Goal: Task Accomplishment & Management: Complete application form

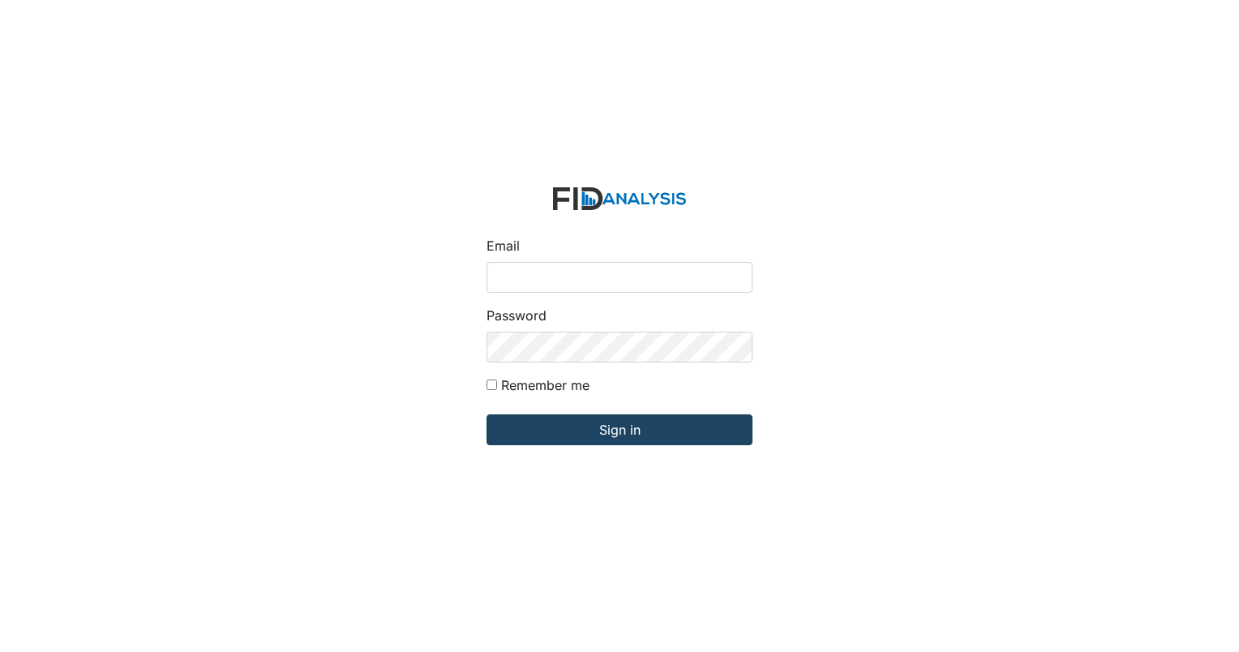
type input "[EMAIL_ADDRESS][DOMAIN_NAME]"
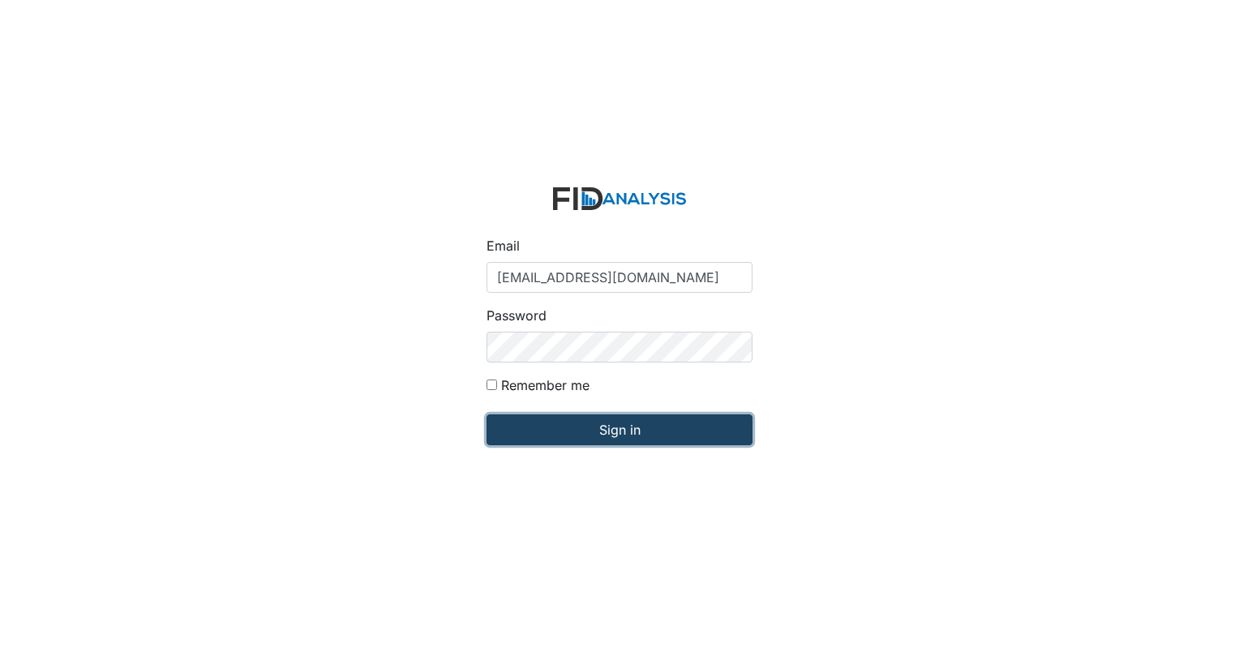
click at [633, 436] on input "Sign in" at bounding box center [620, 429] width 266 height 31
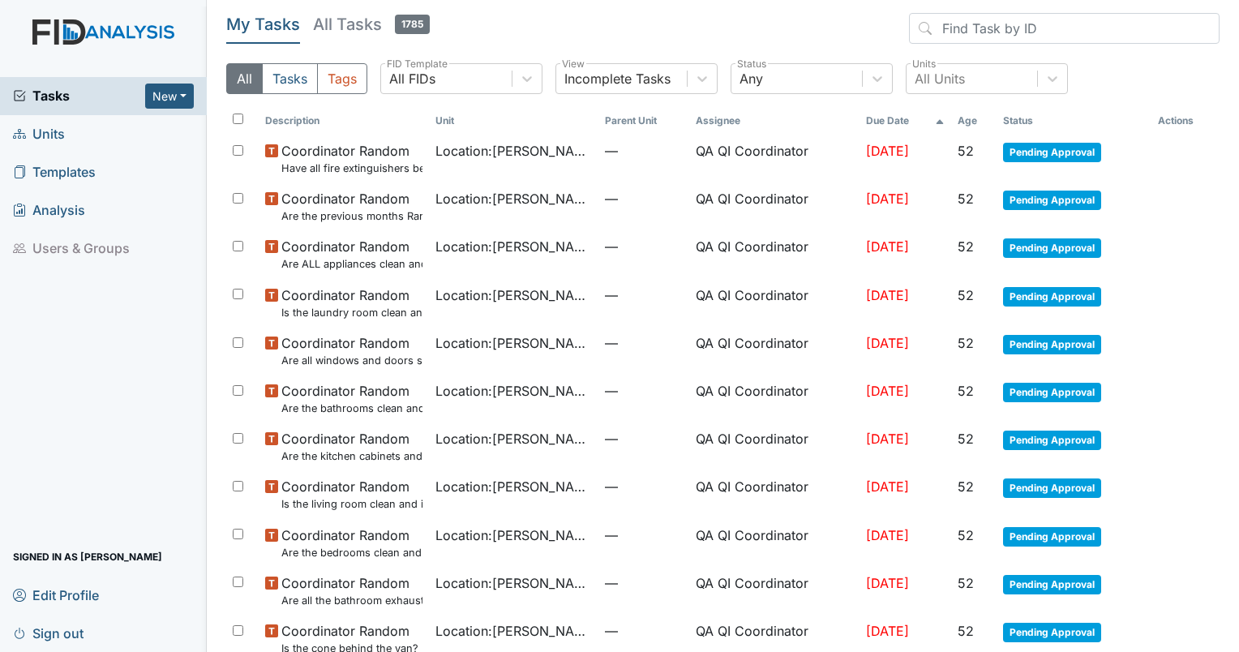
click at [57, 133] on span "Units" at bounding box center [39, 134] width 52 height 25
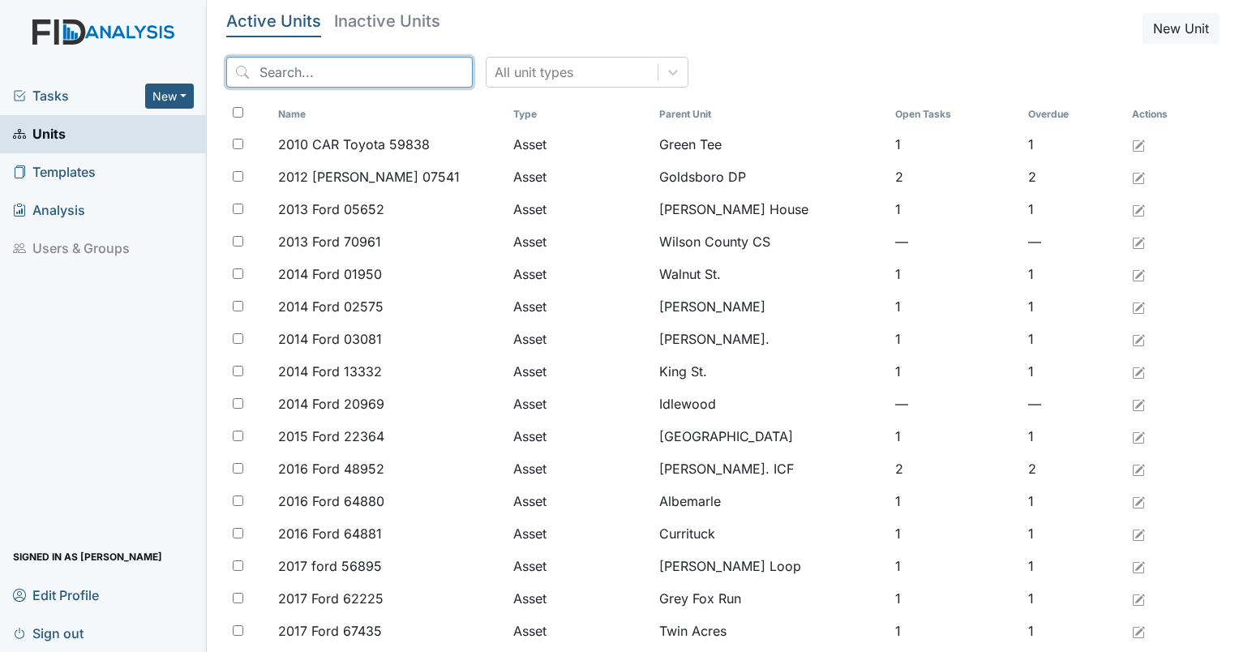
click at [364, 70] on input "search" at bounding box center [349, 72] width 247 height 31
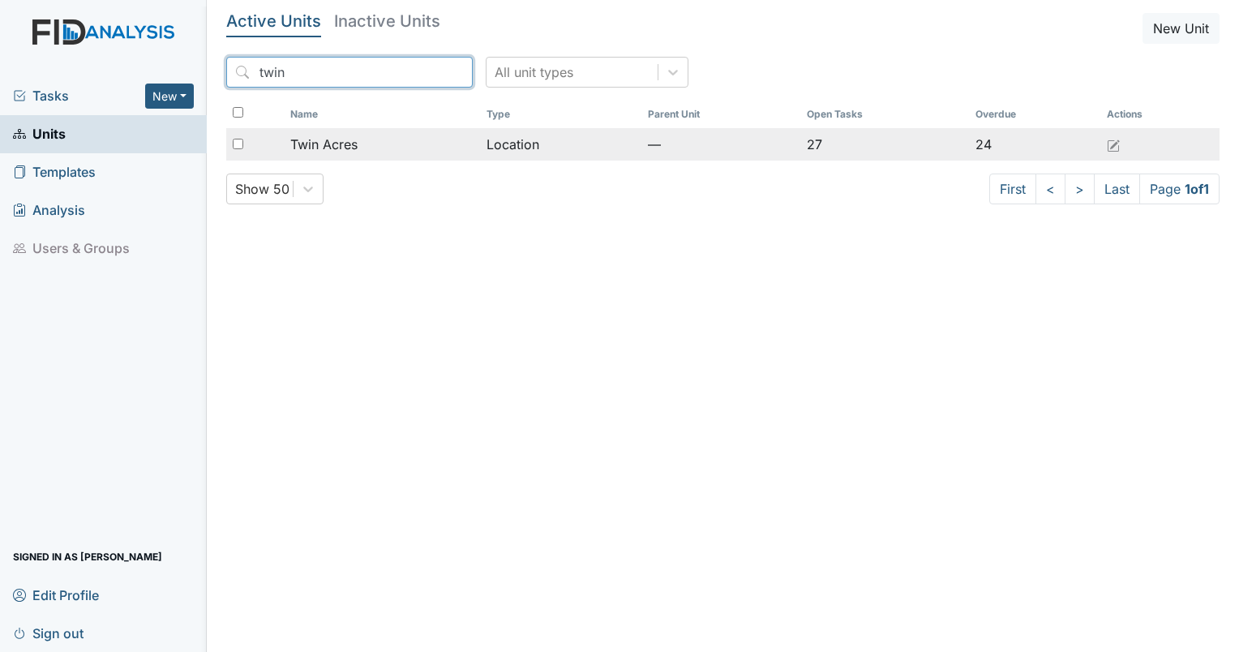
type input "twin"
click at [309, 144] on span "Twin Acres" at bounding box center [323, 144] width 67 height 19
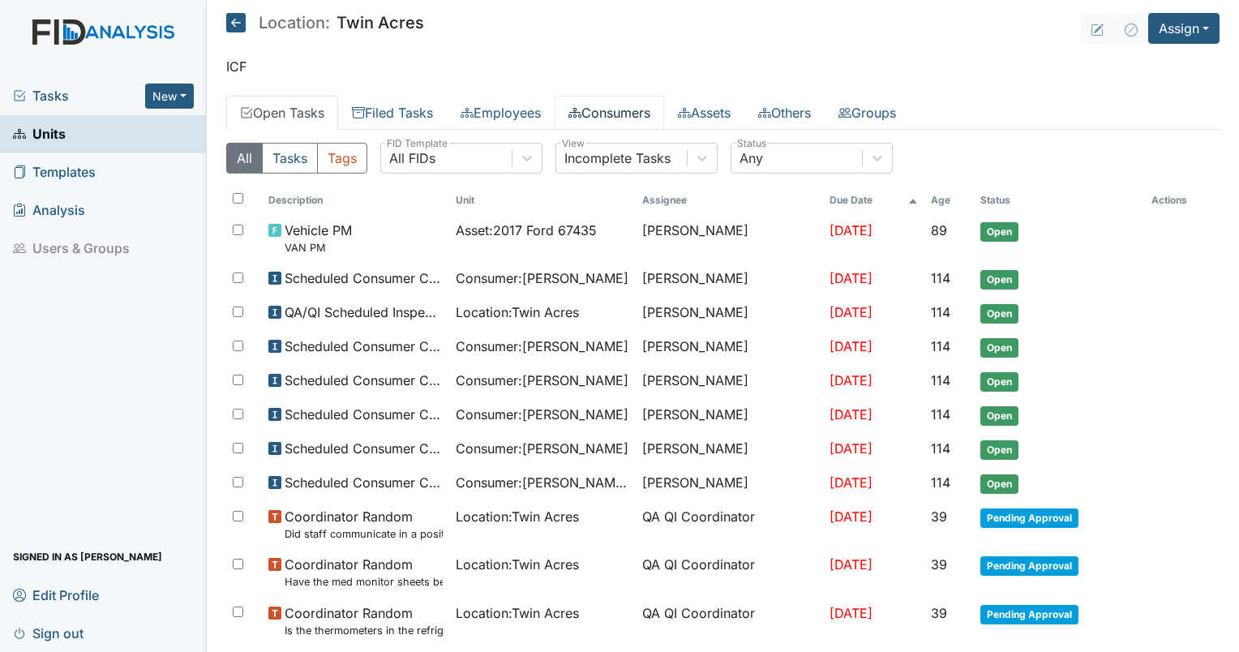
click at [646, 110] on link "Consumers" at bounding box center [610, 113] width 110 height 34
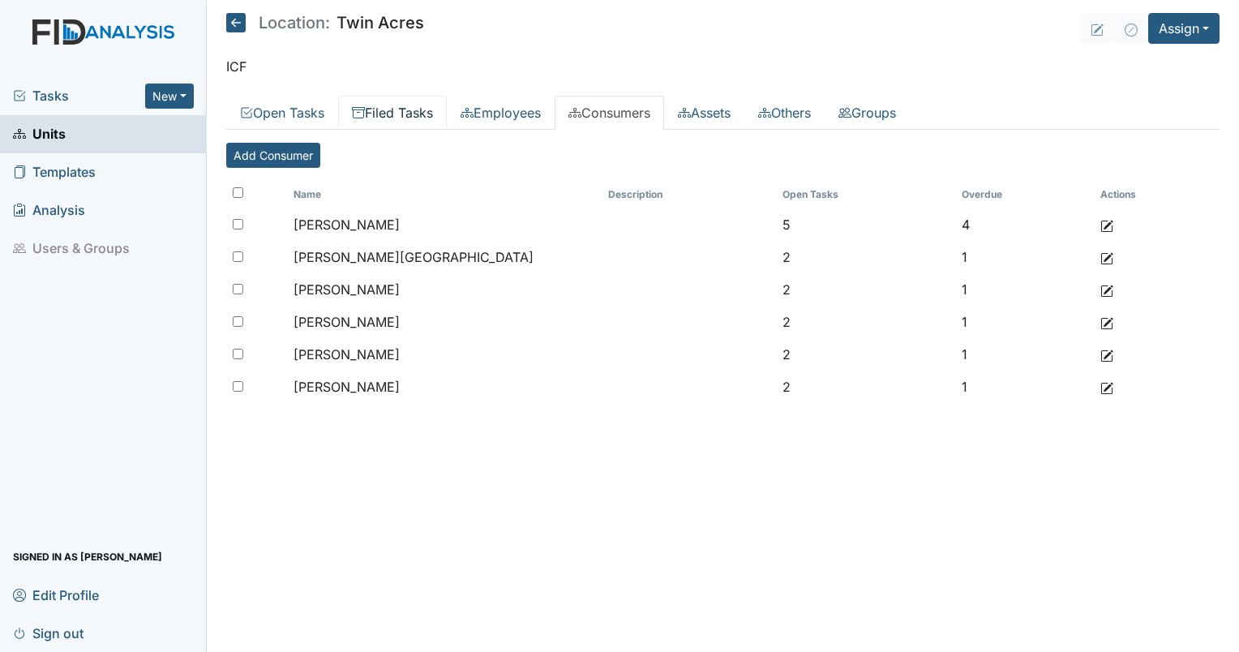
click at [402, 116] on link "Filed Tasks" at bounding box center [392, 113] width 109 height 34
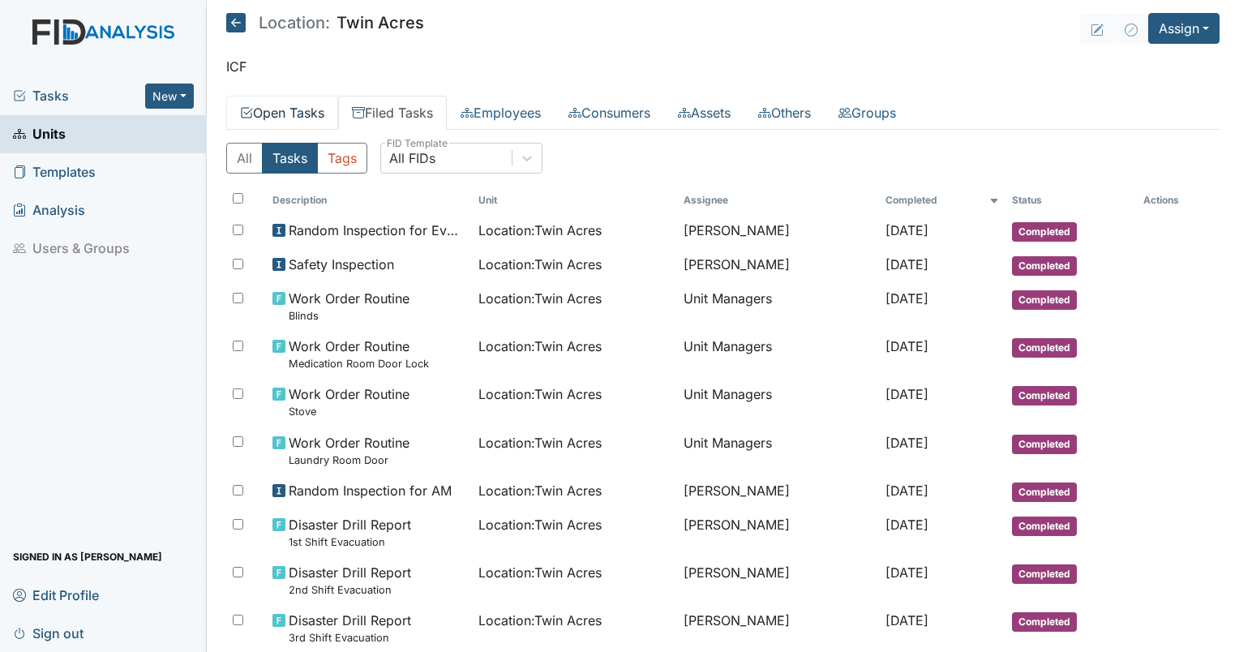
click at [296, 114] on link "Open Tasks" at bounding box center [282, 113] width 112 height 34
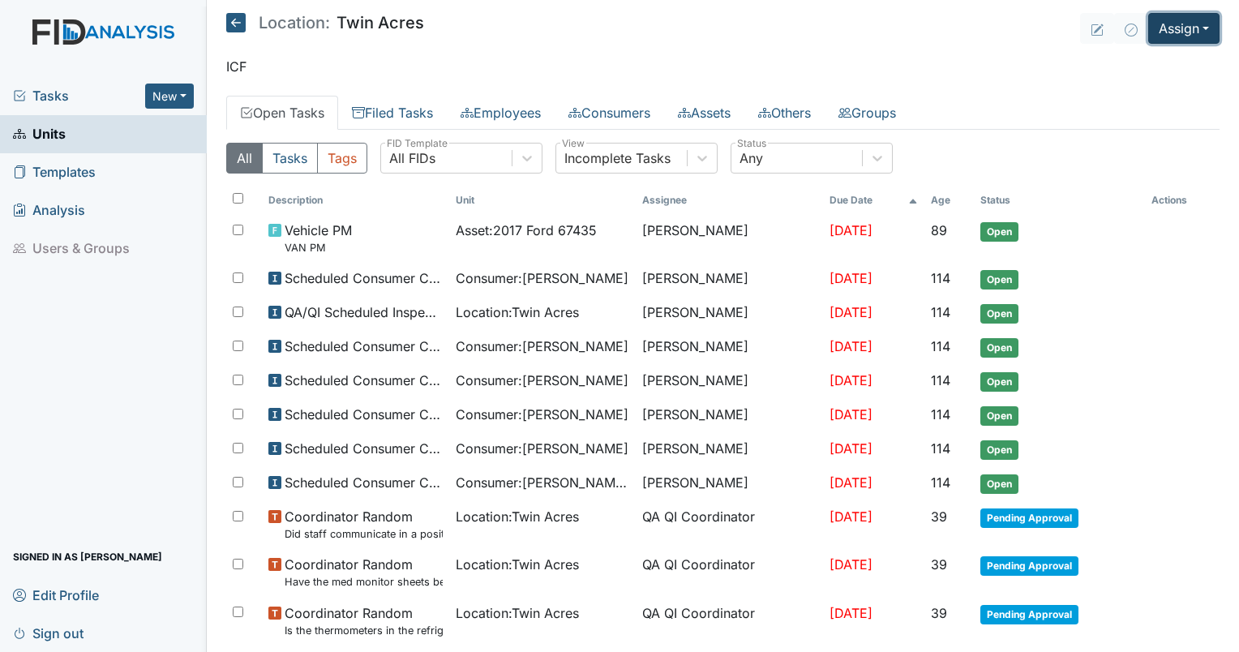
click at [1170, 34] on button "Assign" at bounding box center [1184, 28] width 71 height 31
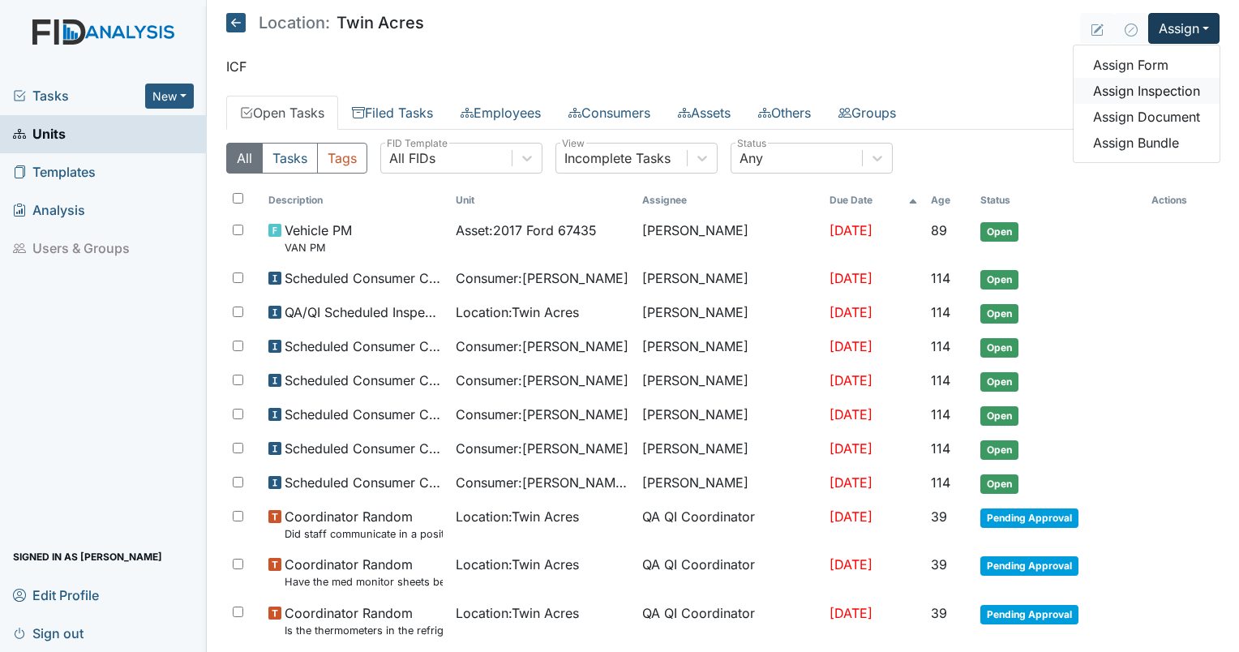
click at [1155, 91] on link "Assign Inspection" at bounding box center [1147, 91] width 146 height 26
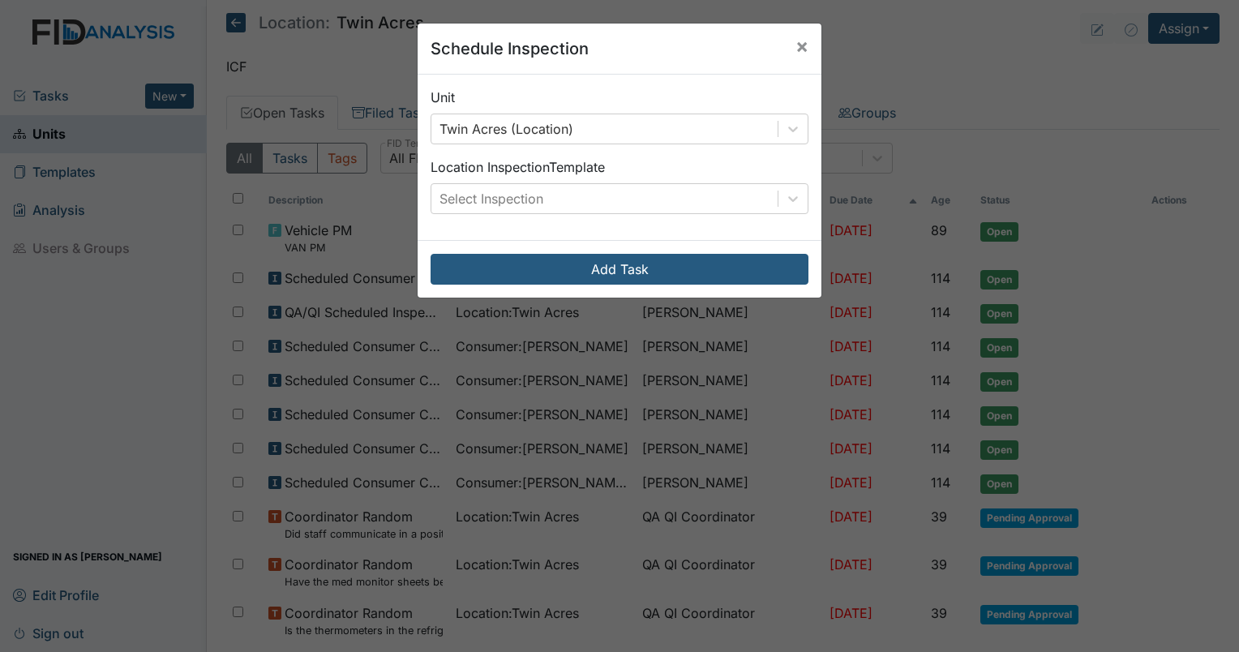
click at [537, 221] on div "Unit Twin Acres (Location) Location Inspection Template Select Inspection" at bounding box center [620, 157] width 404 height 165
click at [505, 200] on div "Select Inspection" at bounding box center [492, 198] width 104 height 19
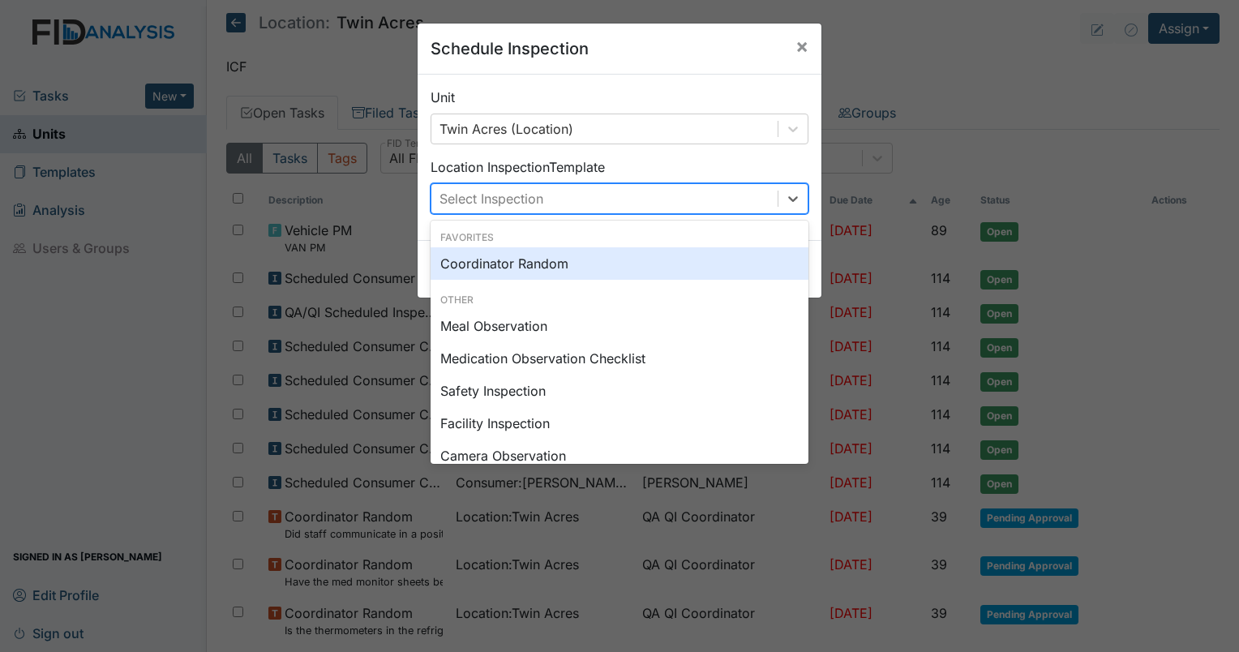
click at [505, 273] on div "Coordinator Random" at bounding box center [620, 263] width 378 height 32
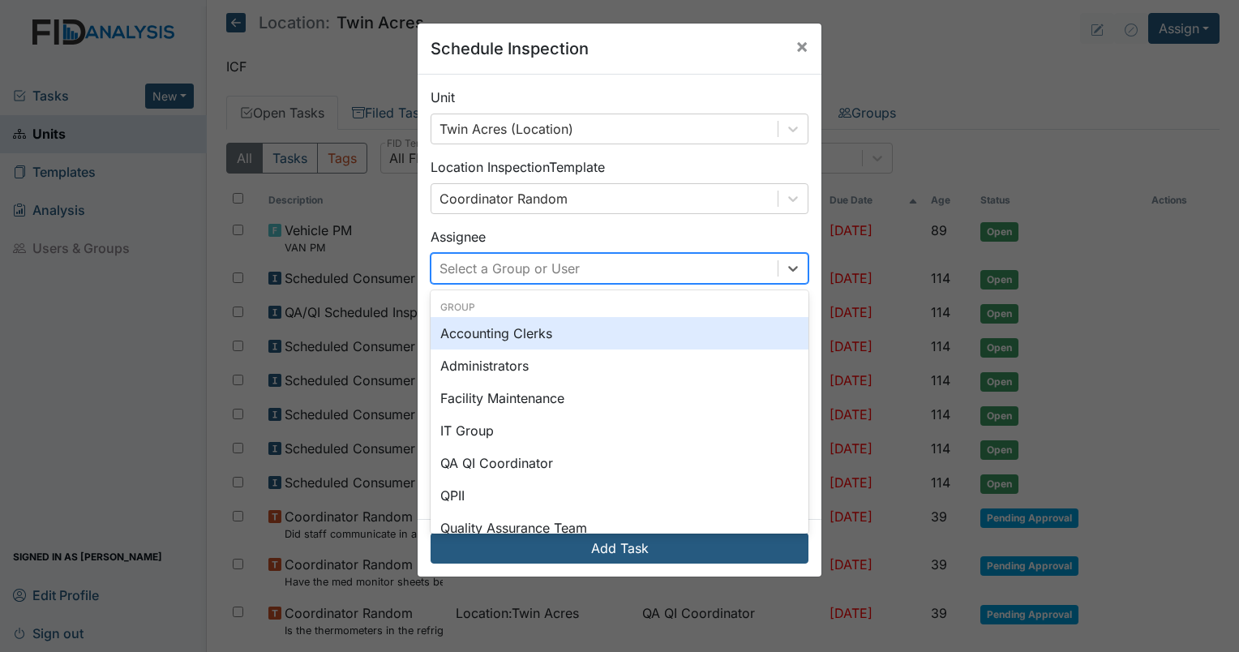
click at [506, 262] on div "Select a Group or User" at bounding box center [510, 268] width 140 height 19
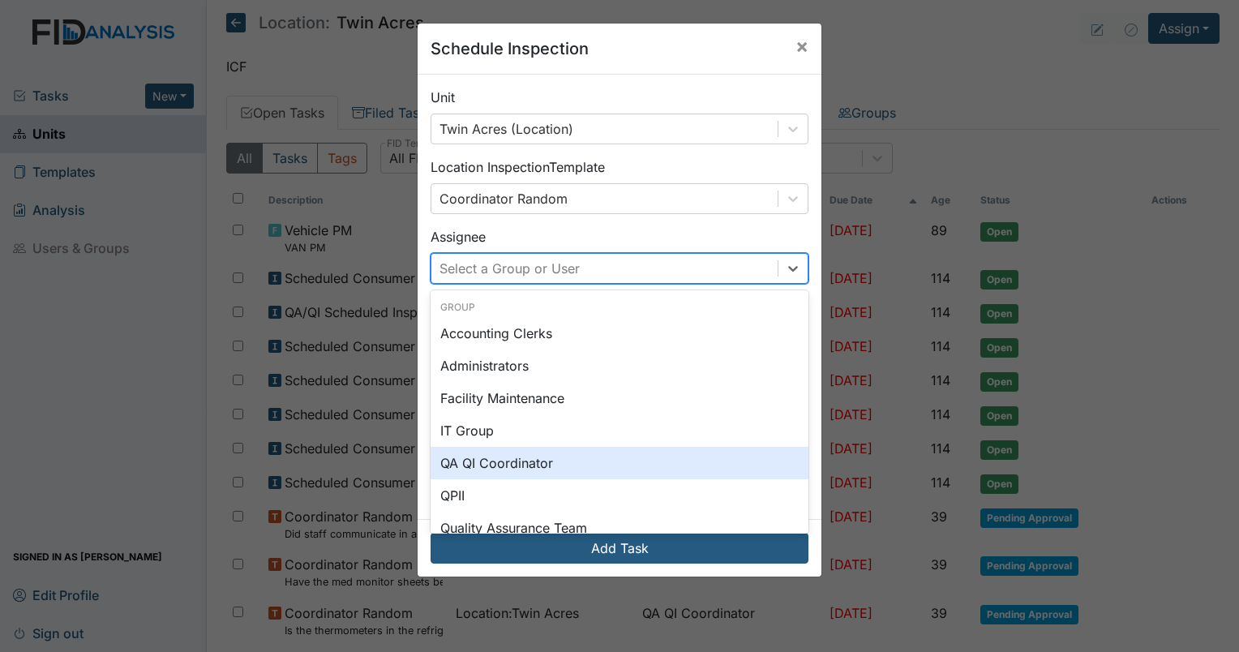
click at [520, 458] on div "QA QI Coordinator" at bounding box center [620, 463] width 378 height 32
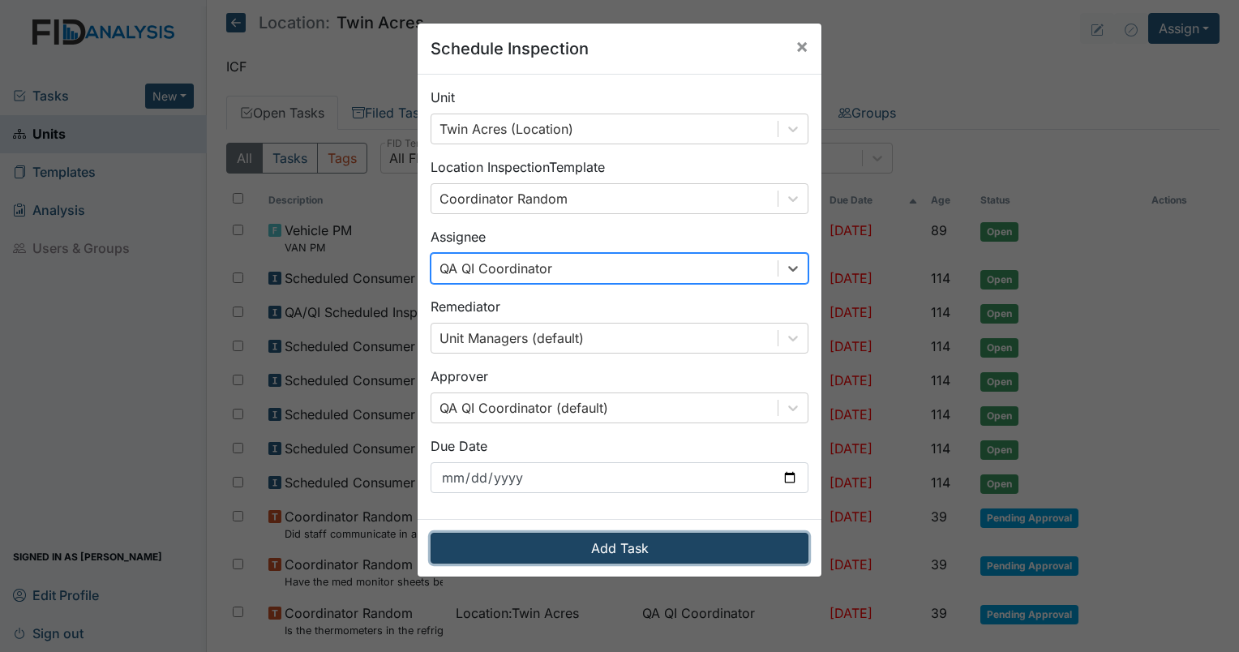
click at [603, 544] on button "Add Task" at bounding box center [620, 548] width 378 height 31
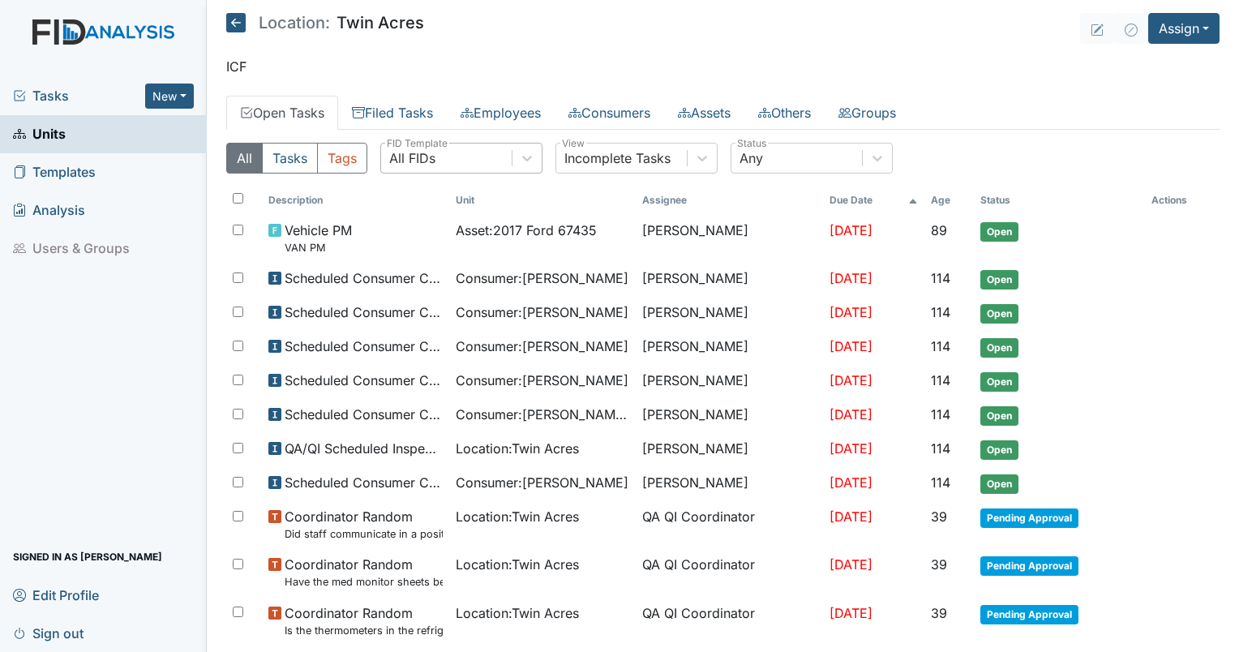
click at [487, 144] on div "All FIDs" at bounding box center [446, 158] width 131 height 29
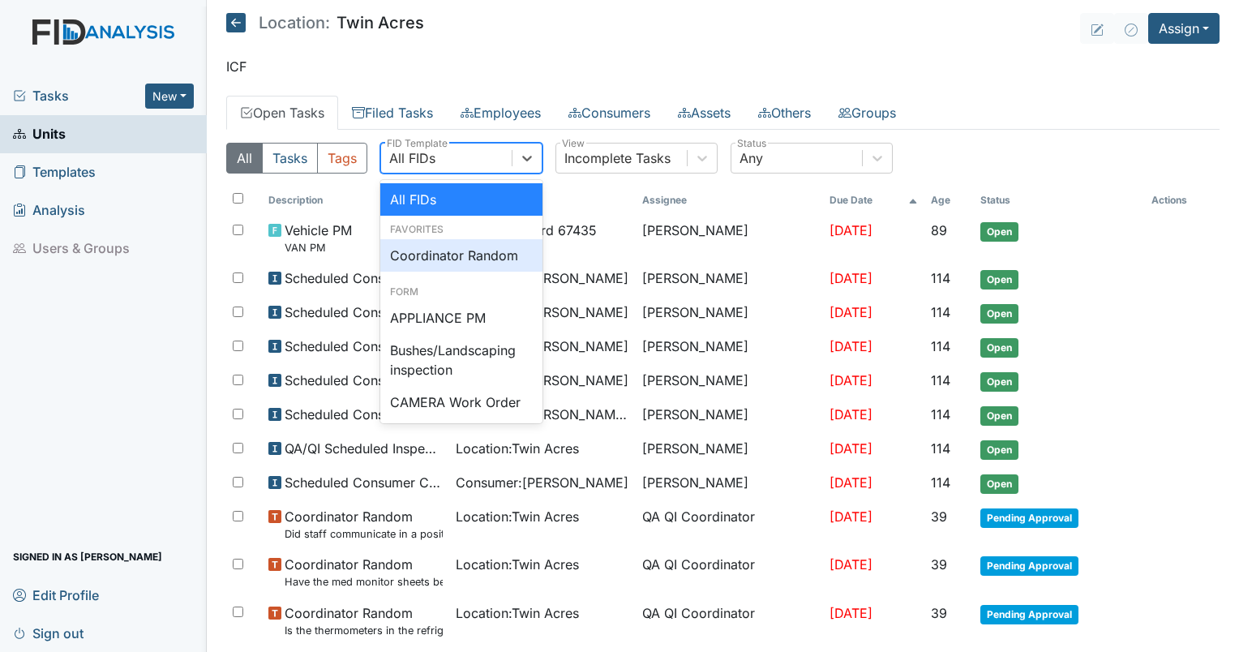
click at [453, 253] on div "Coordinator Random" at bounding box center [461, 255] width 162 height 32
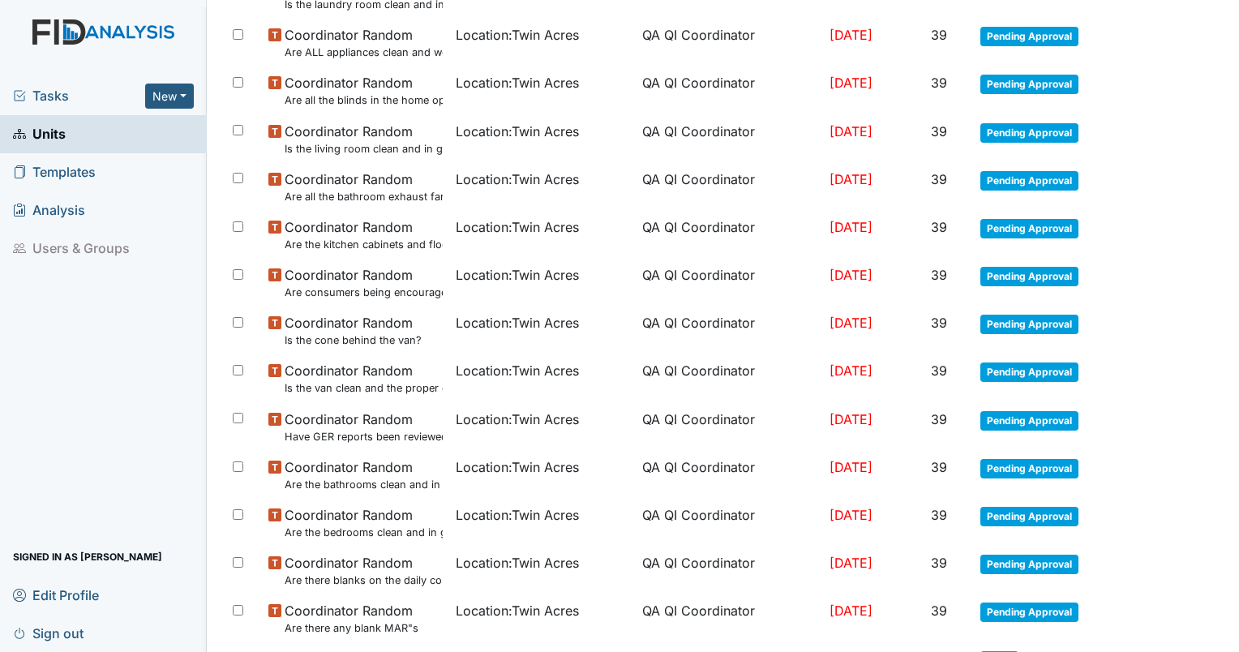
scroll to position [590, 0]
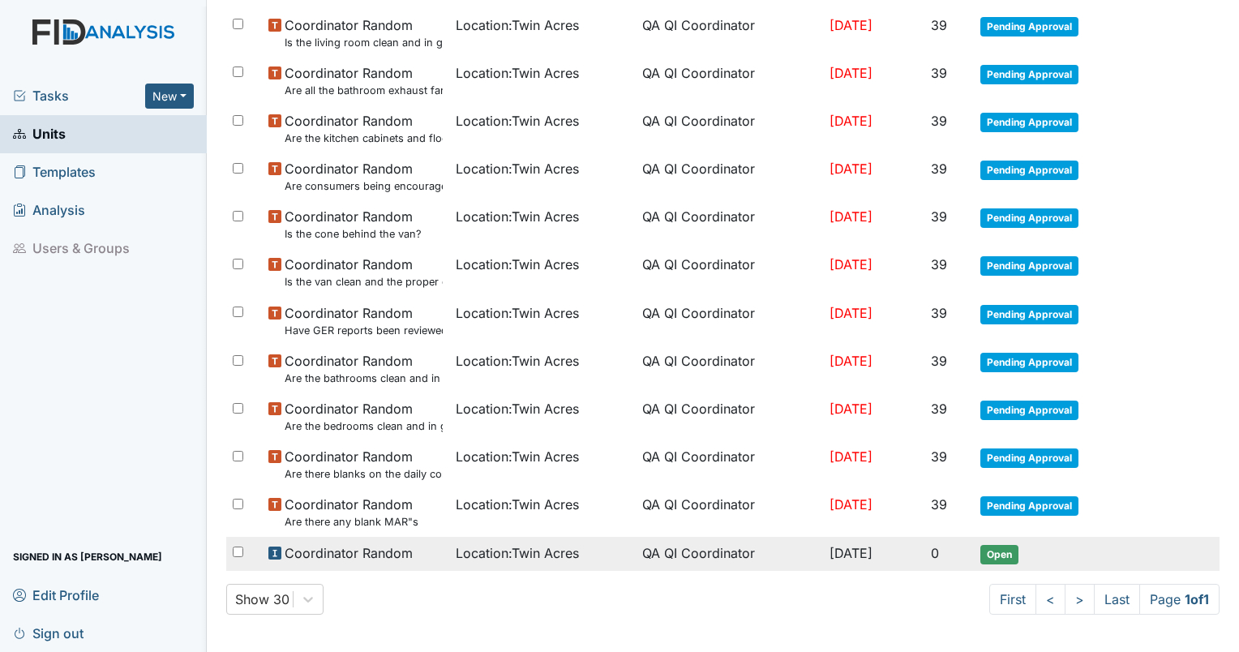
drag, startPoint x: 513, startPoint y: 558, endPoint x: 461, endPoint y: 568, distance: 53.6
click at [461, 568] on td "Location : [GEOGRAPHIC_DATA]" at bounding box center [542, 554] width 187 height 34
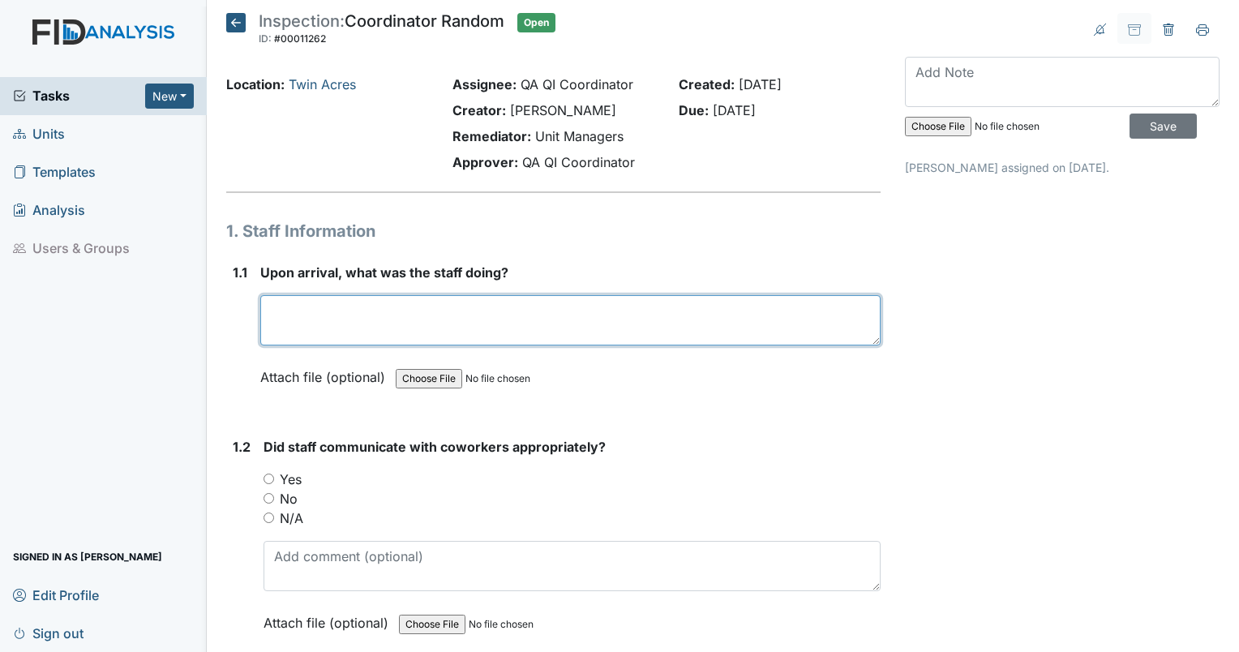
click at [390, 305] on textarea at bounding box center [570, 320] width 621 height 50
type textarea "home was empty"
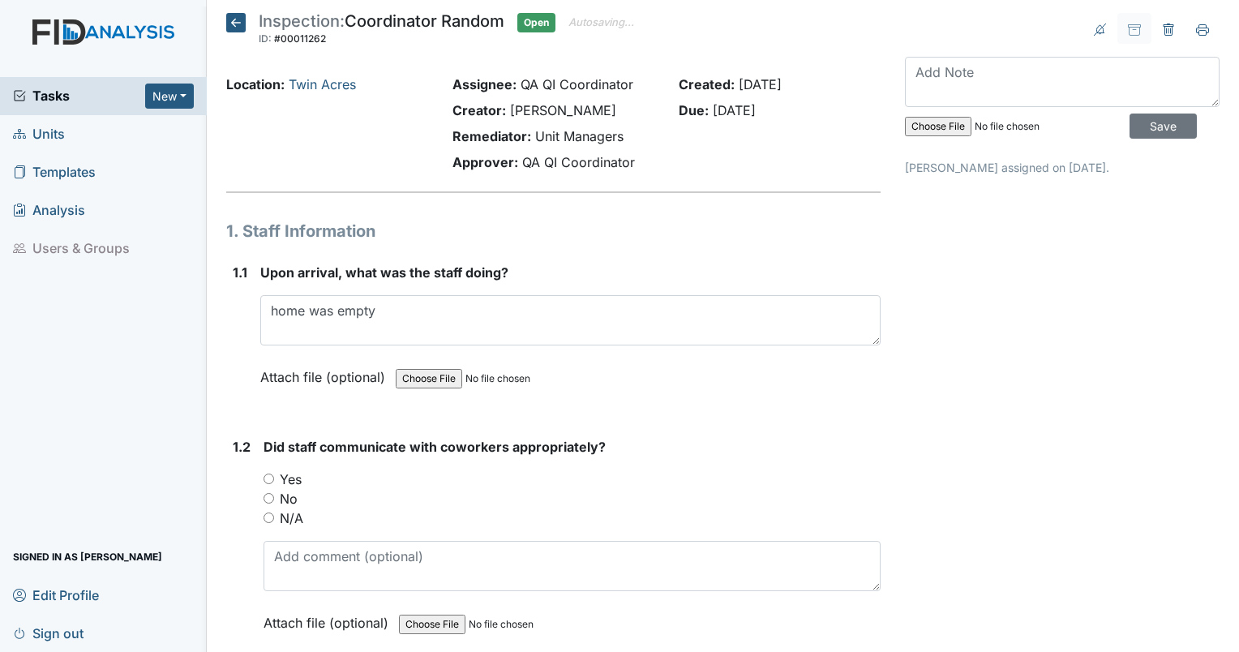
click at [265, 509] on div "N/A" at bounding box center [572, 518] width 617 height 19
click at [269, 518] on input "N/A" at bounding box center [269, 518] width 11 height 11
radio input "true"
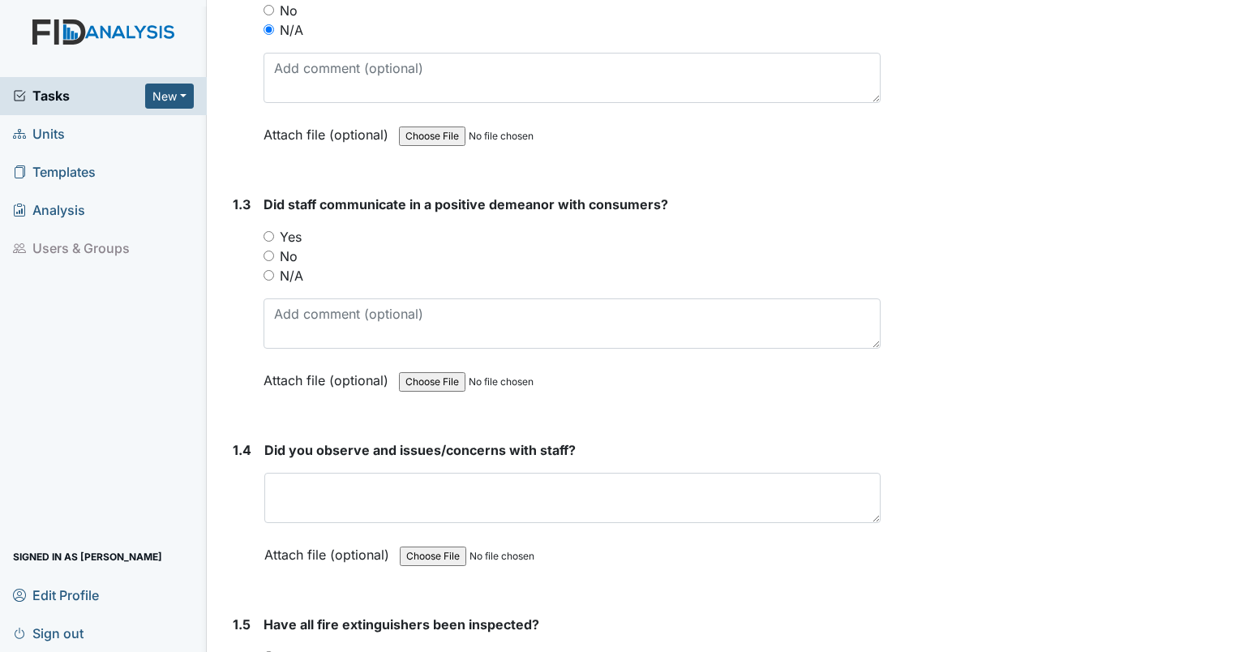
scroll to position [488, 0]
drag, startPoint x: 271, startPoint y: 276, endPoint x: 263, endPoint y: 279, distance: 8.7
click at [264, 279] on div "N/A" at bounding box center [572, 275] width 617 height 19
click at [270, 276] on input "N/A" at bounding box center [269, 275] width 11 height 11
radio input "true"
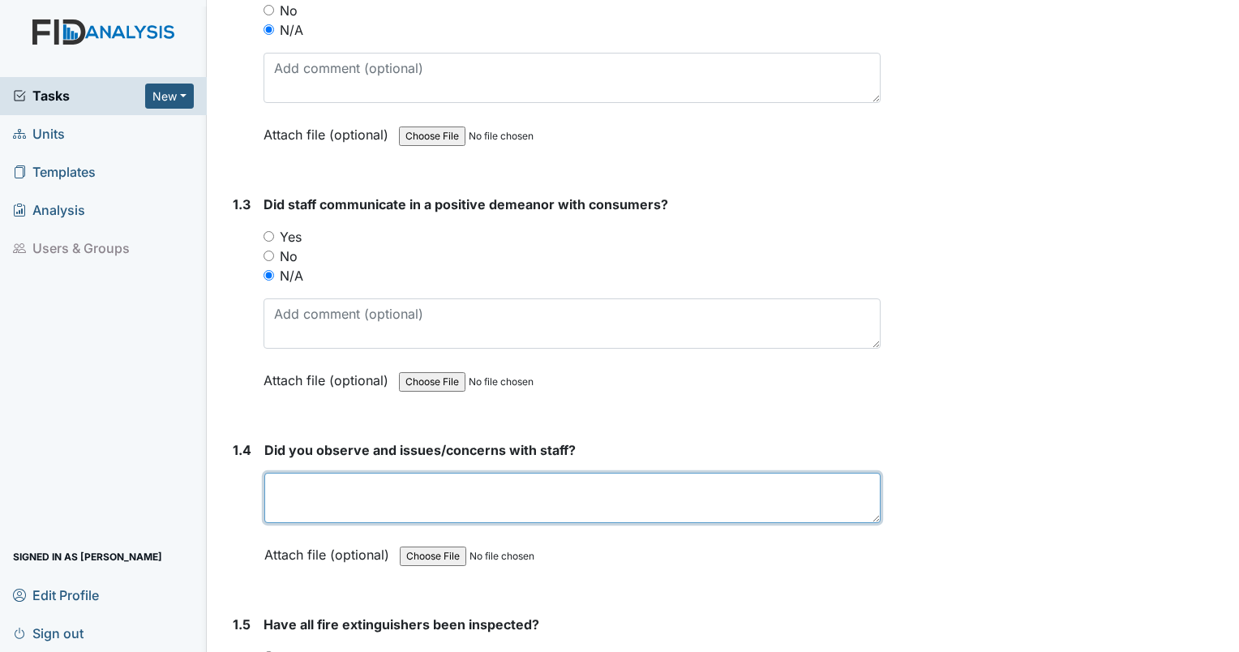
click at [392, 487] on textarea at bounding box center [572, 498] width 616 height 50
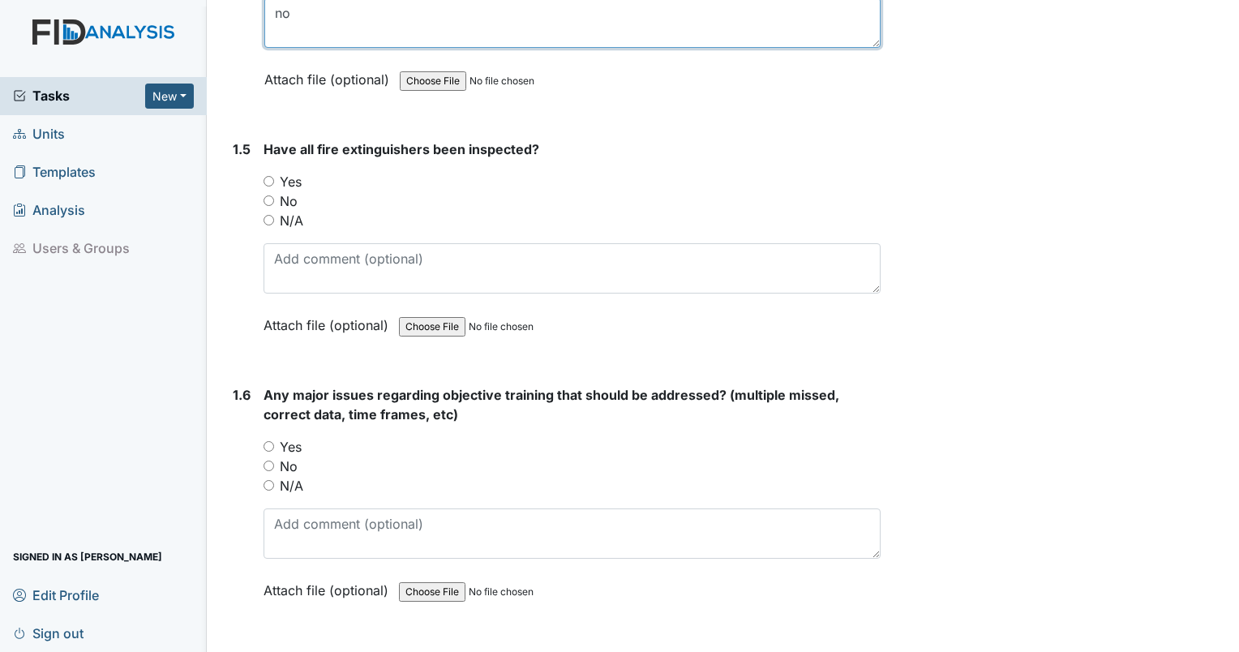
scroll to position [1006, 0]
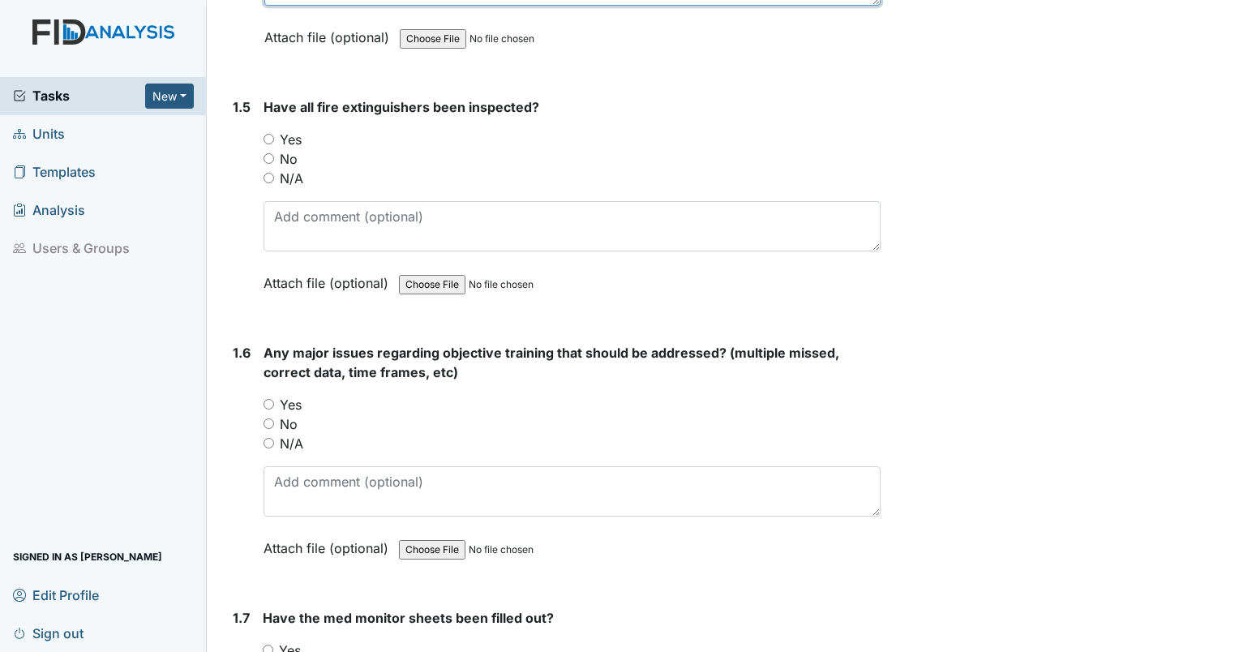
type textarea "no"
click at [262, 129] on div "1.5 Have all fire extinguishers been inspected? You must select one of the belo…" at bounding box center [553, 207] width 655 height 220
click at [270, 134] on input "Yes" at bounding box center [269, 139] width 11 height 11
radio input "true"
click at [270, 395] on div "Yes" at bounding box center [572, 404] width 617 height 19
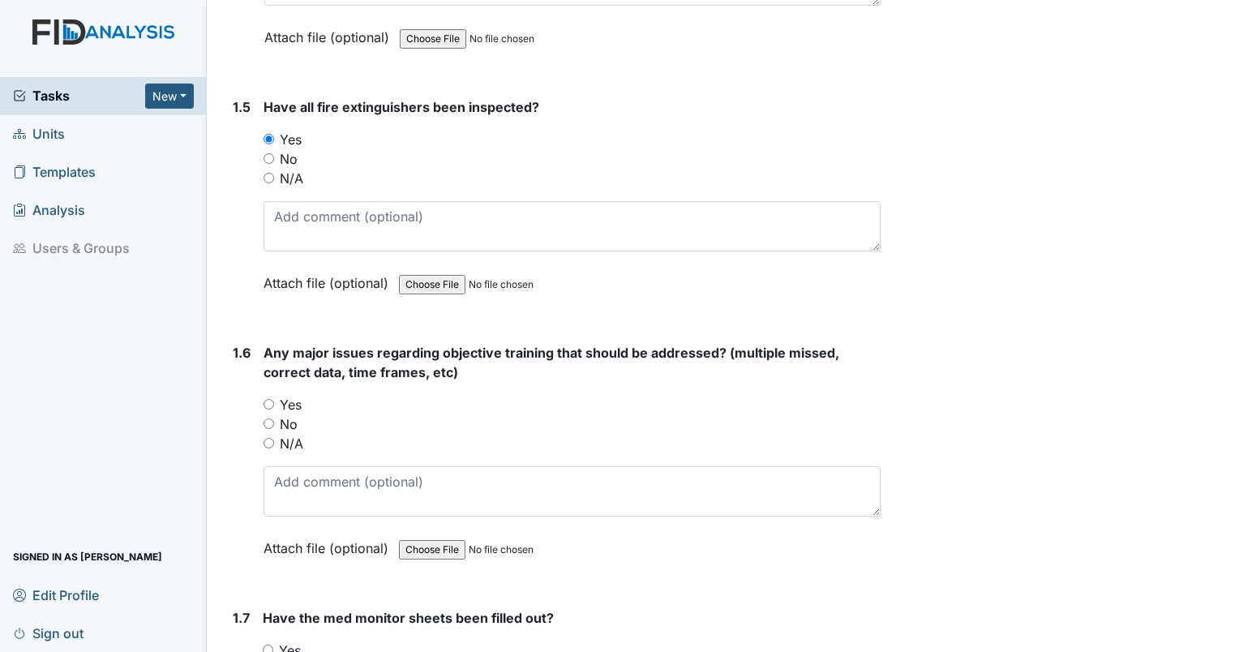
click at [268, 395] on div "Yes" at bounding box center [572, 404] width 617 height 19
click at [269, 399] on input "Yes" at bounding box center [269, 404] width 11 height 11
radio input "true"
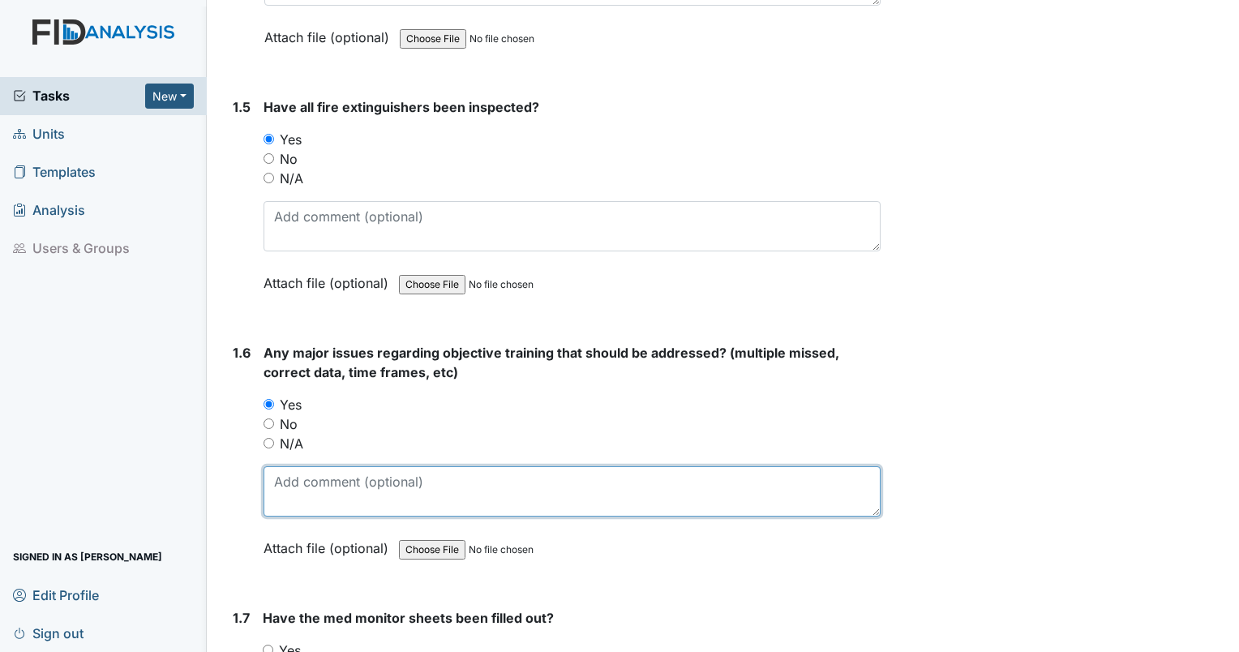
click at [301, 470] on textarea at bounding box center [572, 491] width 617 height 50
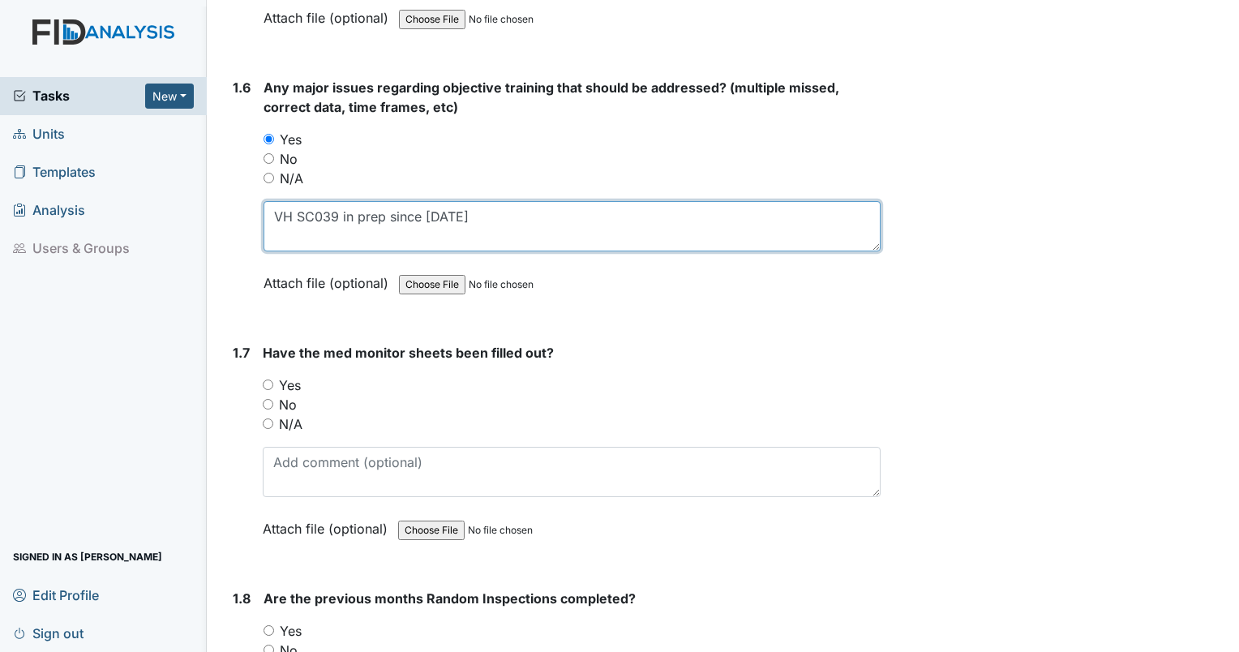
scroll to position [1285, 0]
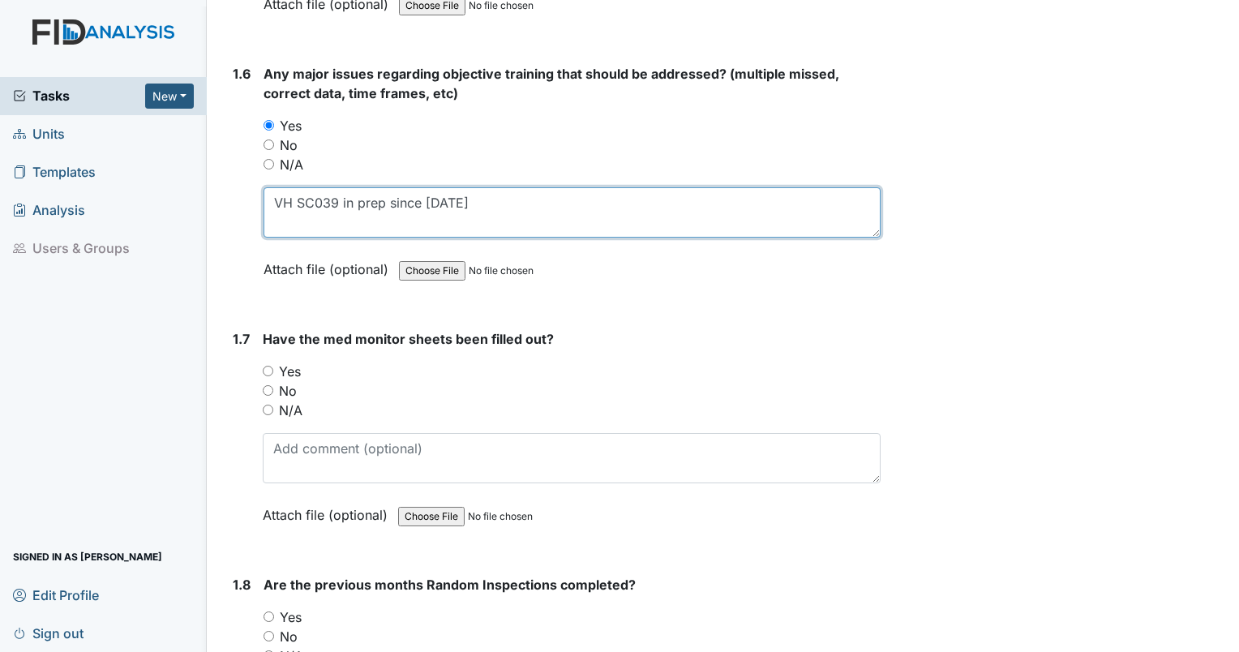
type textarea "VH SC039 in prep since 11/12/24"
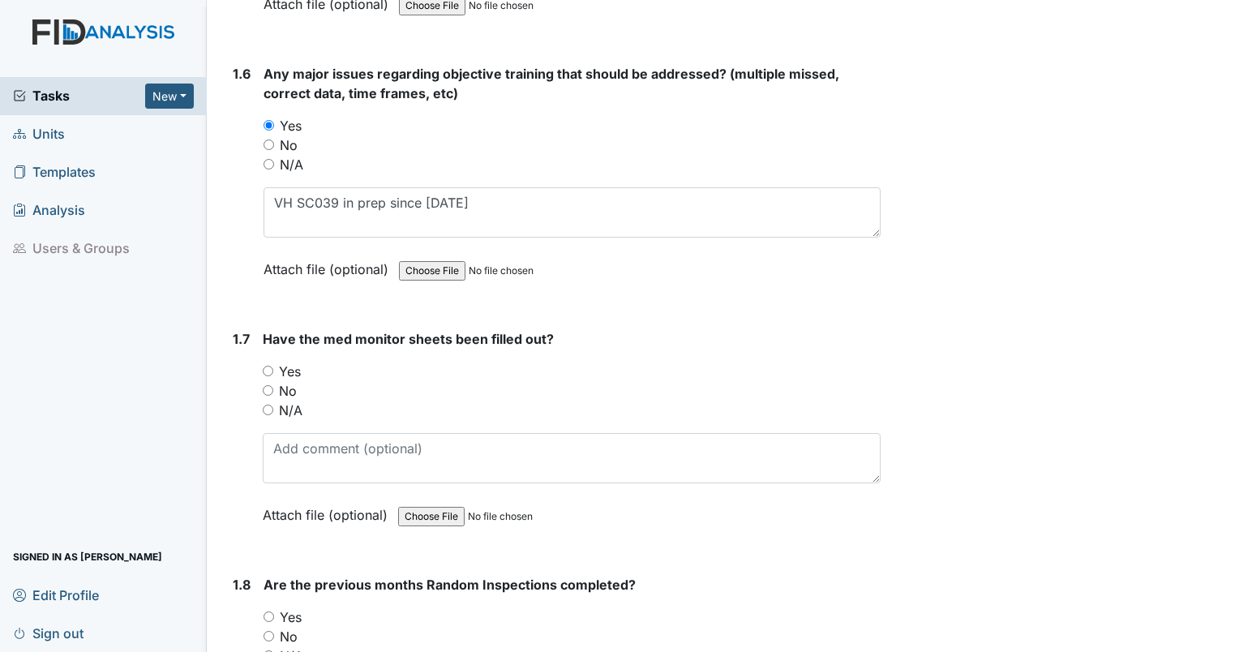
click at [267, 385] on input "No" at bounding box center [268, 390] width 11 height 11
radio input "true"
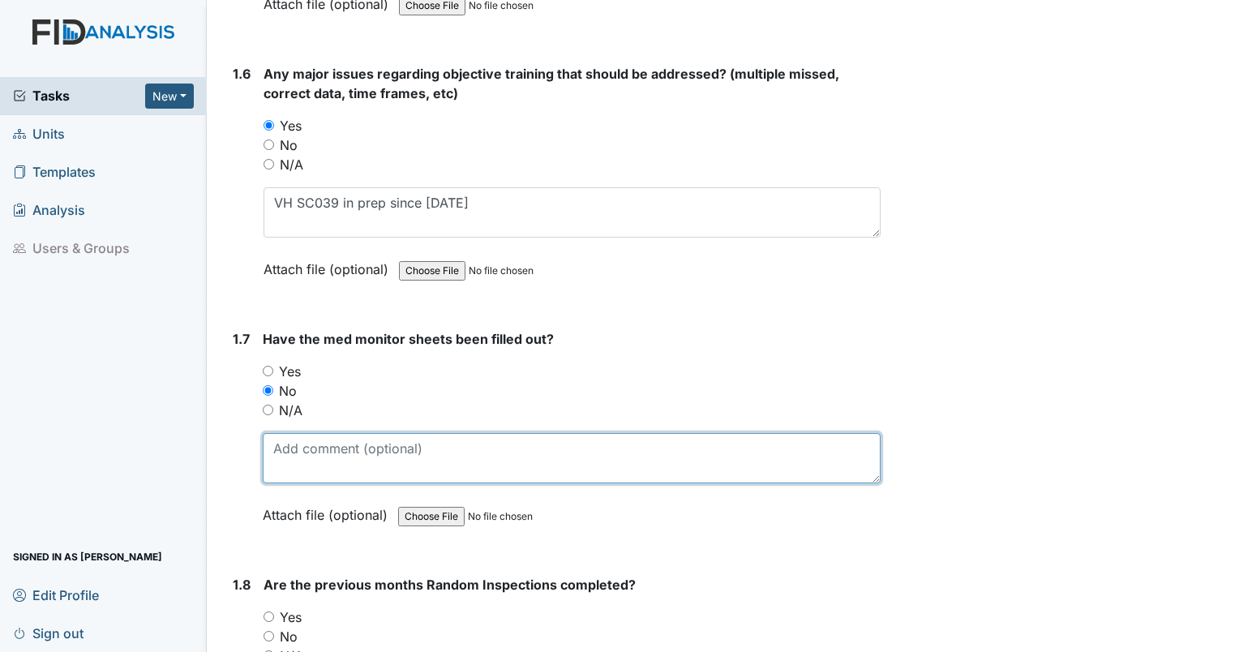
click at [287, 433] on textarea at bounding box center [572, 458] width 618 height 50
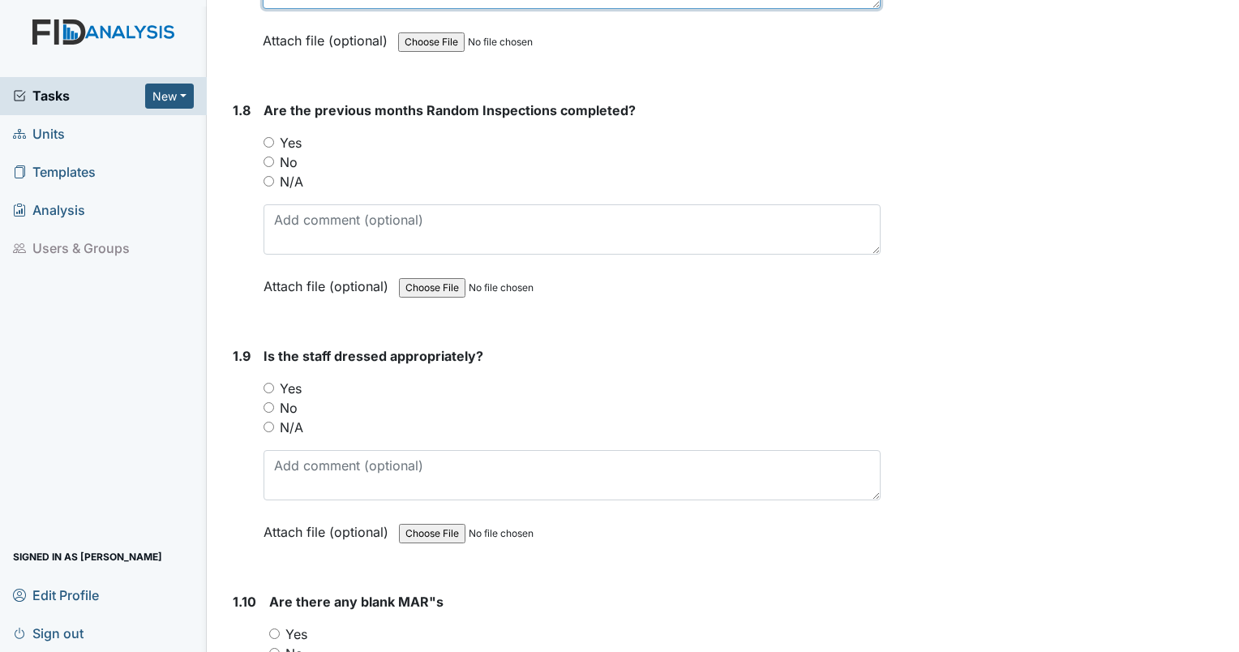
scroll to position [1830, 0]
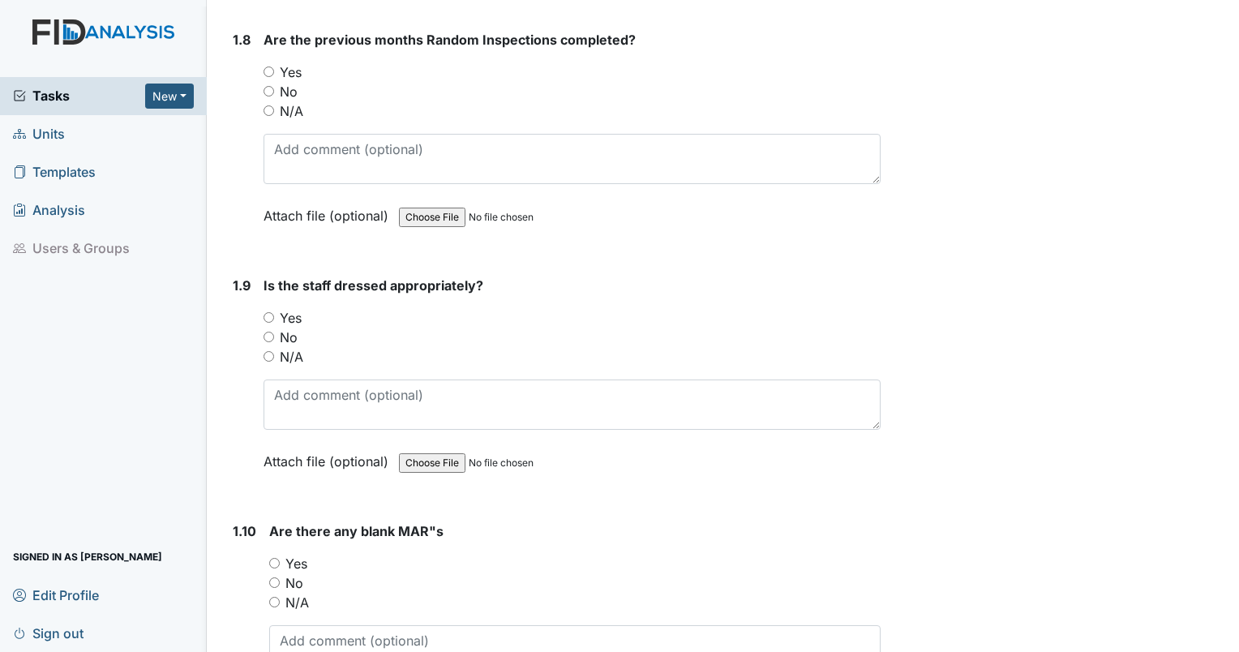
type textarea "no sec signature 10/9 10 12 13"
click at [270, 67] on input "Yes" at bounding box center [269, 72] width 11 height 11
radio input "true"
click at [262, 353] on div "1.9 Is the staff dressed appropriately? You must select one of the below option…" at bounding box center [553, 386] width 655 height 220
click at [269, 351] on input "N/A" at bounding box center [269, 356] width 11 height 11
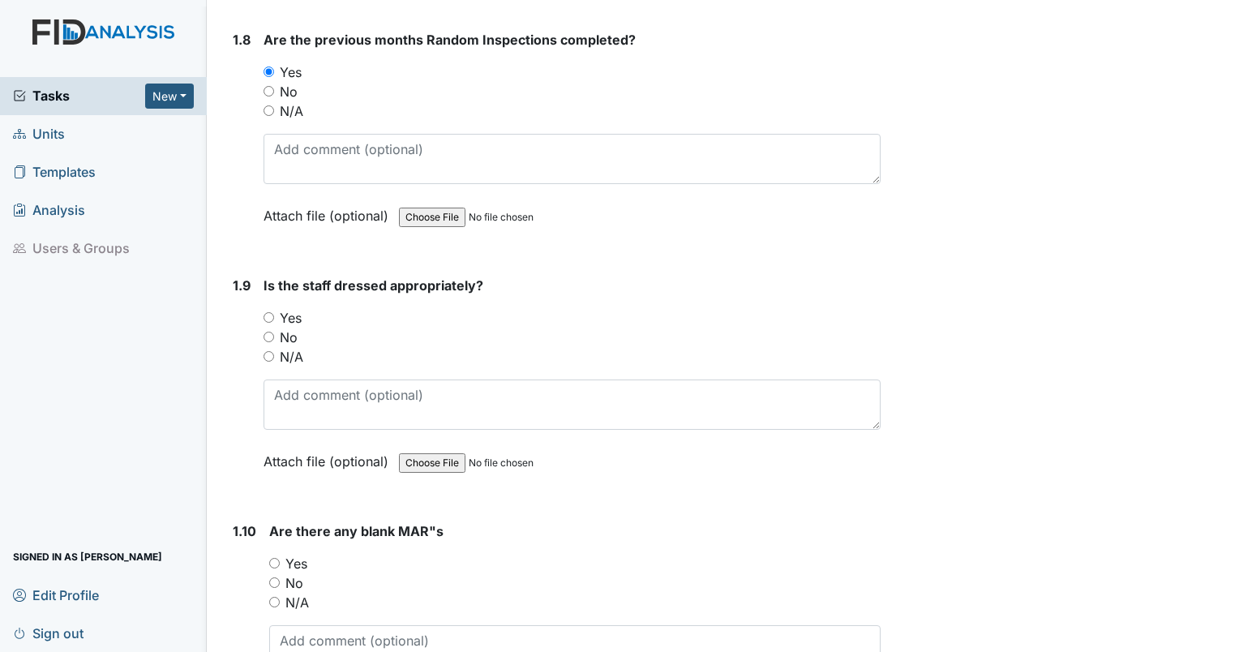
radio input "true"
click at [273, 558] on input "Yes" at bounding box center [274, 563] width 11 height 11
radio input "true"
click at [330, 642] on textarea at bounding box center [575, 650] width 612 height 50
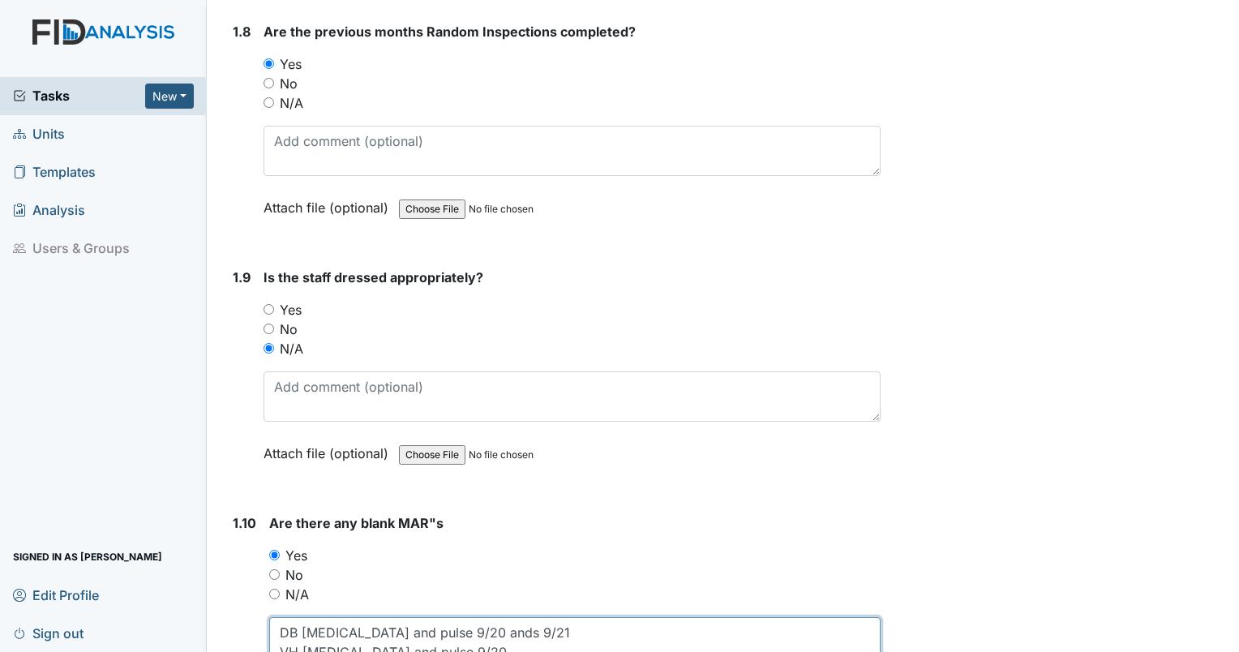
scroll to position [1845, 0]
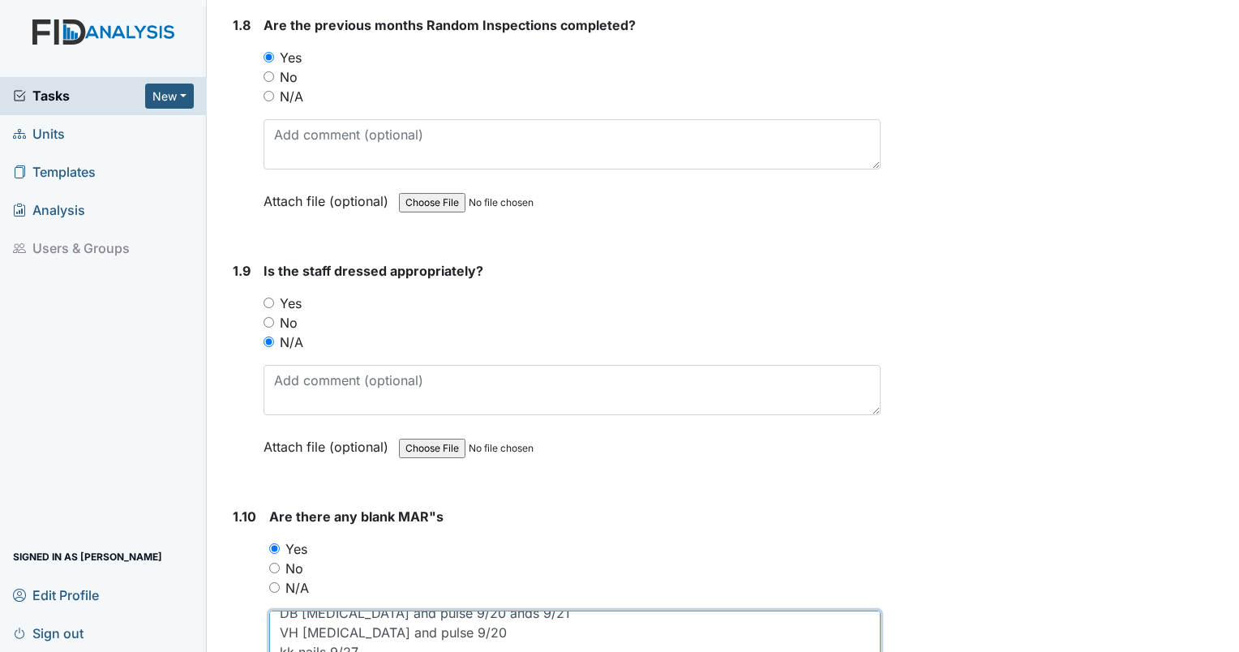
click at [500, 627] on textarea "DB blood pressure and pulse 9/20 ands 9/21 VH blood pressure and pulse 9/20 kk …" at bounding box center [575, 636] width 612 height 50
click at [414, 634] on textarea "DB blood pressure and pulse 9/20 ands 9/21 VH blood pressure and pulse 9/20 des…" at bounding box center [575, 636] width 612 height 50
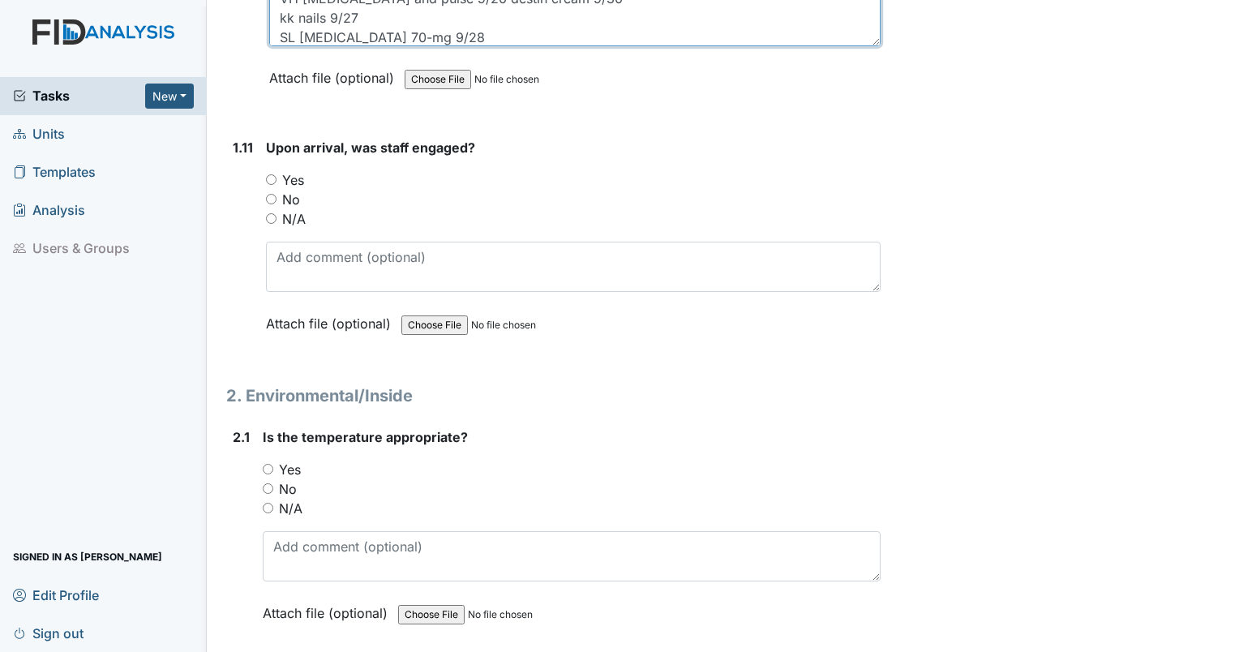
scroll to position [2446, 0]
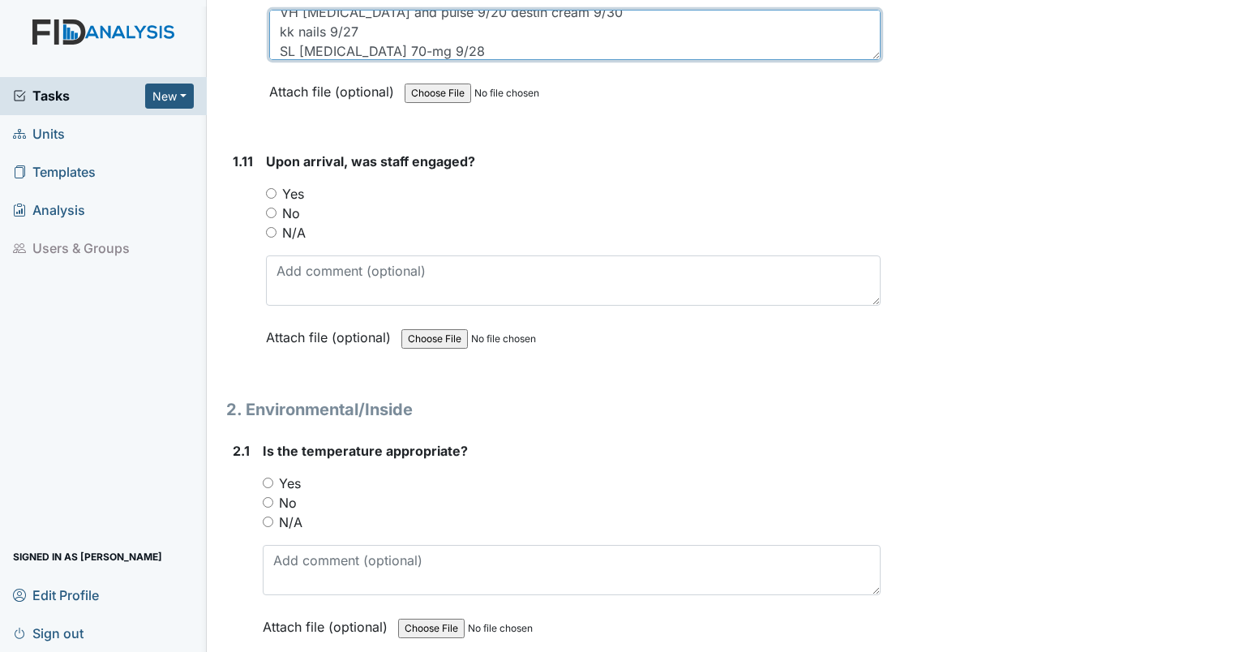
type textarea "DB blood pressure and pulse 9/20 ands 9/21 VH blood pressure and pulse 9/20 des…"
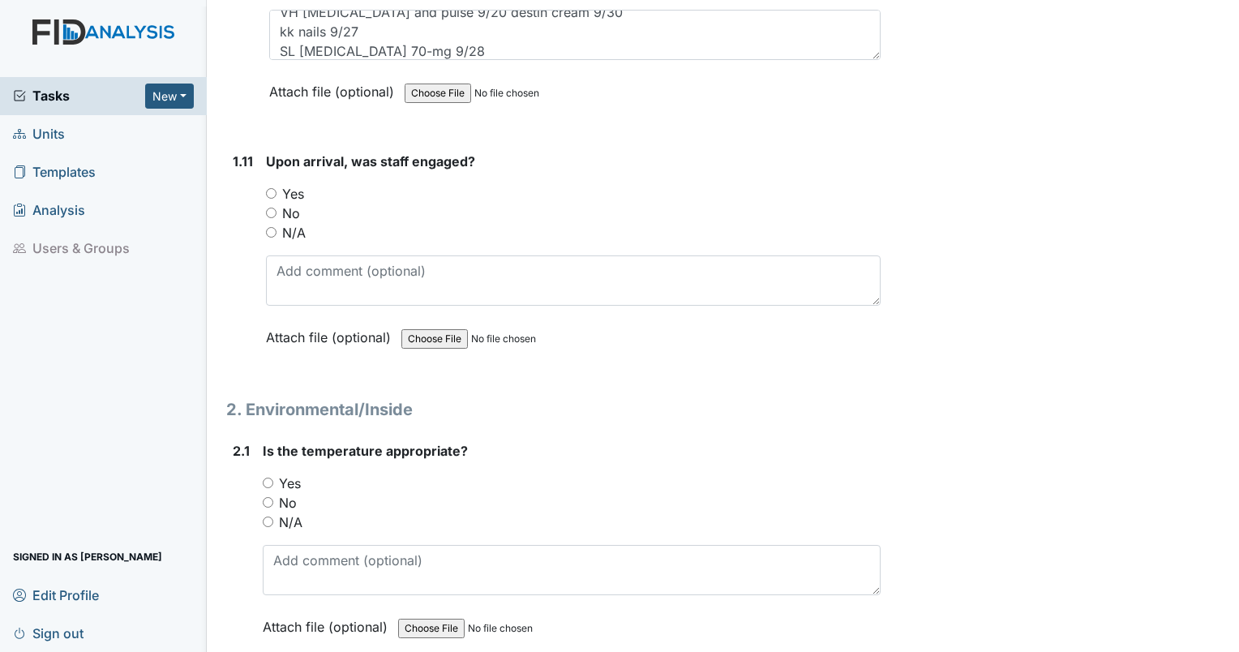
click at [268, 227] on input "N/A" at bounding box center [271, 232] width 11 height 11
radio input "true"
click at [269, 478] on input "Yes" at bounding box center [268, 483] width 11 height 11
radio input "true"
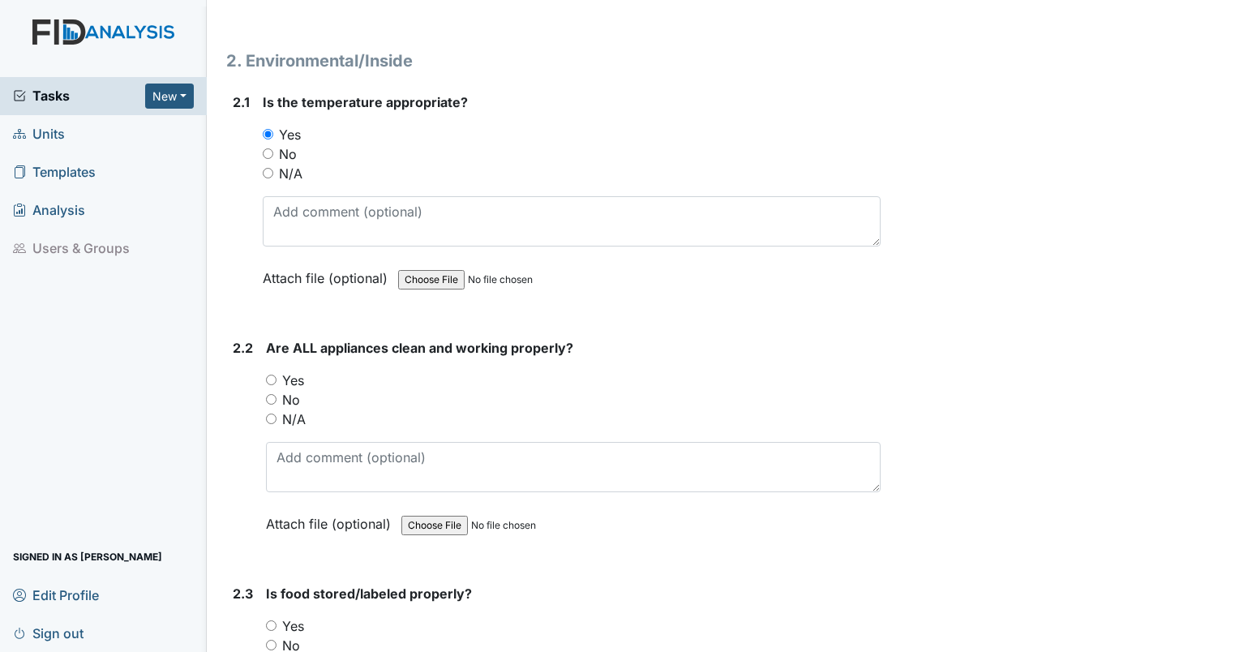
scroll to position [2823, 0]
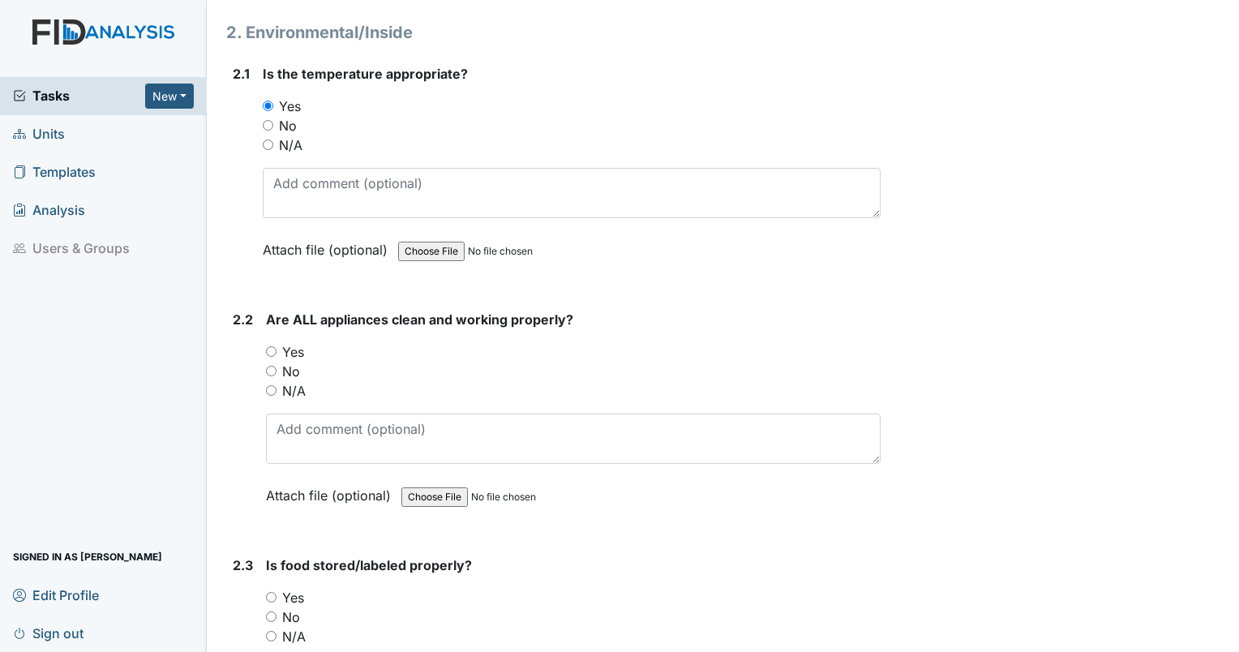
click at [276, 366] on input "No" at bounding box center [271, 371] width 11 height 11
radio input "true"
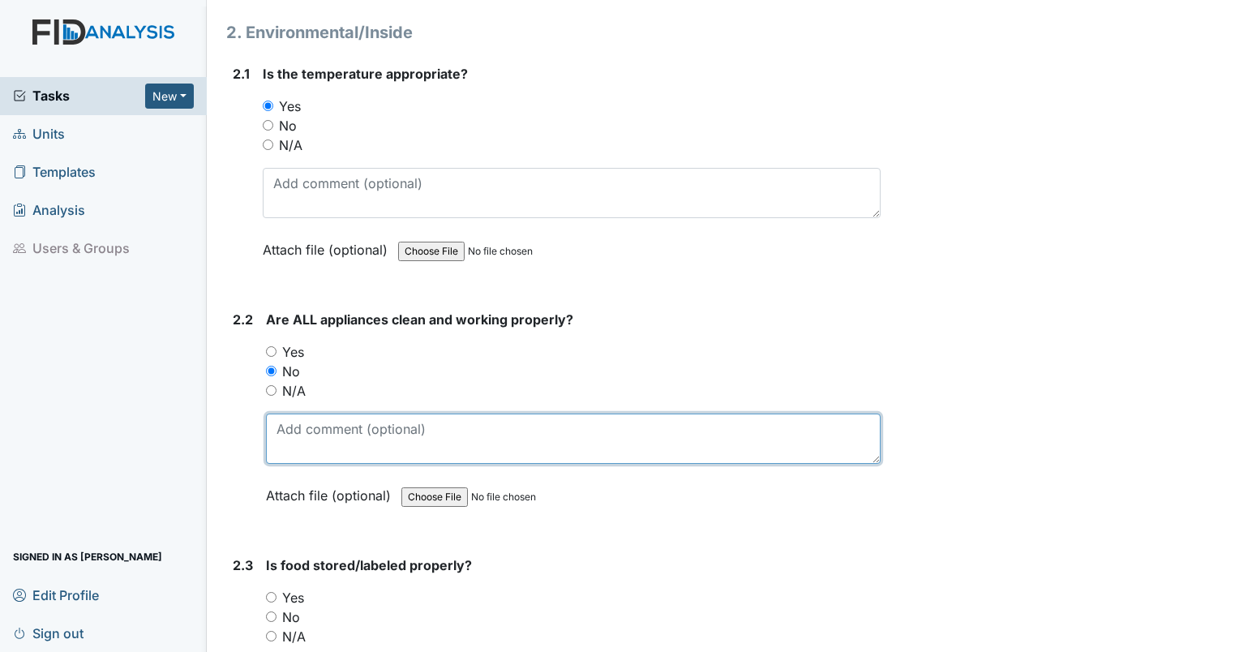
click at [286, 419] on textarea at bounding box center [573, 439] width 615 height 50
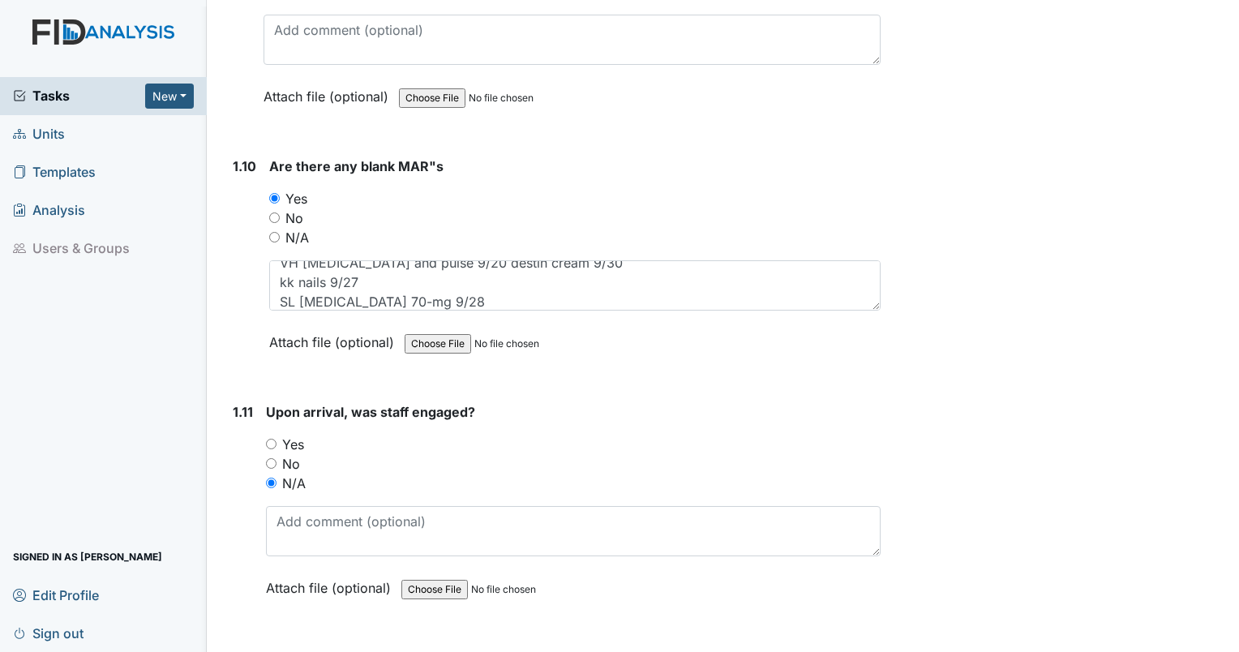
scroll to position [2173, 0]
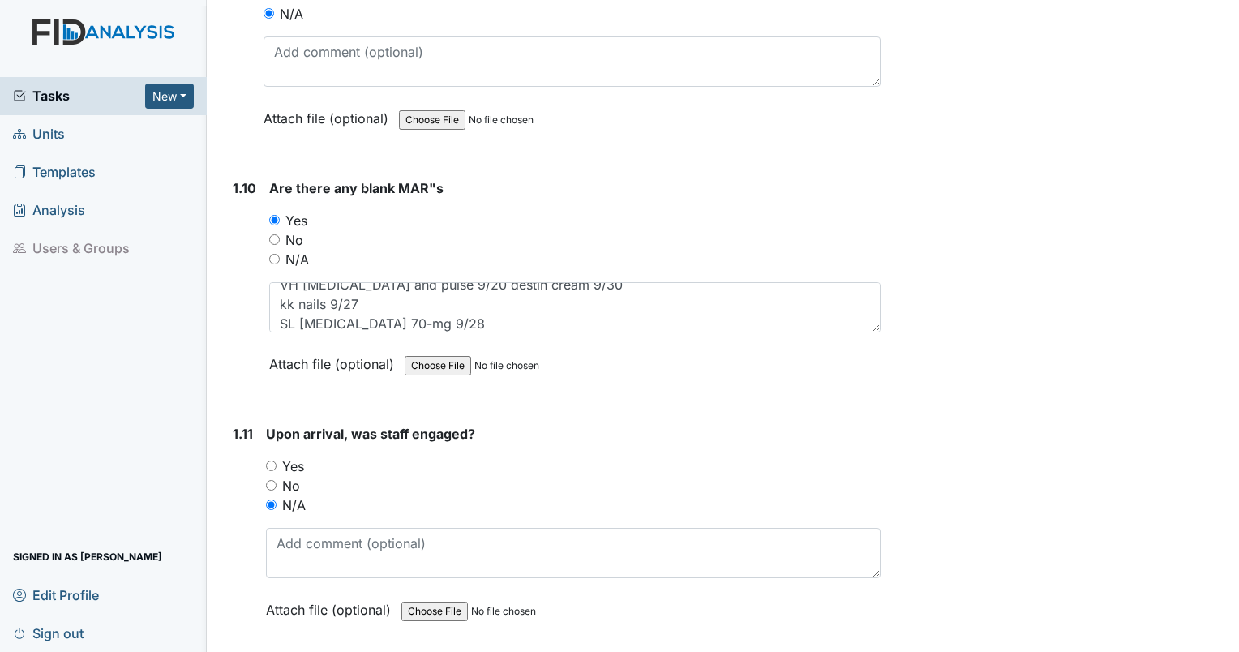
type textarea "oven needs light cleaning"
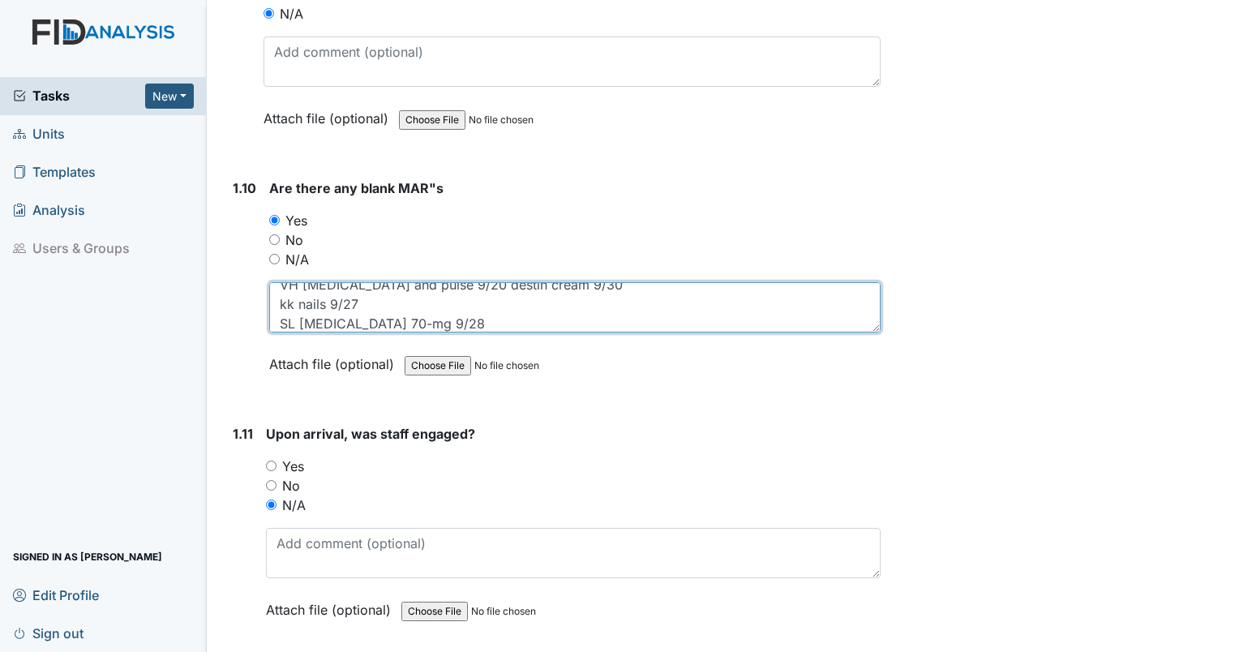
click at [464, 320] on textarea "DB blood pressure and pulse 9/20 ands 9/21 VH blood pressure and pulse 9/20 des…" at bounding box center [575, 307] width 612 height 50
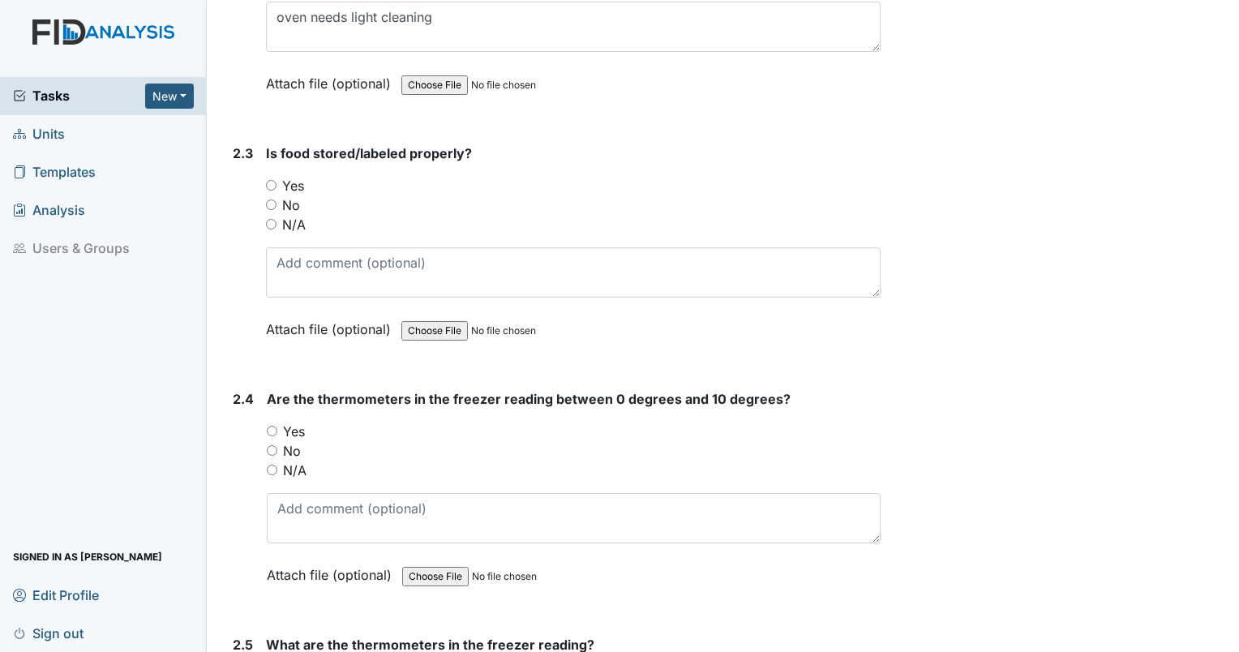
scroll to position [3165, 0]
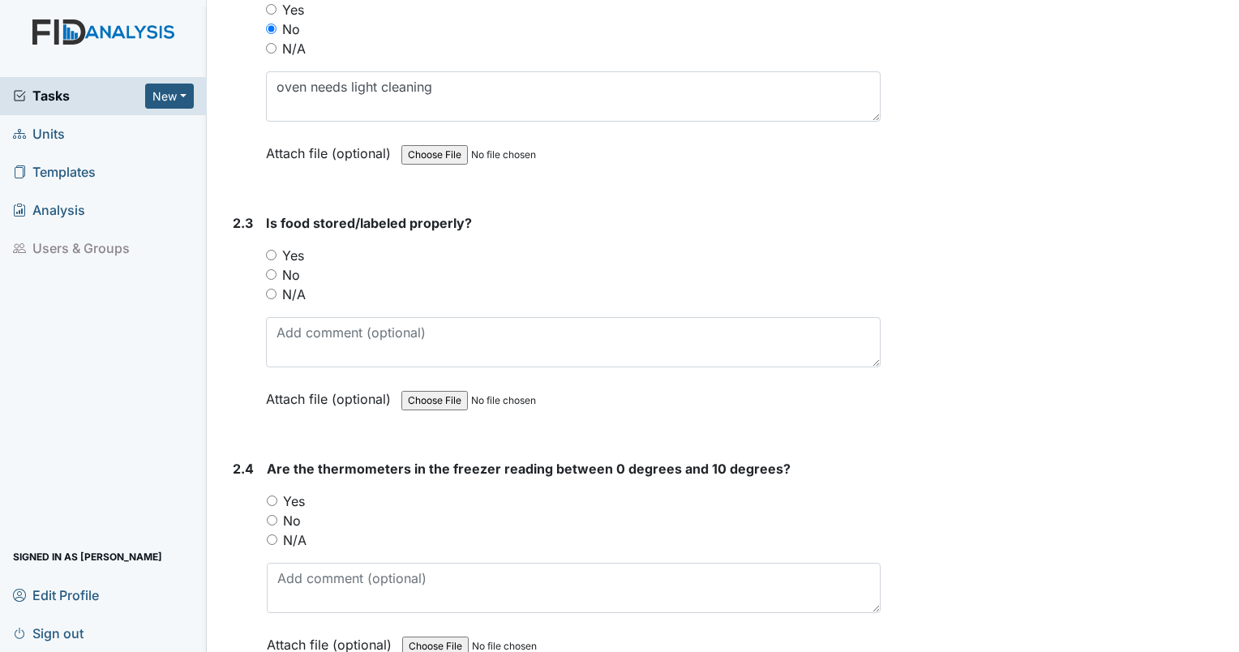
type textarea "DB blood pressure and pulse 9/20 ands 9/21 VH blood pressure and pulse 9/20 des…"
click at [272, 269] on input "No" at bounding box center [271, 274] width 11 height 11
radio input "true"
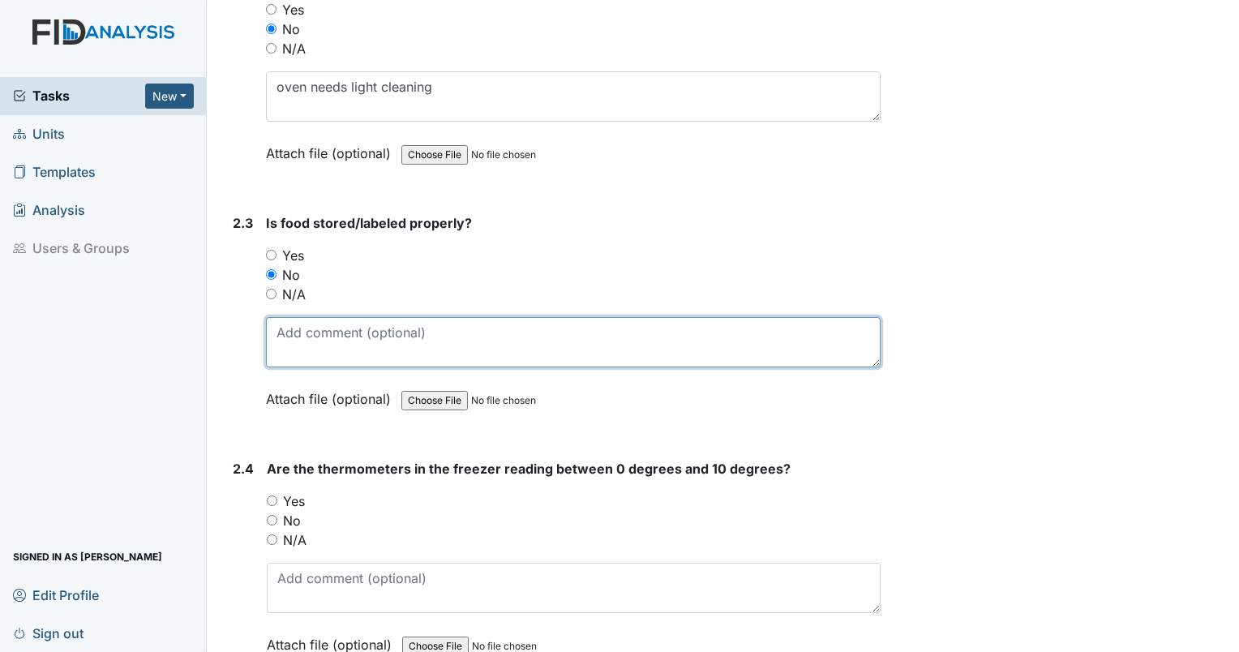
click at [291, 317] on textarea at bounding box center [573, 342] width 615 height 50
type textarea "2 loaves of expired bread pitchers not labeled in fridge."
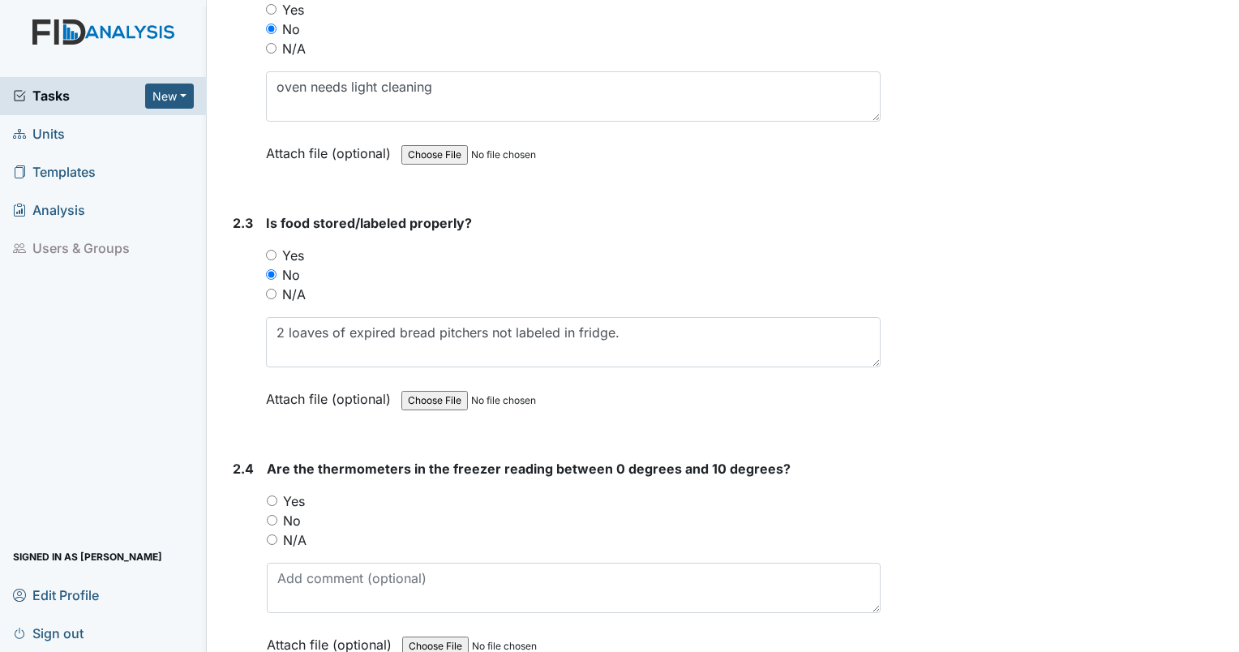
click at [275, 496] on input "Yes" at bounding box center [272, 501] width 11 height 11
radio input "true"
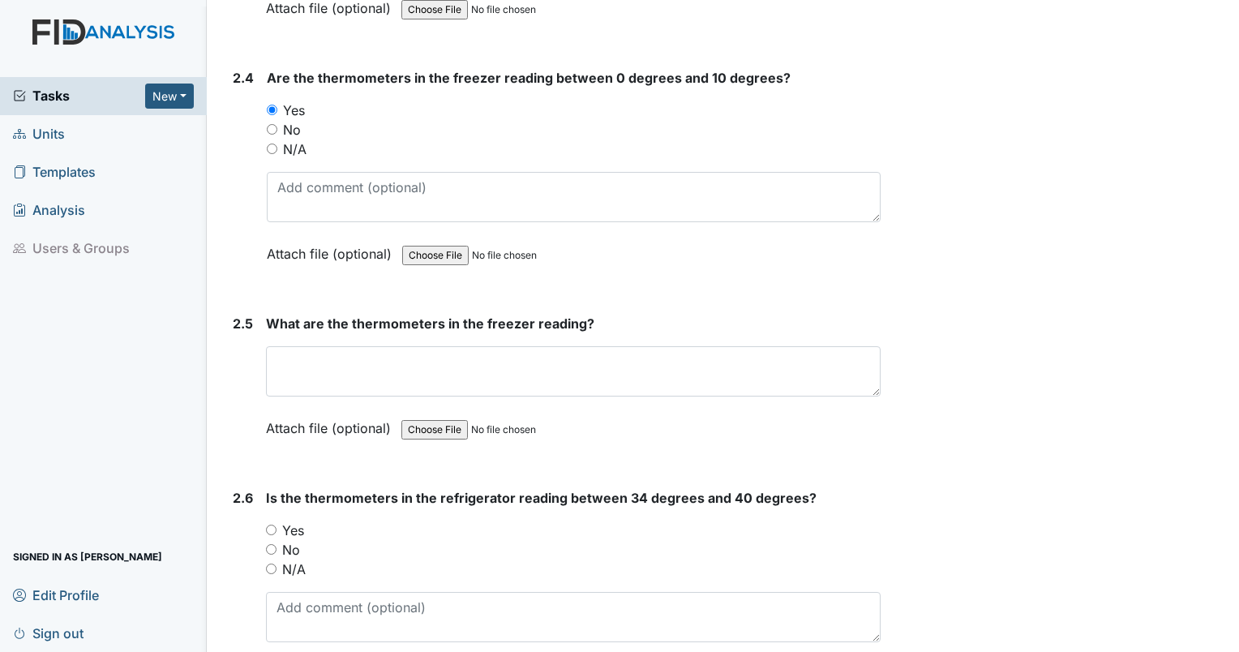
scroll to position [3598, 0]
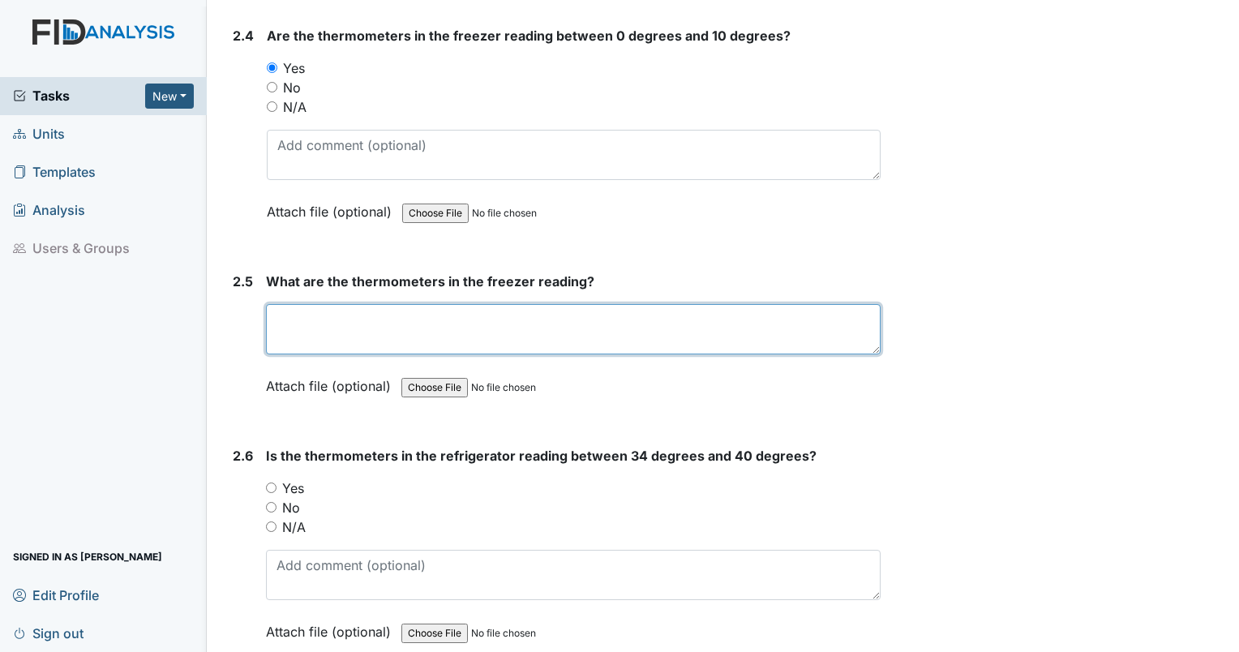
click at [507, 333] on textarea at bounding box center [573, 329] width 615 height 50
type textarea "0"
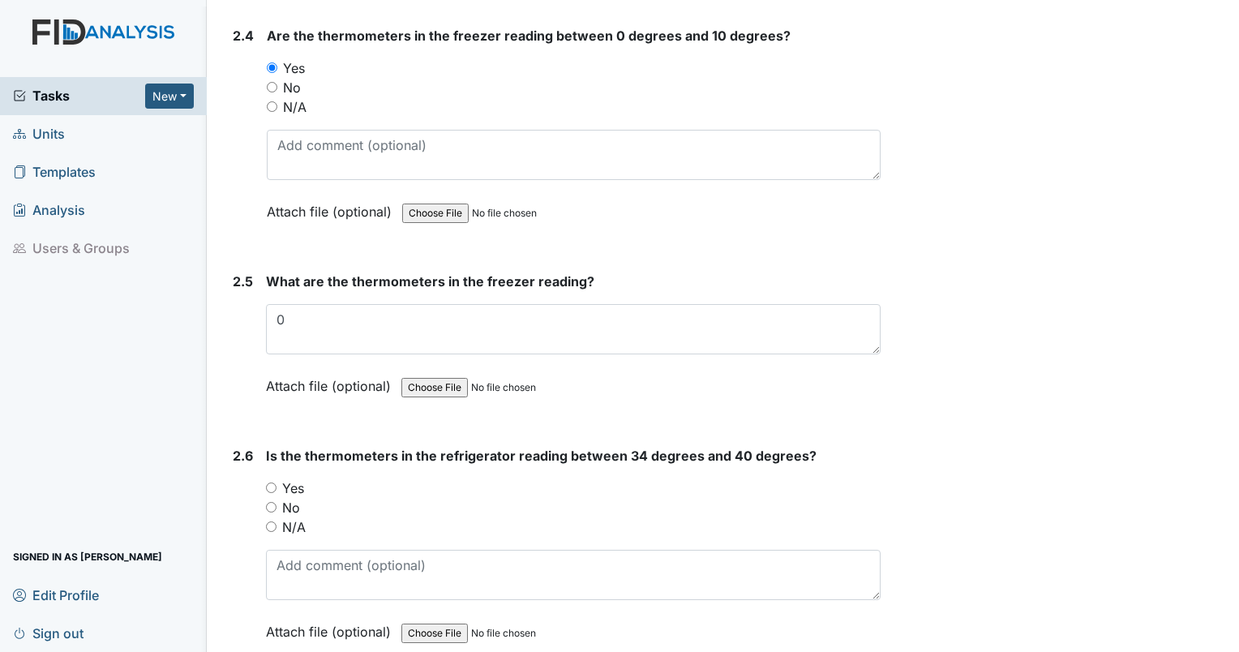
click at [272, 483] on input "Yes" at bounding box center [271, 488] width 11 height 11
radio input "true"
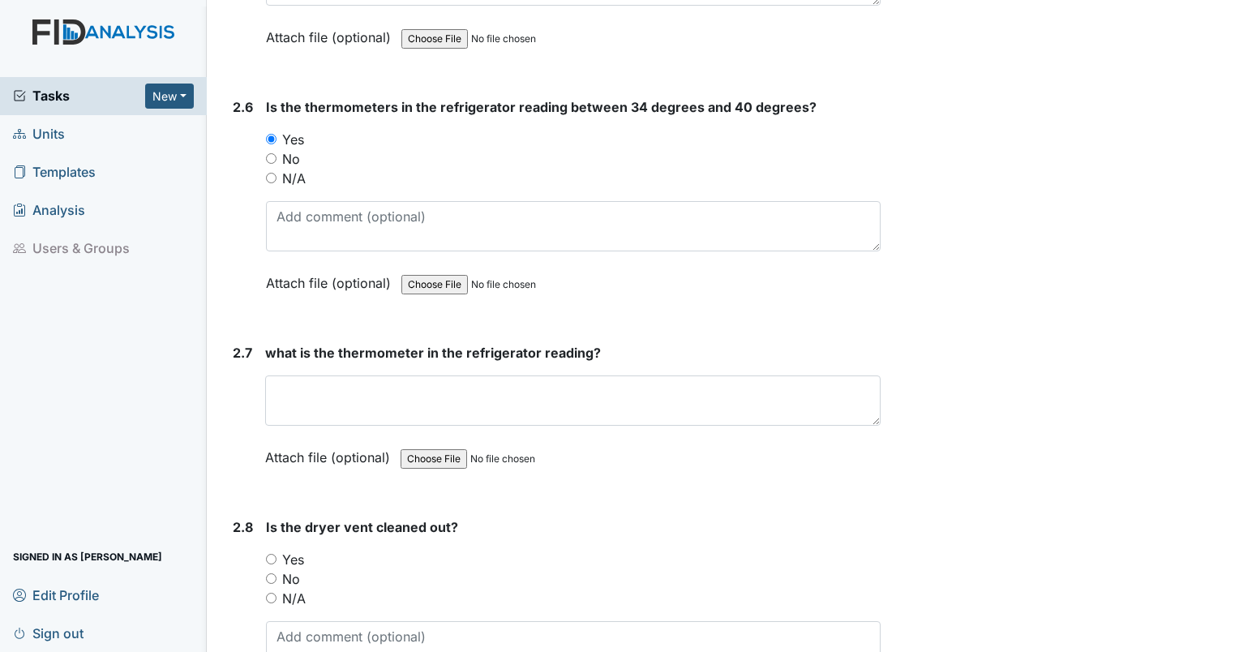
scroll to position [4031, 0]
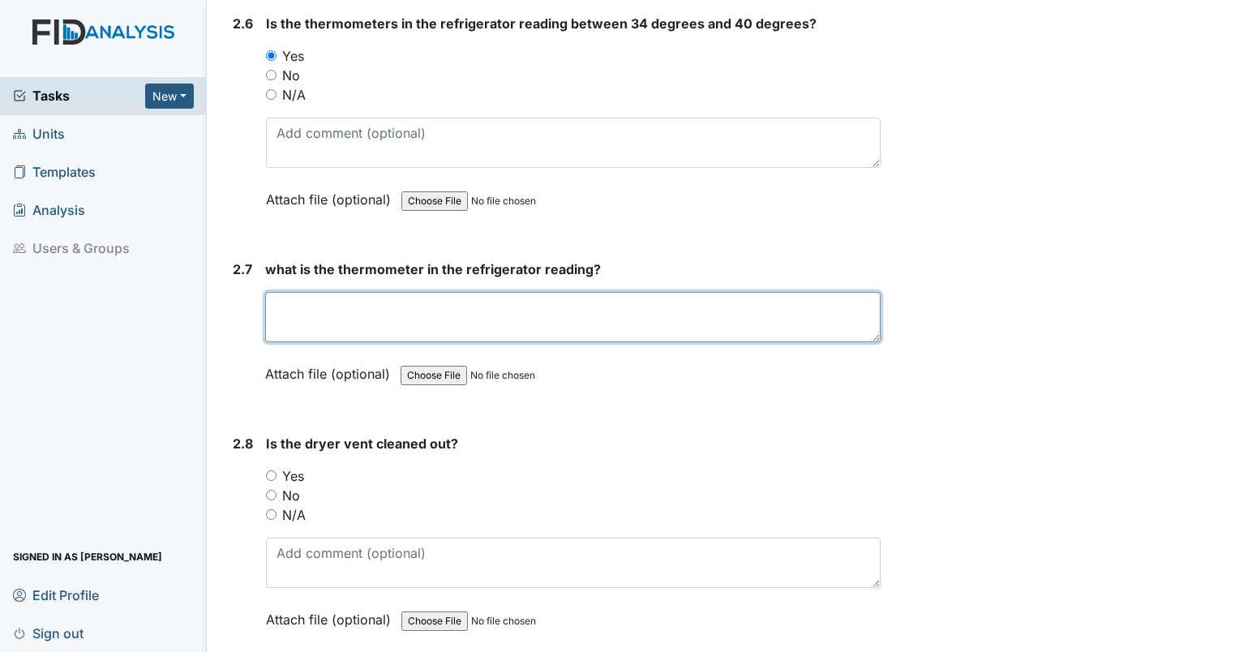
click at [425, 318] on textarea at bounding box center [573, 317] width 616 height 50
type textarea "35"
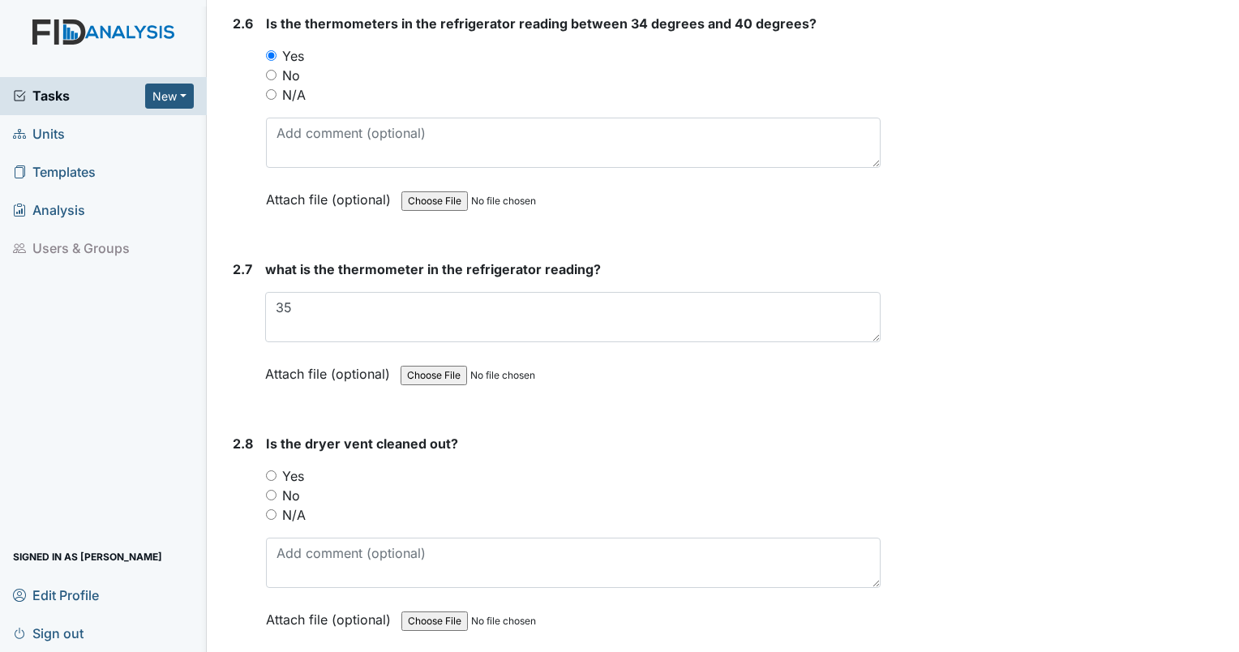
click at [269, 509] on input "N/A" at bounding box center [271, 514] width 11 height 11
radio input "true"
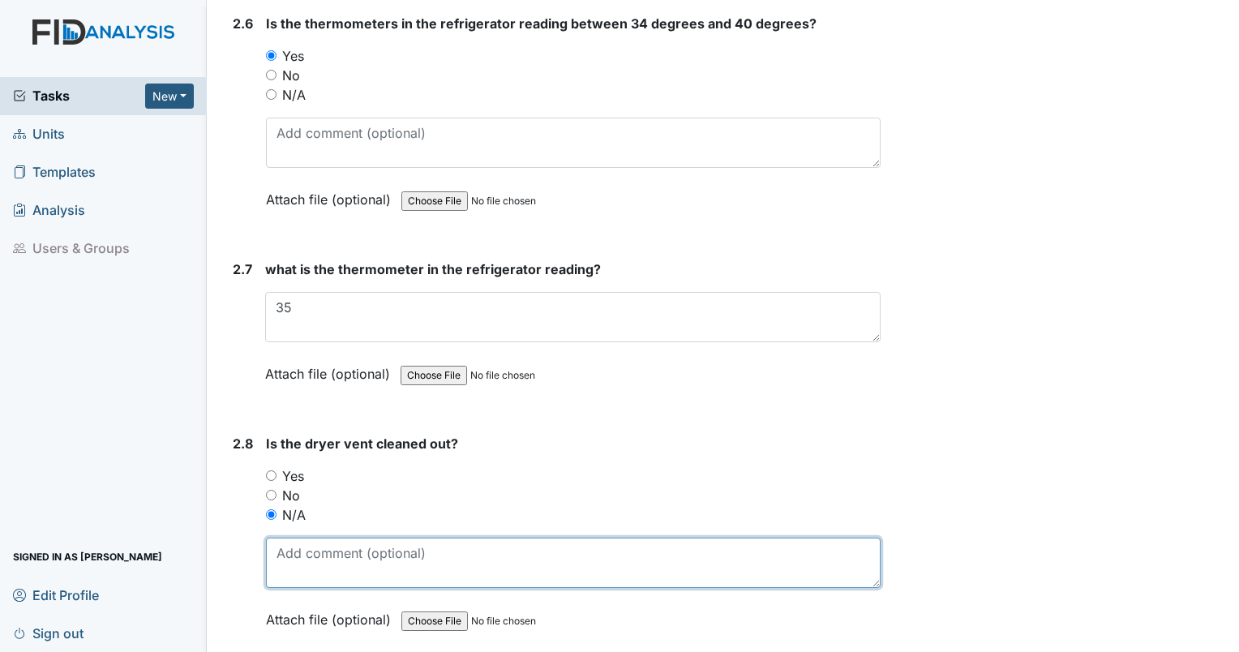
click at [291, 538] on textarea at bounding box center [573, 563] width 615 height 50
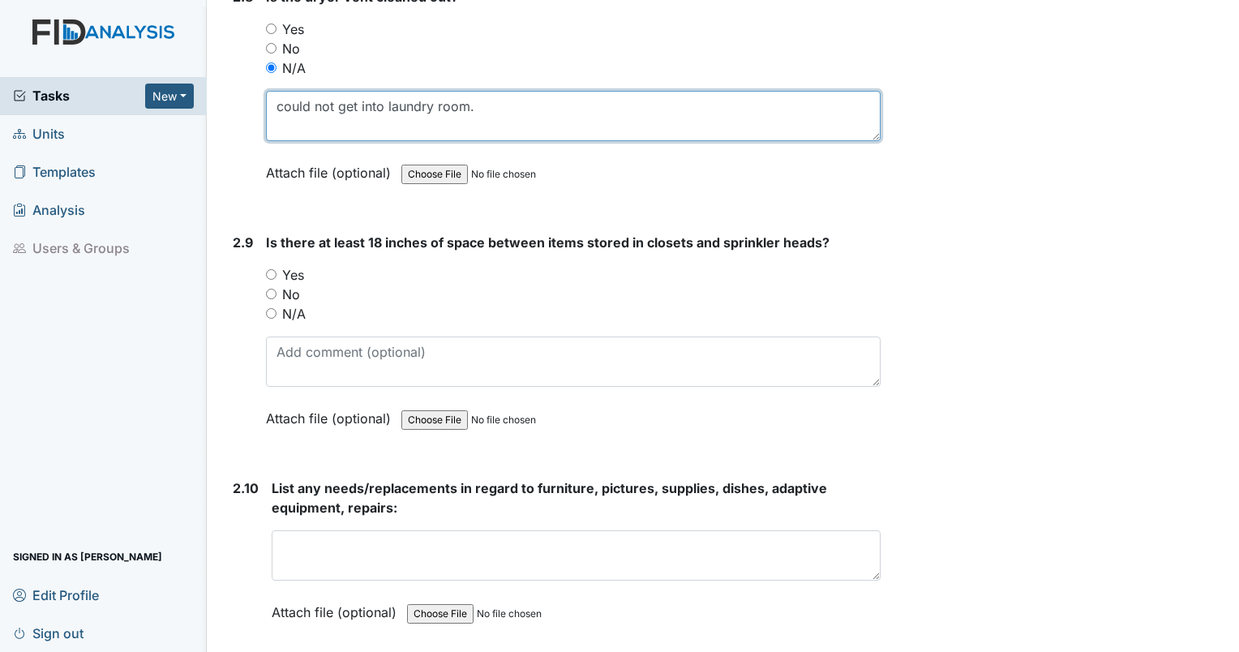
scroll to position [4492, 0]
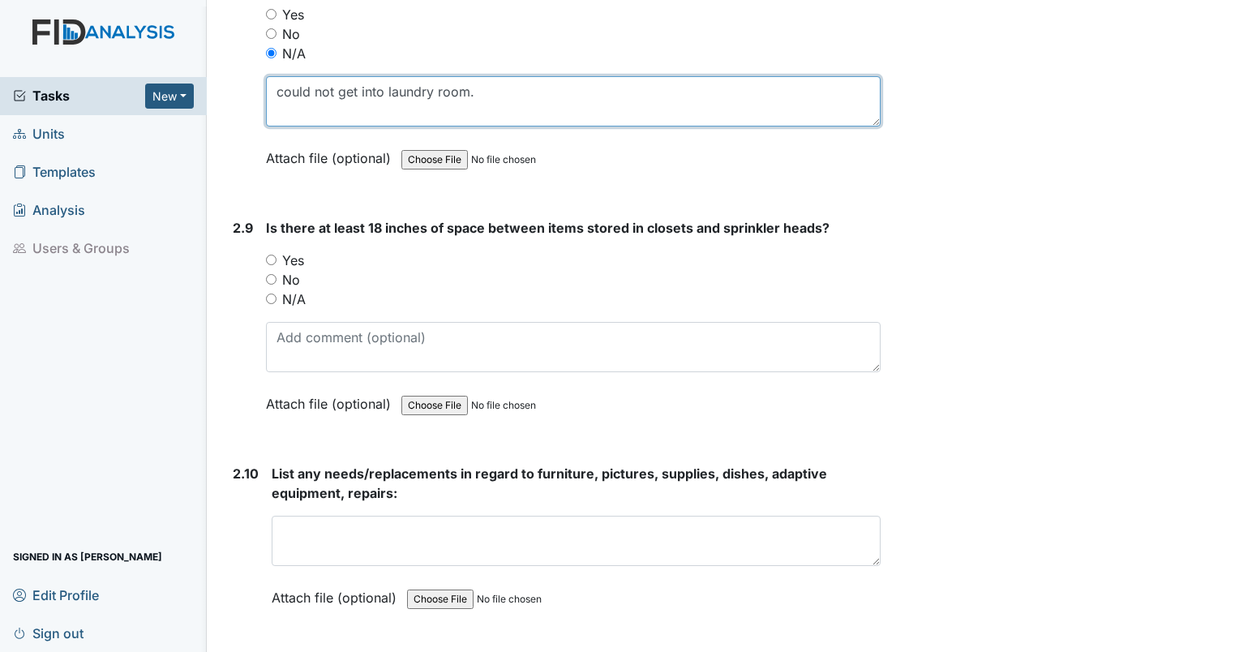
type textarea "could not get into laundry room."
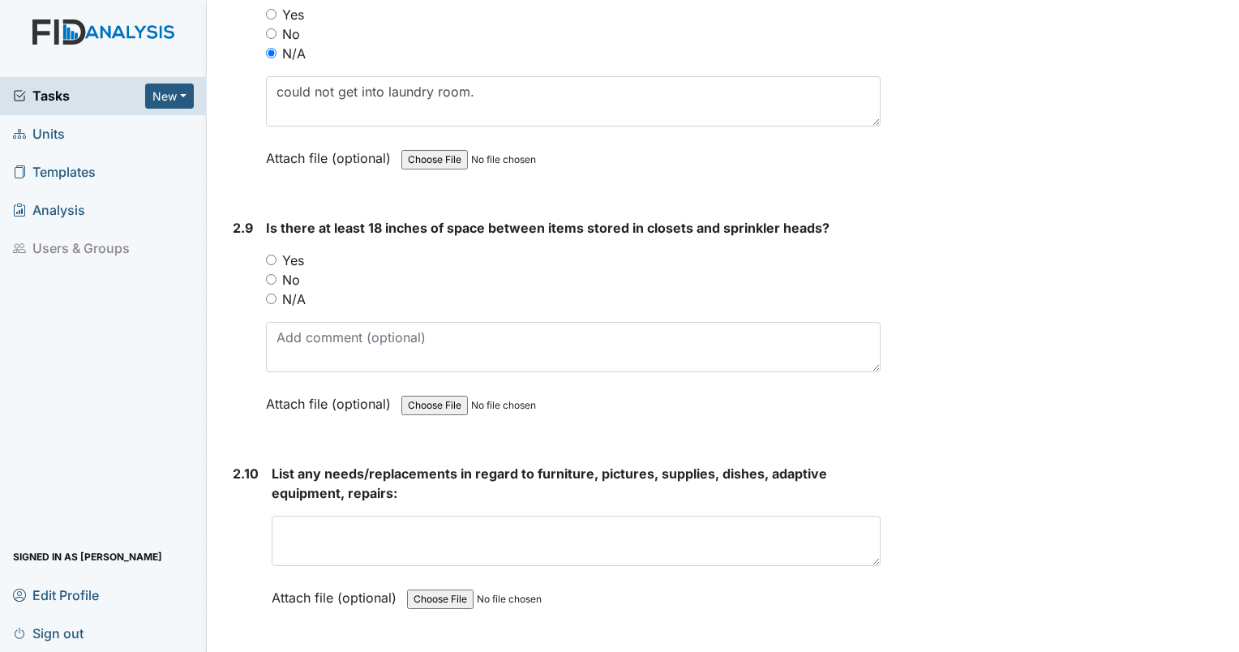
click at [275, 255] on input "Yes" at bounding box center [271, 260] width 11 height 11
radio input "true"
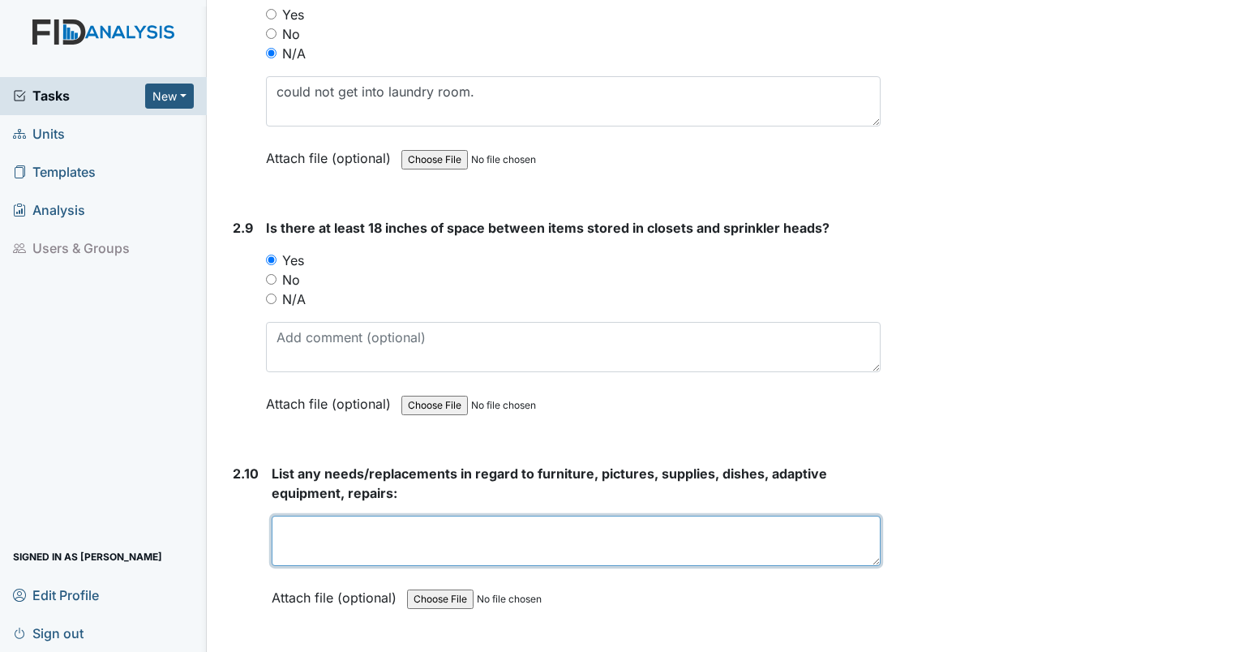
click at [310, 516] on textarea at bounding box center [576, 541] width 609 height 50
click at [746, 516] on textarea "wasp nests on side of house. ant hills in yard. briars in flower beds." at bounding box center [576, 541] width 609 height 50
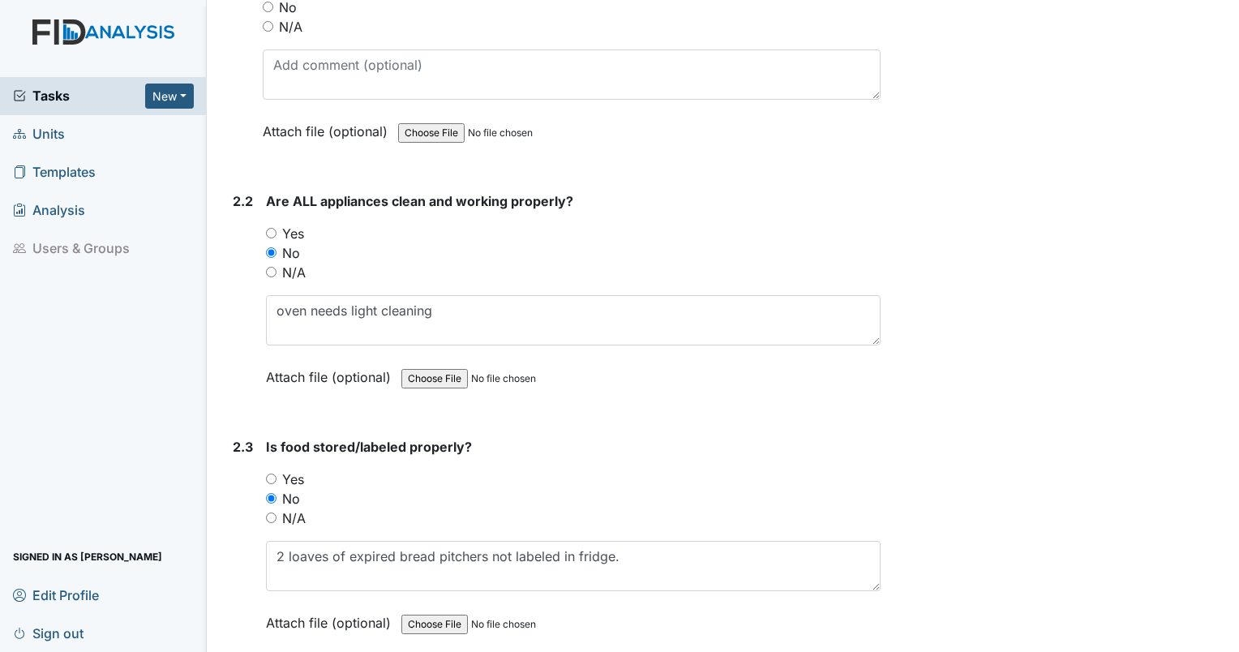
scroll to position [2914, 0]
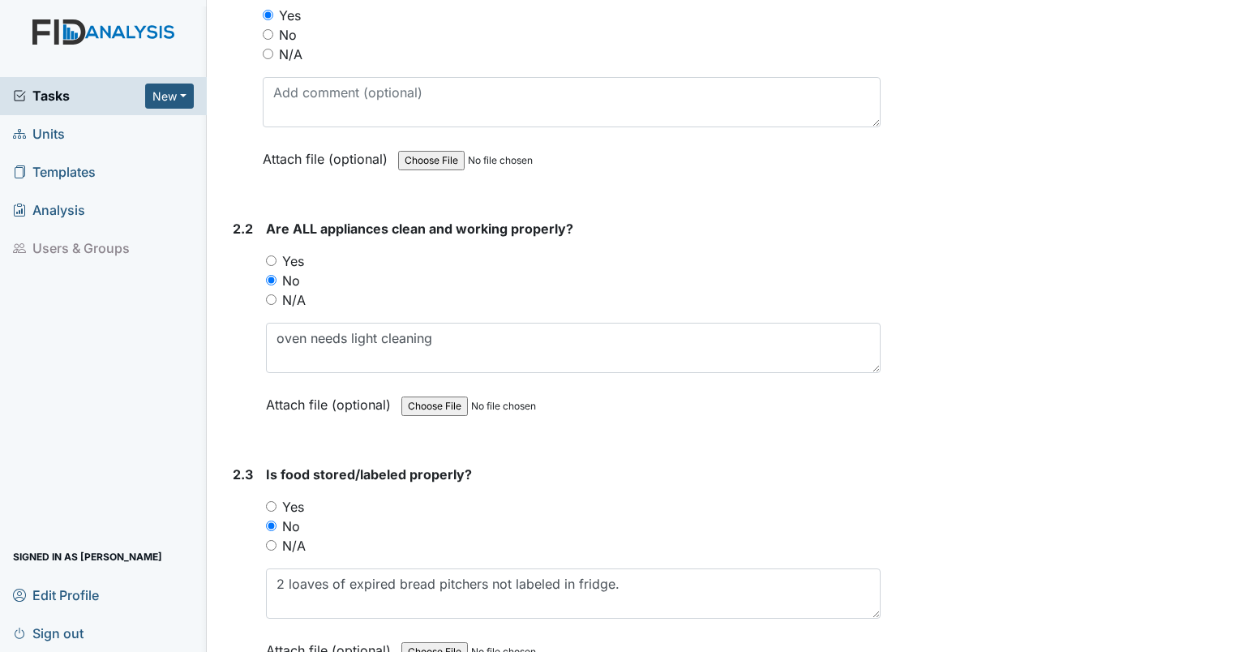
type textarea "wasp nests on side of house. ant hills in yard. briars in flower beds."
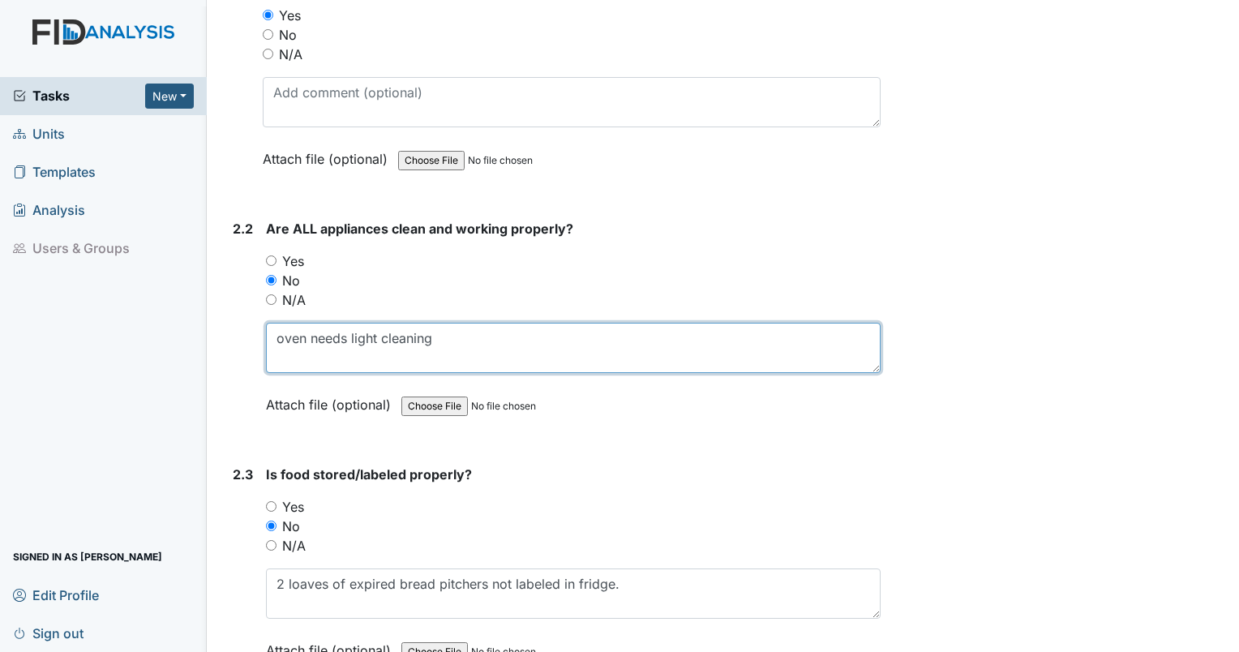
click at [509, 354] on textarea "oven needs light cleaning" at bounding box center [573, 348] width 615 height 50
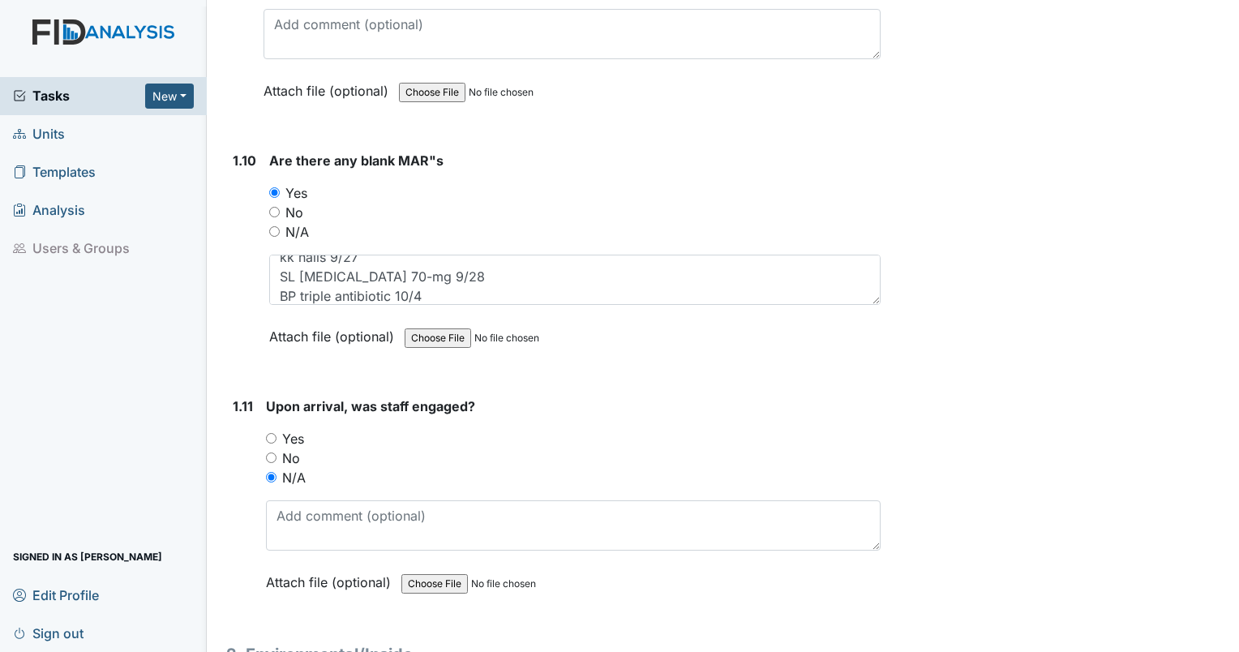
scroll to position [2187, 0]
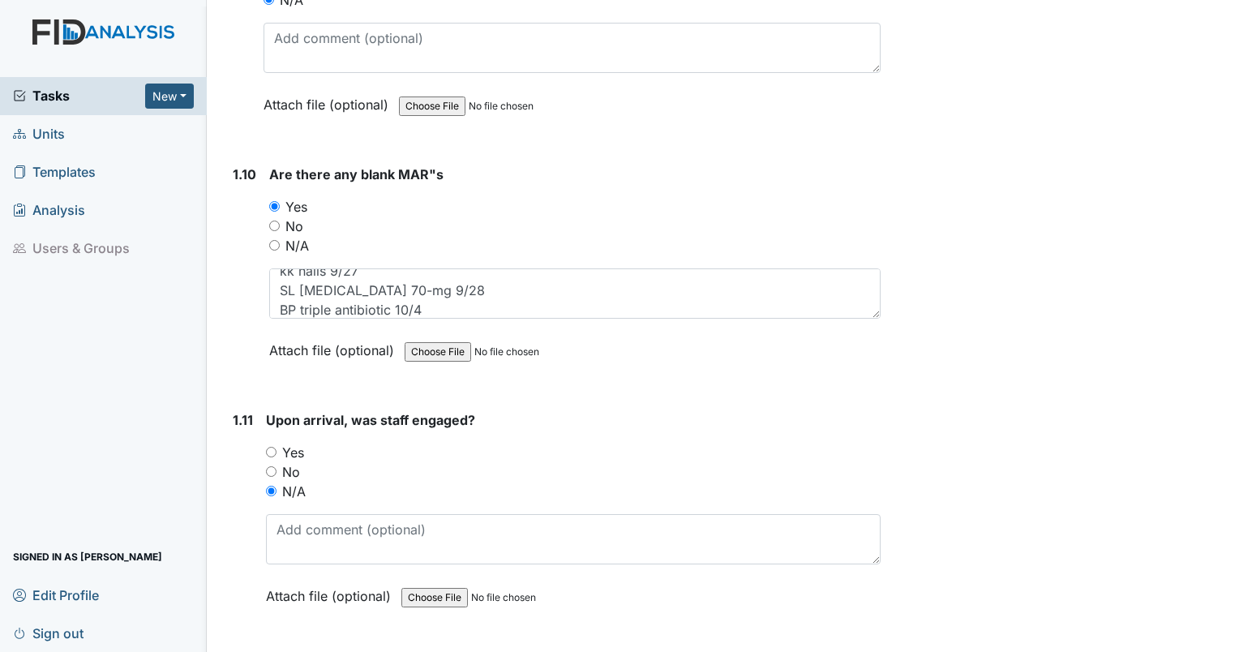
type textarea "oven needs light cleaning. filter above stove dirty."
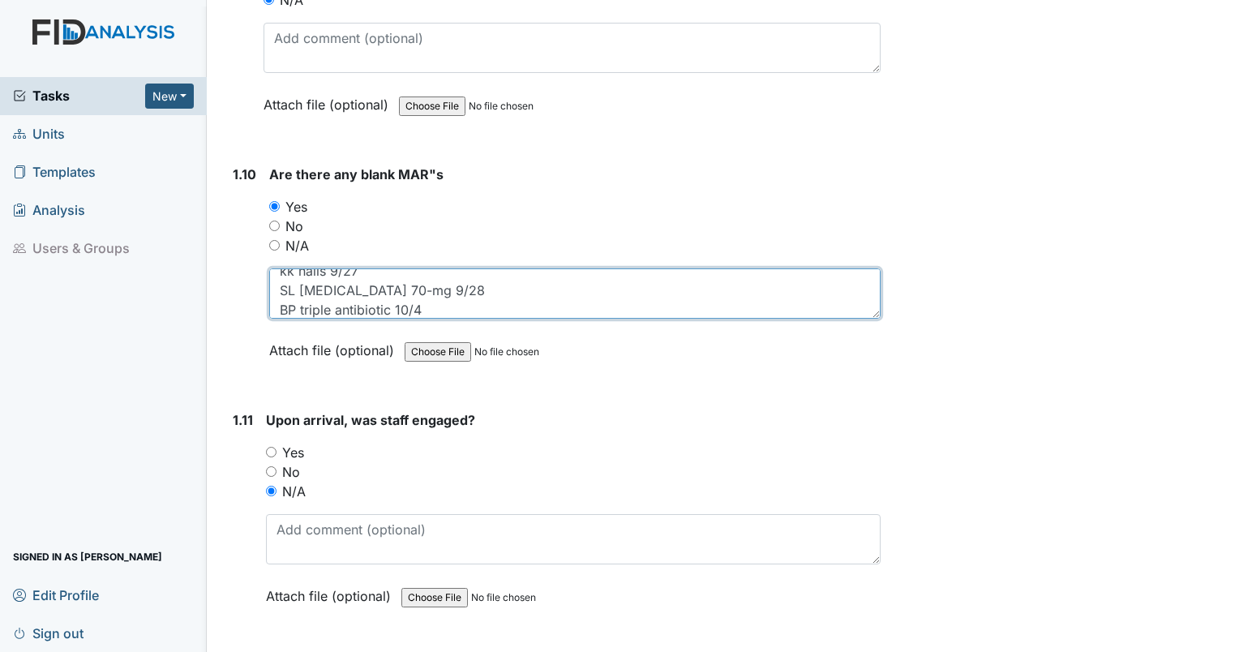
click at [404, 299] on textarea "DB blood pressure and pulse 9/20 ands 9/21 VH blood pressure and pulse 9/20 des…" at bounding box center [575, 293] width 612 height 50
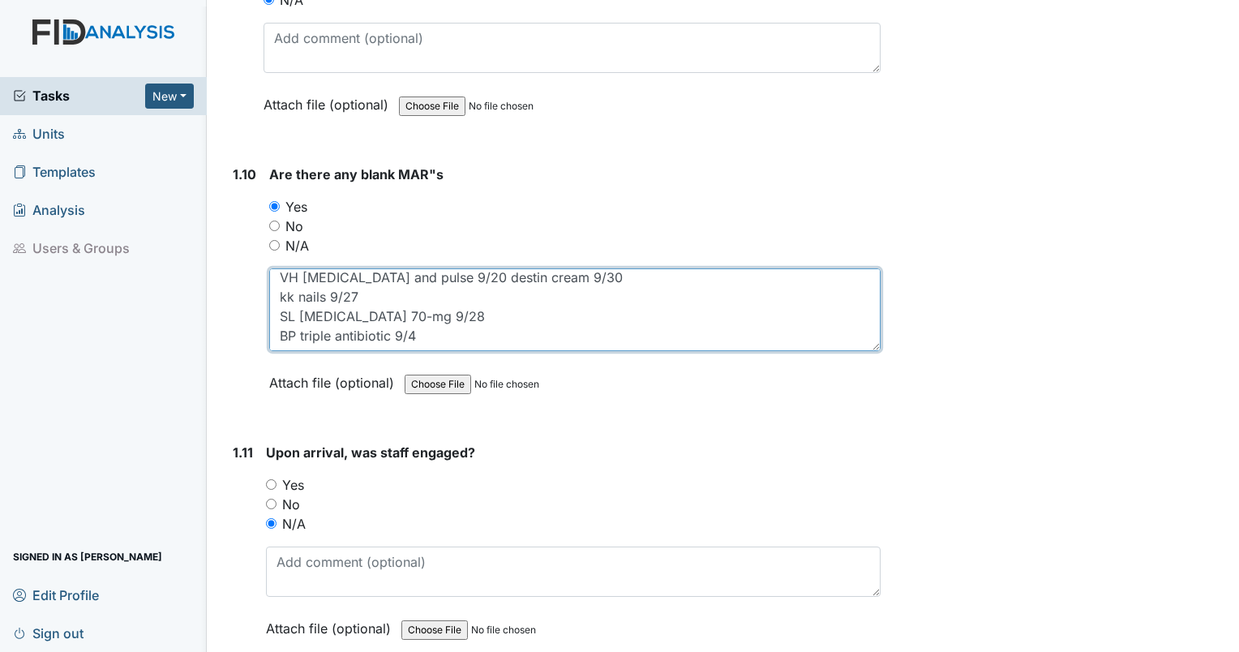
scroll to position [0, 0]
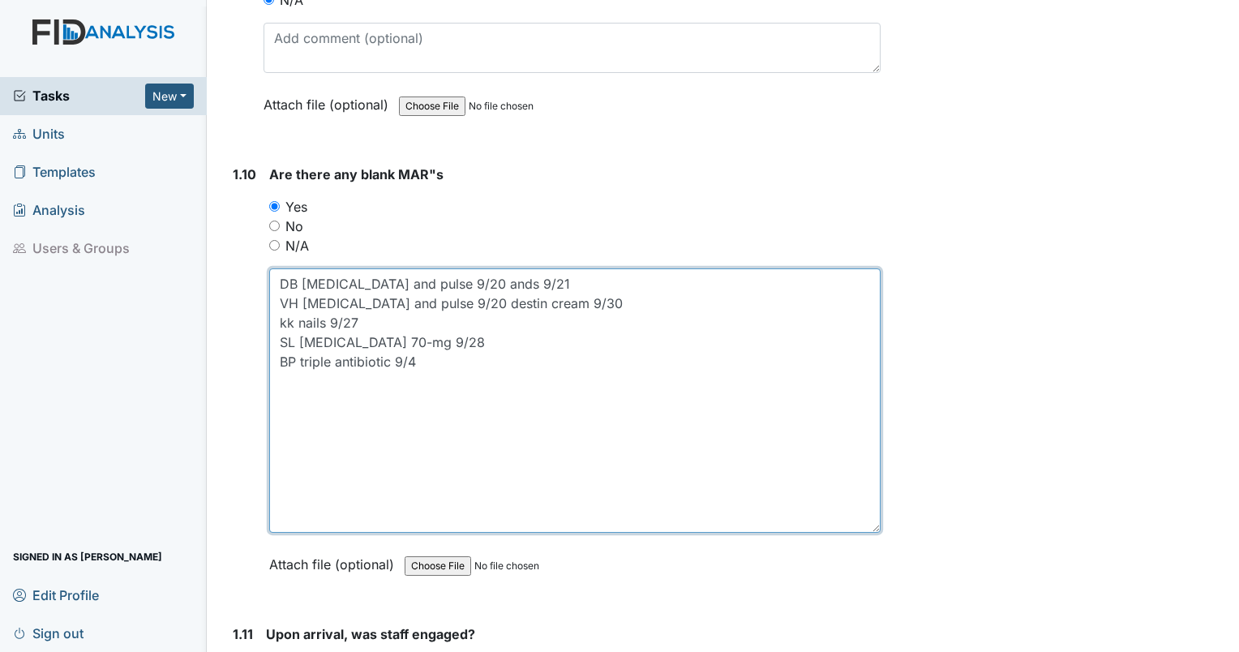
drag, startPoint x: 867, startPoint y: 308, endPoint x: 900, endPoint y: 523, distance: 217.5
click at [303, 387] on textarea "DB blood pressure and pulse 9/20 ands 9/21 VH blood pressure and pulse 9/20 des…" at bounding box center [575, 400] width 612 height 264
click at [441, 367] on textarea "DB blood pressure and pulse 9/20 ands 9/21 VH blood pressure and pulse 9/20 des…" at bounding box center [575, 400] width 612 height 264
click at [449, 357] on textarea "DB blood pressure and pulse 9/20 ands 9/21 VH blood pressure and pulse 9/20 des…" at bounding box center [575, 400] width 612 height 264
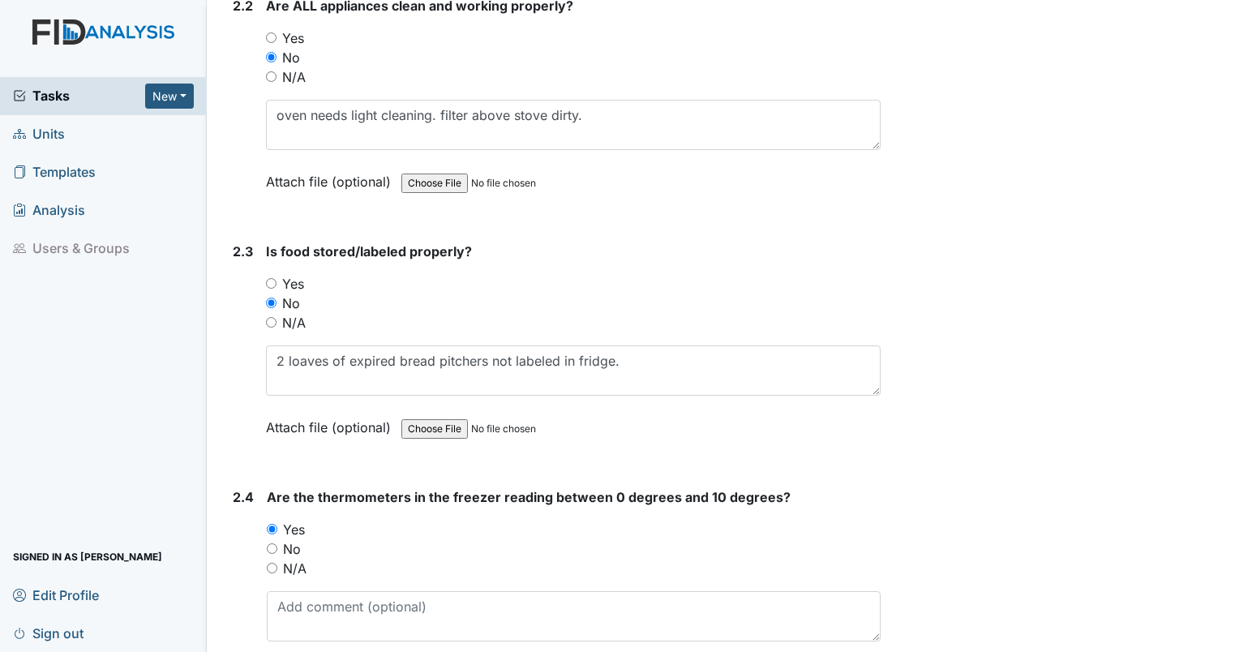
scroll to position [3365, 0]
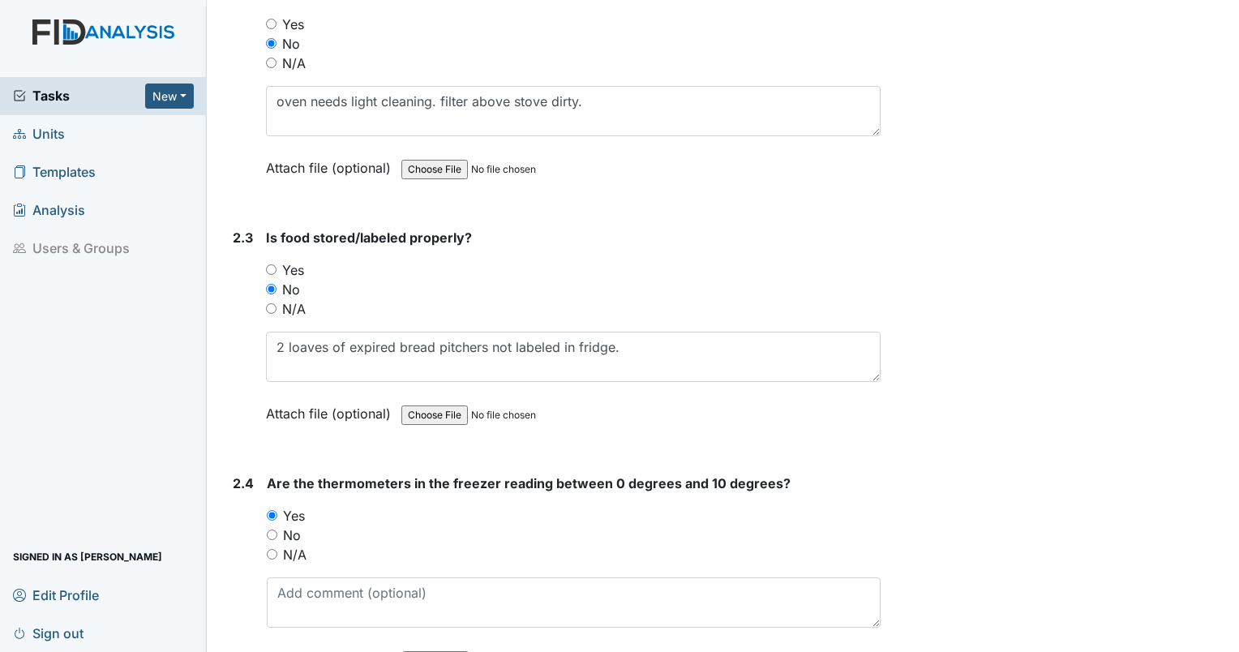
type textarea "DB blood pressure and pulse 9/20 ands 9/21 VH blood pressure and pulse 9/20 des…"
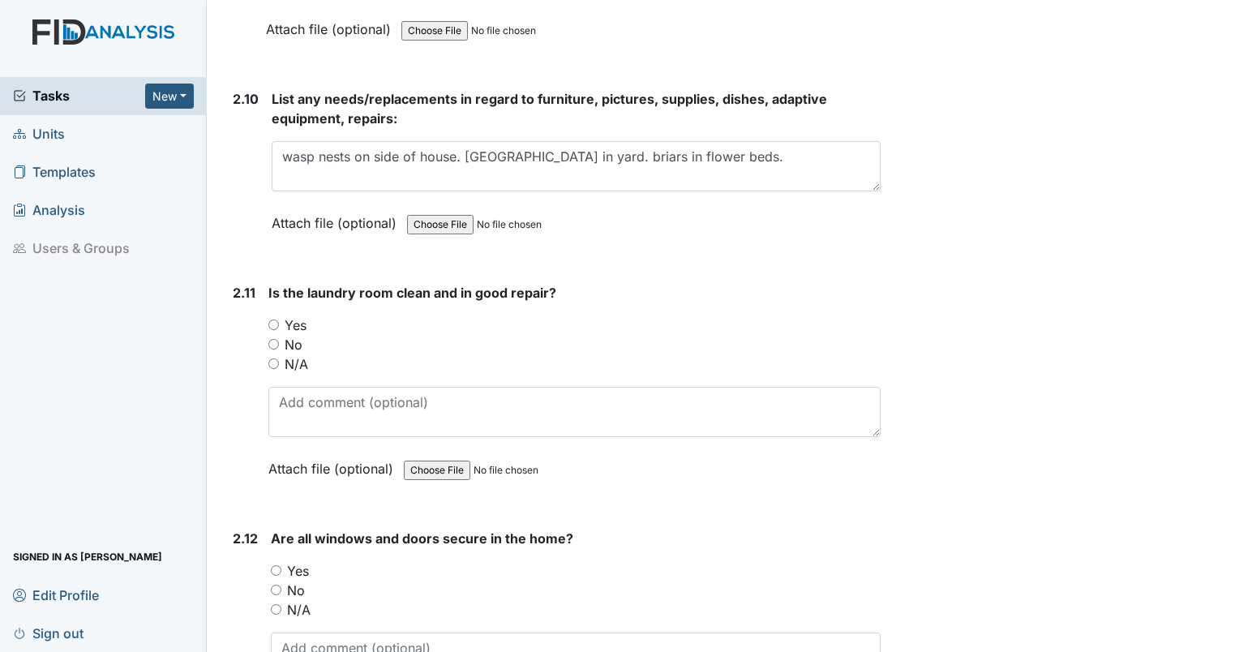
scroll to position [5053, 0]
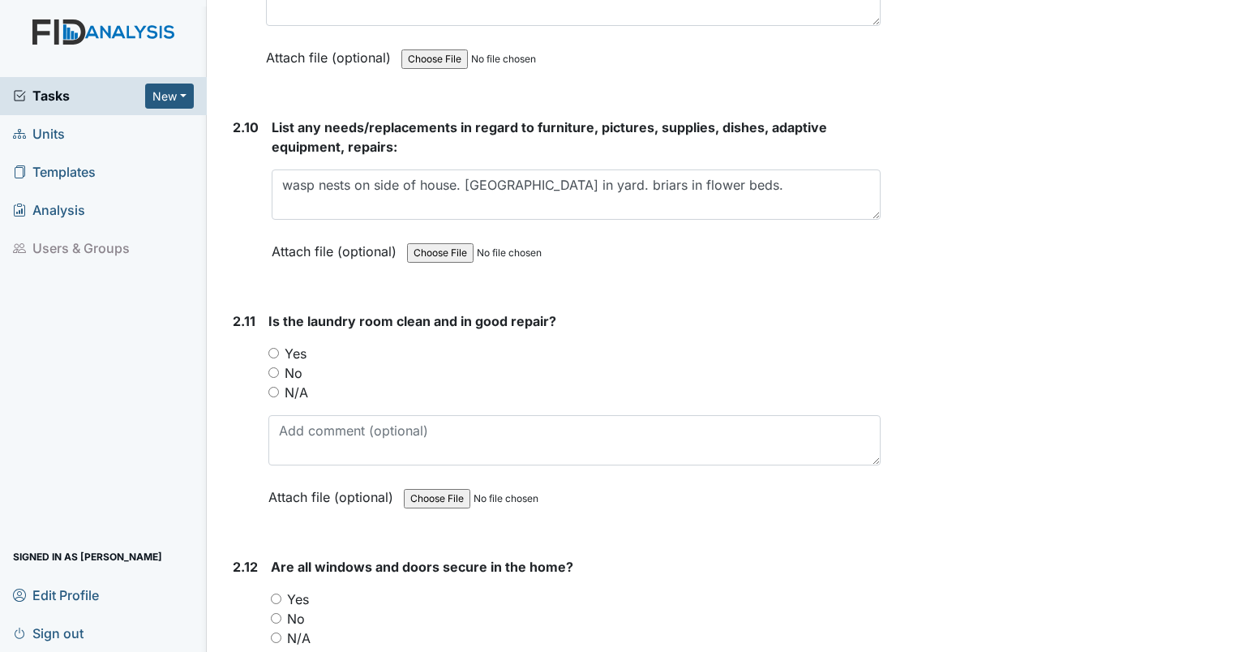
click at [273, 387] on input "N/A" at bounding box center [273, 392] width 11 height 11
radio input "true"
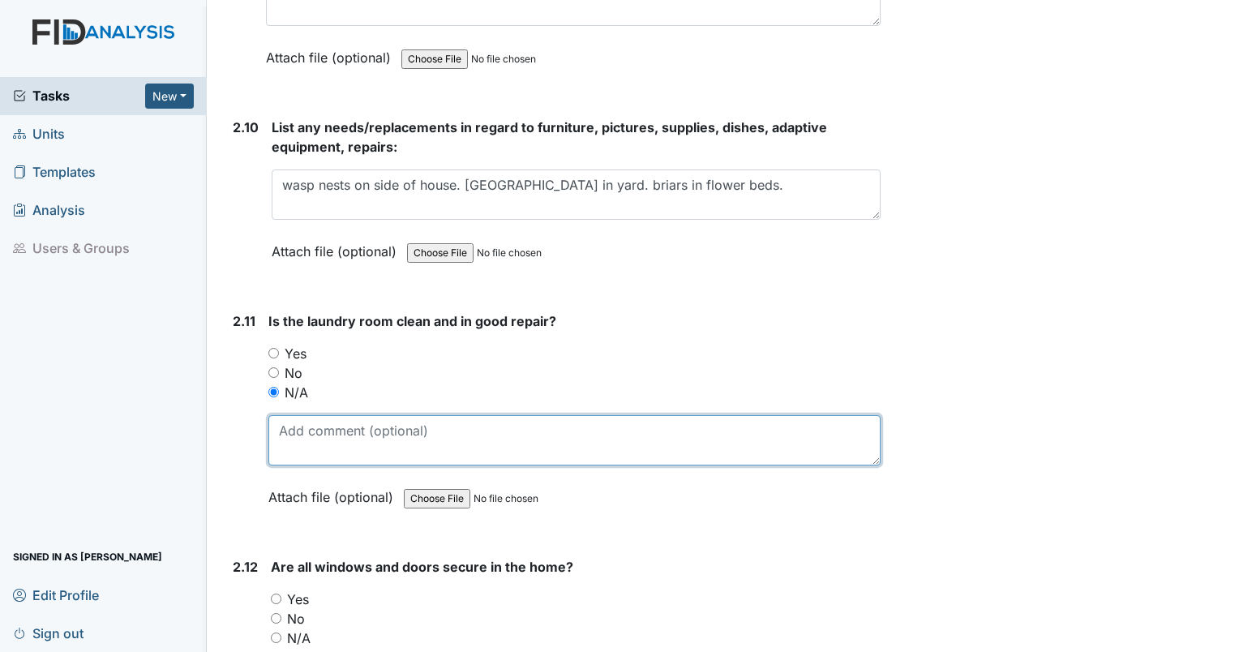
click at [313, 415] on textarea at bounding box center [574, 440] width 612 height 50
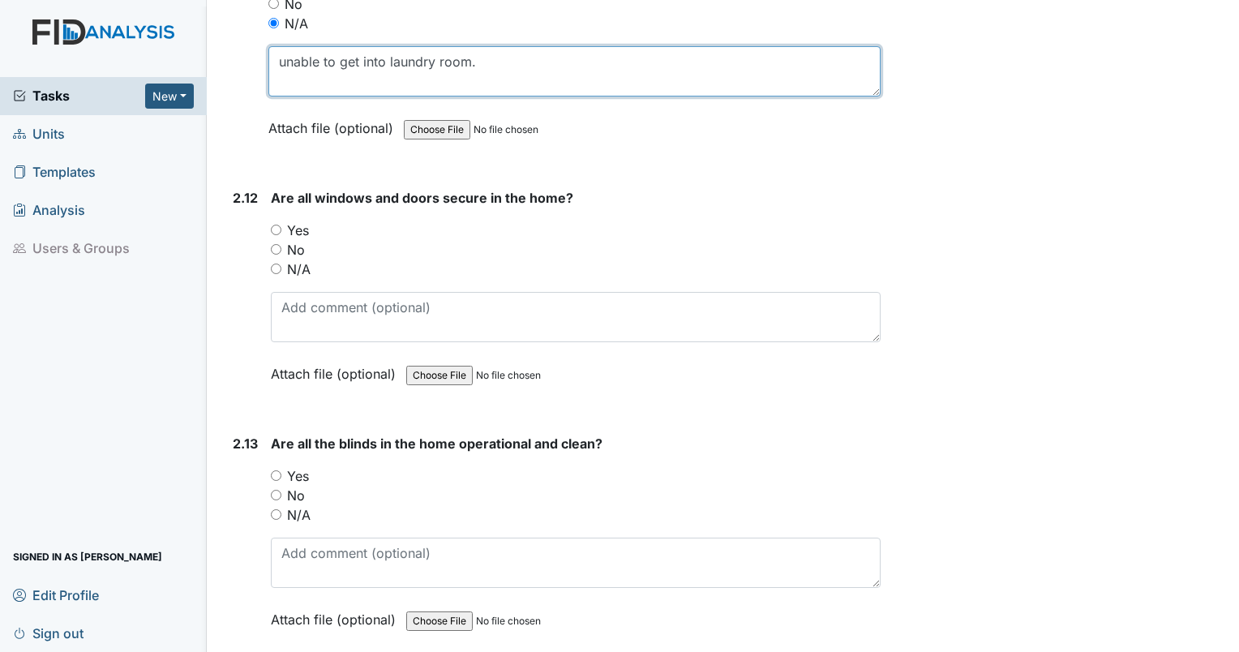
scroll to position [5436, 0]
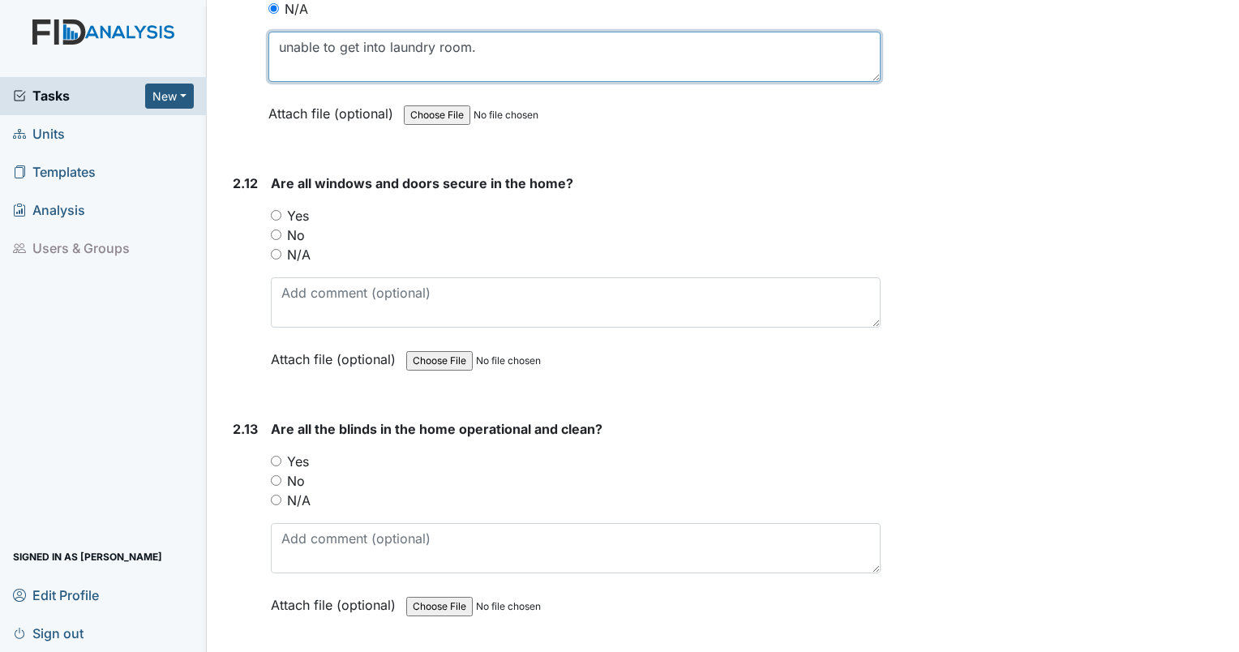
type textarea "unable to get into laundry room."
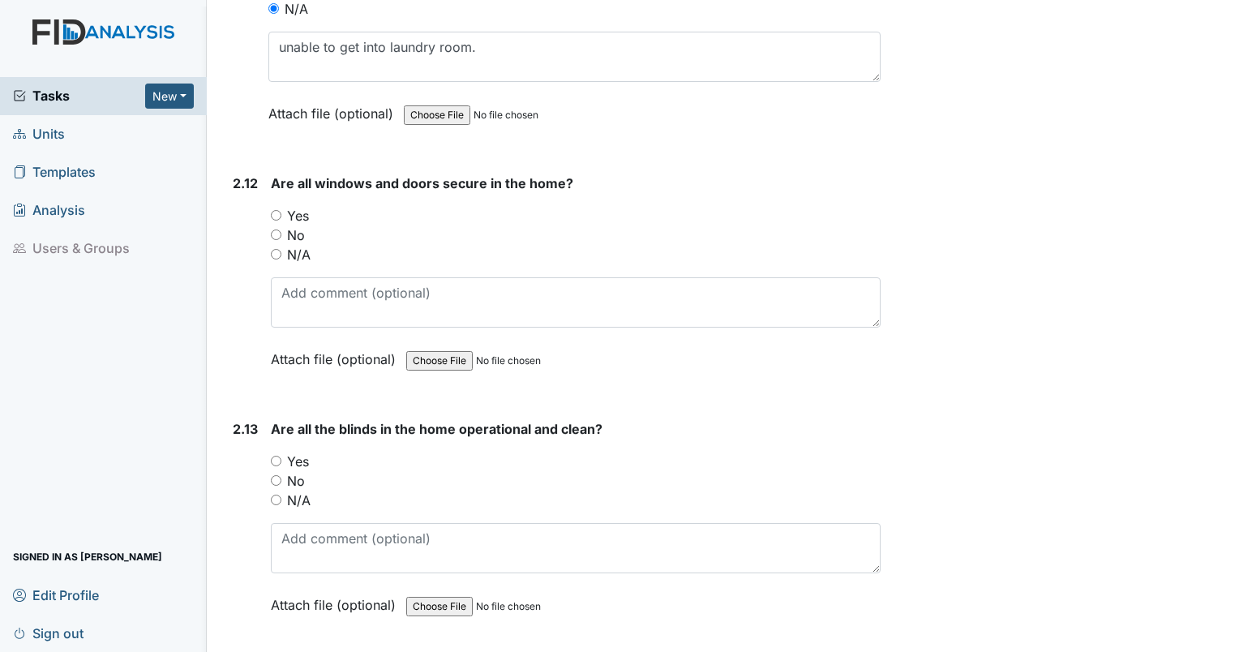
click at [277, 210] on input "Yes" at bounding box center [276, 215] width 11 height 11
radio input "true"
click at [277, 475] on input "No" at bounding box center [276, 480] width 11 height 11
radio input "true"
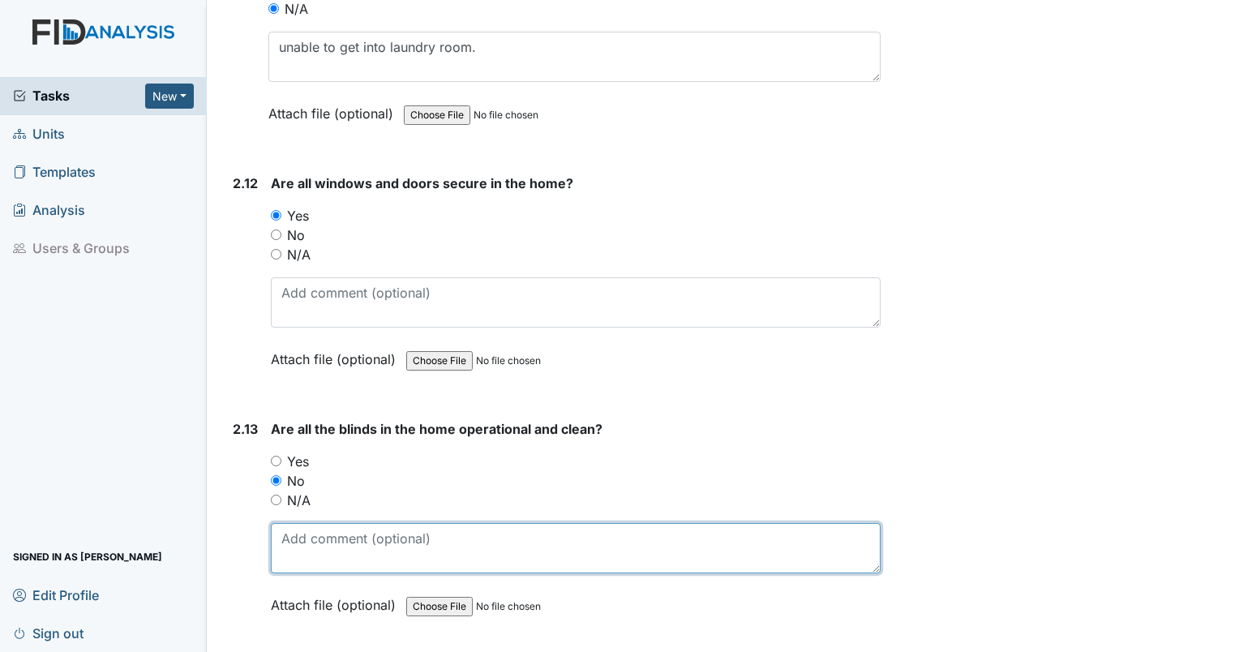
click at [298, 535] on textarea at bounding box center [576, 548] width 610 height 50
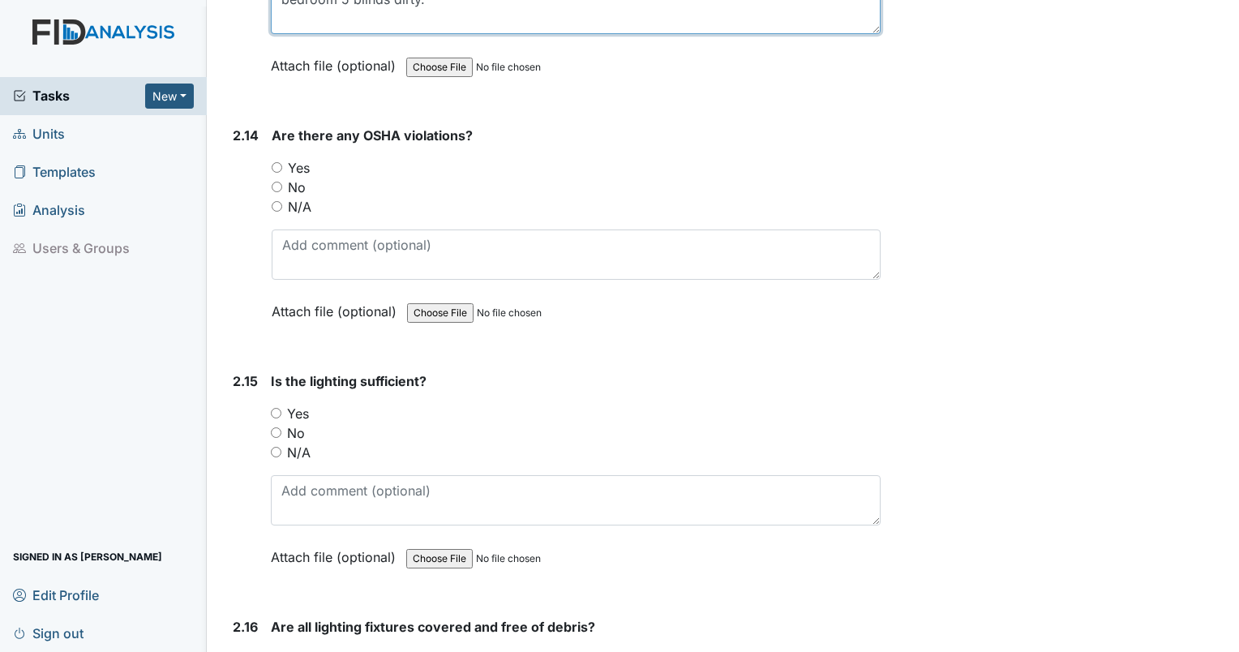
scroll to position [5989, 0]
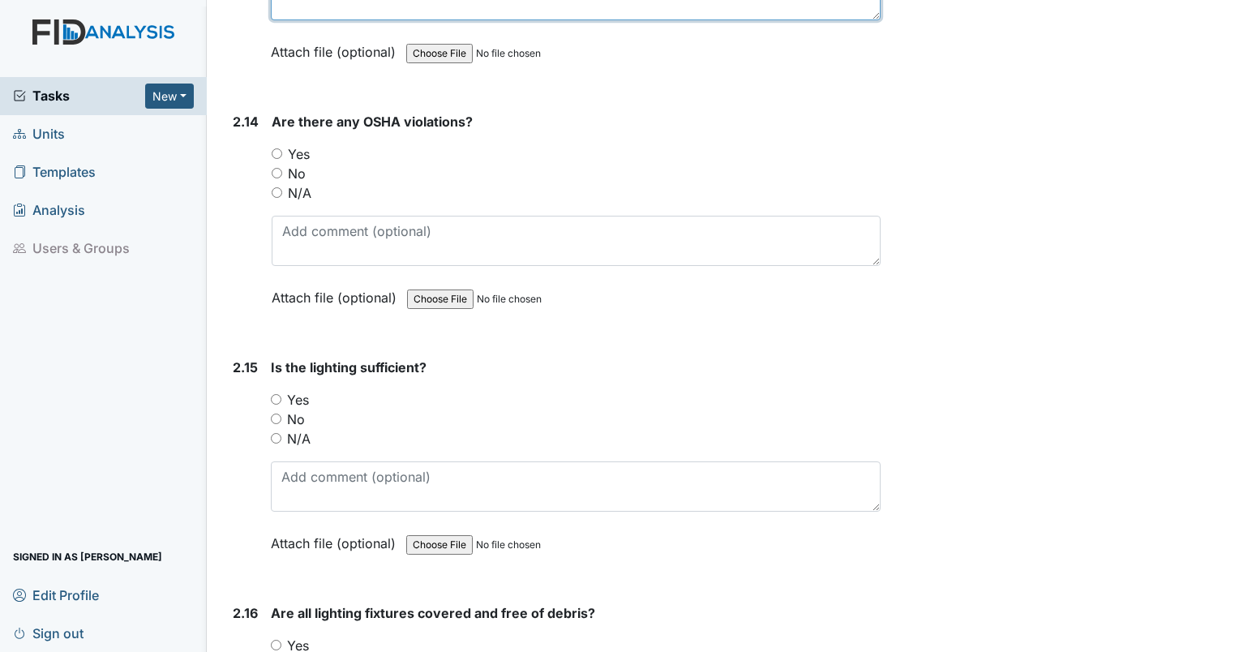
type textarea "bedroom 5 blinds dirty."
click at [273, 168] on input "No" at bounding box center [277, 173] width 11 height 11
radio input "true"
click at [273, 394] on input "Yes" at bounding box center [276, 399] width 11 height 11
radio input "true"
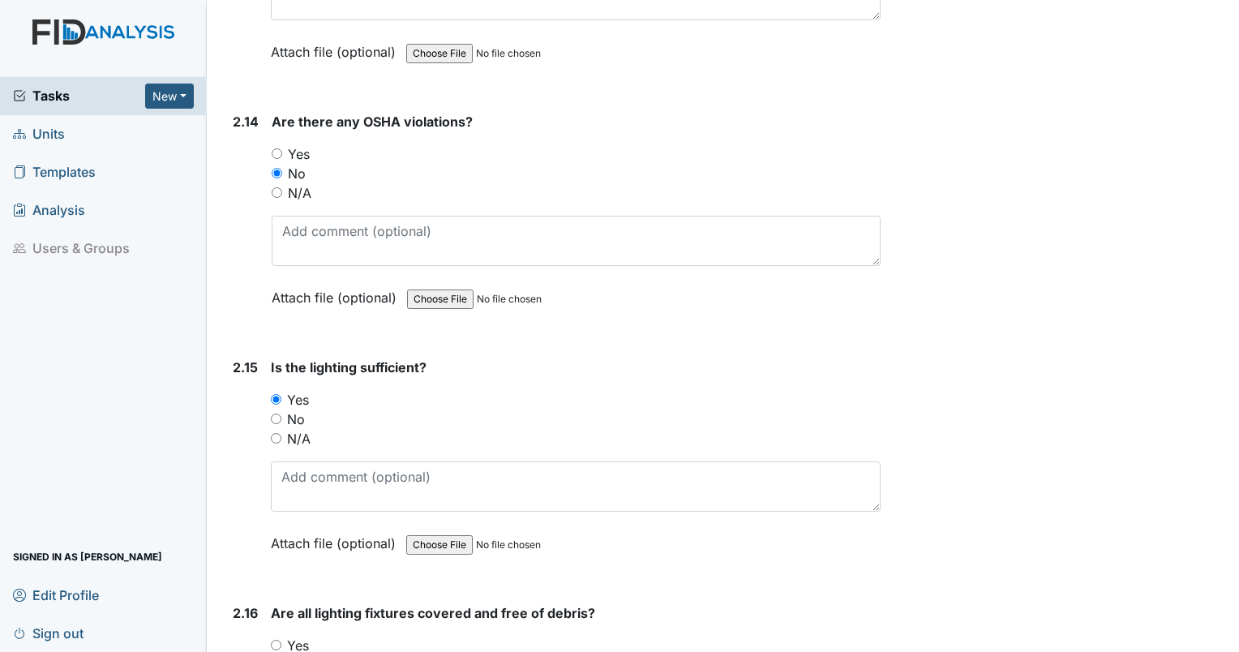
click at [276, 640] on input "Yes" at bounding box center [276, 645] width 11 height 11
radio input "true"
click at [279, 651] on input "No" at bounding box center [276, 664] width 11 height 11
radio input "true"
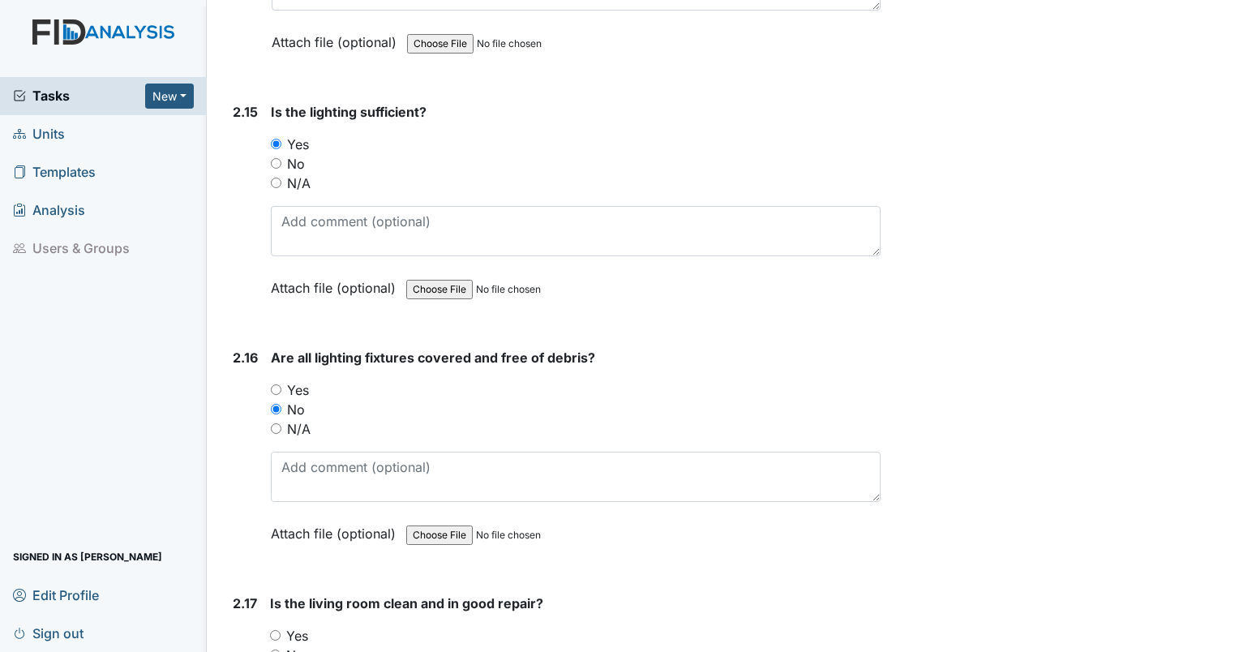
scroll to position [6259, 0]
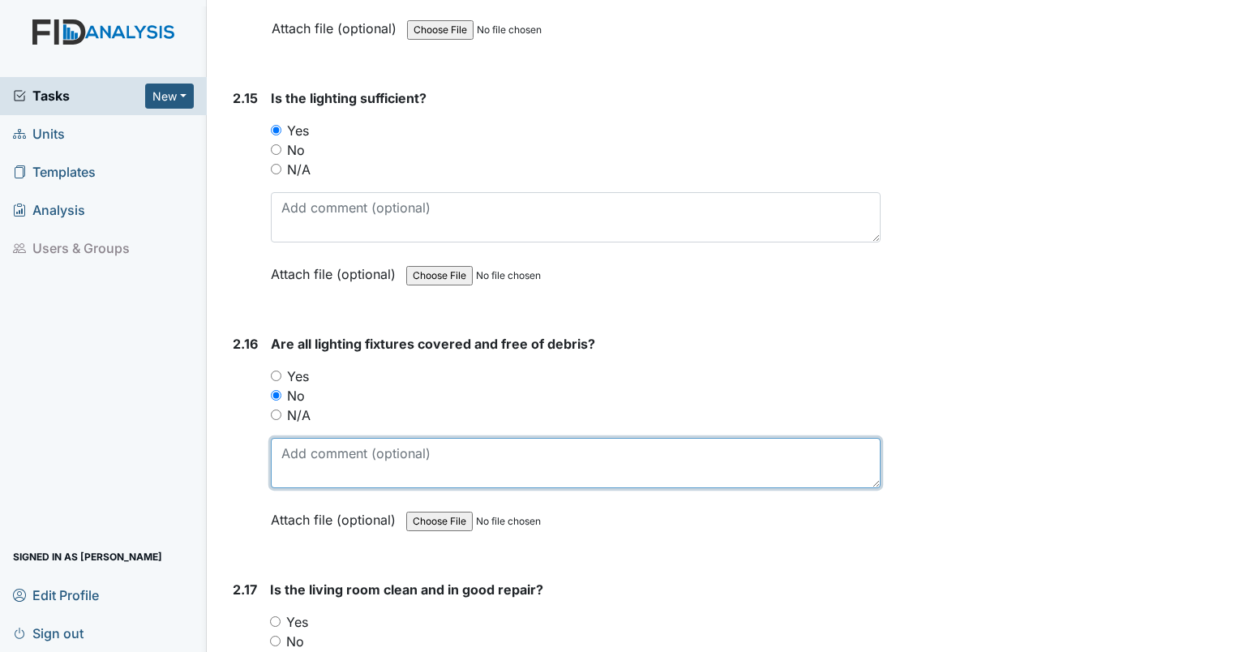
click at [636, 451] on textarea at bounding box center [576, 463] width 610 height 50
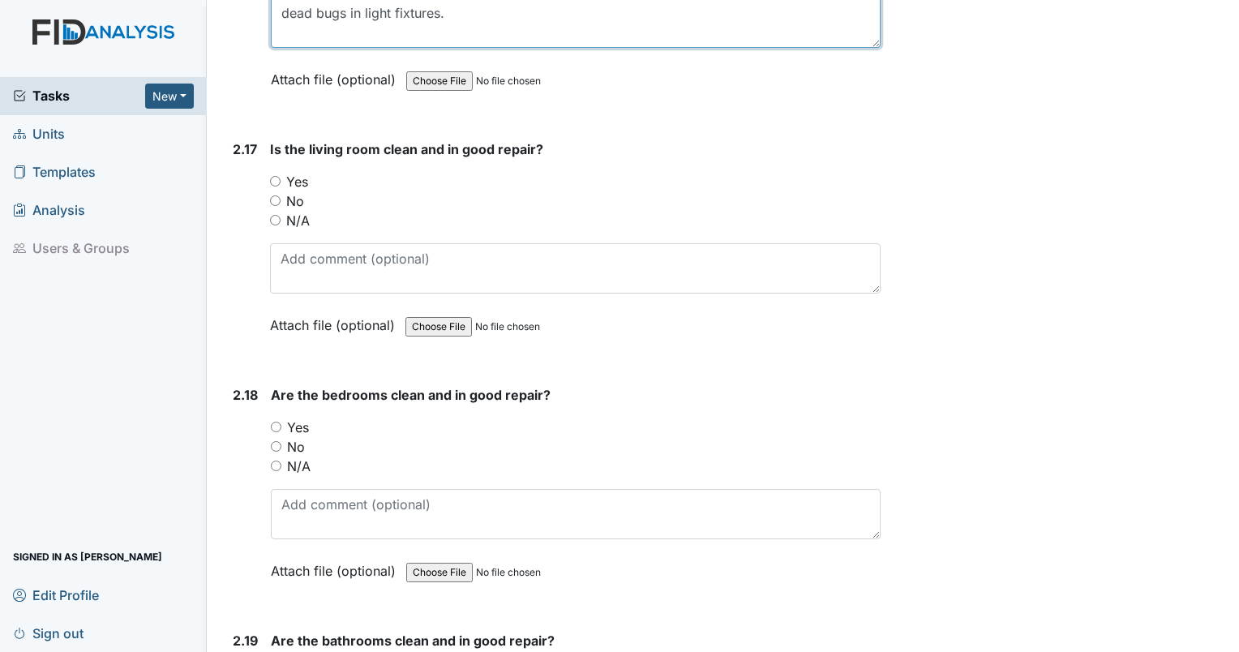
scroll to position [6727, 0]
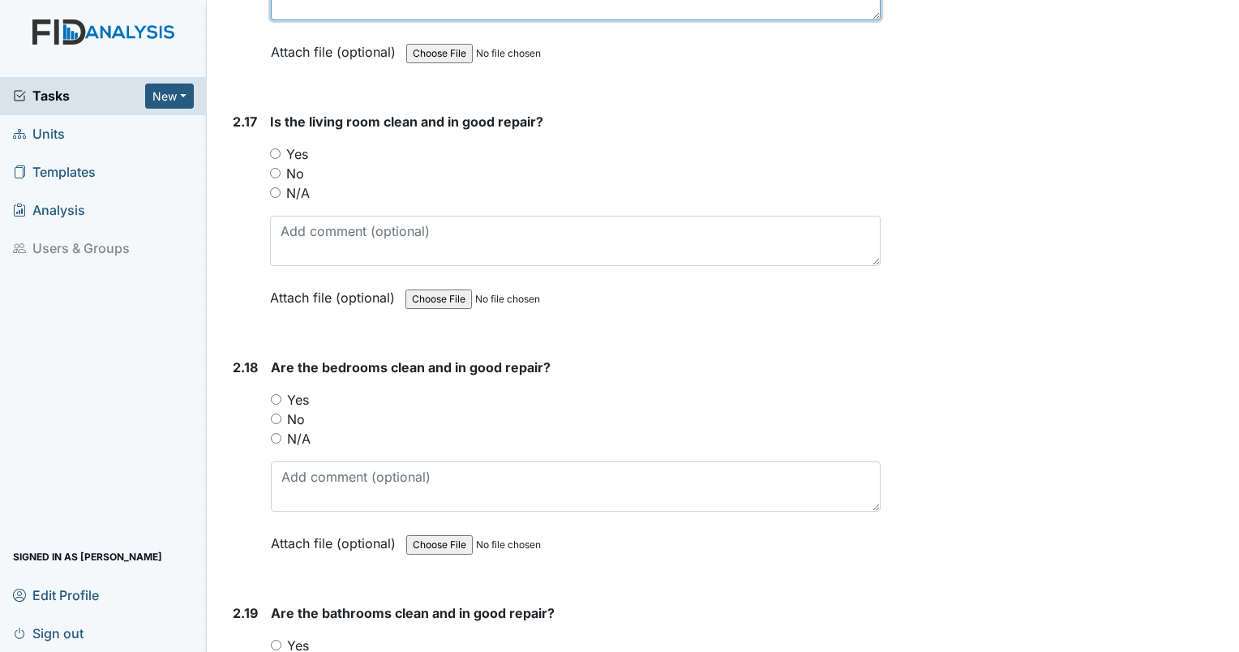
type textarea "dead bugs in light fixtures."
click at [270, 168] on input "No" at bounding box center [275, 173] width 11 height 11
radio input "true"
click at [277, 414] on input "No" at bounding box center [276, 419] width 11 height 11
radio input "true"
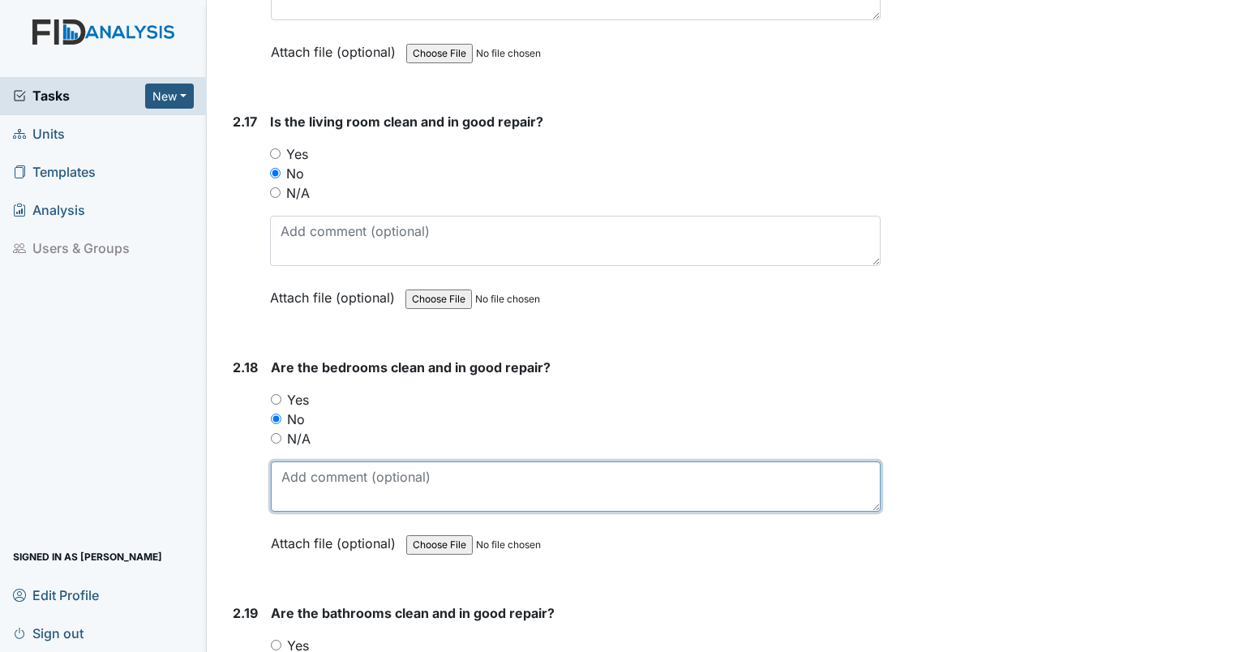
click at [297, 462] on textarea at bounding box center [576, 487] width 610 height 50
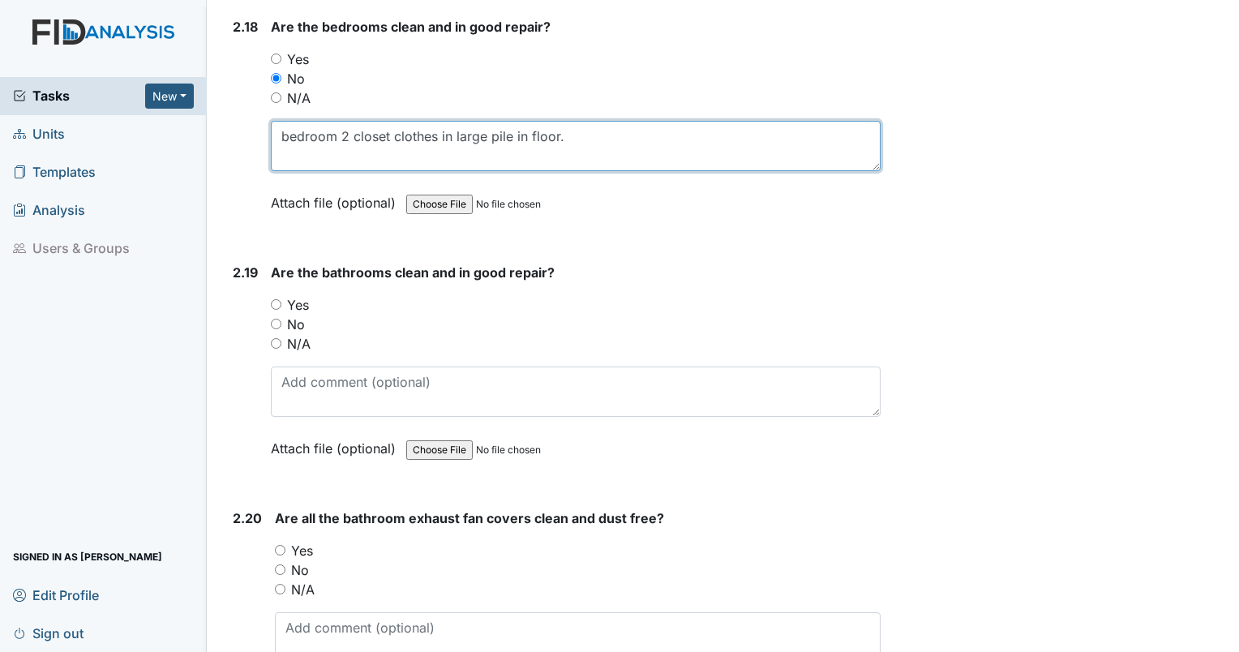
scroll to position [7196, 0]
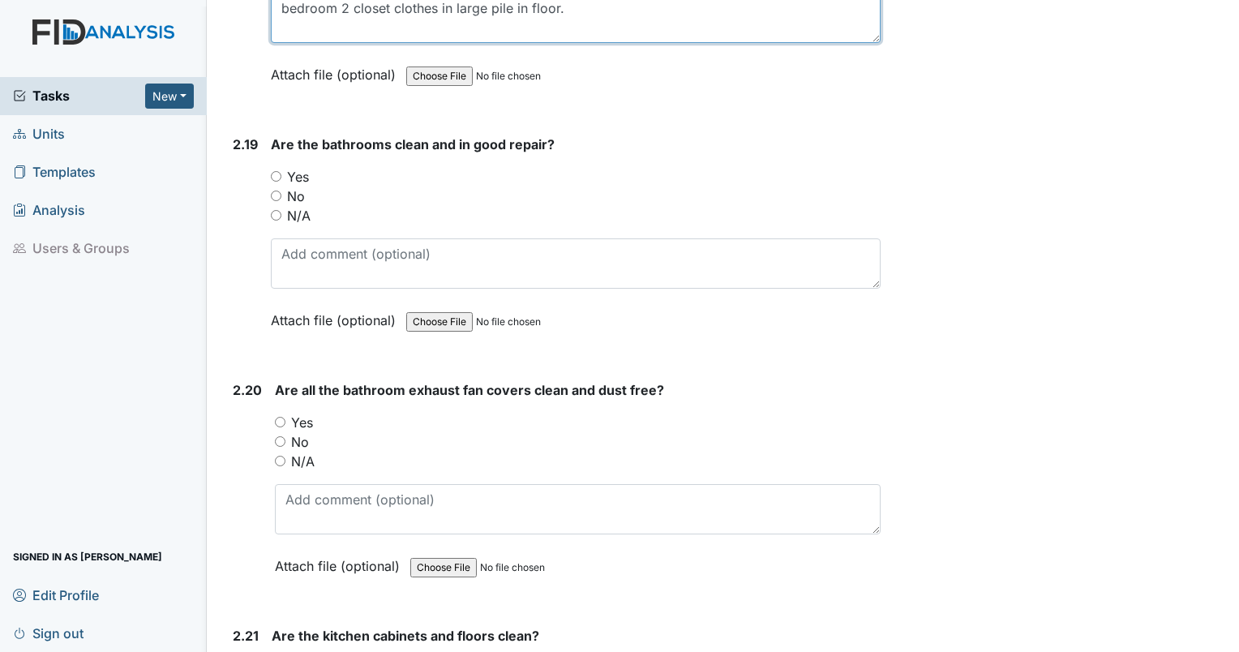
type textarea "bedroom 2 closet clothes in large pile in floor."
click at [277, 171] on input "Yes" at bounding box center [276, 176] width 11 height 11
radio input "true"
click at [276, 417] on input "Yes" at bounding box center [280, 422] width 11 height 11
radio input "true"
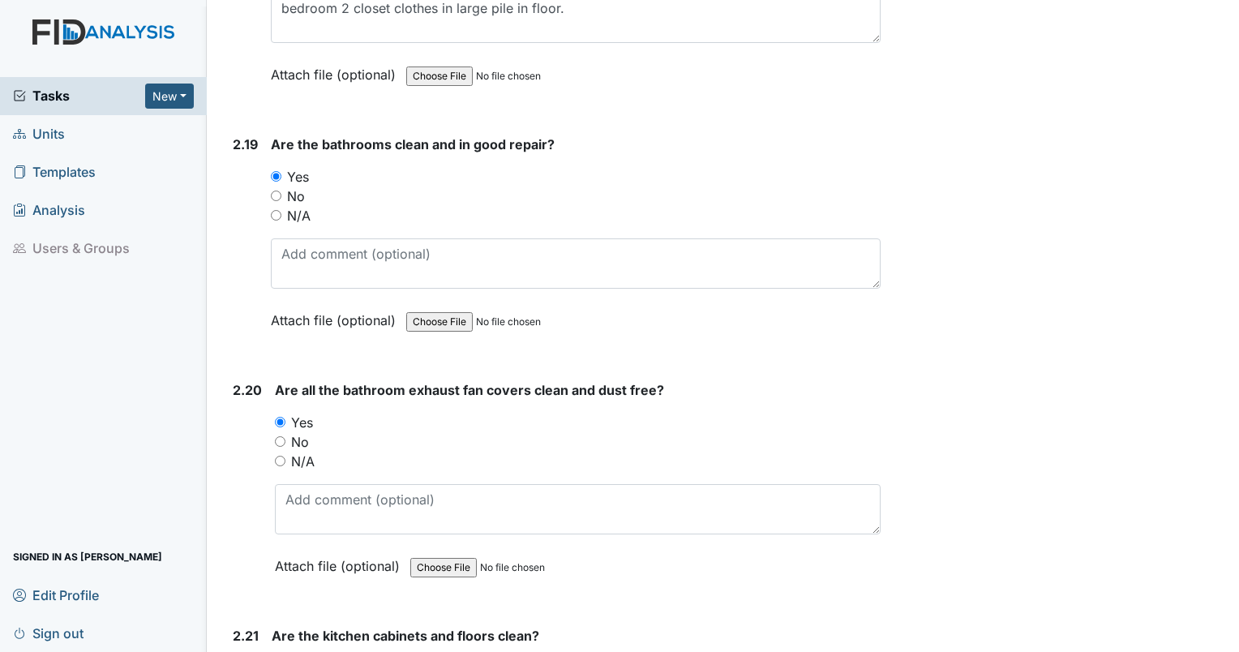
radio input "true"
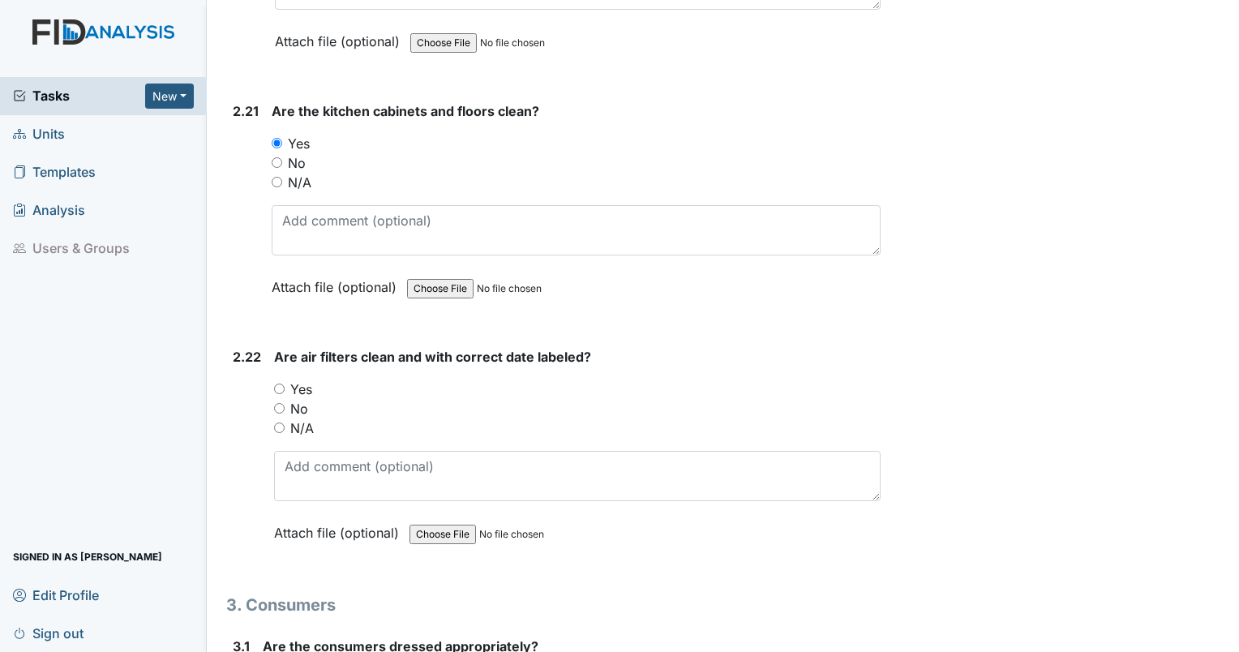
scroll to position [7749, 0]
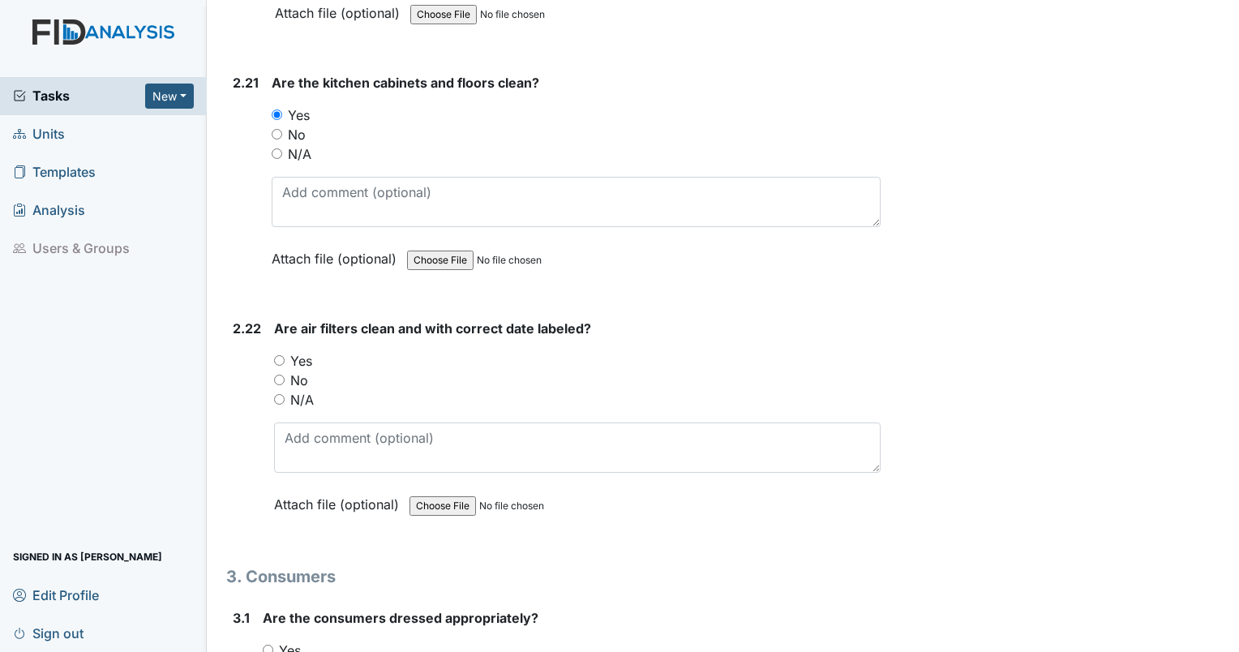
click at [278, 355] on input "Yes" at bounding box center [279, 360] width 11 height 11
radio input "true"
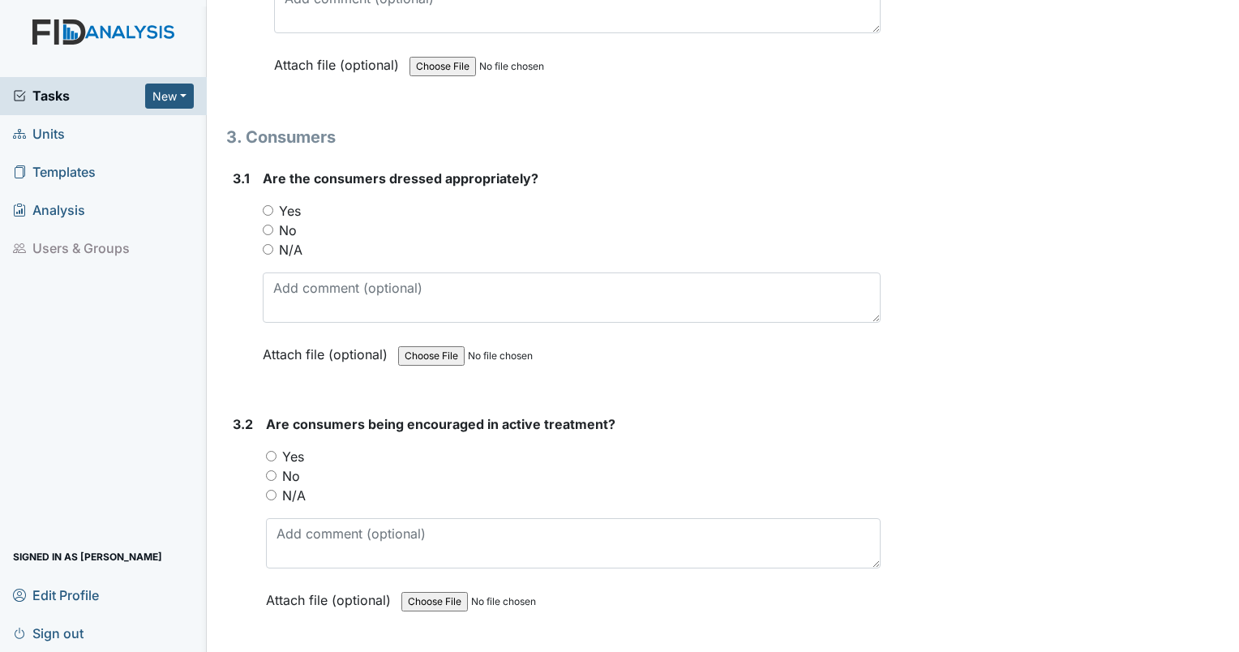
scroll to position [8260, 0]
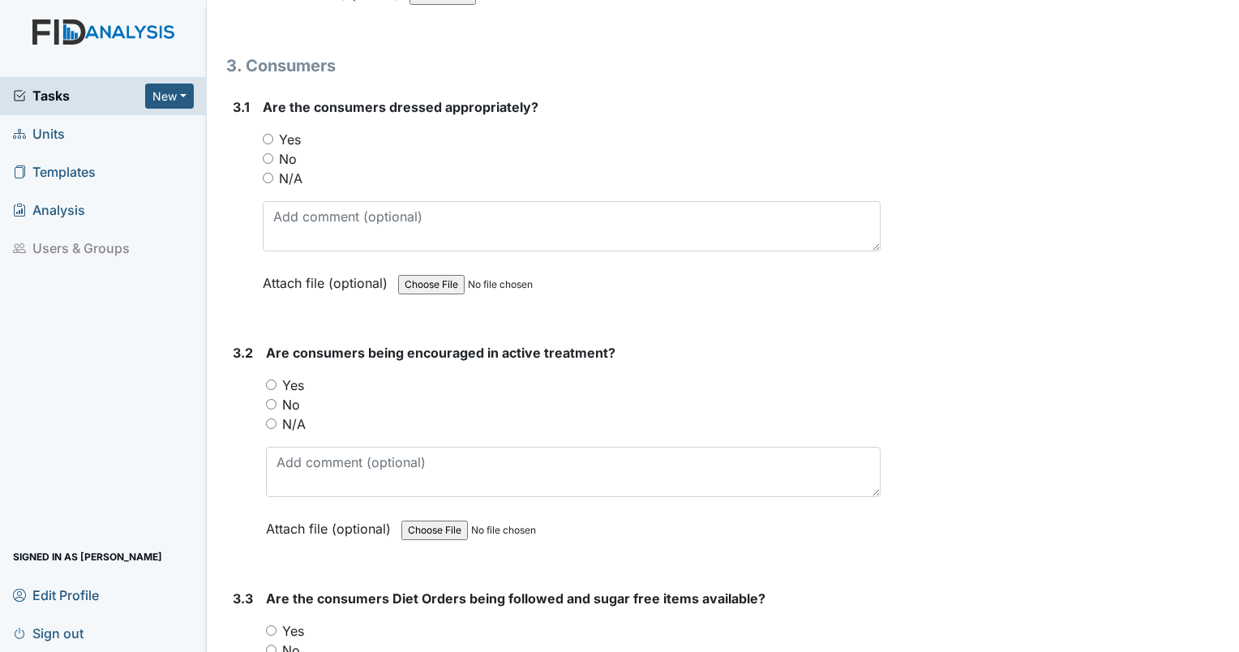
click at [264, 162] on div "Are the consumers dressed appropriately? You must select one of the below optio…" at bounding box center [572, 200] width 618 height 207
click at [266, 173] on input "N/A" at bounding box center [268, 178] width 11 height 11
radio input "true"
click at [269, 419] on input "N/A" at bounding box center [271, 424] width 11 height 11
radio input "true"
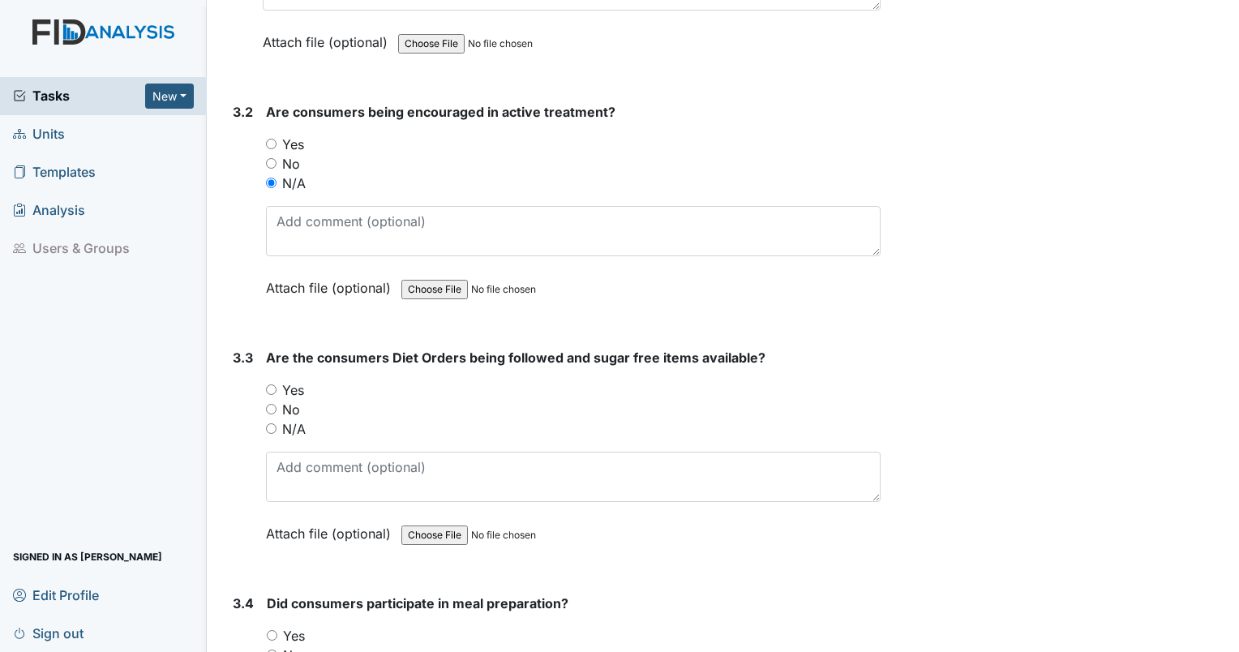
scroll to position [8657, 0]
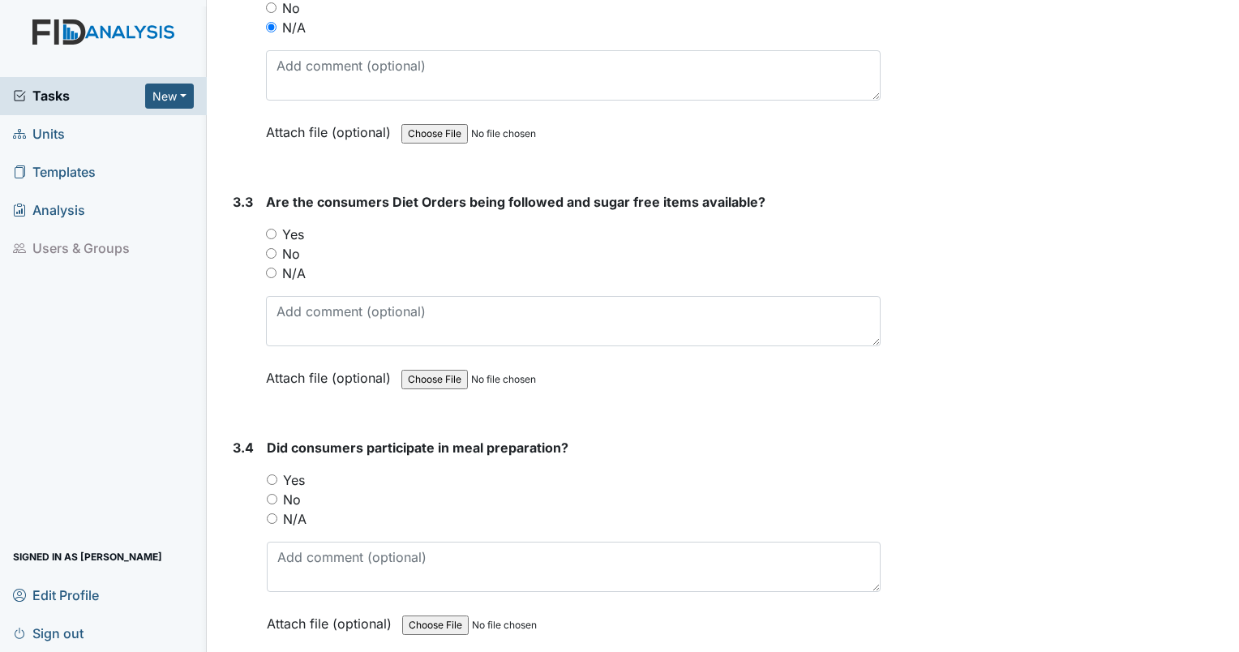
click at [267, 268] on input "N/A" at bounding box center [271, 273] width 11 height 11
radio input "true"
click at [273, 513] on input "N/A" at bounding box center [272, 518] width 11 height 11
radio input "true"
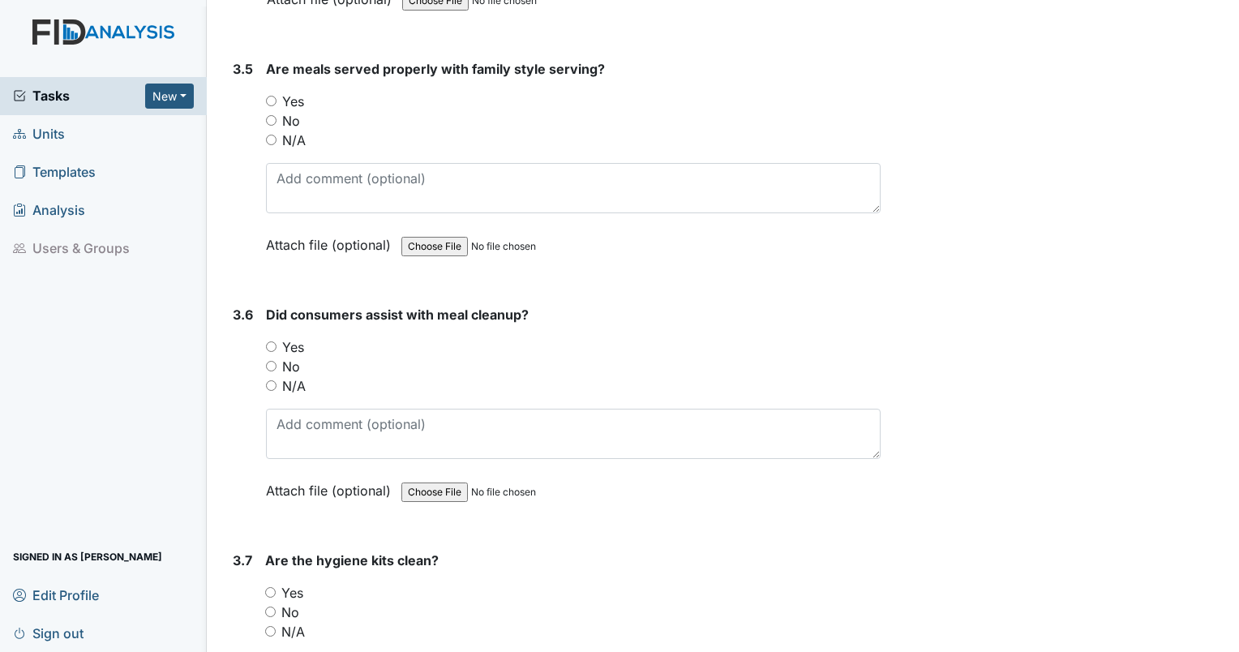
scroll to position [9309, 0]
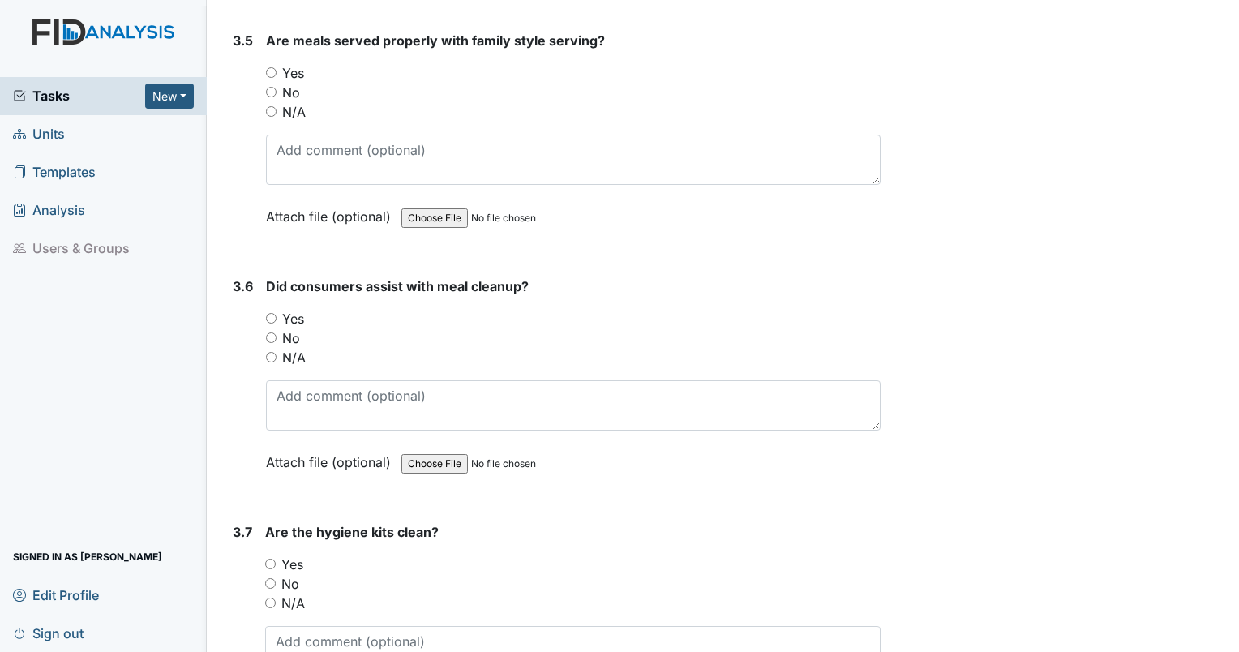
click at [266, 106] on input "N/A" at bounding box center [271, 111] width 11 height 11
radio input "true"
click at [271, 352] on input "N/A" at bounding box center [271, 357] width 11 height 11
radio input "true"
click at [272, 559] on input "Yes" at bounding box center [270, 564] width 11 height 11
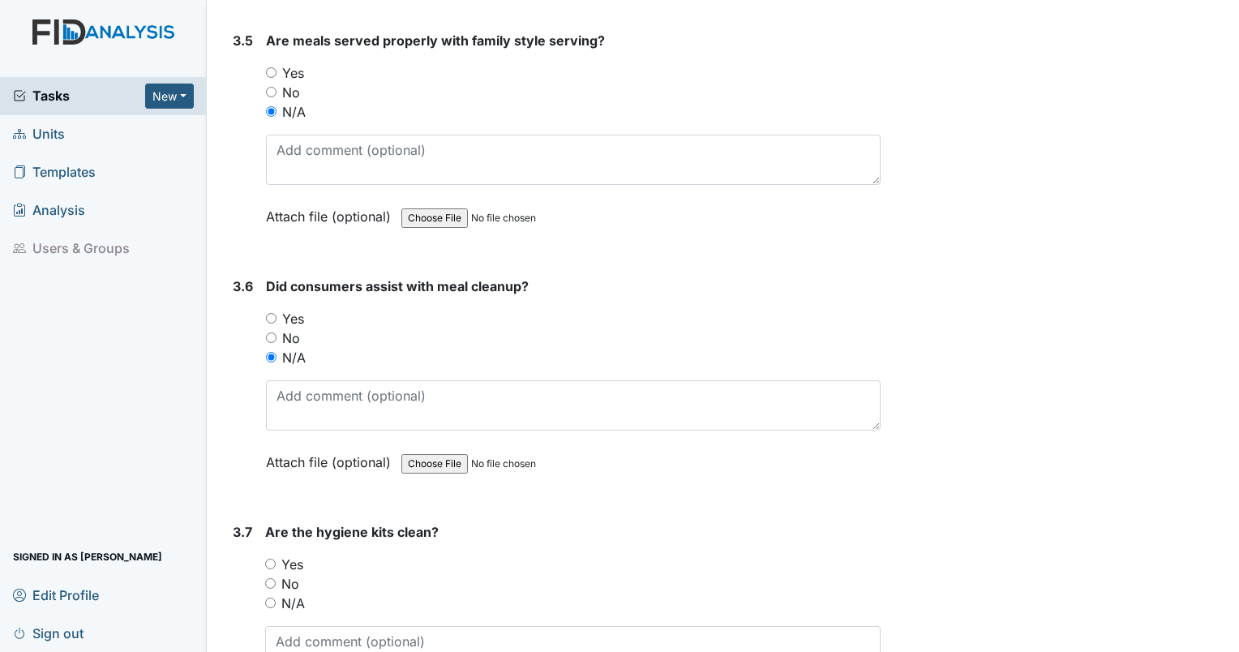
radio input "true"
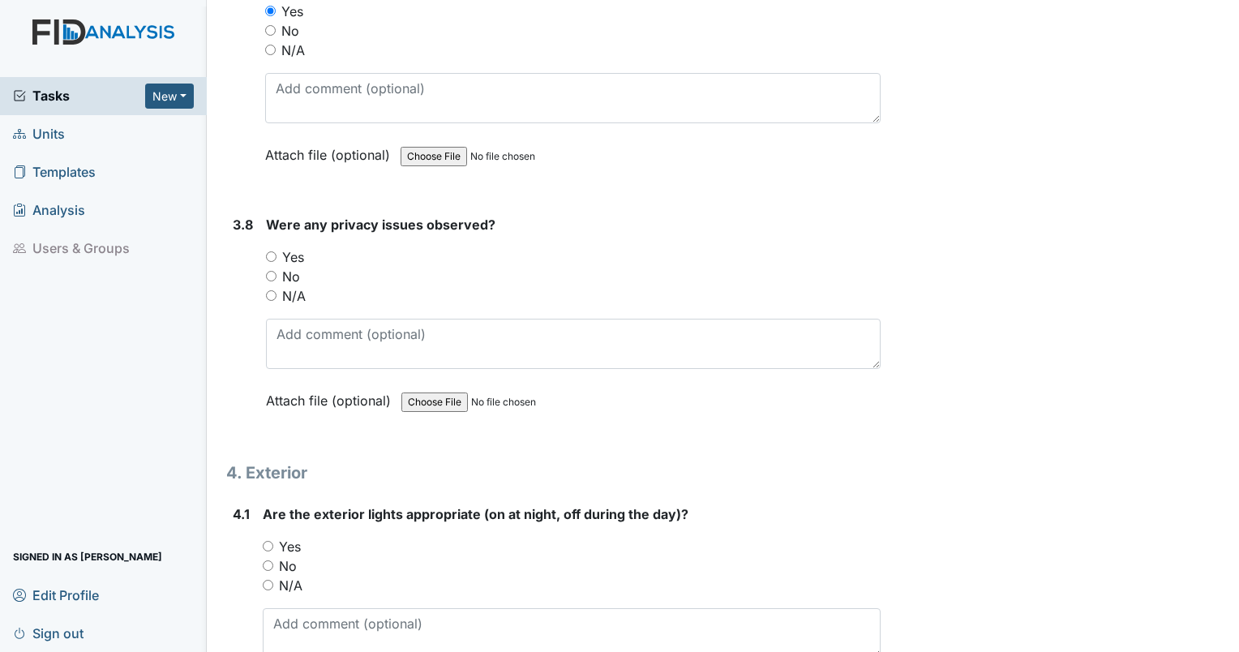
scroll to position [9934, 0]
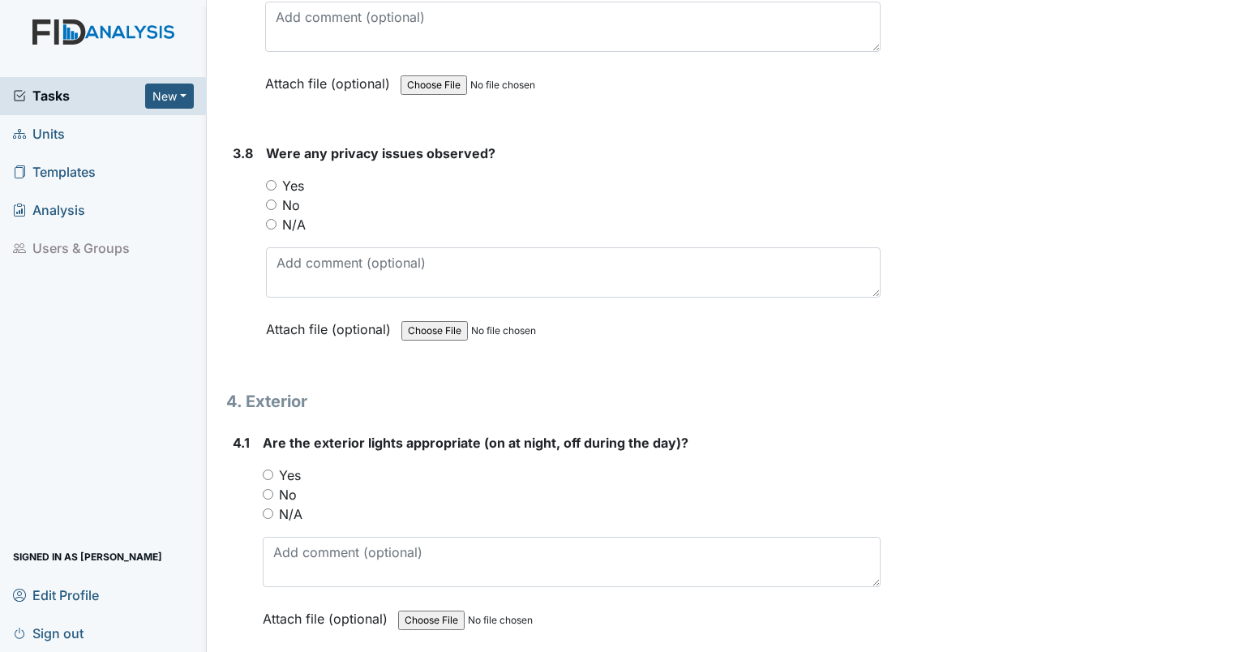
click at [272, 200] on input "No" at bounding box center [271, 205] width 11 height 11
radio input "true"
click at [266, 470] on input "Yes" at bounding box center [268, 475] width 11 height 11
radio input "true"
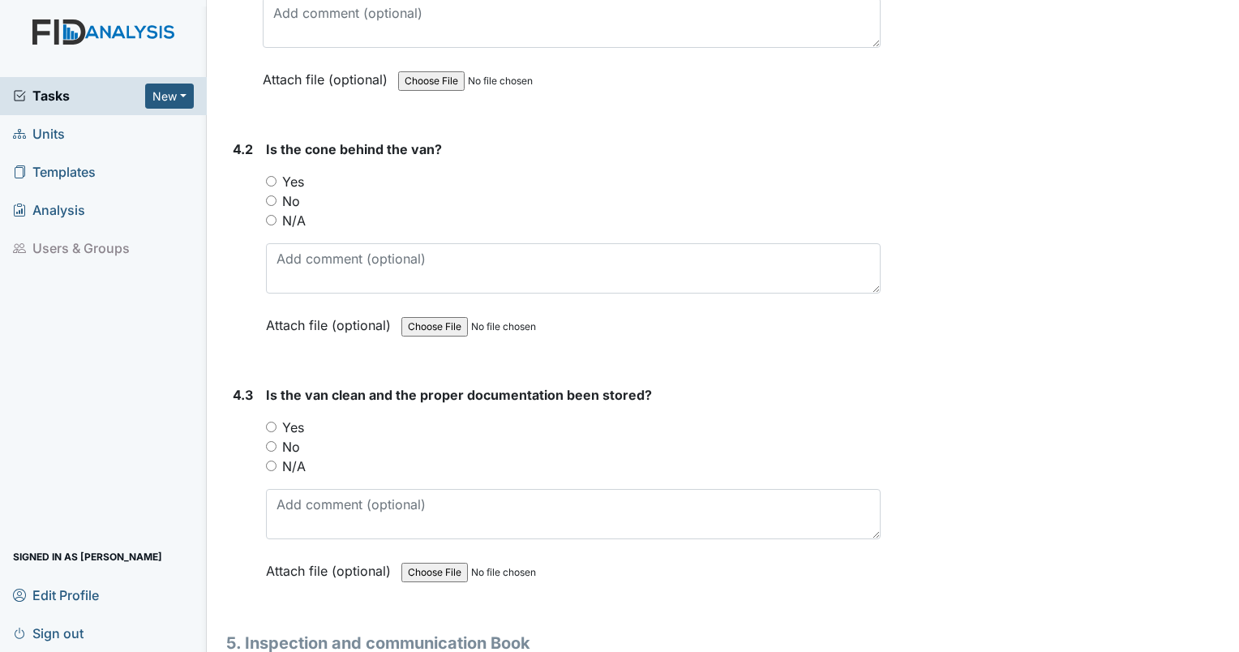
scroll to position [10501, 0]
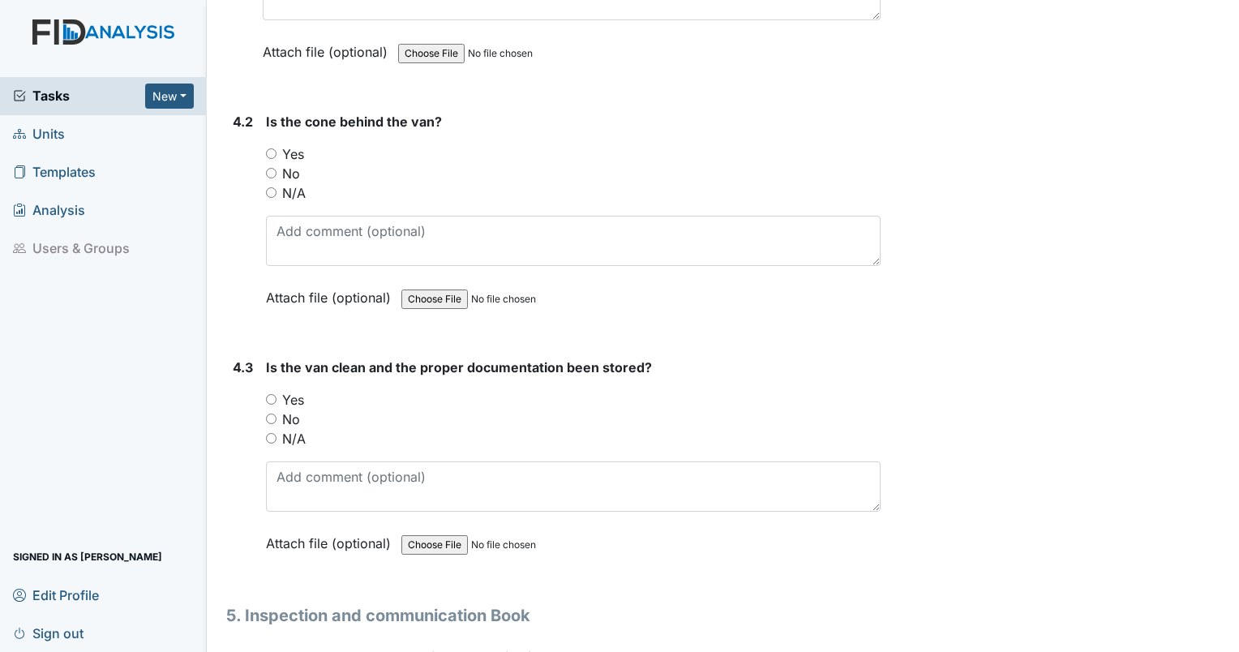
click at [271, 187] on input "N/A" at bounding box center [271, 192] width 11 height 11
radio input "true"
click at [269, 433] on input "N/A" at bounding box center [271, 438] width 11 height 11
radio input "true"
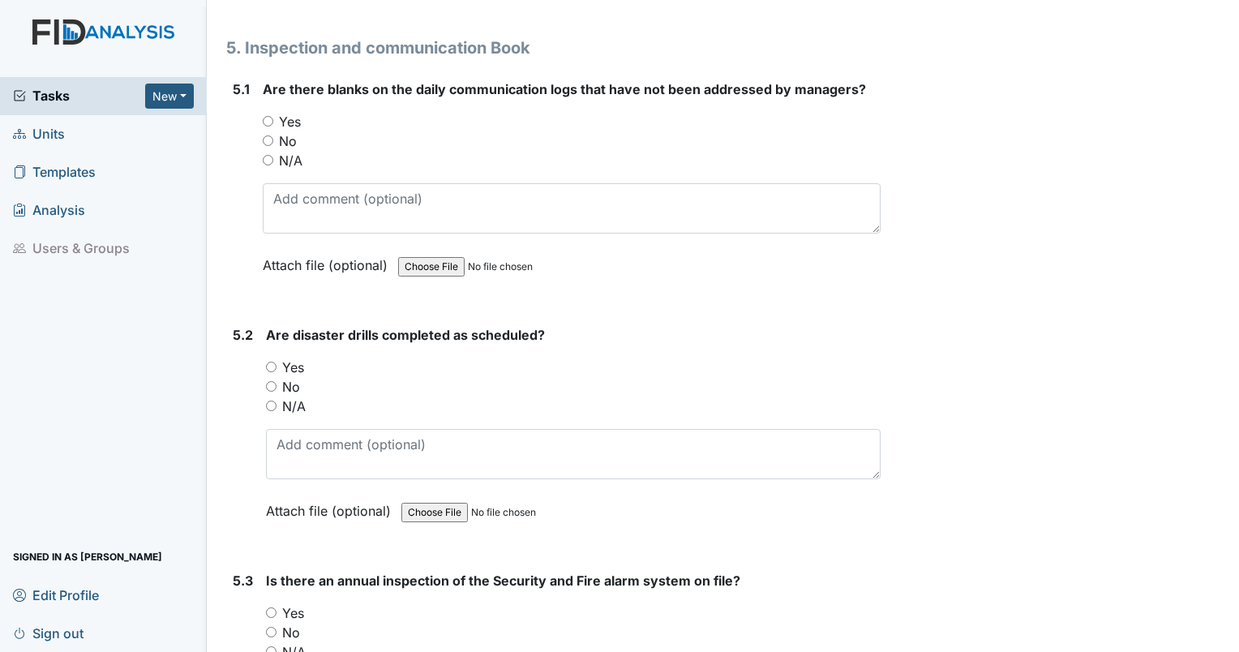
scroll to position [11040, 0]
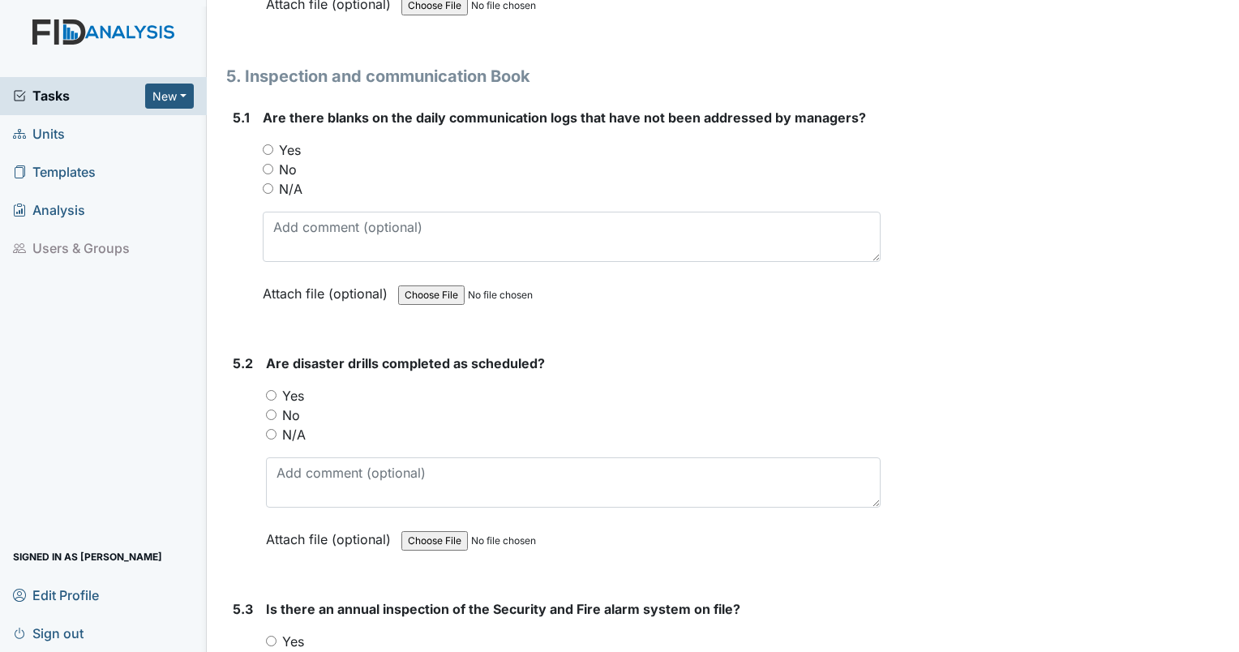
click at [263, 183] on input "N/A" at bounding box center [268, 188] width 11 height 11
radio input "true"
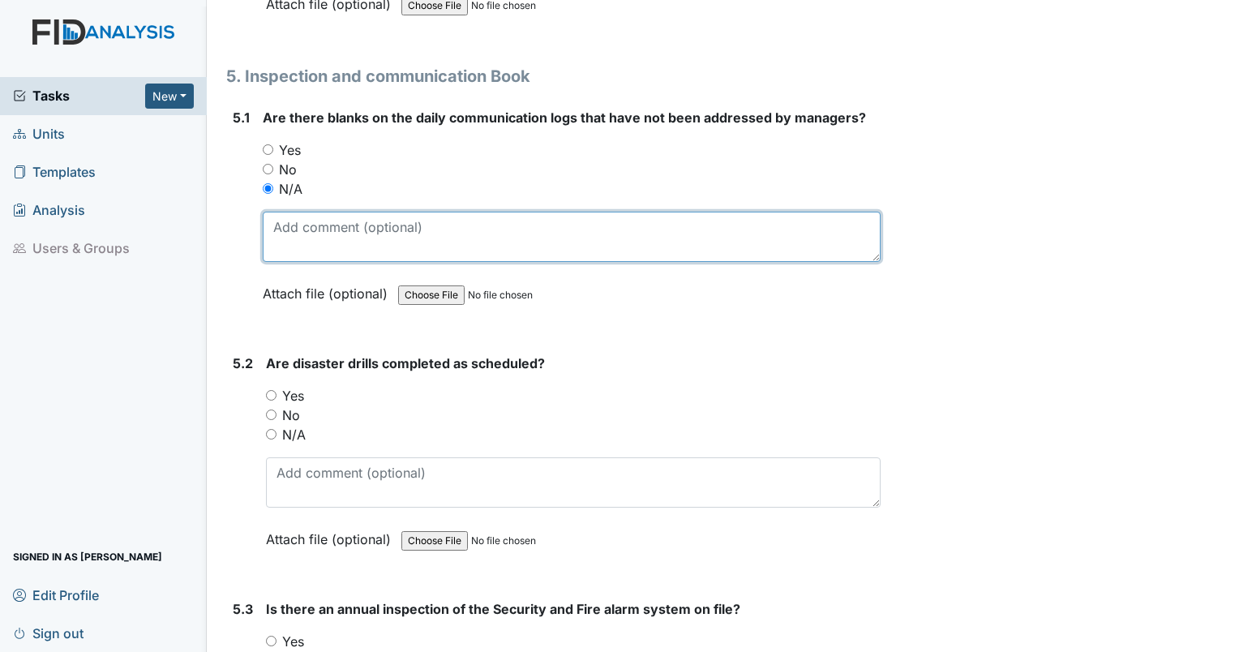
click at [299, 212] on textarea at bounding box center [572, 237] width 618 height 50
type textarea "multiple blanks circled by manager."
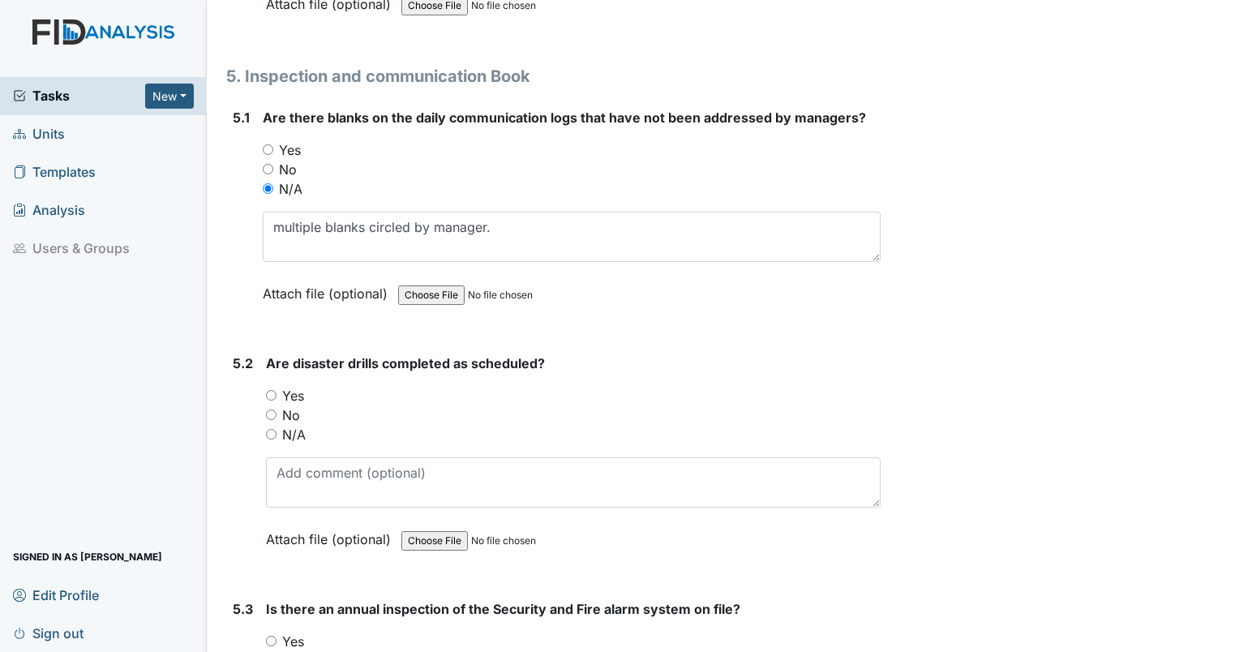
click at [264, 358] on div "5.2 Are disaster drills completed as scheduled? You must select one of the belo…" at bounding box center [553, 464] width 655 height 220
click at [269, 390] on input "Yes" at bounding box center [271, 395] width 11 height 11
radio input "true"
click at [272, 636] on input "Yes" at bounding box center [271, 641] width 11 height 11
radio input "true"
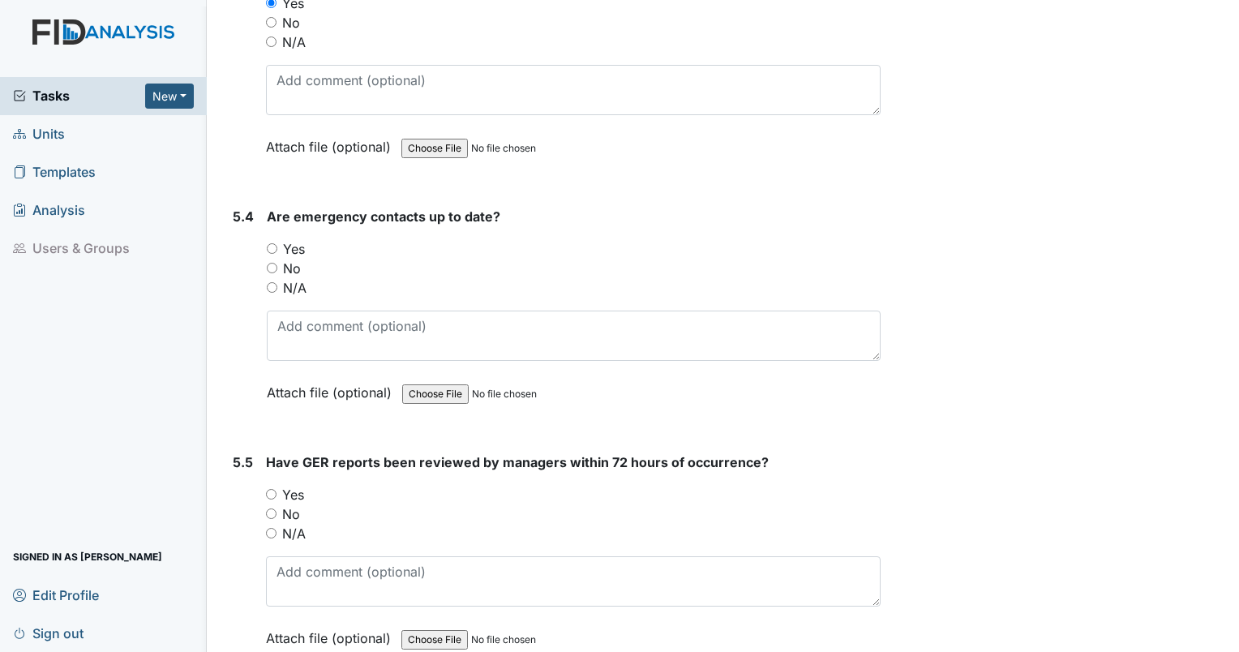
scroll to position [11736, 0]
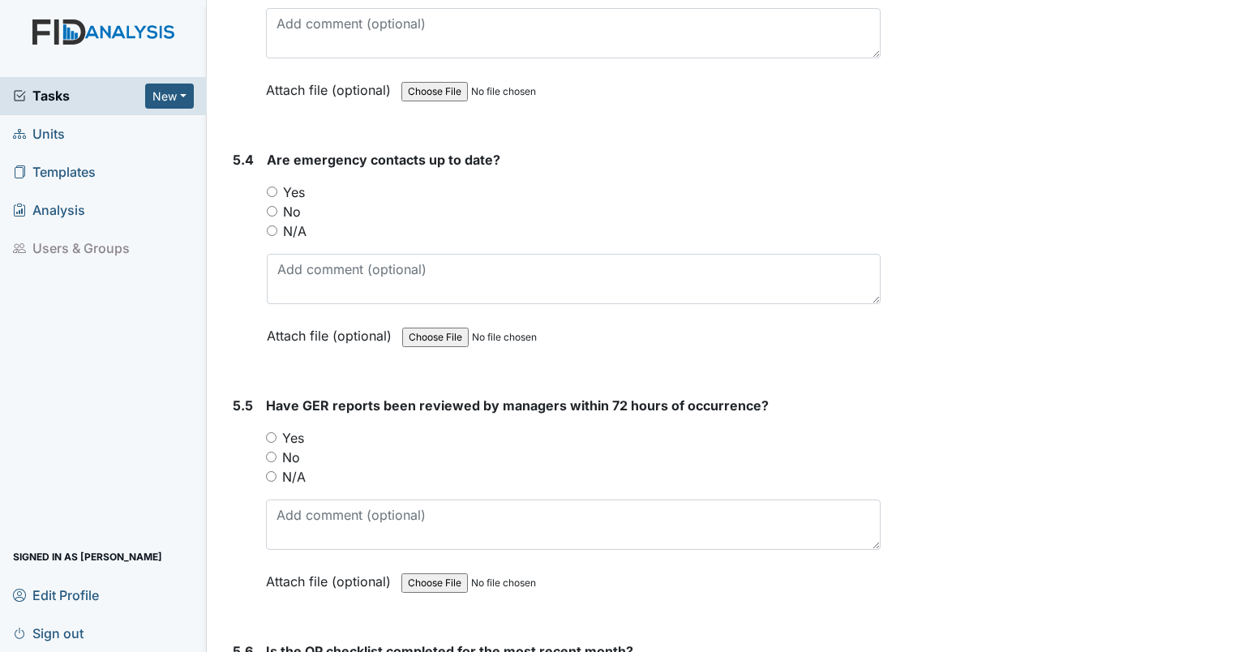
click at [271, 183] on div "Yes" at bounding box center [574, 192] width 614 height 19
click at [273, 187] on input "Yes" at bounding box center [272, 192] width 11 height 11
radio input "true"
click at [271, 452] on input "No" at bounding box center [271, 457] width 11 height 11
radio input "true"
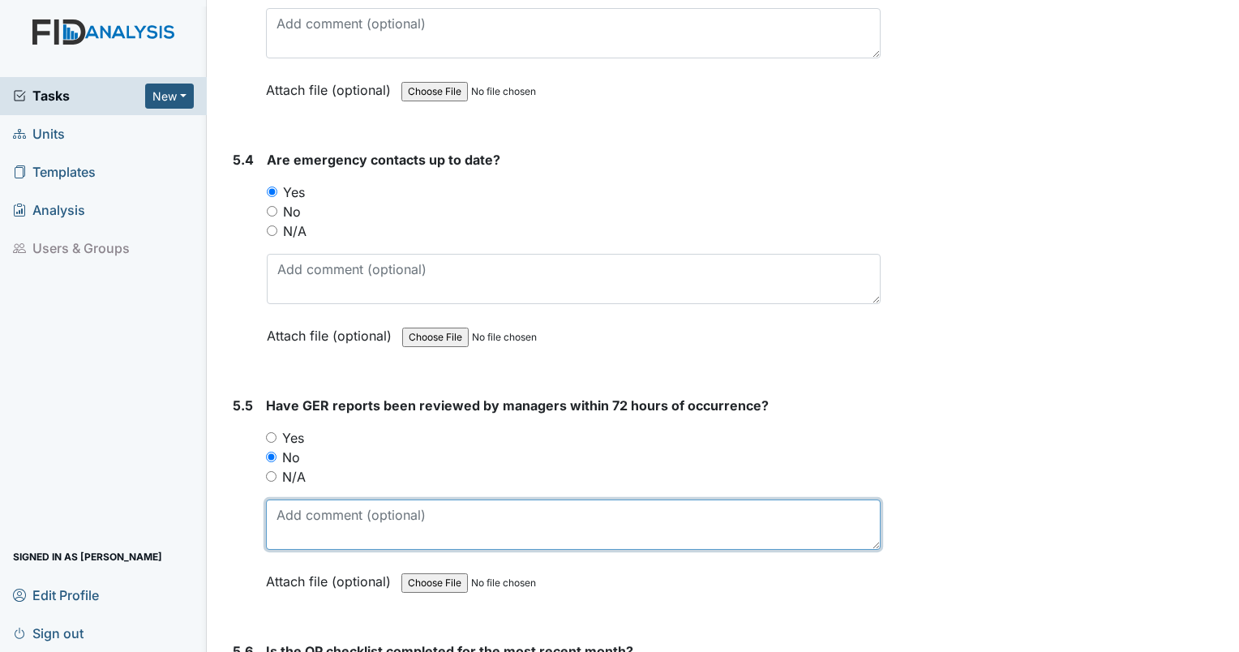
click at [290, 500] on textarea at bounding box center [573, 525] width 615 height 50
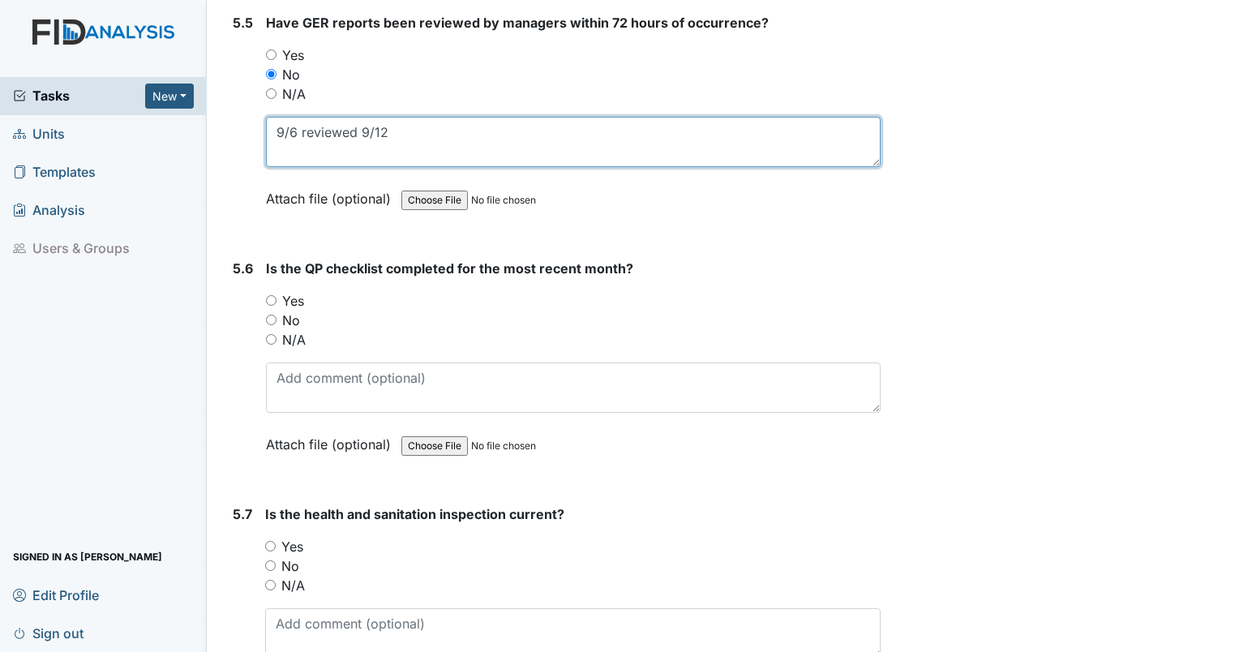
scroll to position [12133, 0]
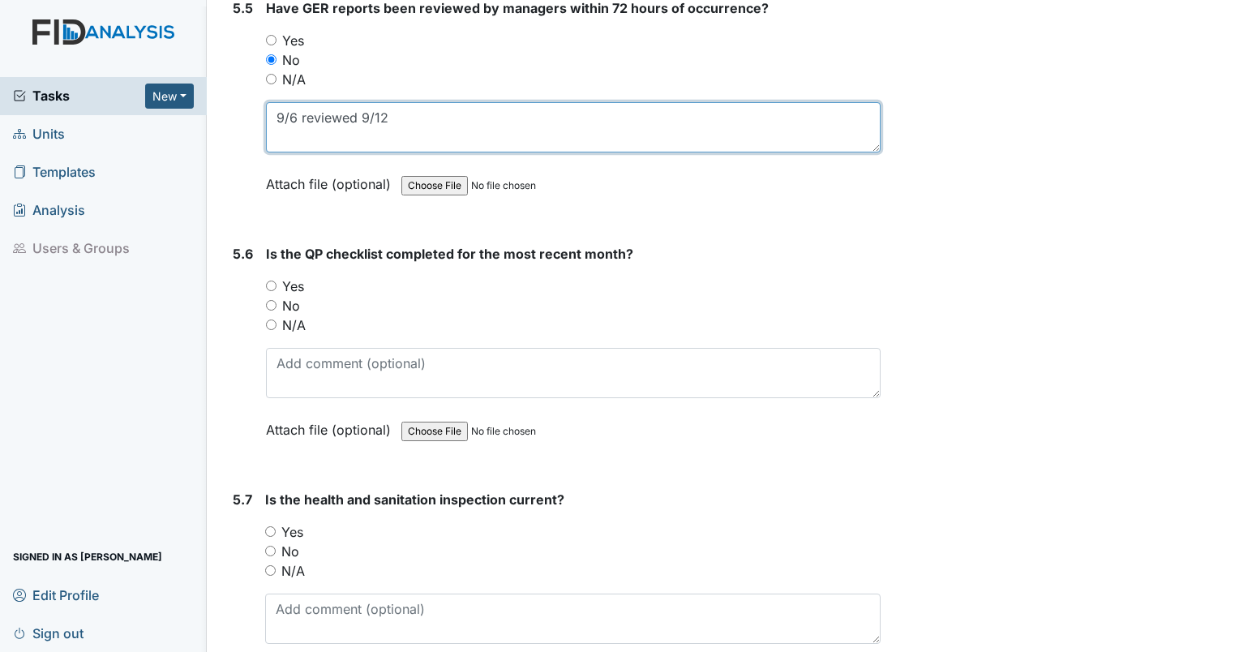
type textarea "9/6 reviewed 9/12"
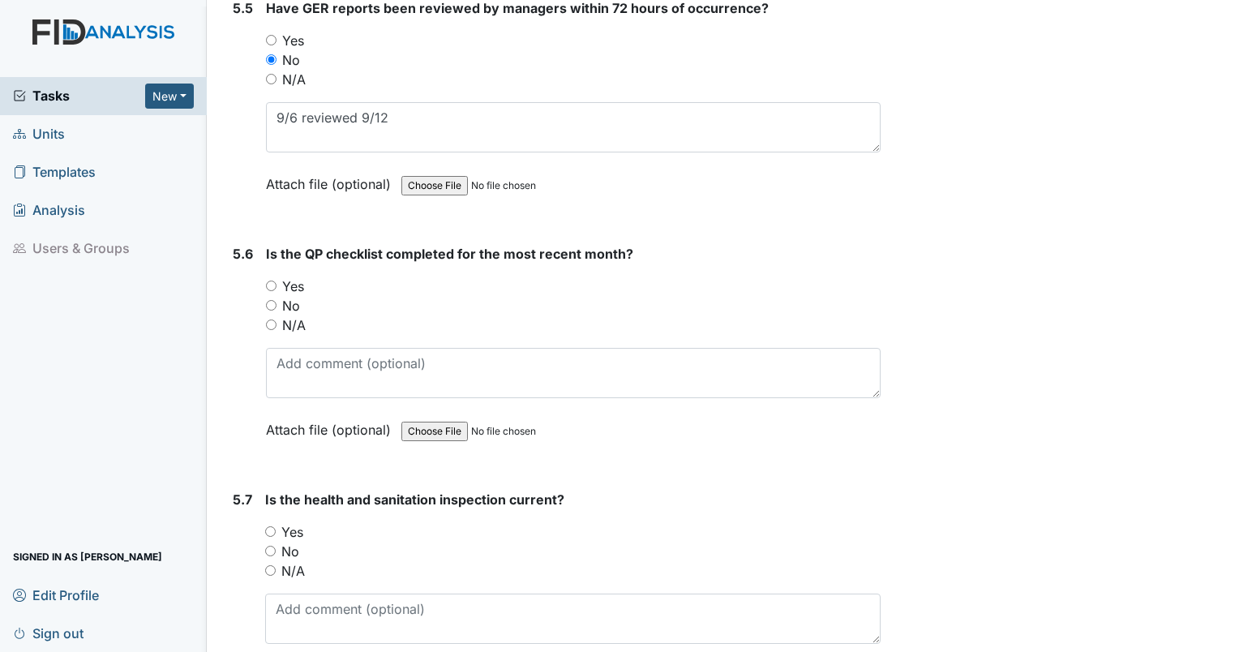
click at [268, 281] on input "Yes" at bounding box center [271, 286] width 11 height 11
radio input "true"
click at [266, 522] on div "Yes" at bounding box center [573, 531] width 616 height 19
click at [269, 565] on input "N/A" at bounding box center [270, 570] width 11 height 11
radio input "true"
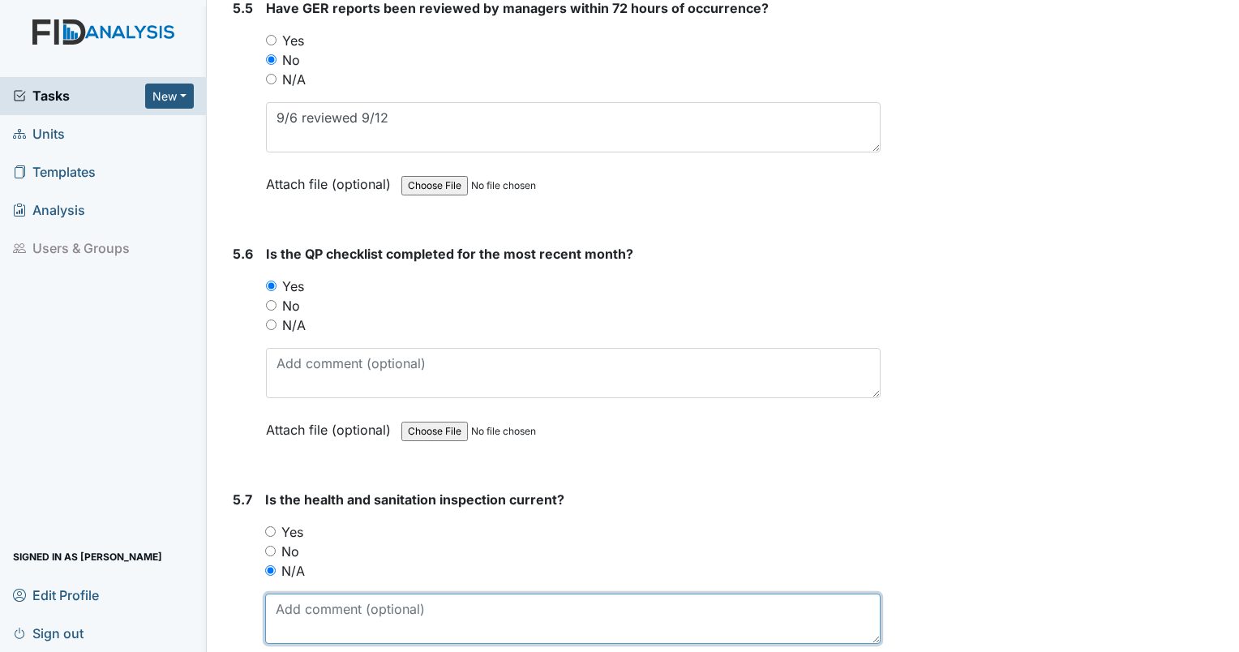
click at [308, 594] on textarea at bounding box center [573, 619] width 616 height 50
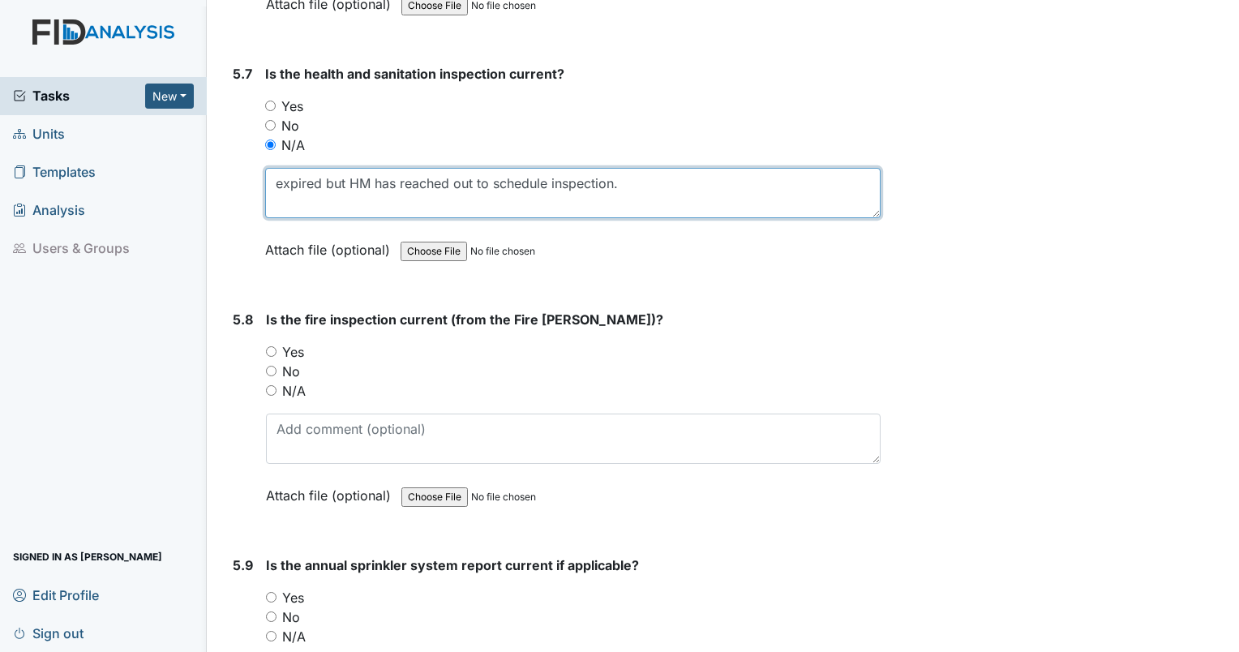
scroll to position [12573, 0]
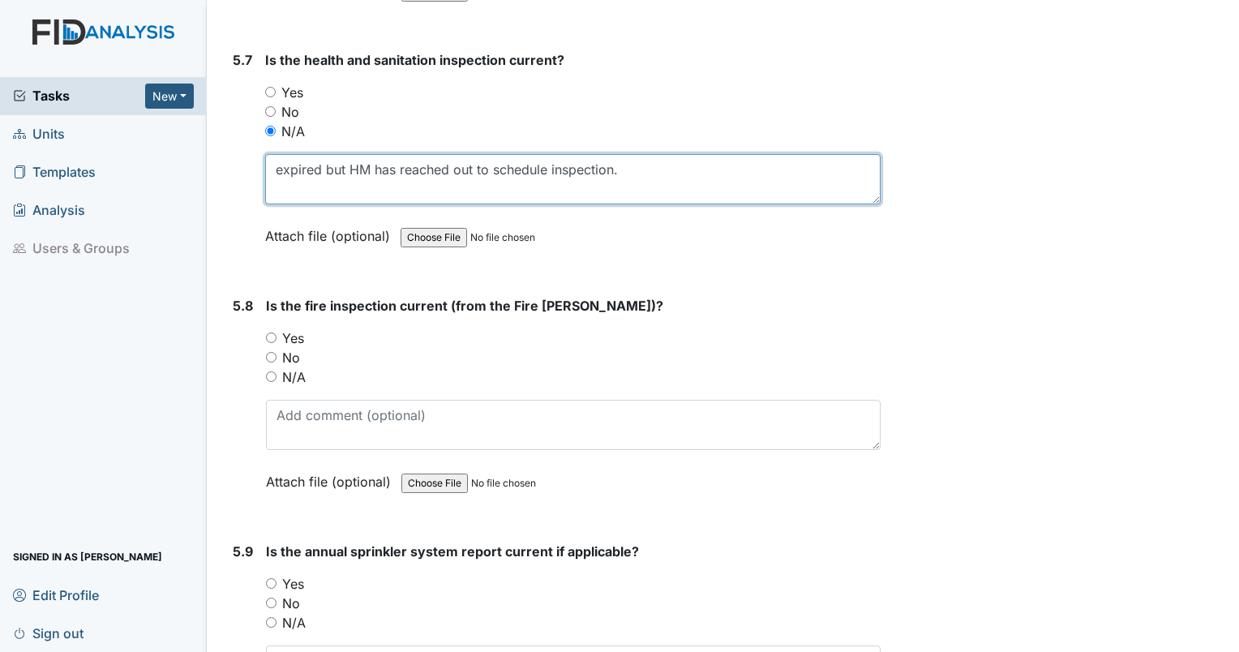
type textarea "expired but HM has reached out to schedule inspection."
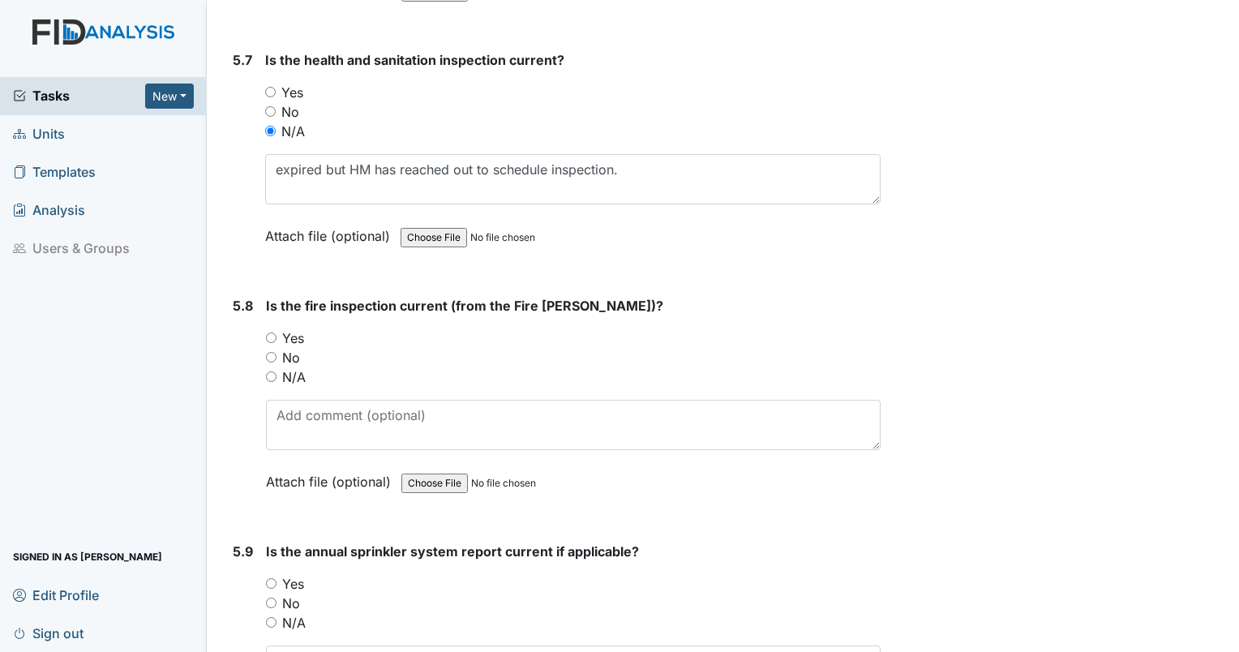
click at [273, 333] on input "Yes" at bounding box center [271, 338] width 11 height 11
radio input "true"
click at [268, 578] on input "Yes" at bounding box center [271, 583] width 11 height 11
radio input "true"
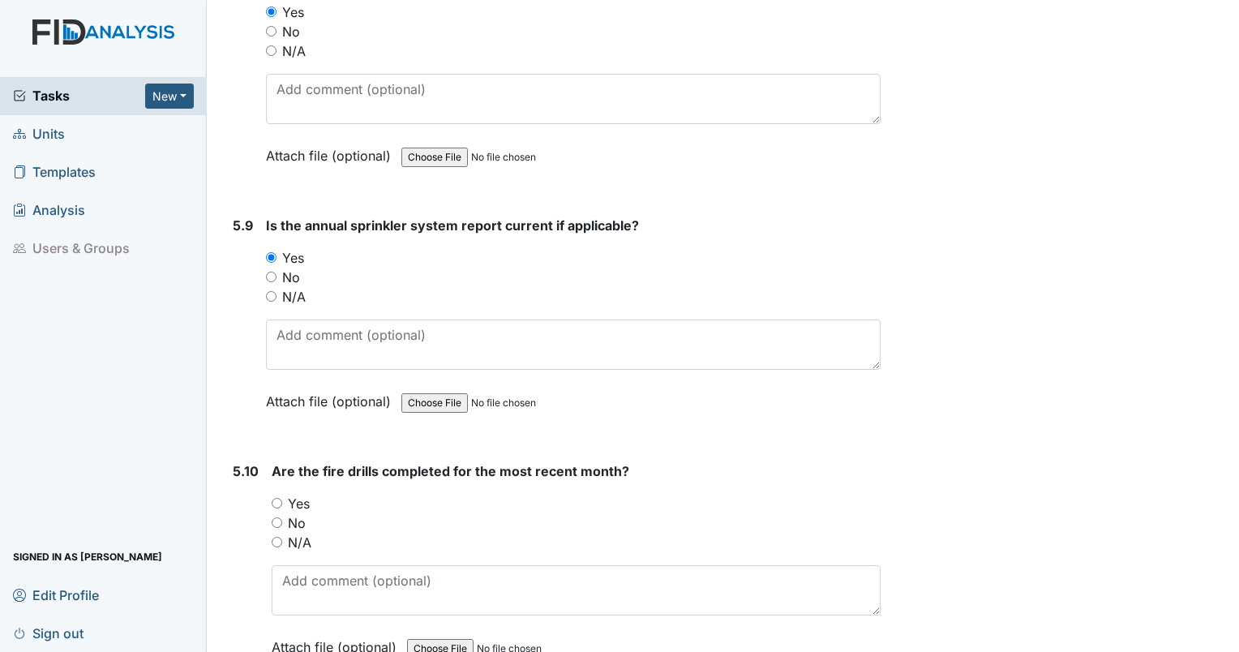
scroll to position [12953, 0]
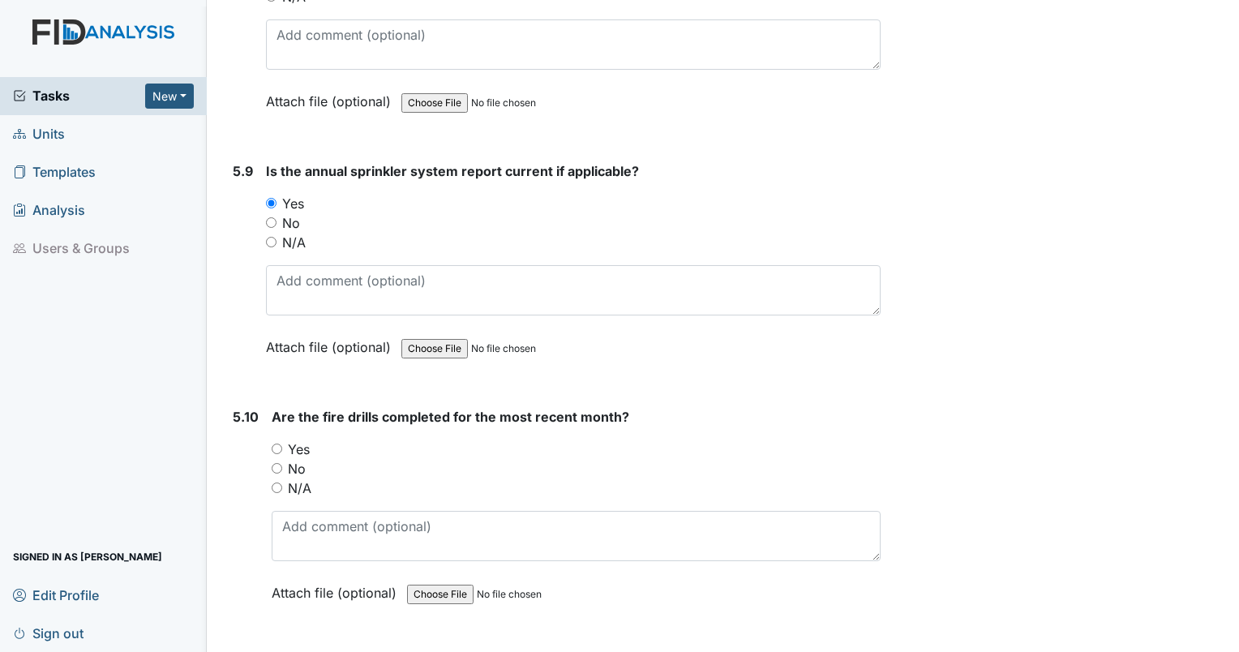
click at [279, 444] on input "Yes" at bounding box center [277, 449] width 11 height 11
radio input "true"
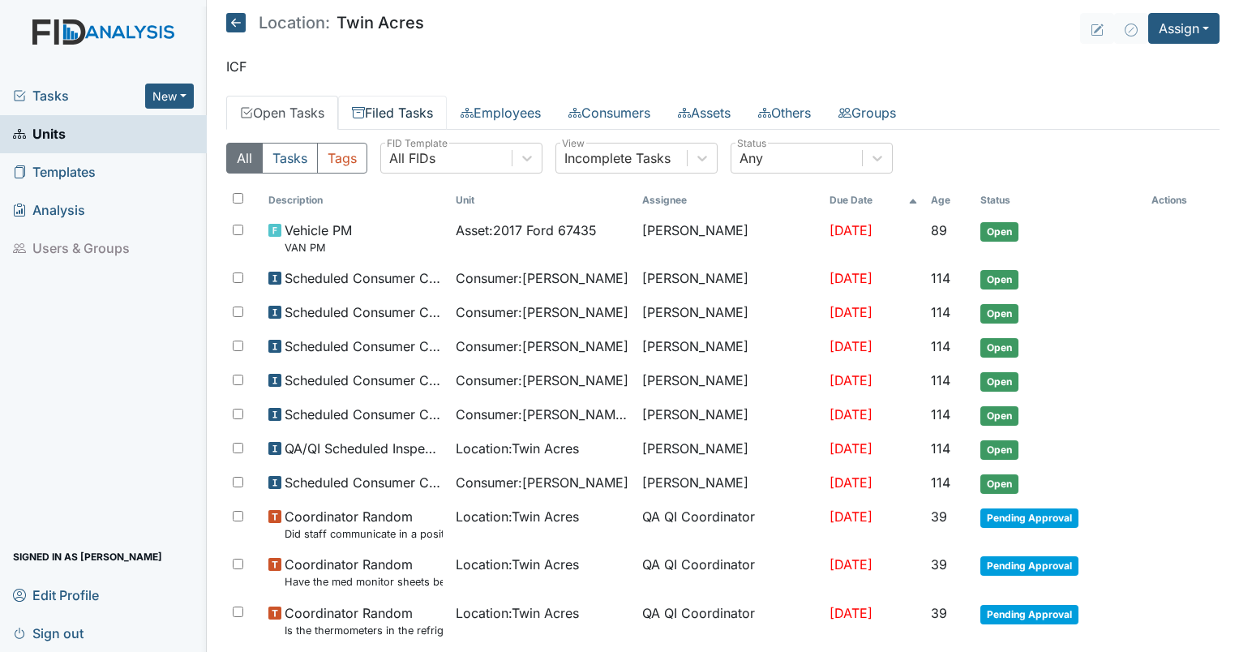
click at [389, 108] on link "Filed Tasks" at bounding box center [392, 113] width 109 height 34
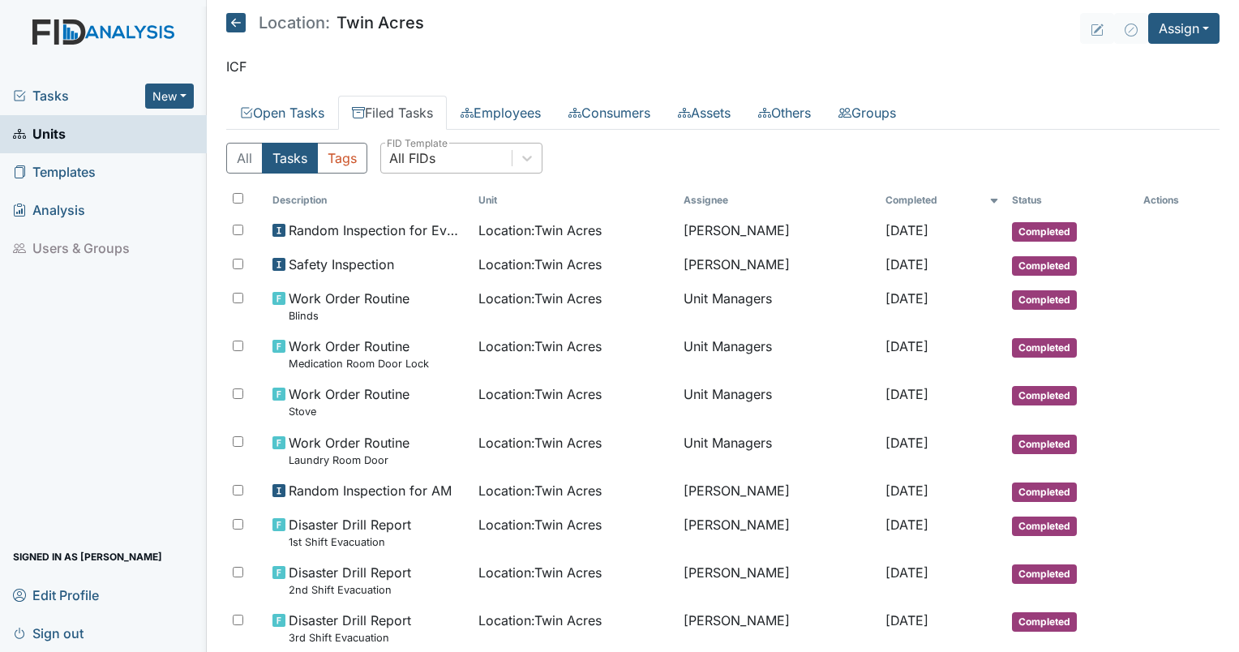
click at [440, 162] on div "All FIDs" at bounding box center [446, 158] width 131 height 29
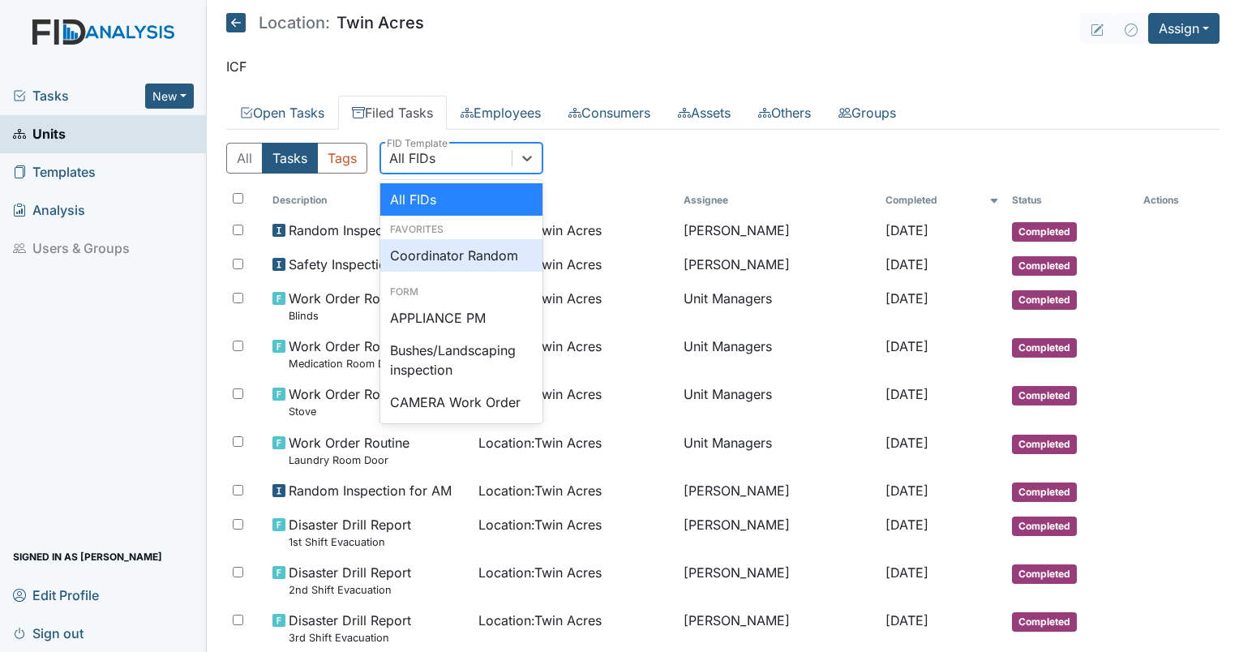
click at [451, 260] on div "Coordinator Random" at bounding box center [461, 255] width 162 height 32
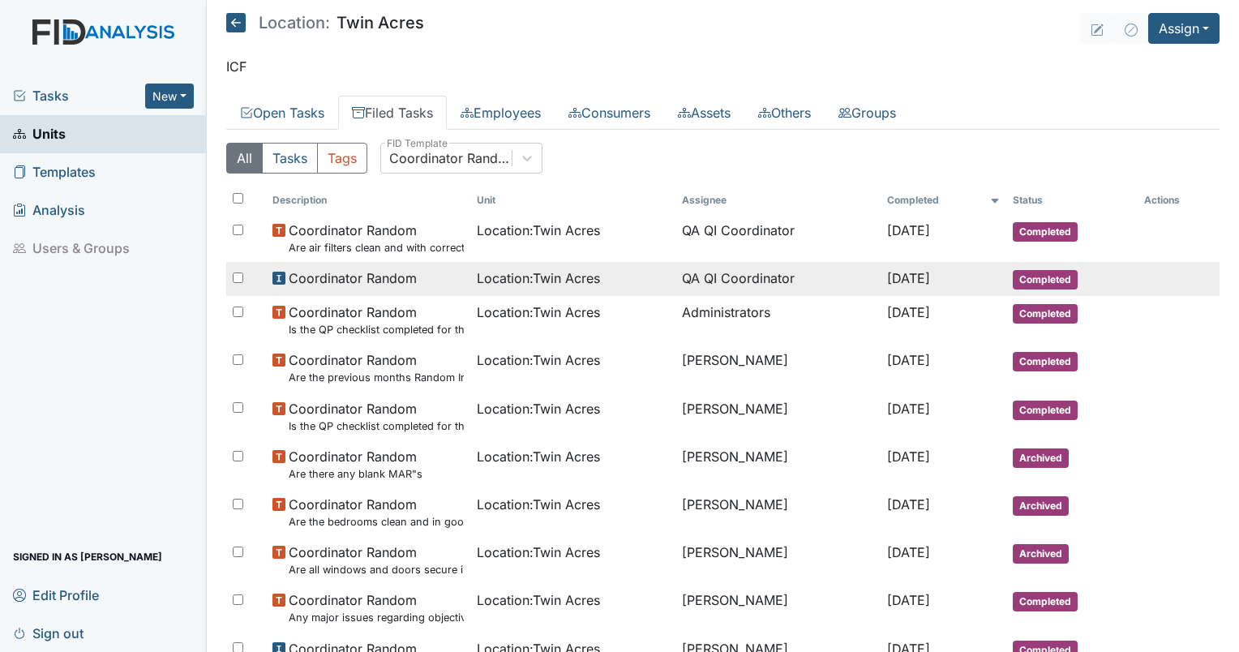
click at [547, 284] on span "Location : Twin Acres" at bounding box center [538, 277] width 123 height 19
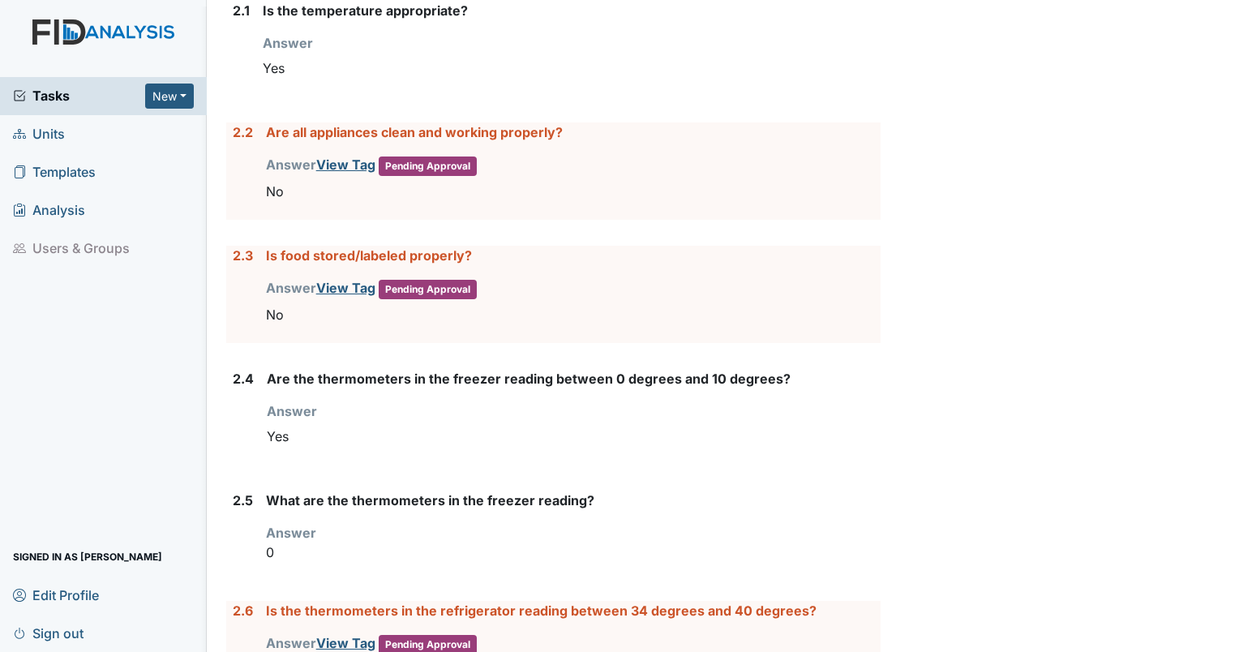
scroll to position [1829, 0]
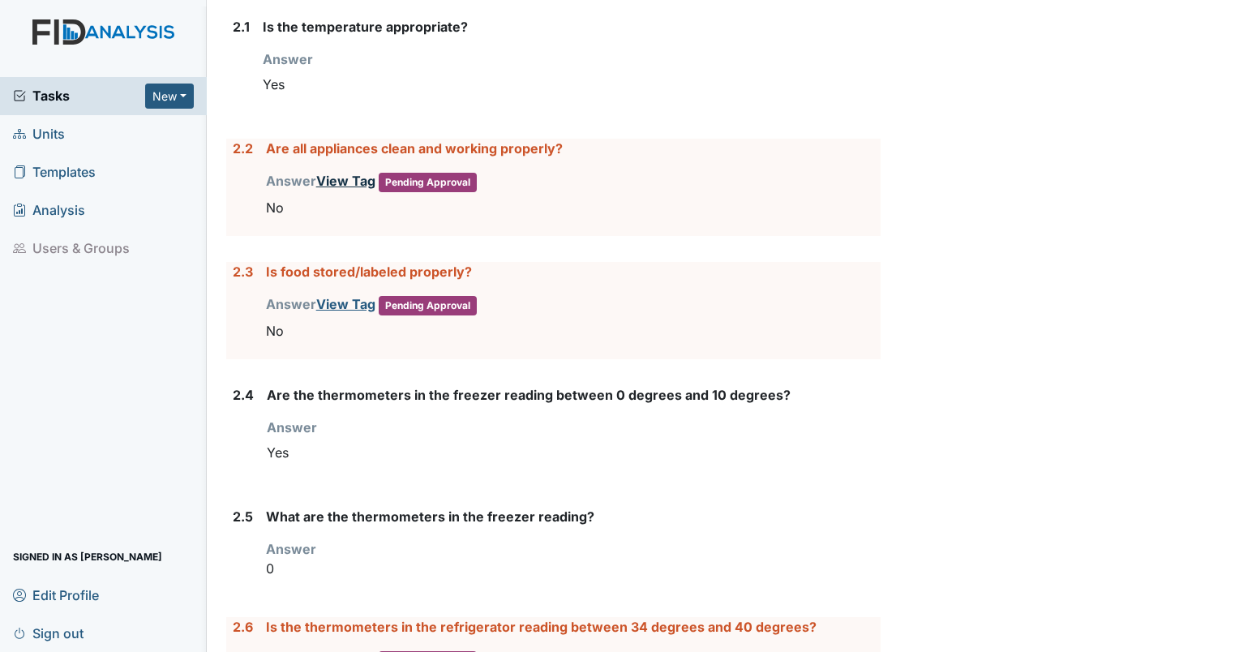
click at [341, 173] on link "View Tag" at bounding box center [345, 181] width 59 height 16
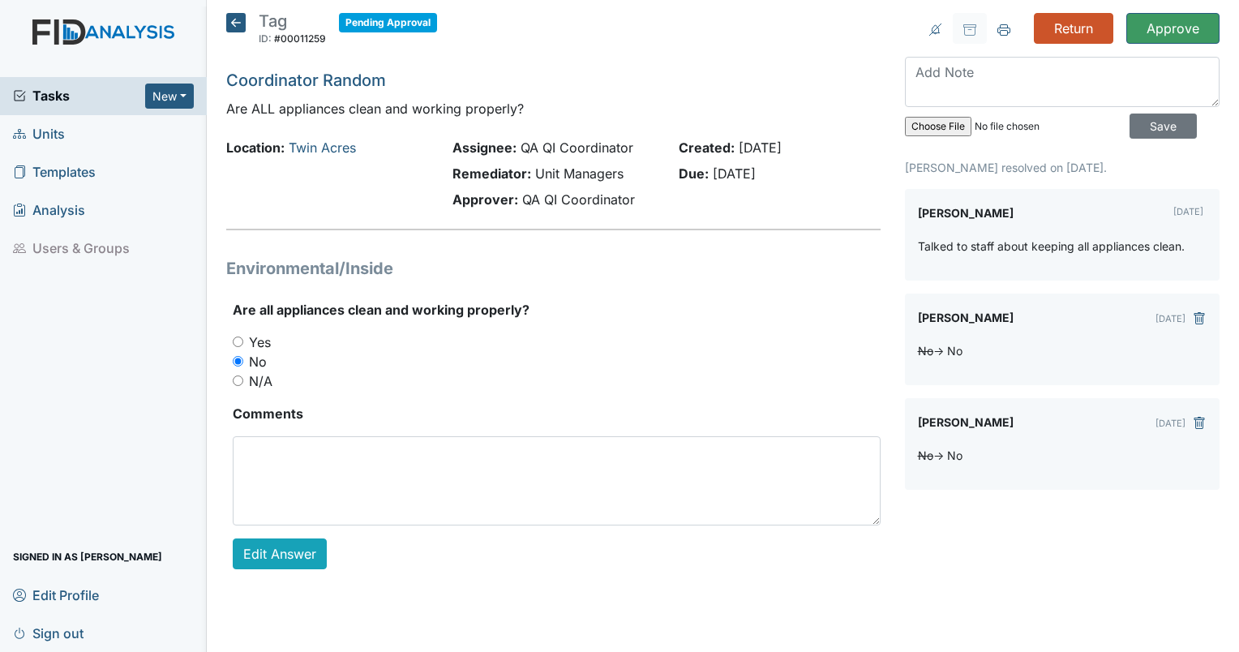
click at [234, 13] on icon at bounding box center [235, 22] width 19 height 19
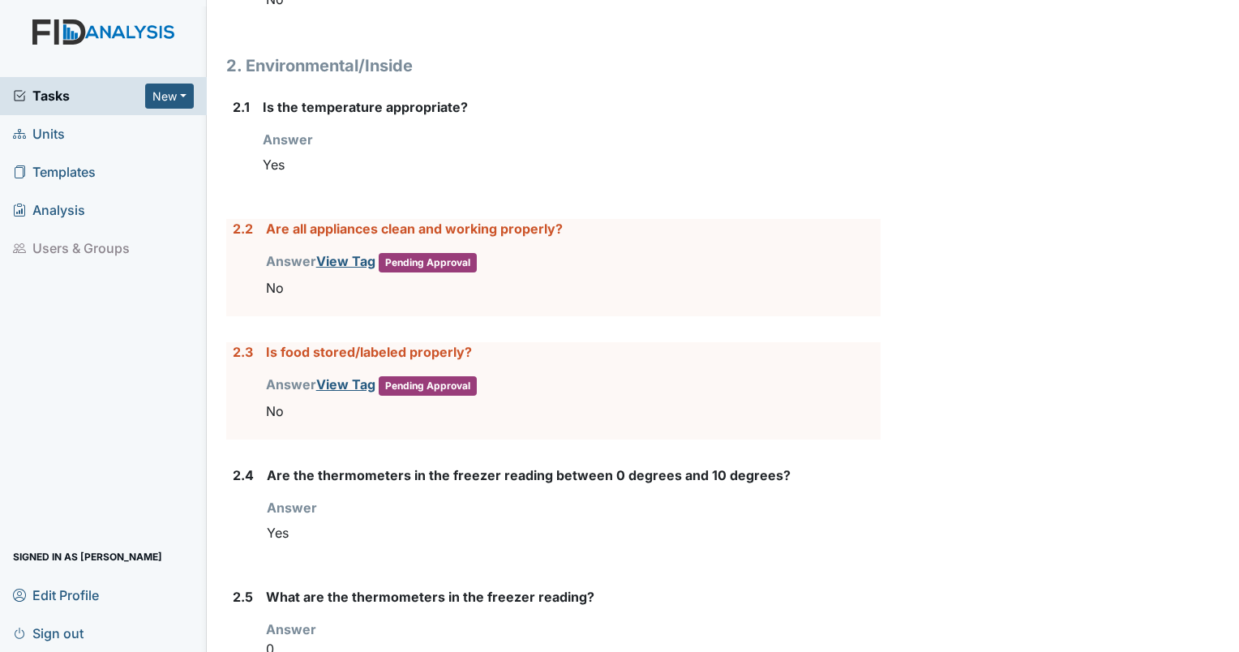
scroll to position [1757, 0]
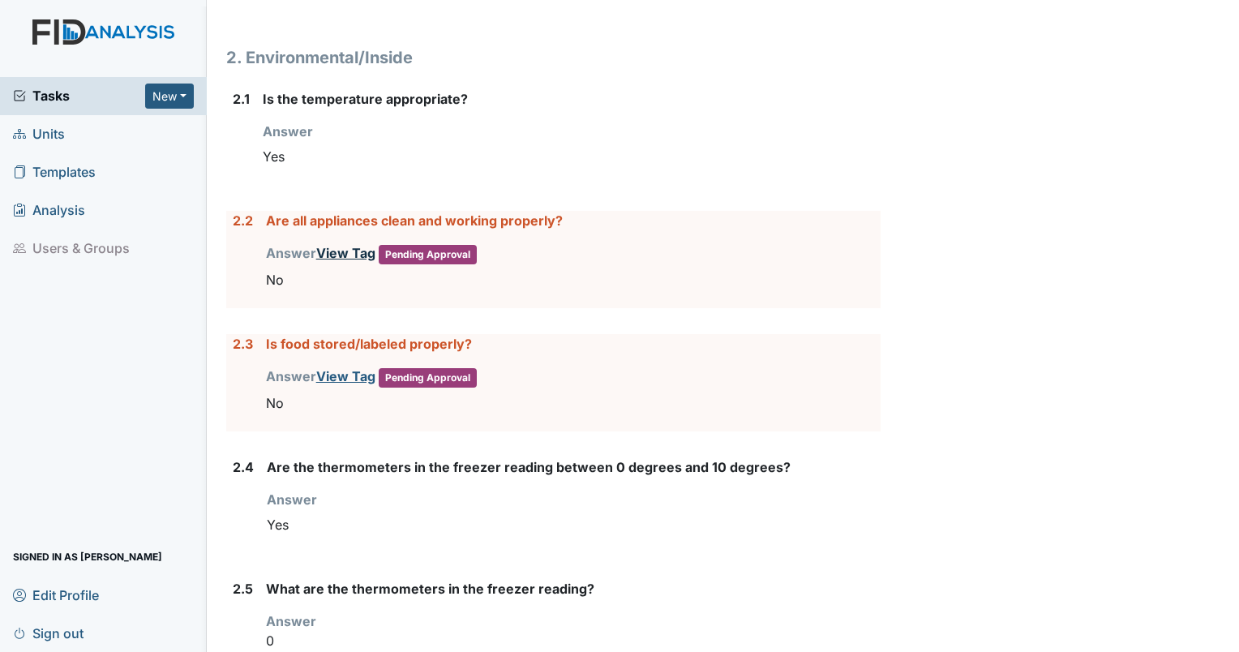
click at [346, 245] on link "View Tag" at bounding box center [345, 253] width 59 height 16
click at [350, 372] on link "View Tag" at bounding box center [345, 376] width 59 height 16
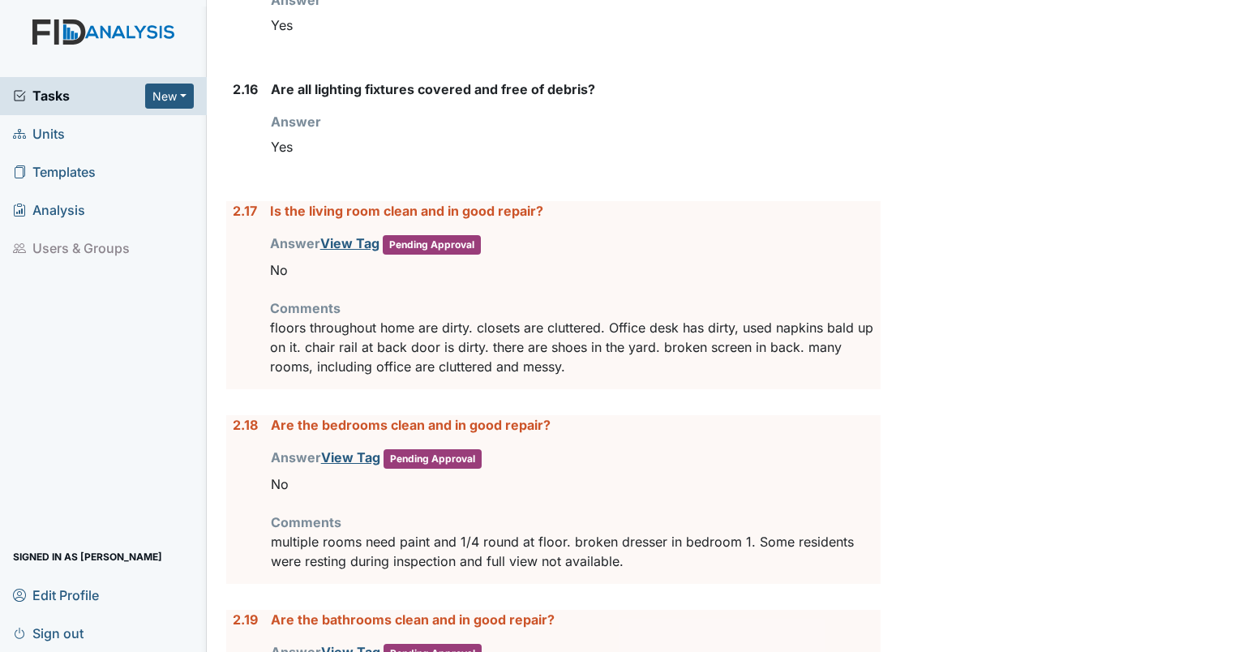
scroll to position [3770, 0]
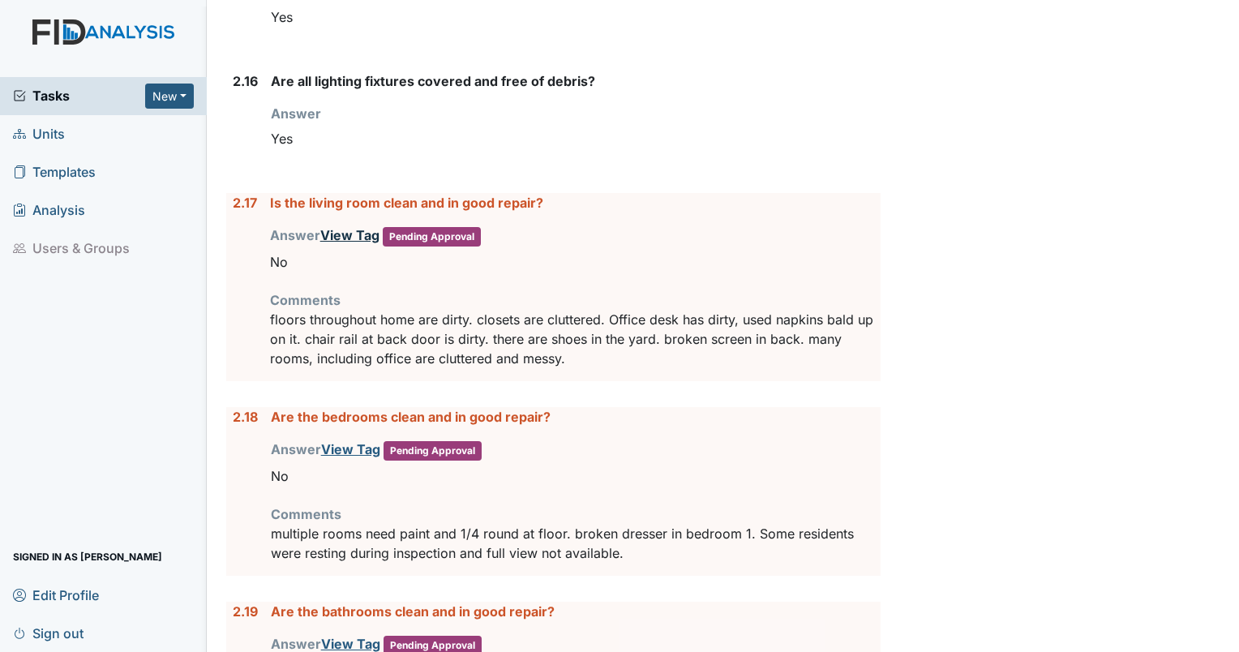
click at [357, 227] on link "View Tag" at bounding box center [349, 235] width 59 height 16
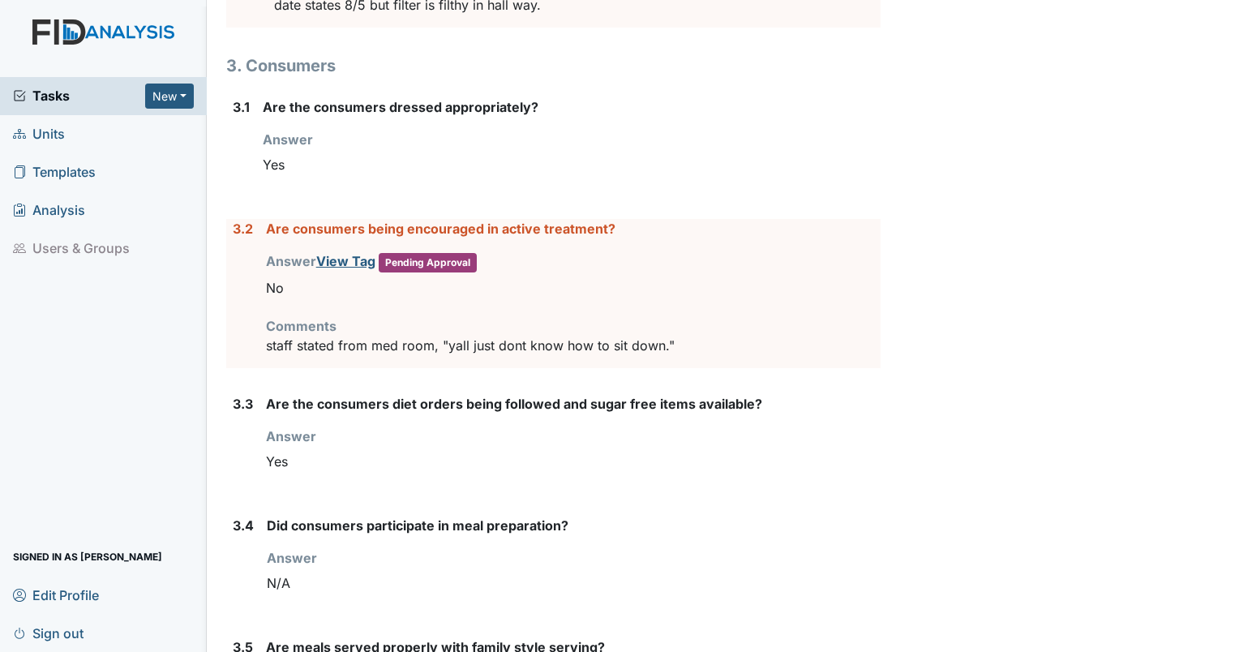
scroll to position [5055, 0]
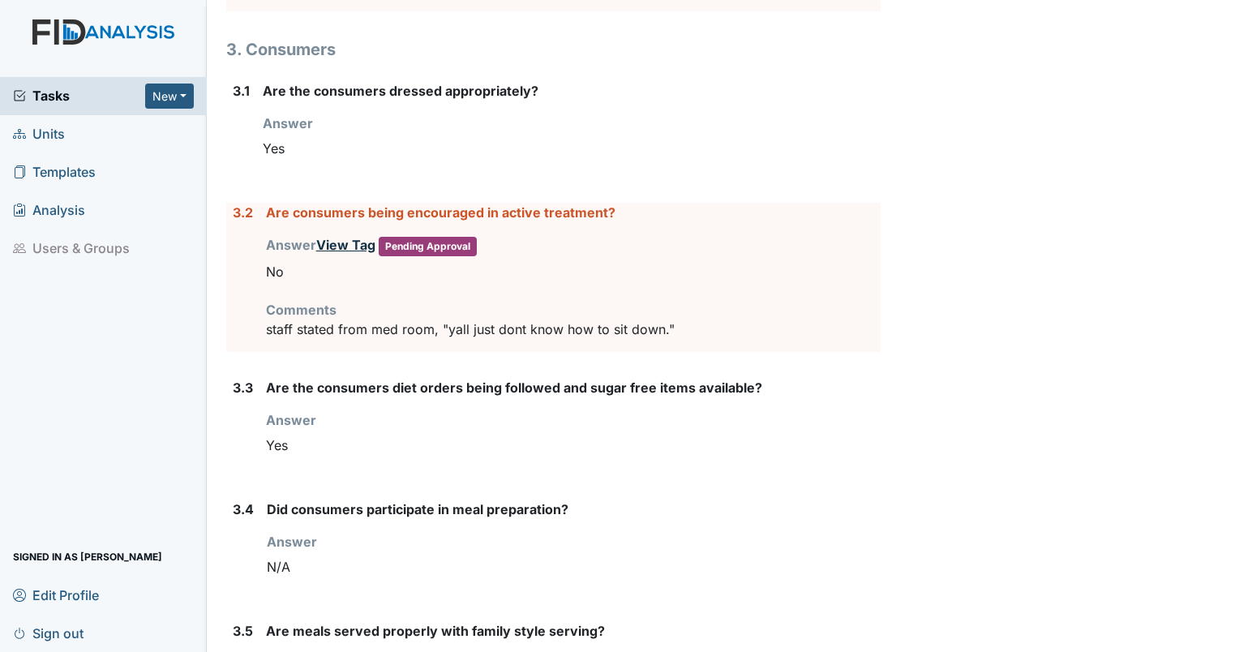
click at [336, 237] on link "View Tag" at bounding box center [345, 245] width 59 height 16
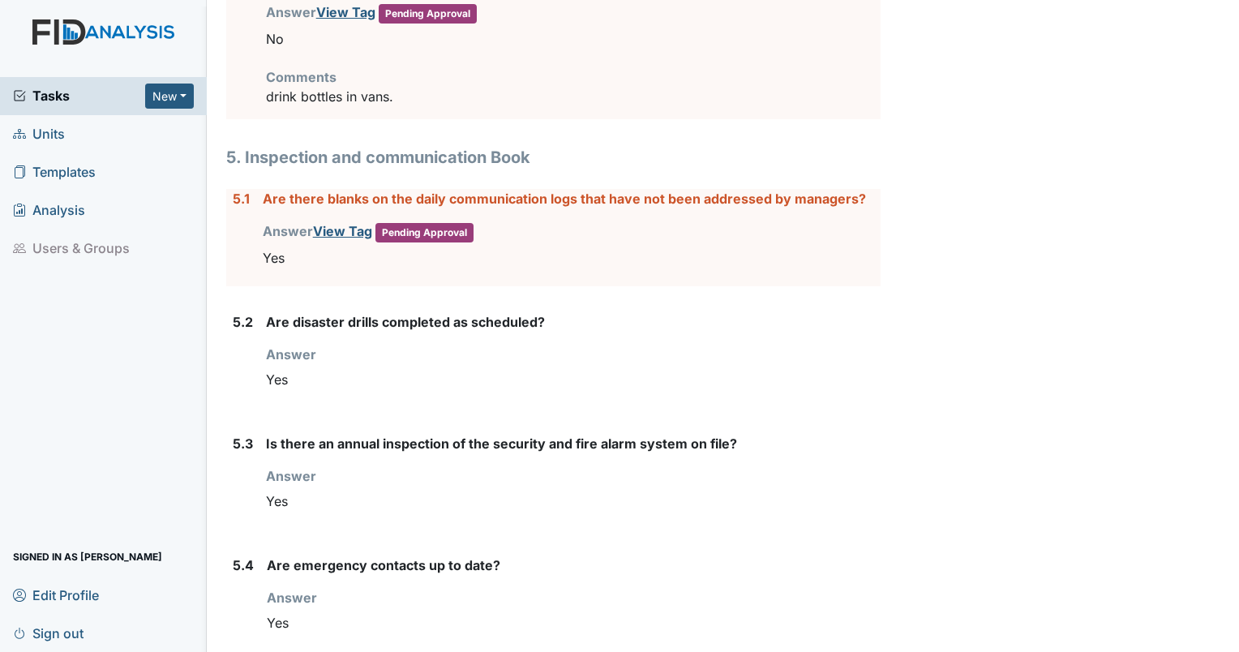
scroll to position [6125, 0]
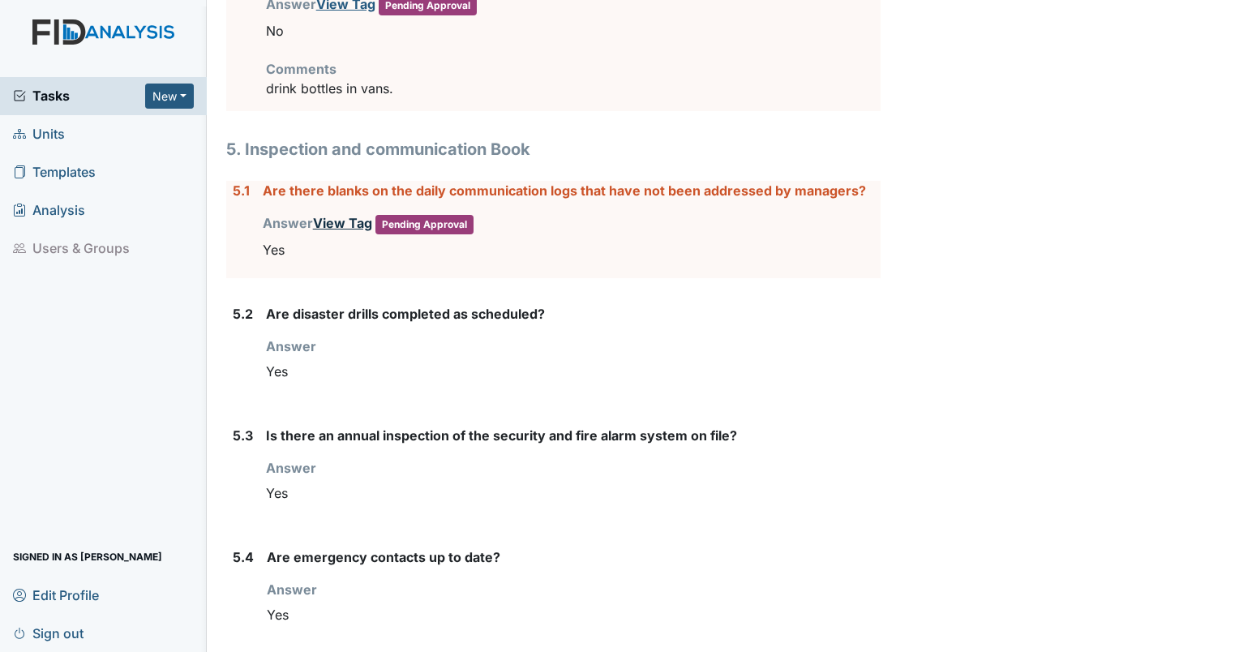
click at [337, 215] on link "View Tag" at bounding box center [342, 223] width 59 height 16
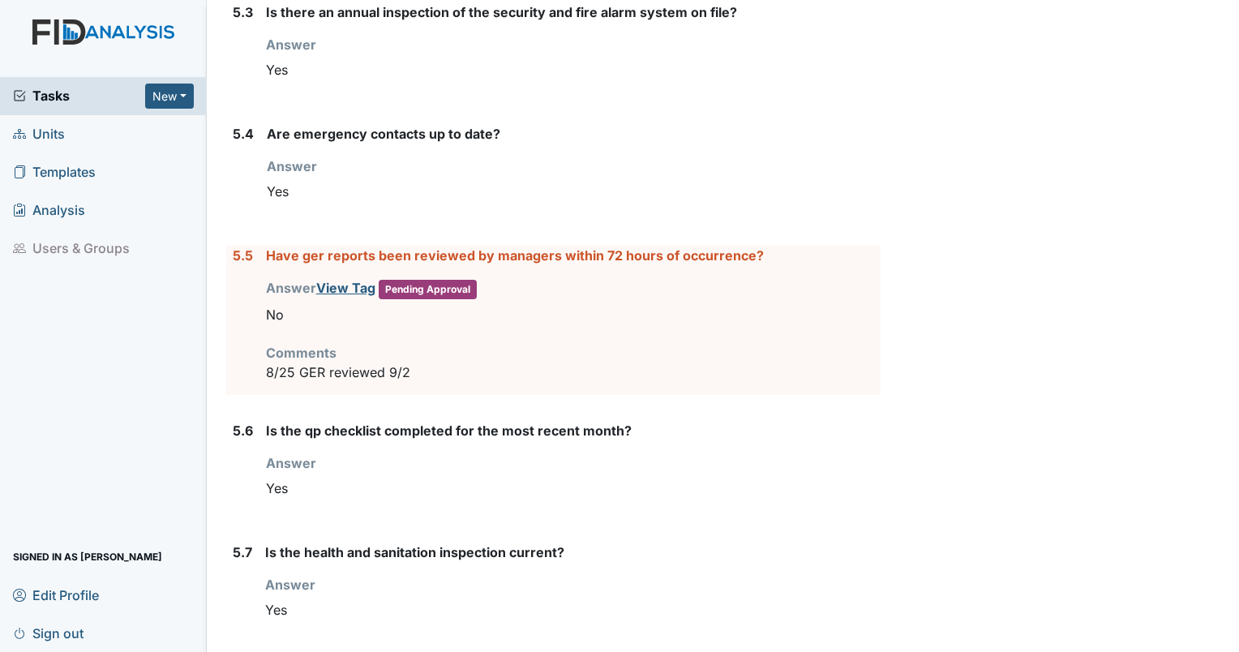
scroll to position [6556, 0]
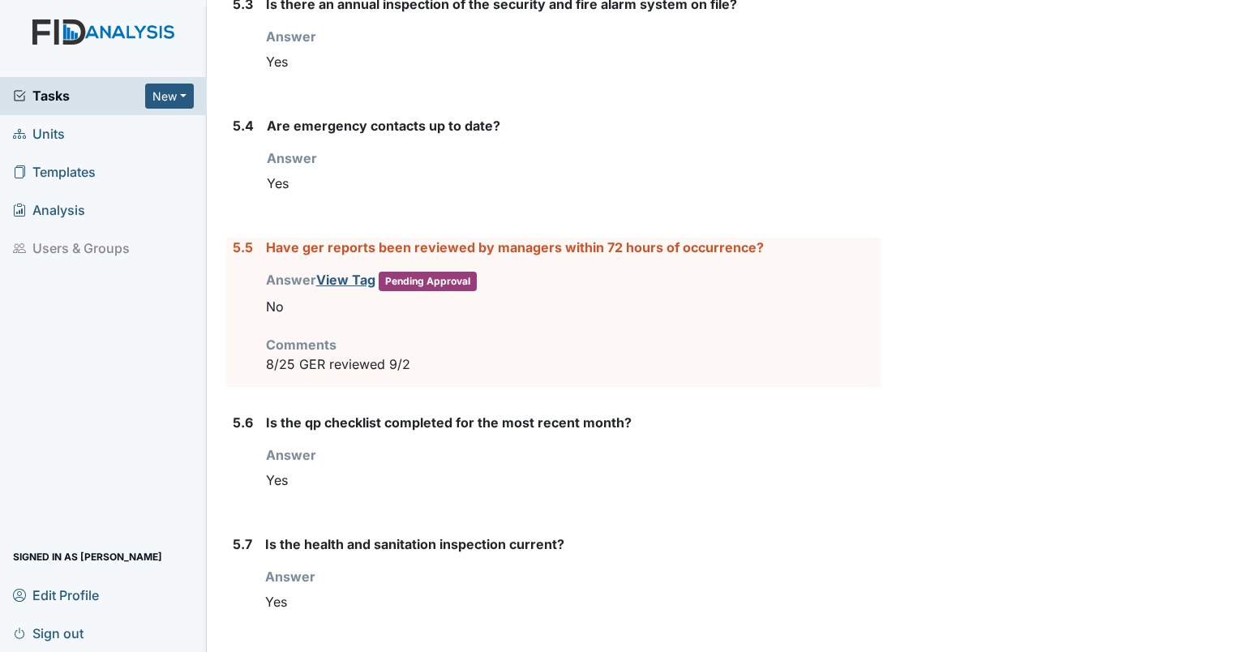
click at [41, 128] on span "Units" at bounding box center [39, 134] width 52 height 25
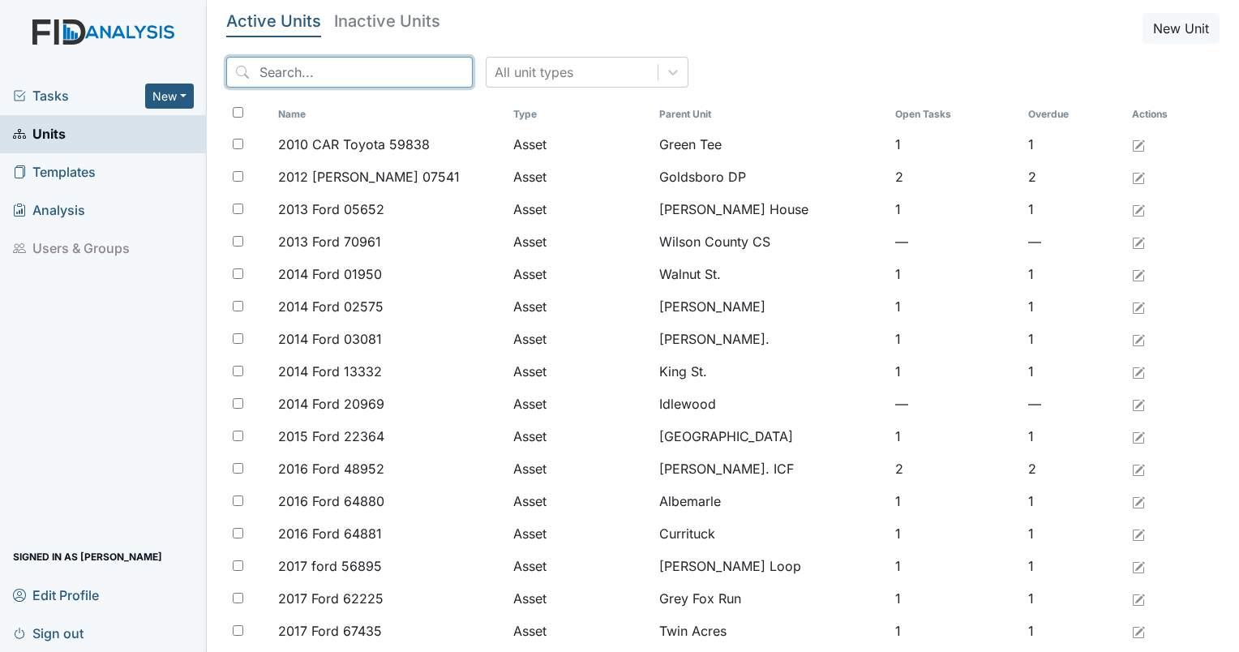
click at [355, 59] on input "search" at bounding box center [349, 72] width 247 height 31
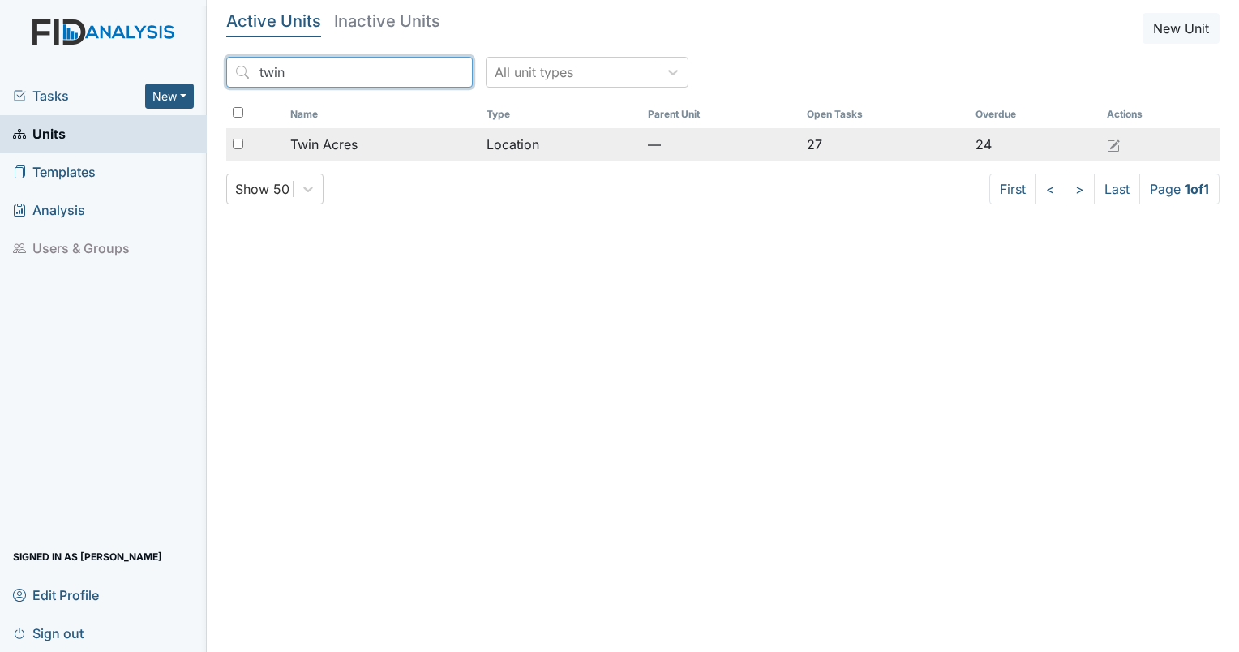
type input "twin"
click at [330, 131] on td "Twin Acres" at bounding box center [382, 144] width 197 height 32
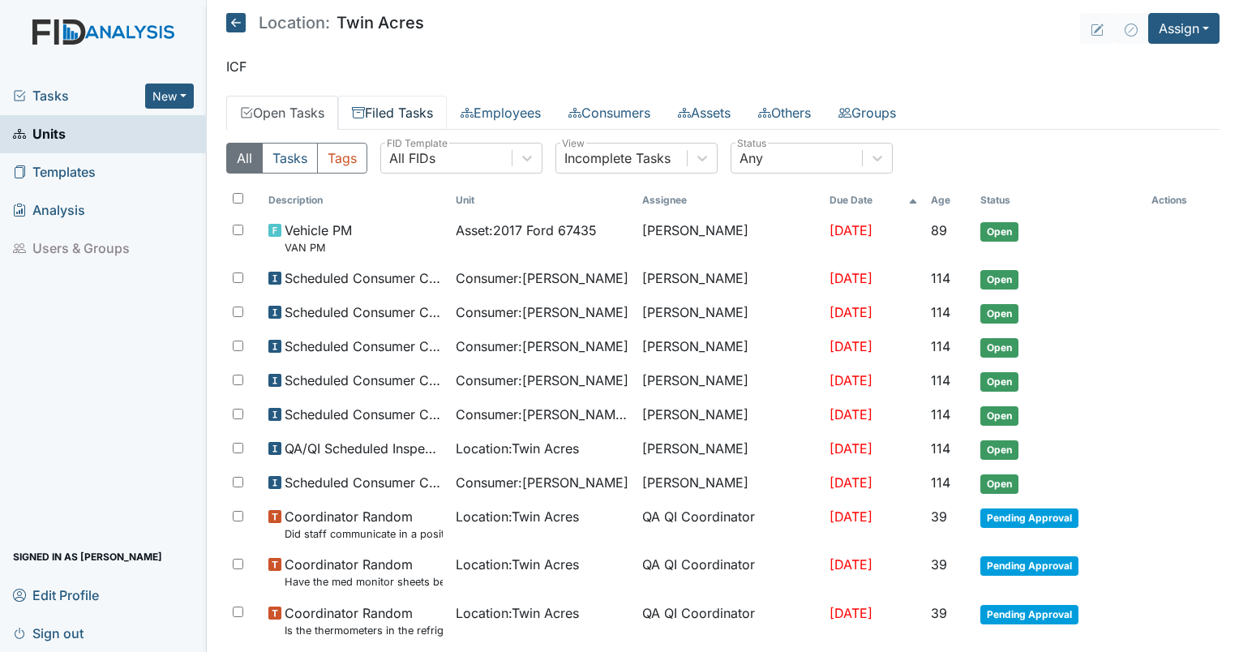
click at [409, 117] on link "Filed Tasks" at bounding box center [392, 113] width 109 height 34
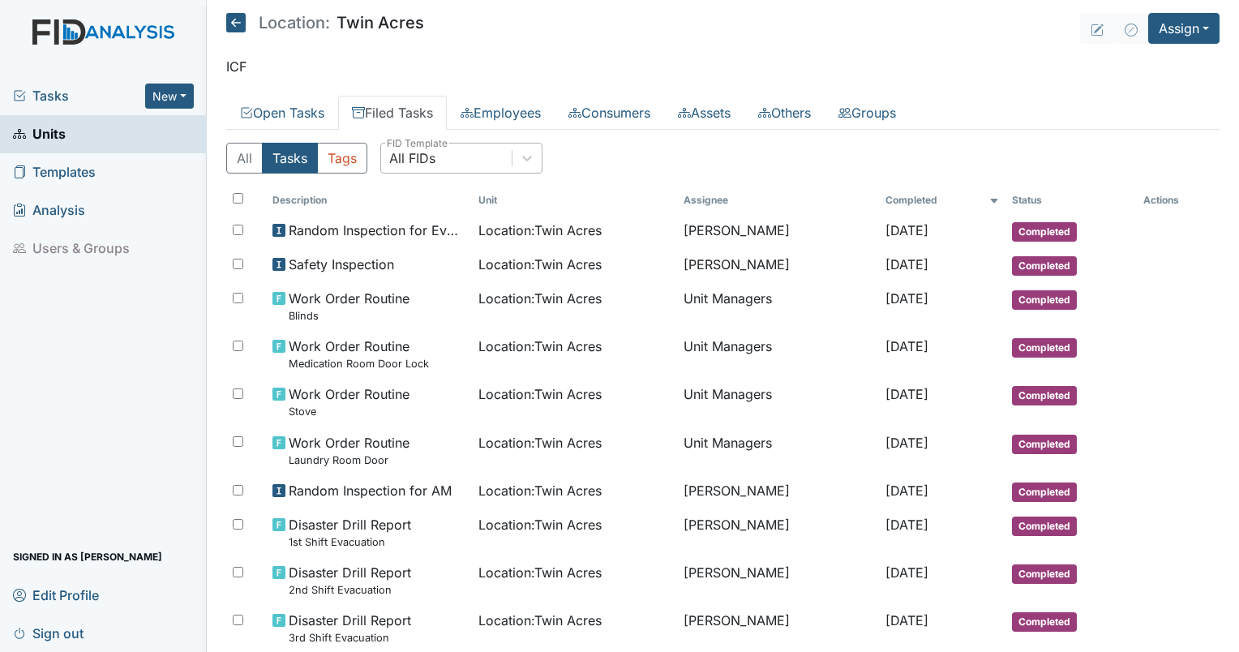
click at [421, 154] on div "All FIDs" at bounding box center [412, 157] width 46 height 19
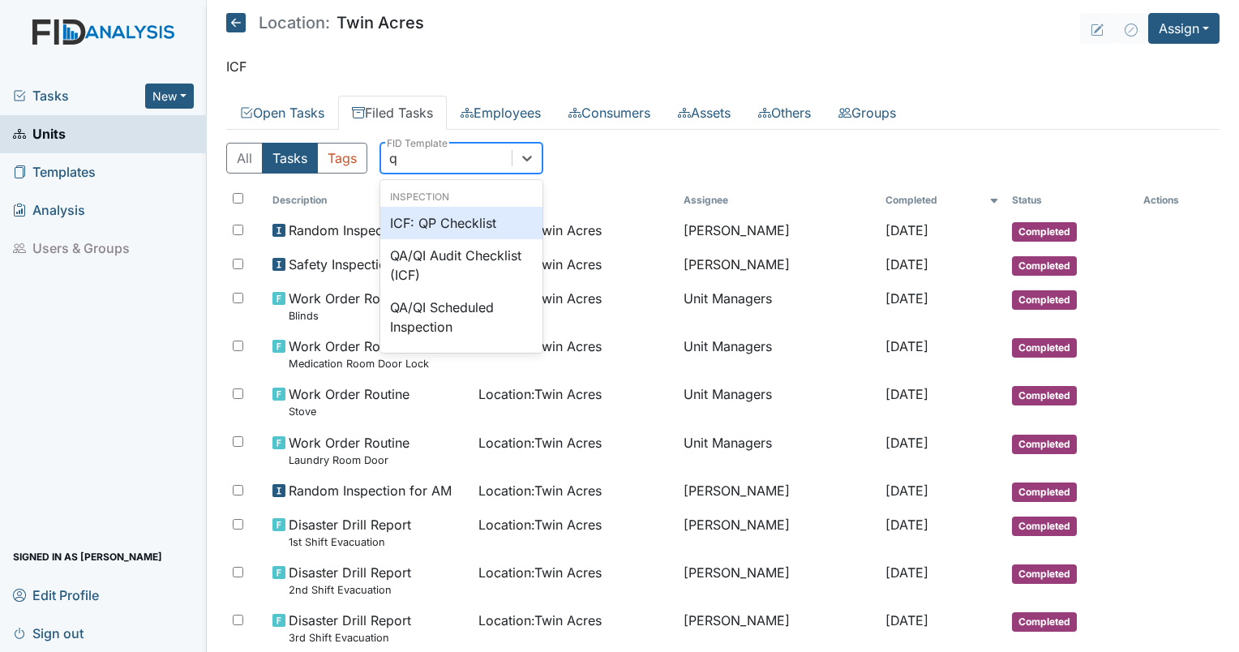
type input "qp"
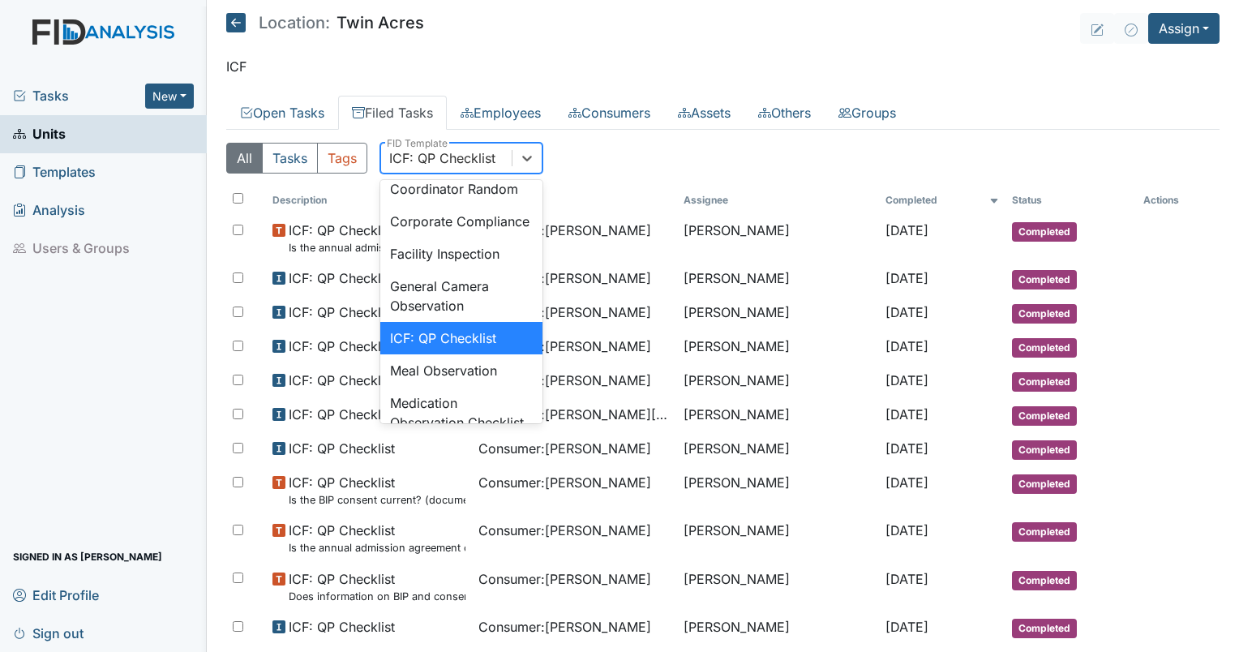
drag, startPoint x: 444, startPoint y: 160, endPoint x: 405, endPoint y: 159, distance: 38.9
click at [405, 159] on div "ICF: QP Checklist" at bounding box center [442, 157] width 106 height 19
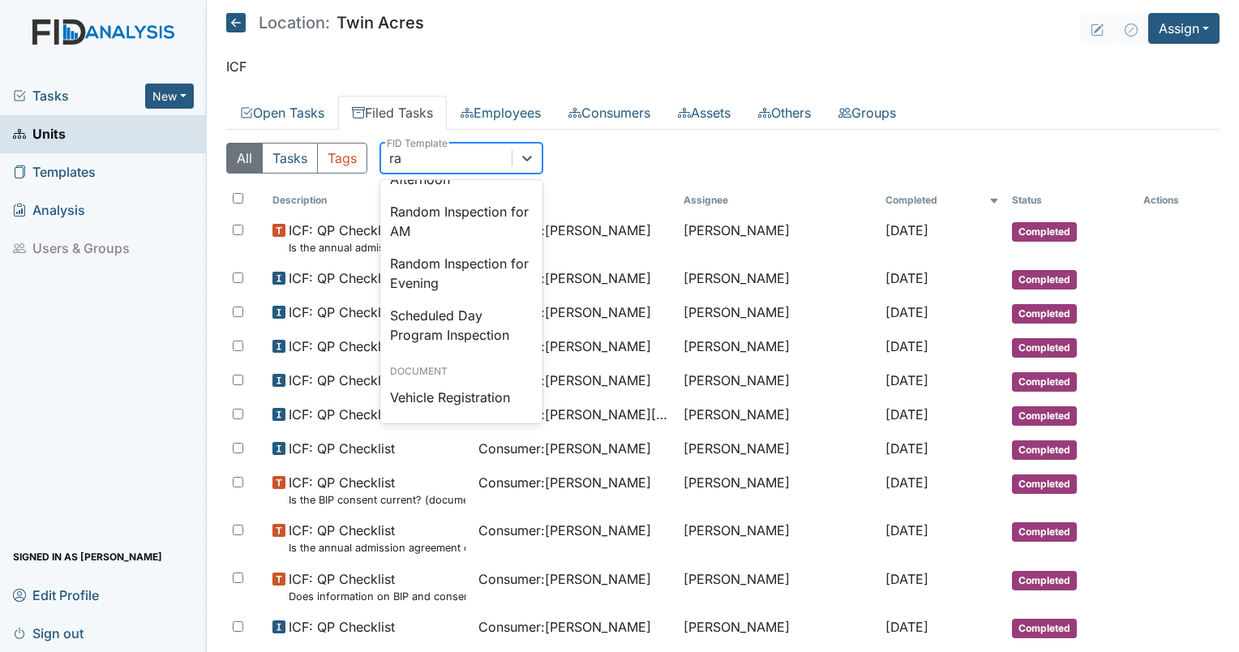
scroll to position [58, 0]
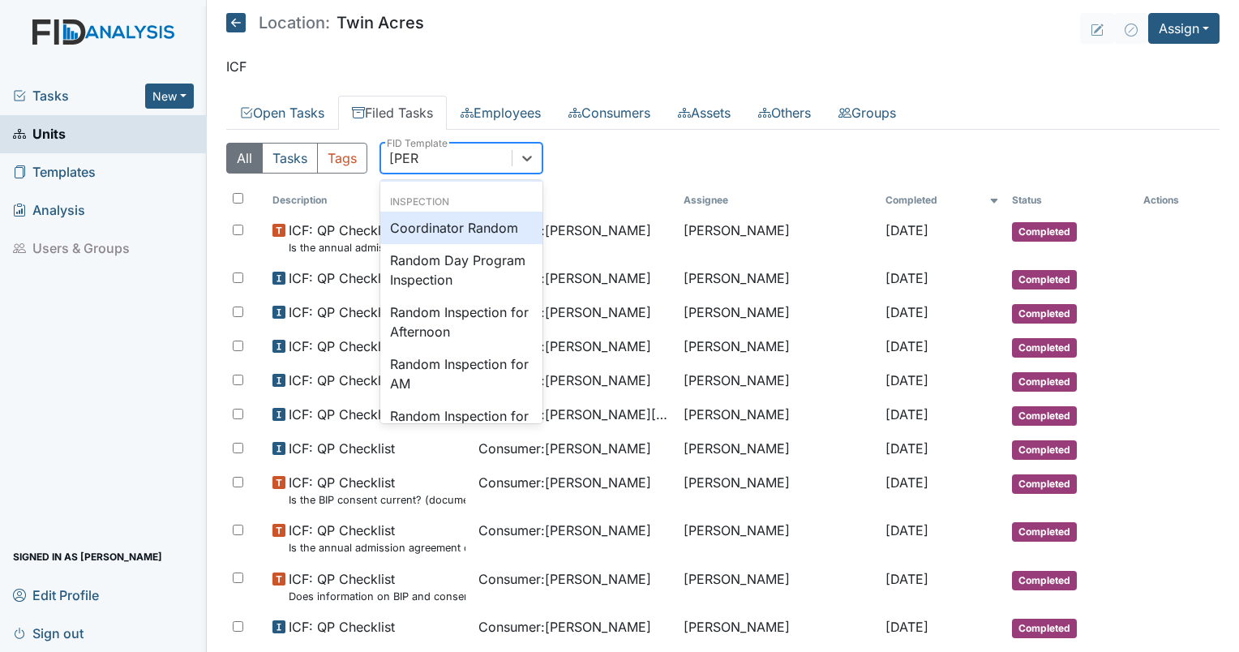
type input "random"
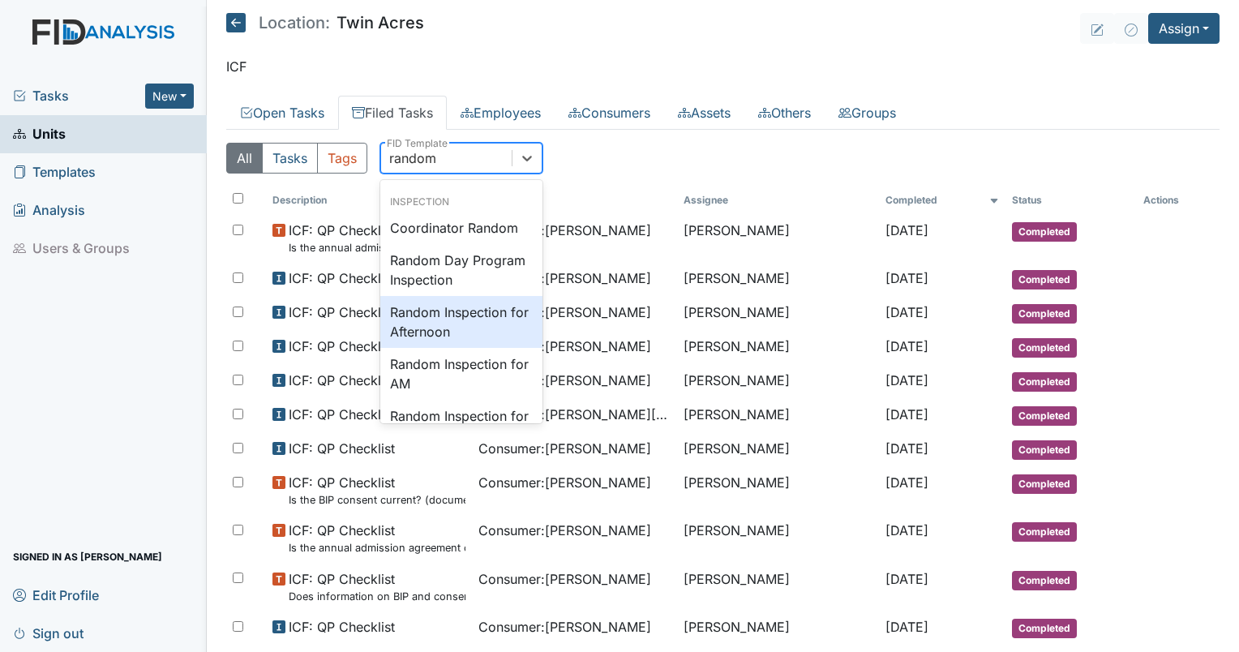
click at [438, 307] on div "Random Inspection for Afternoon" at bounding box center [461, 322] width 162 height 52
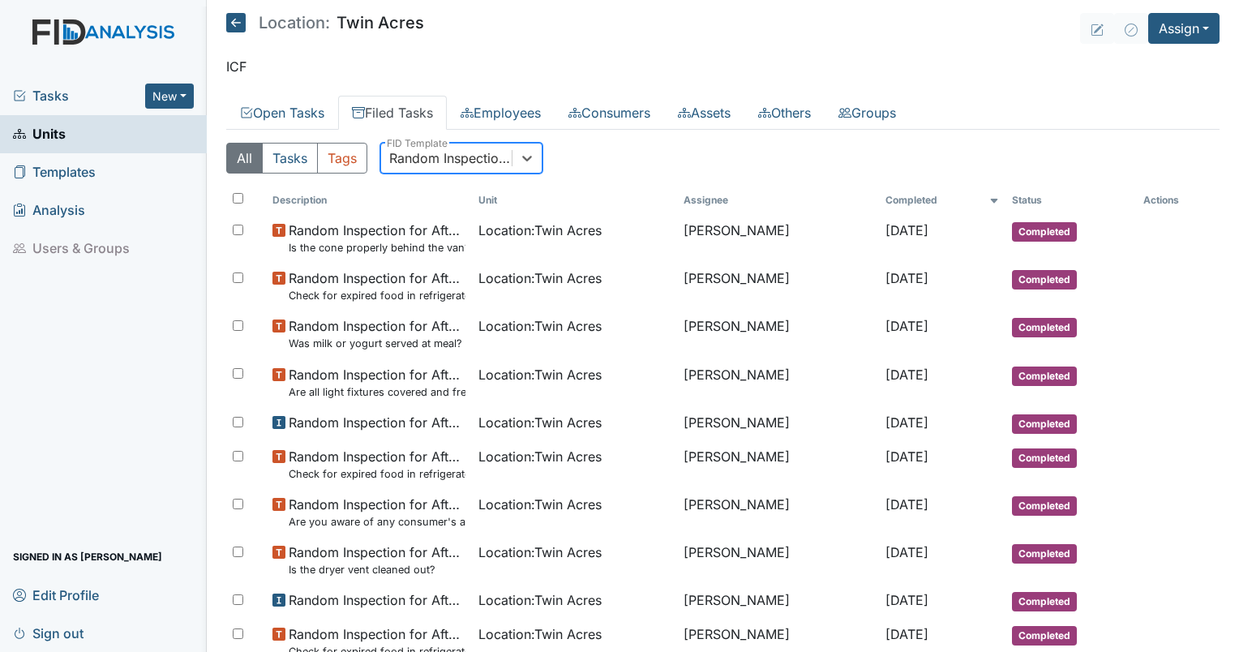
click at [459, 163] on div "Random Inspection for Afternoon" at bounding box center [451, 157] width 124 height 19
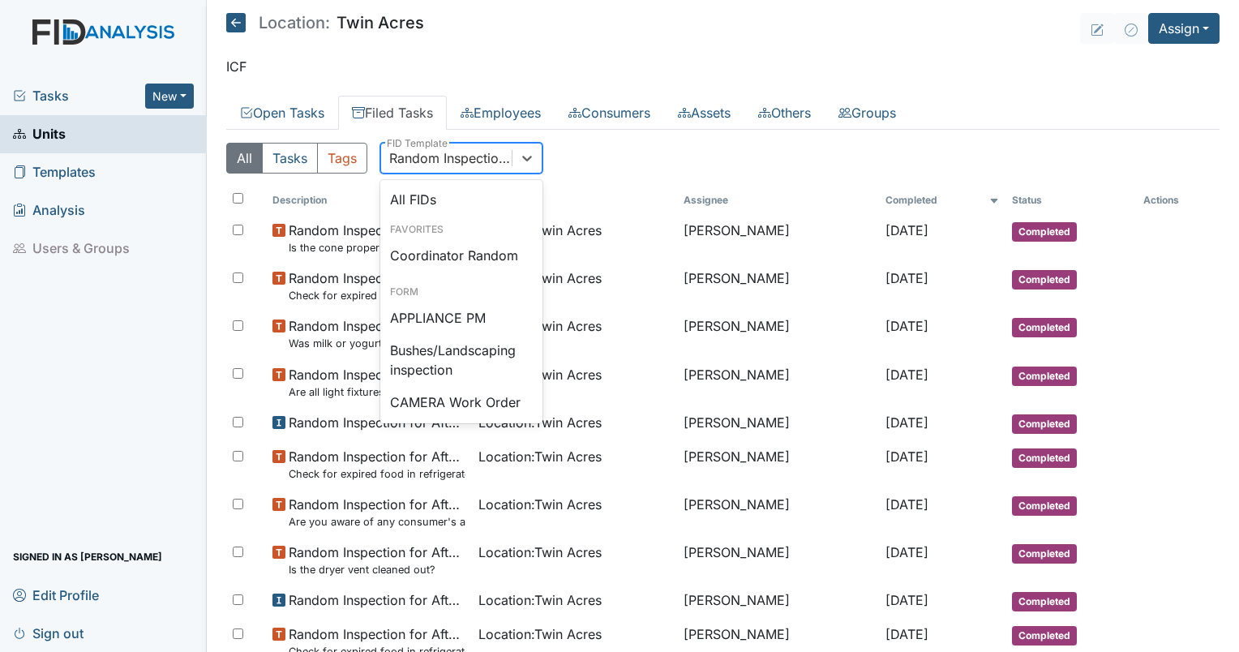
scroll to position [1444, 0]
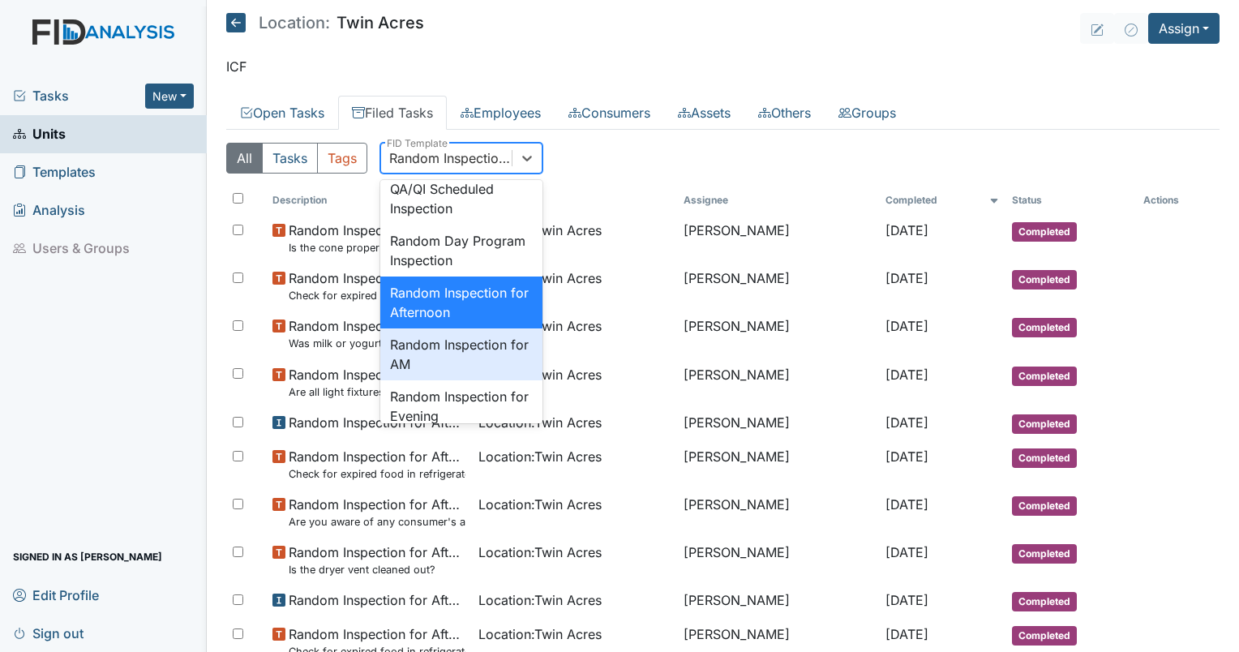
click at [441, 380] on div "Random Inspection for AM" at bounding box center [461, 355] width 162 height 52
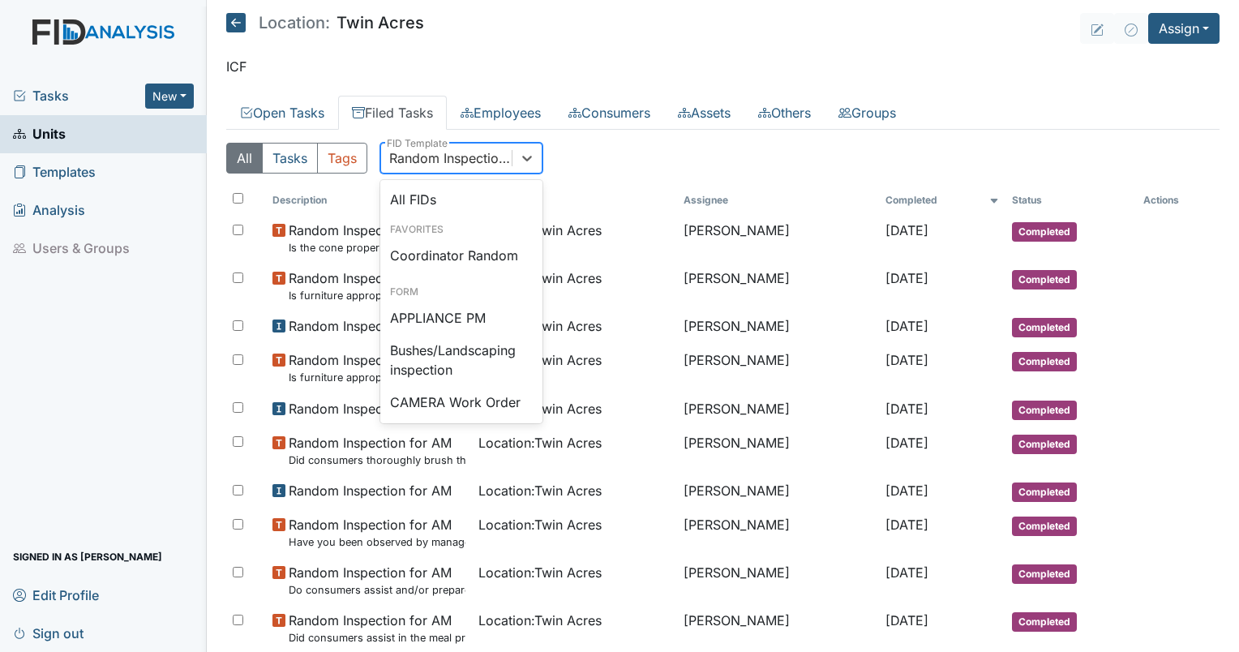
click at [486, 159] on div "Random Inspection for AM" at bounding box center [451, 157] width 124 height 19
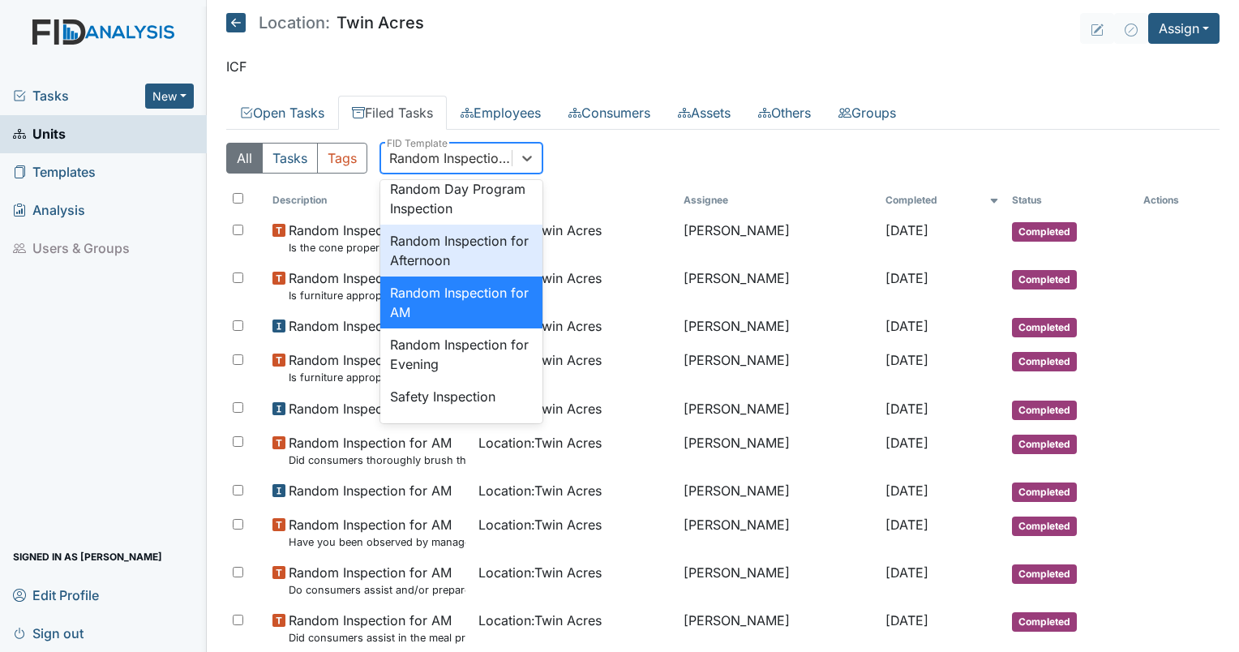
click at [458, 277] on div "Random Inspection for Afternoon" at bounding box center [461, 251] width 162 height 52
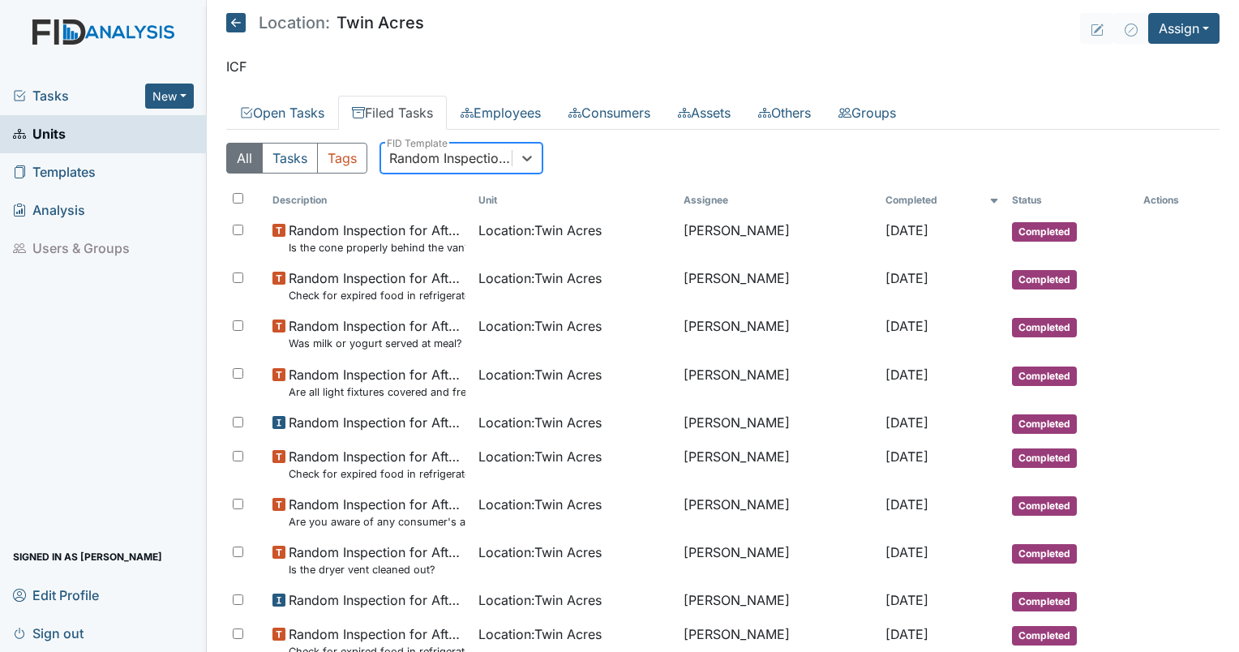
click at [462, 161] on div "Random Inspection for Afternoon" at bounding box center [451, 157] width 124 height 19
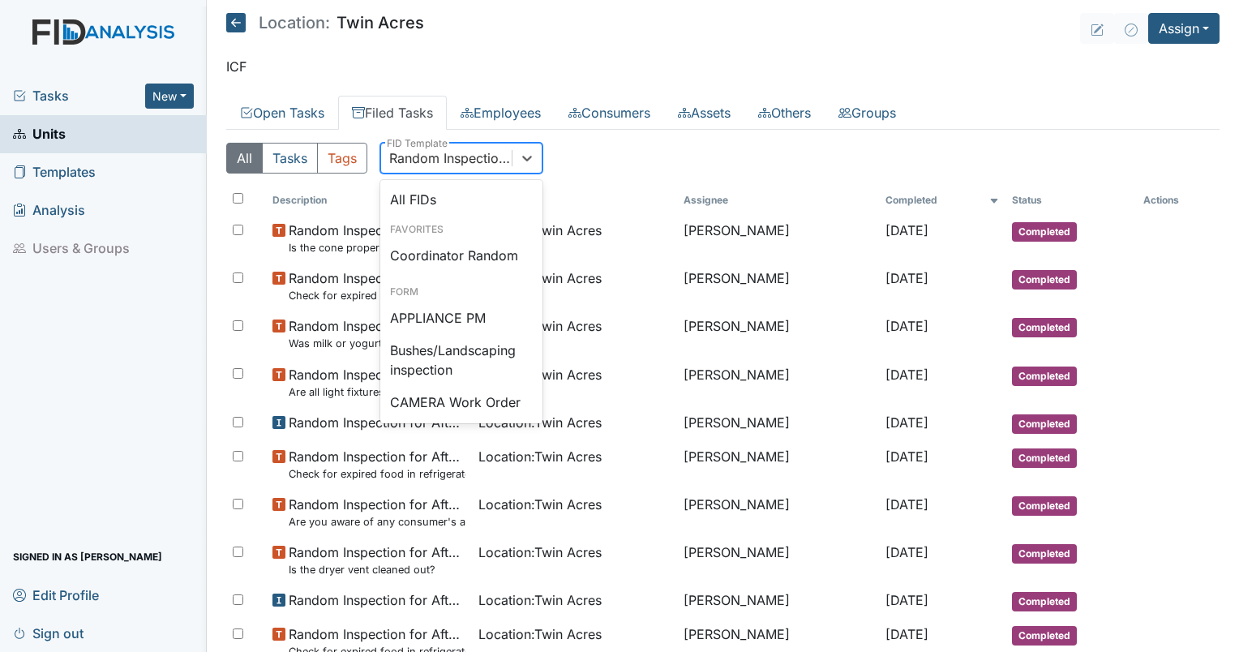
scroll to position [1444, 0]
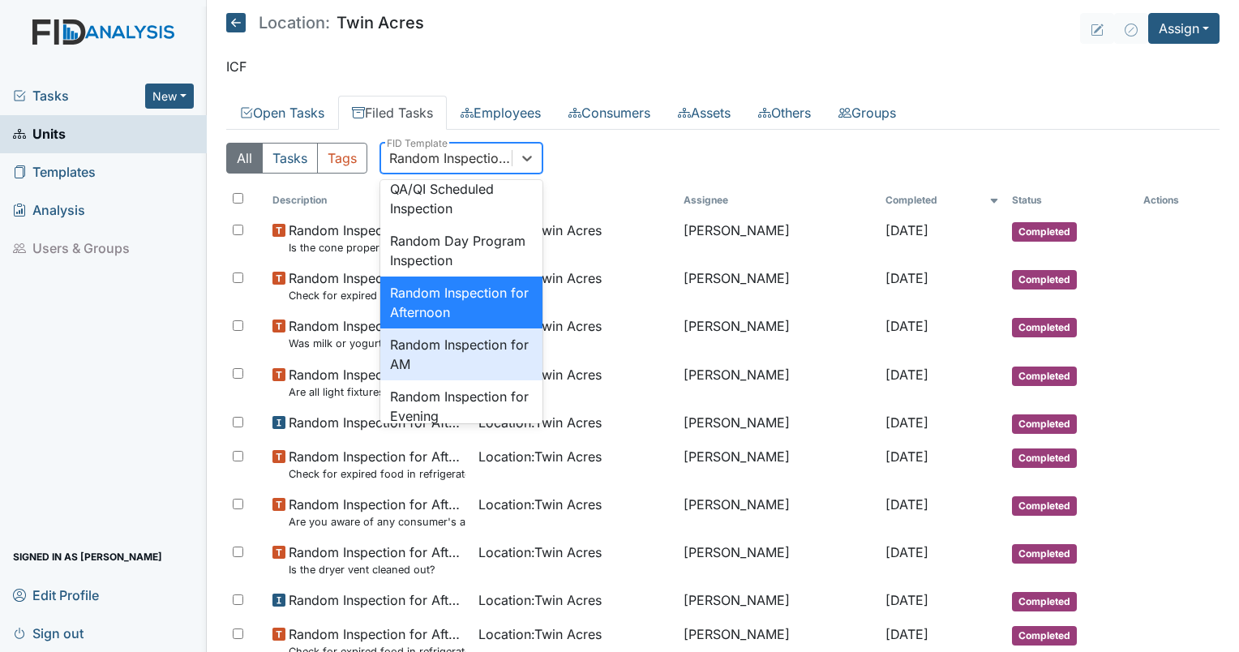
click at [441, 380] on div "Random Inspection for AM" at bounding box center [461, 355] width 162 height 52
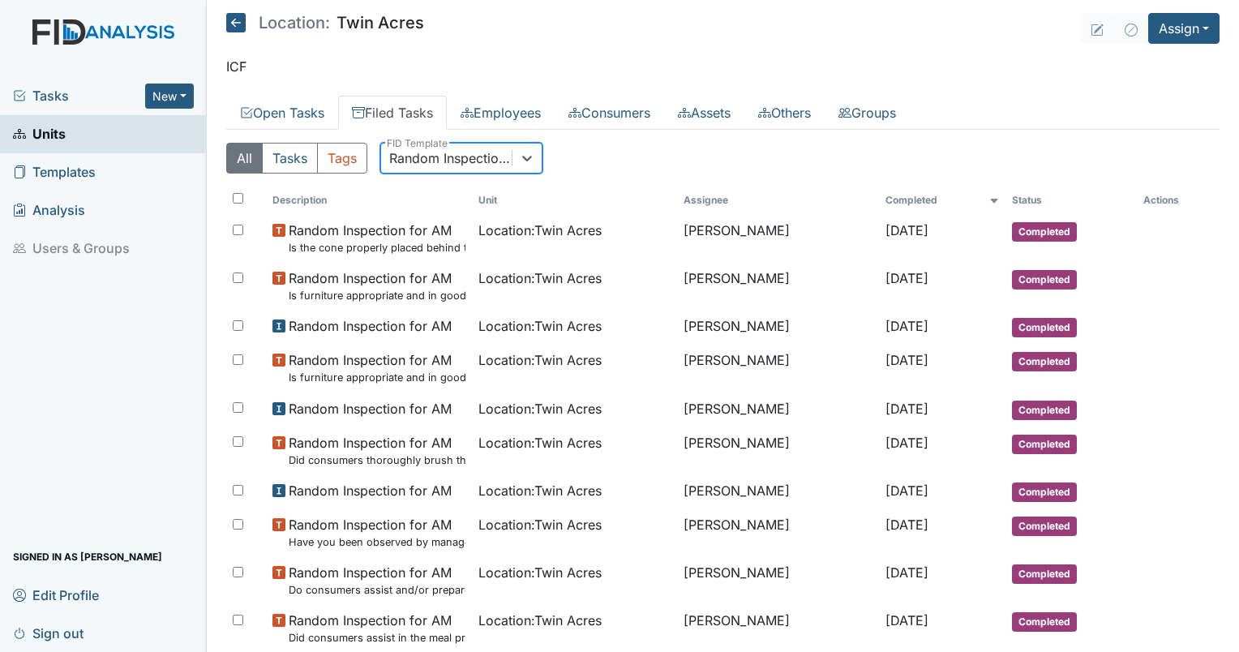
click at [470, 159] on div "Random Inspection for AM" at bounding box center [451, 157] width 124 height 19
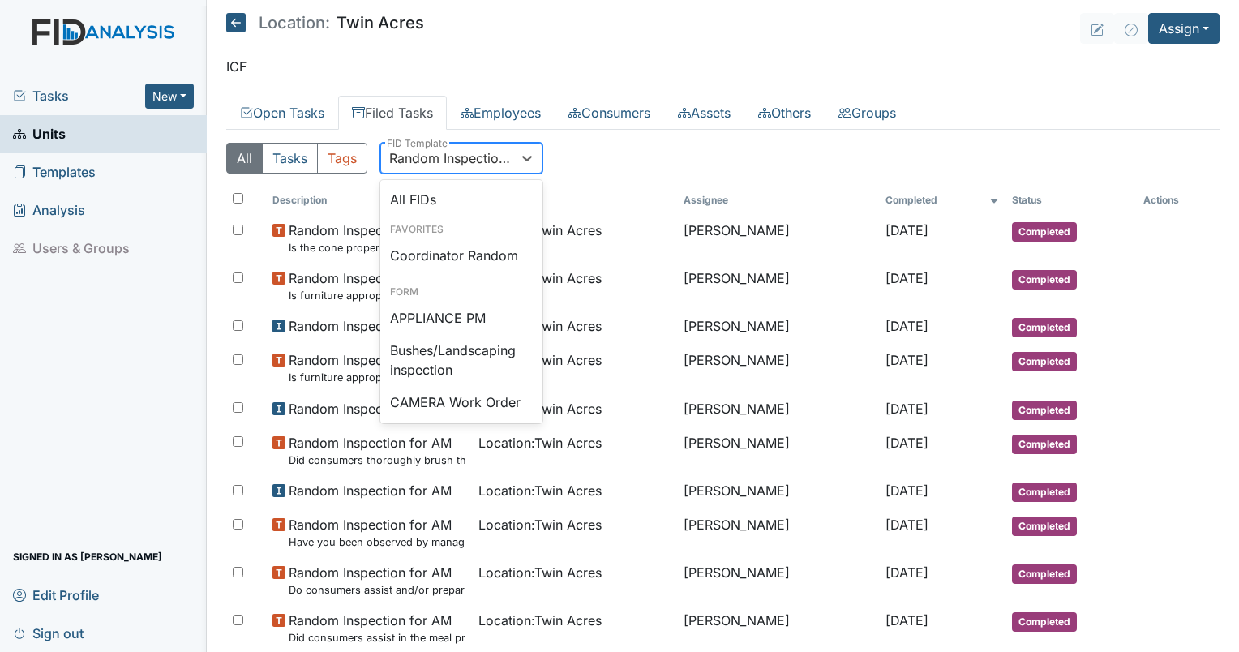
scroll to position [1496, 0]
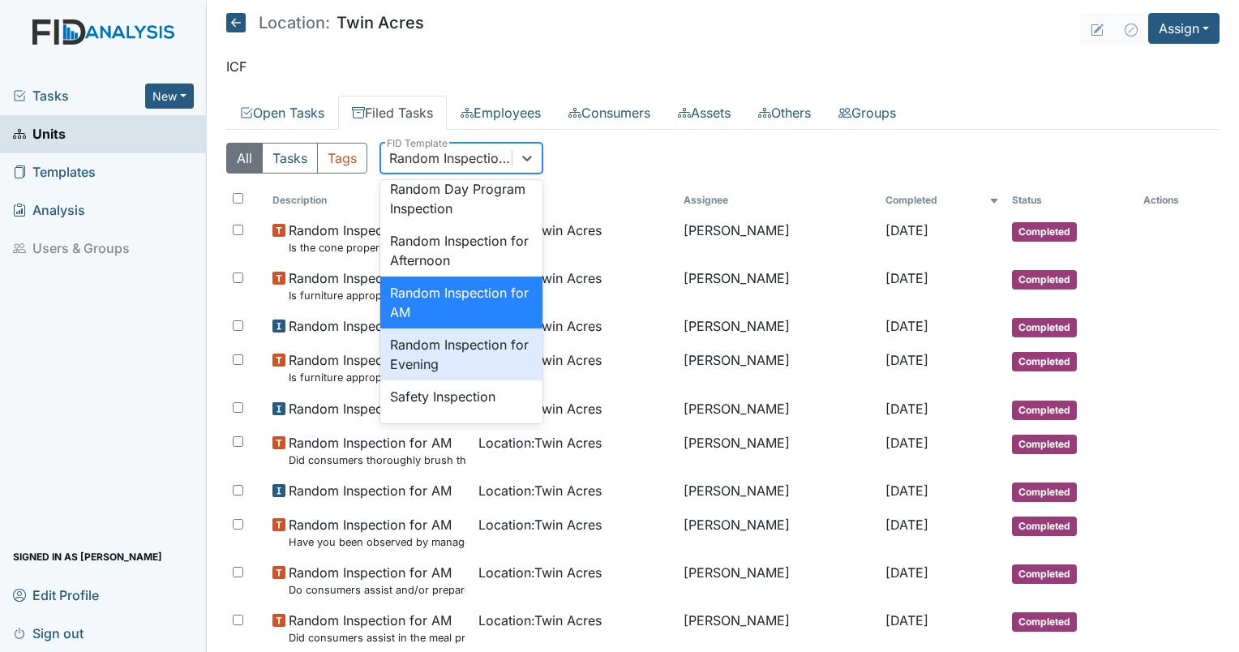
click at [463, 380] on div "Random Inspection for Evening" at bounding box center [461, 355] width 162 height 52
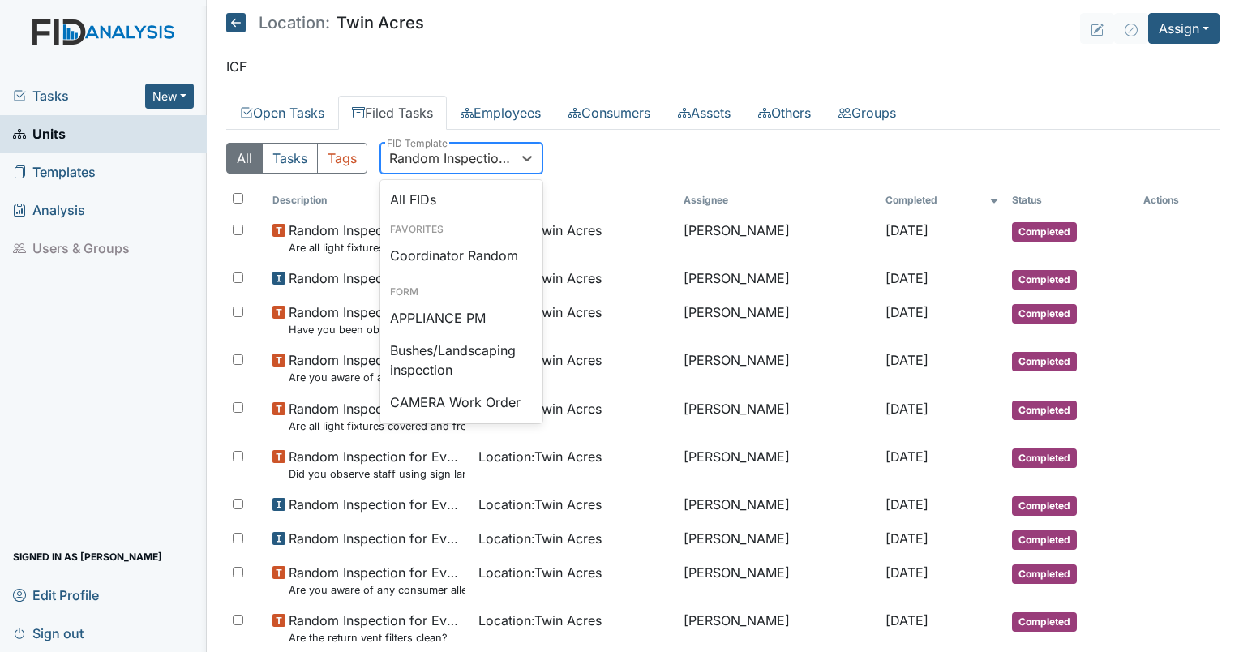
click at [444, 152] on div "Random Inspection for Evening" at bounding box center [451, 157] width 124 height 19
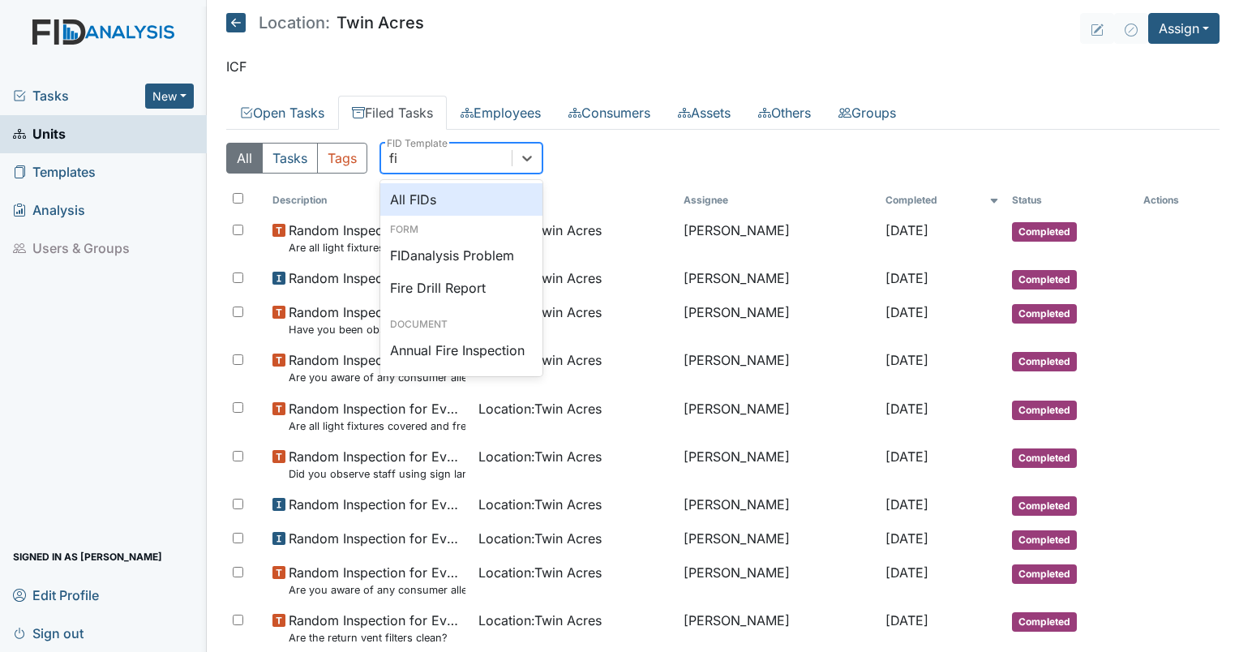
scroll to position [0, 0]
type input "fire"
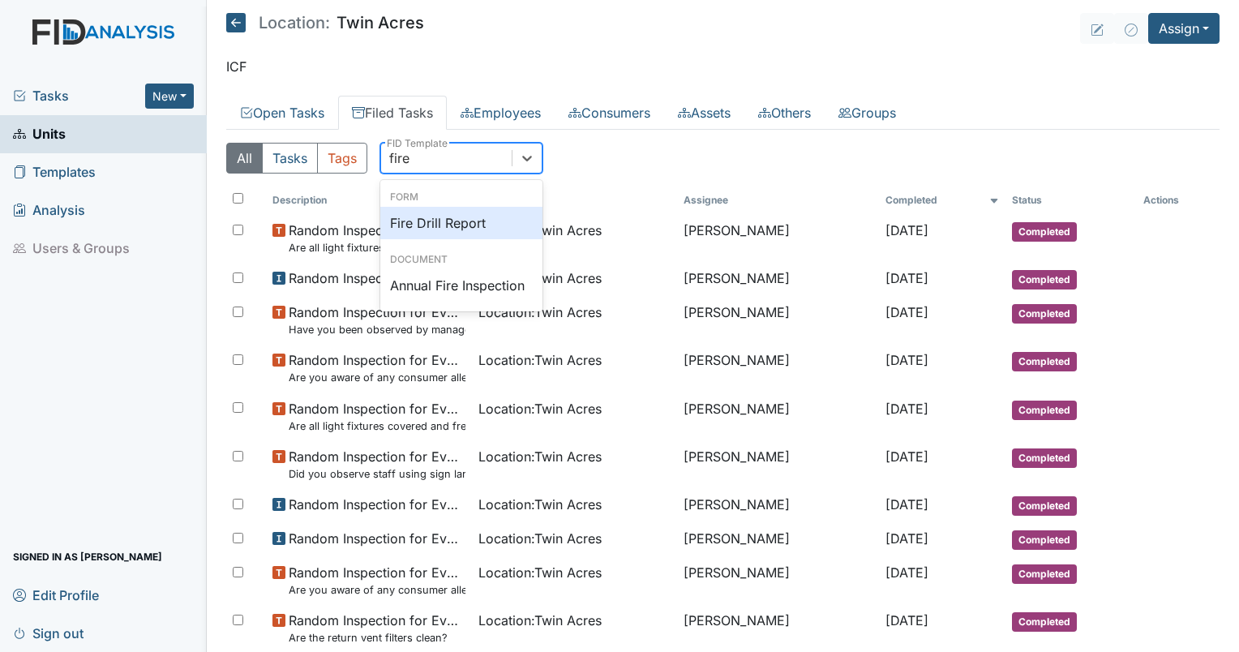
click at [448, 236] on div "Fire Drill Report" at bounding box center [461, 223] width 162 height 32
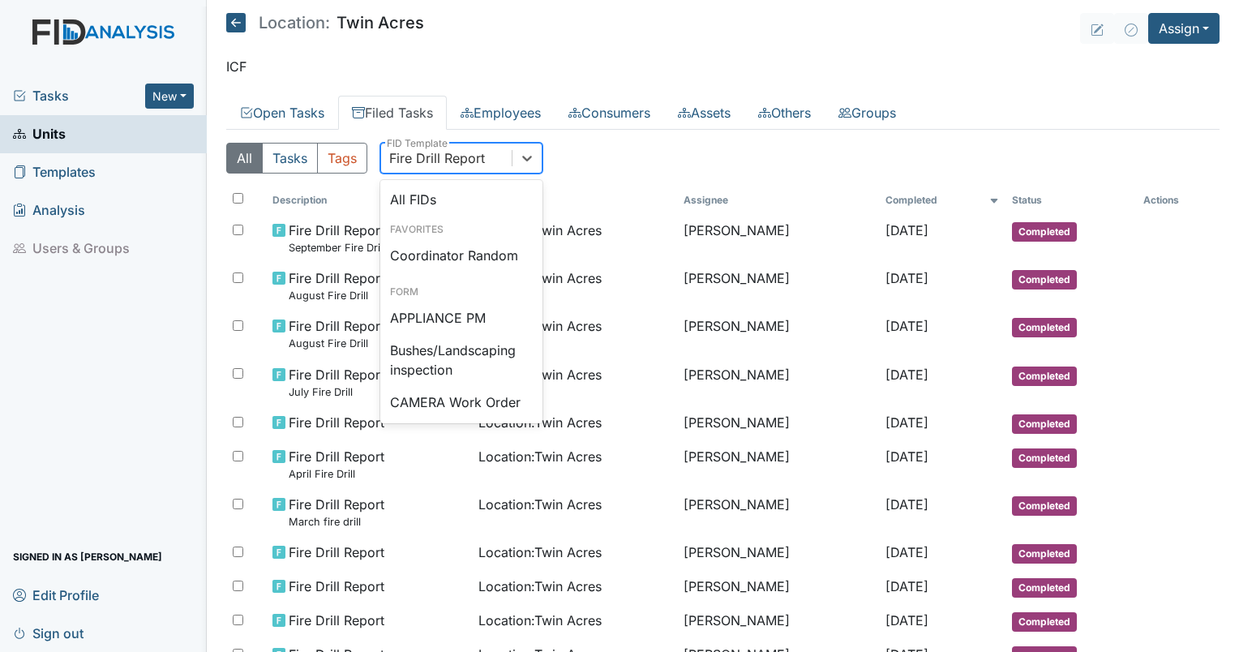
click at [441, 165] on div "Fire Drill Report" at bounding box center [437, 157] width 96 height 19
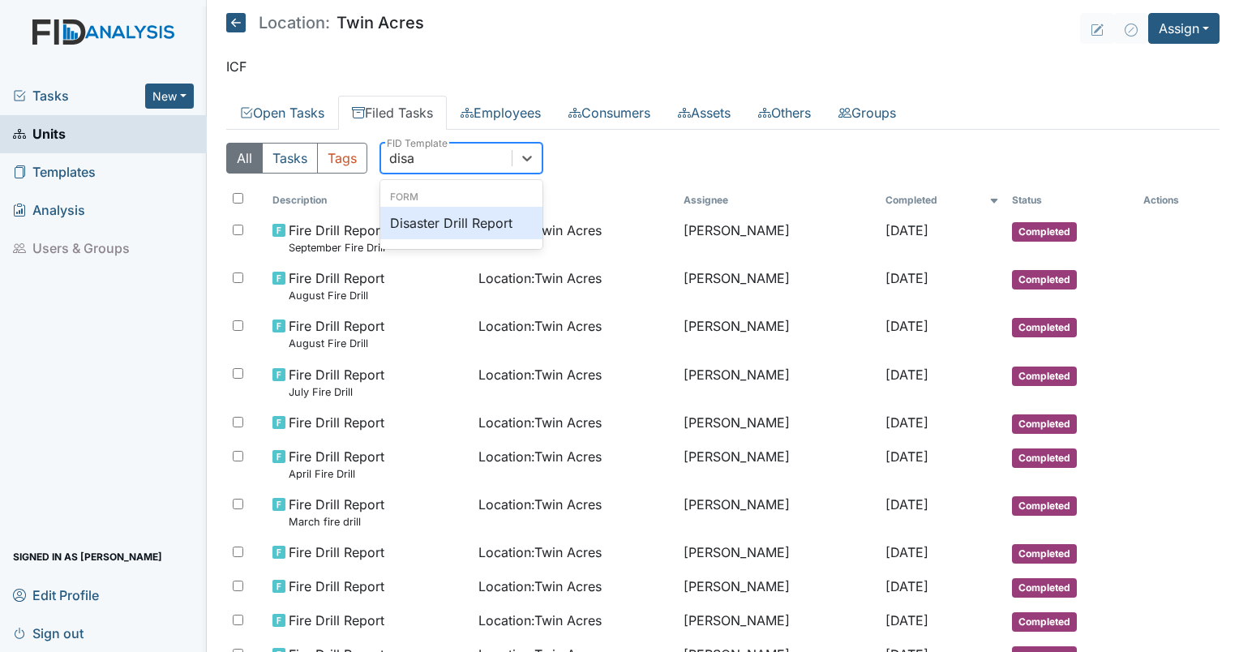
type input "disas"
click at [446, 225] on div "Disaster Drill Report" at bounding box center [461, 223] width 162 height 32
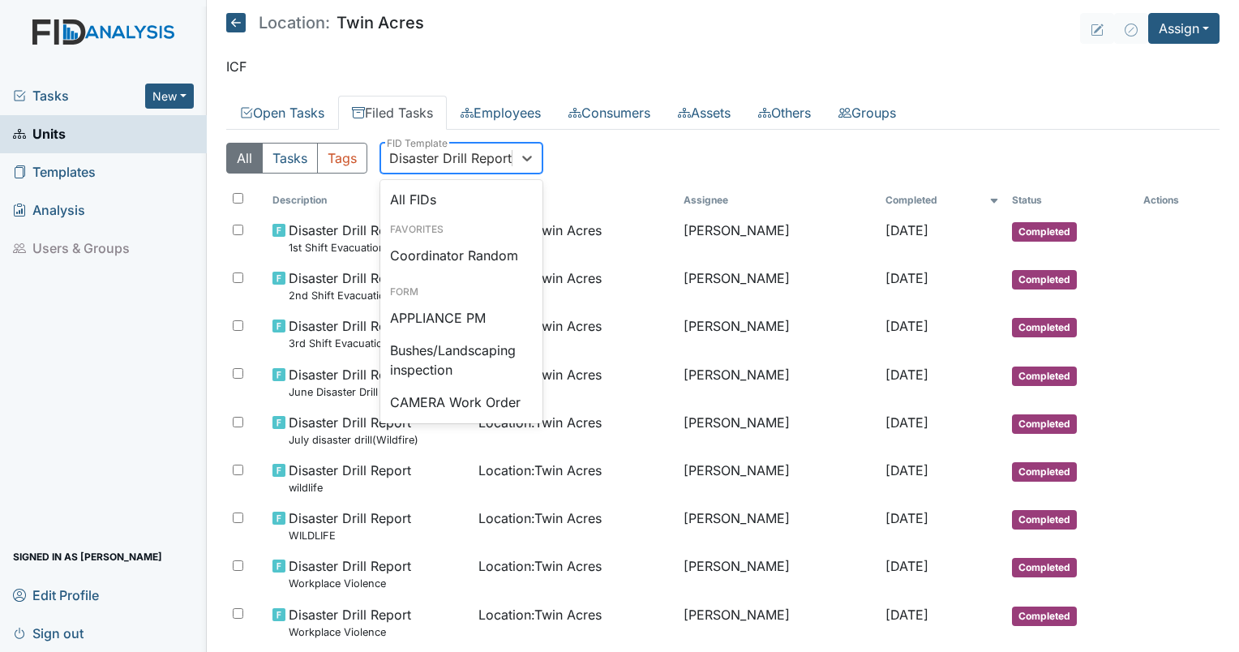
click at [457, 167] on div "Disaster Drill Report" at bounding box center [446, 158] width 131 height 29
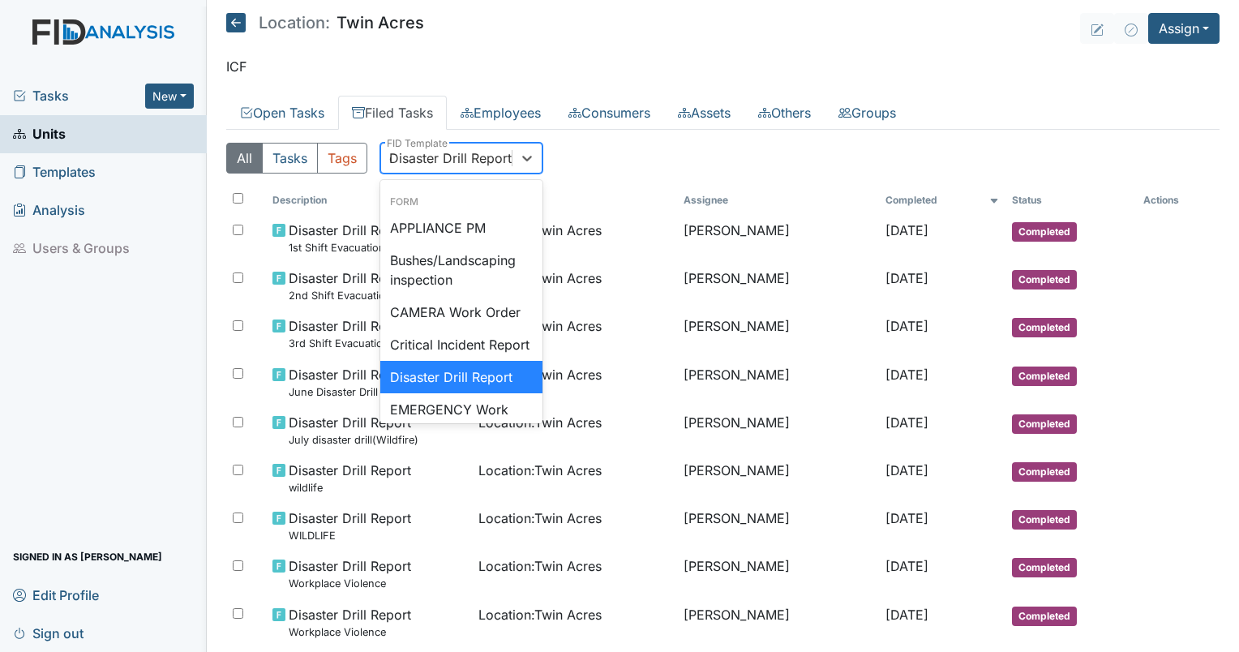
scroll to position [58, 0]
type input "coo"
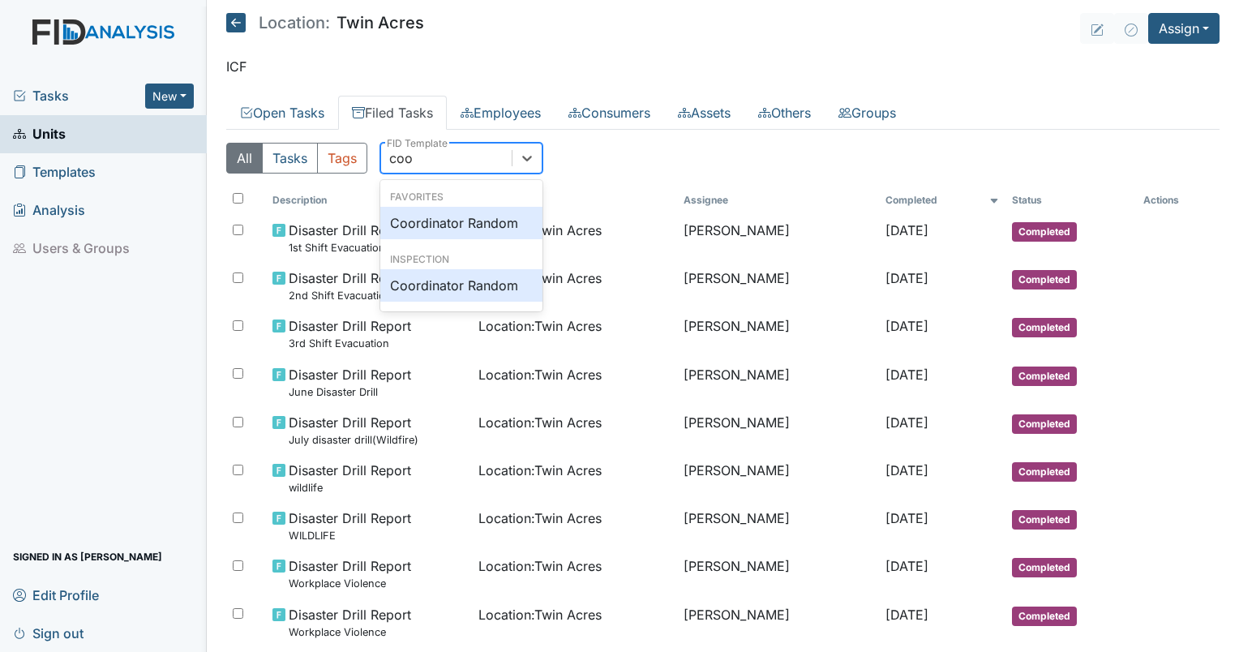
click at [462, 217] on div "Coordinator Random" at bounding box center [461, 223] width 162 height 32
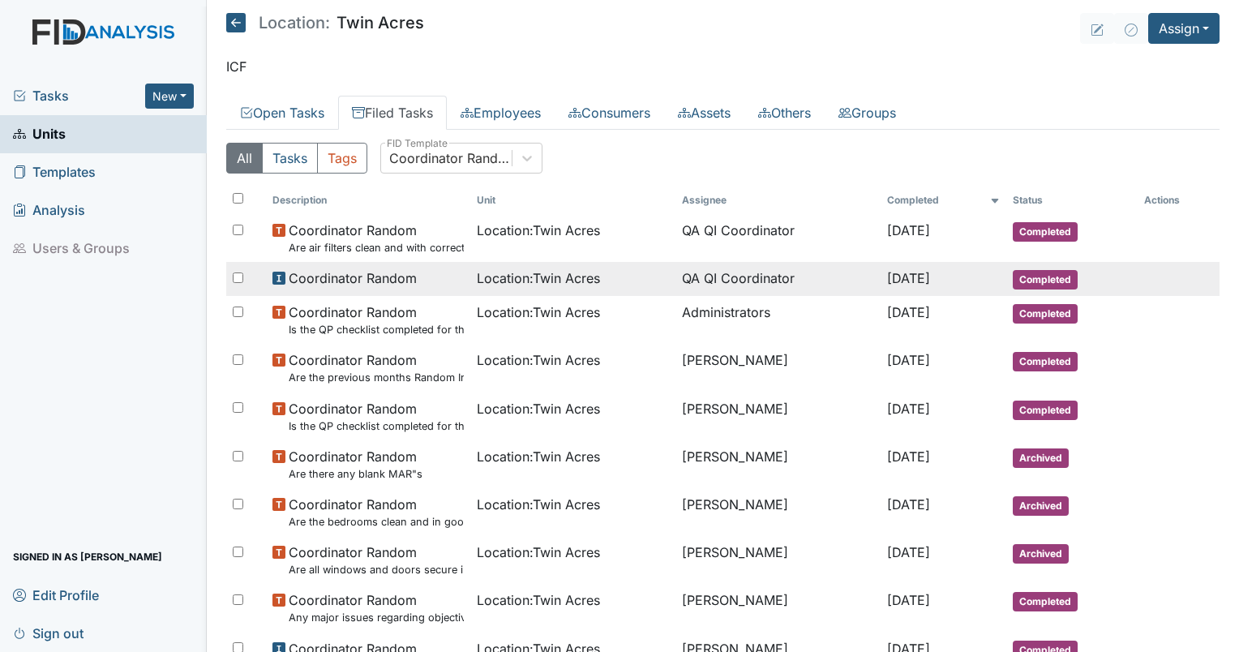
click at [532, 286] on span "Location : Twin Acres" at bounding box center [538, 277] width 123 height 19
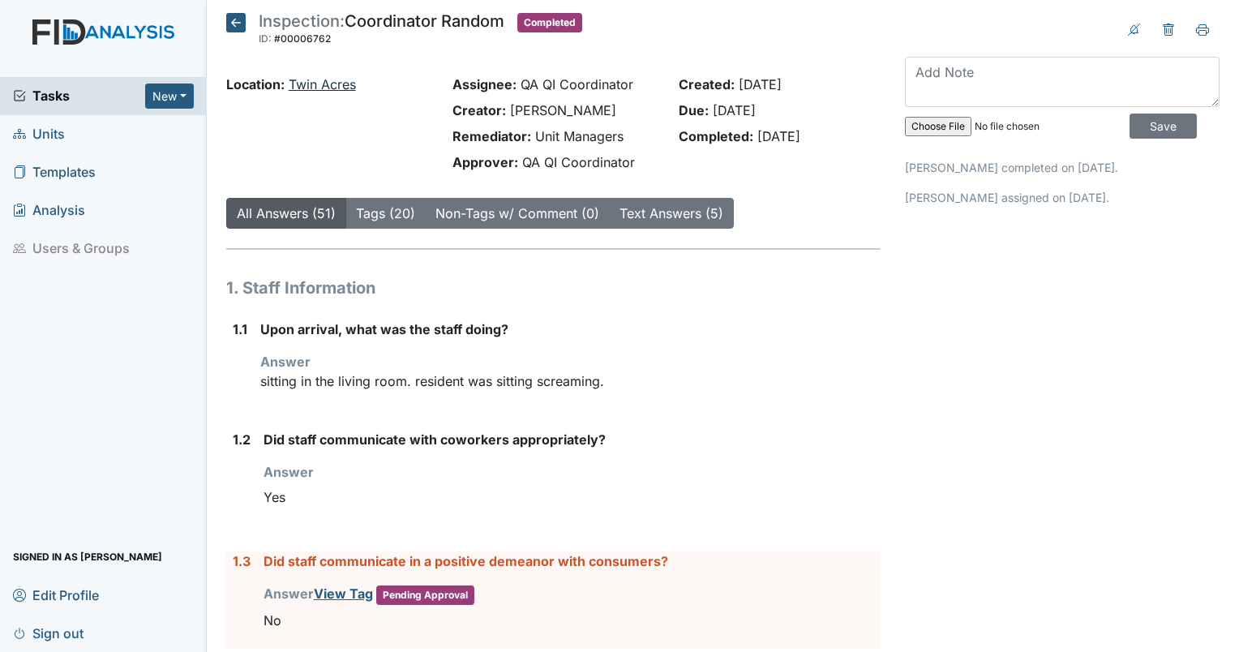
click at [328, 91] on link "Twin Acres" at bounding box center [322, 84] width 67 height 16
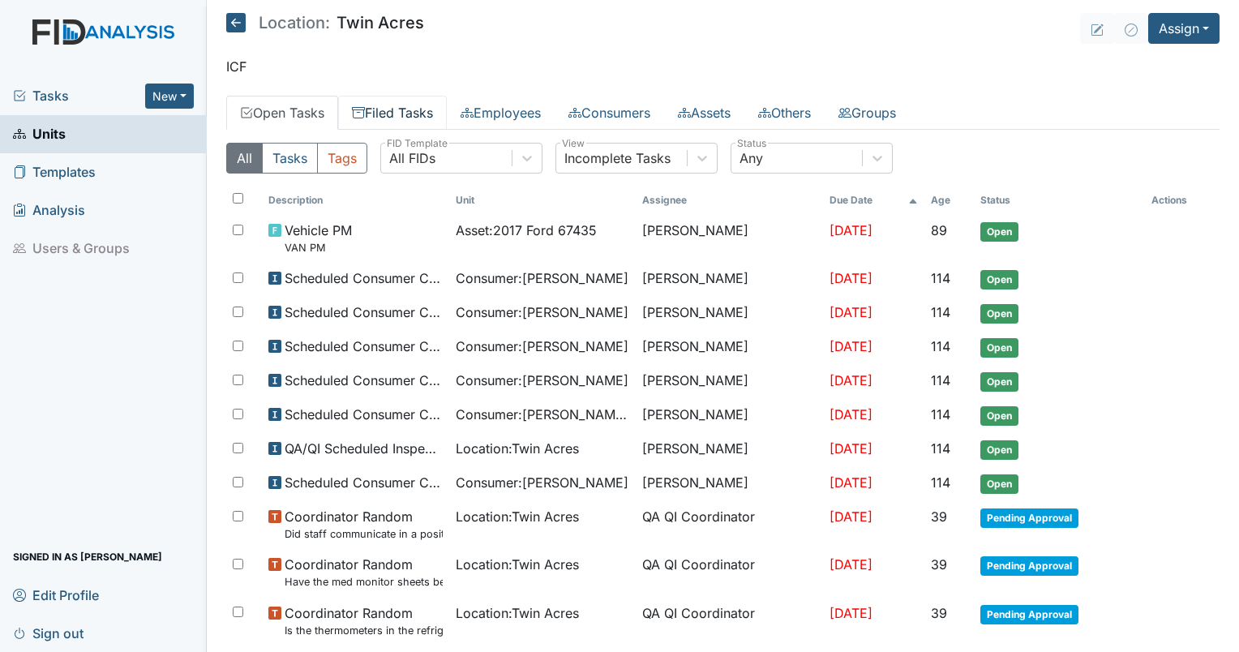
click at [399, 101] on link "Filed Tasks" at bounding box center [392, 113] width 109 height 34
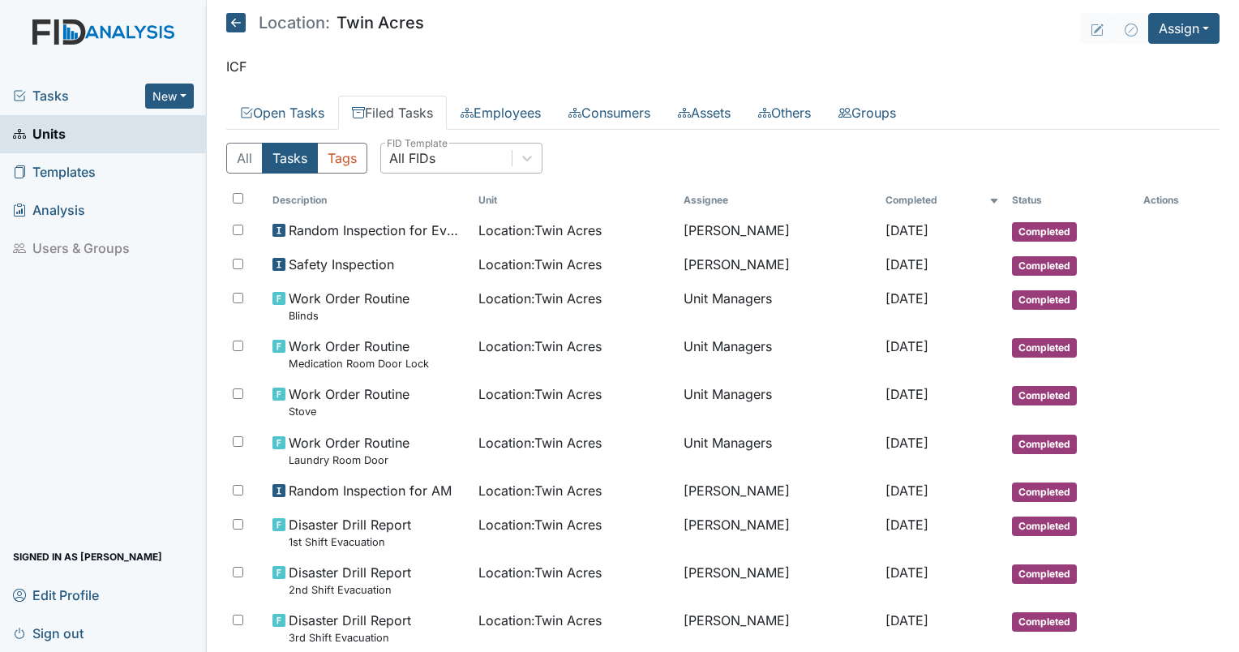
click at [414, 161] on div "All FIDs" at bounding box center [412, 157] width 46 height 19
type input "disaster"
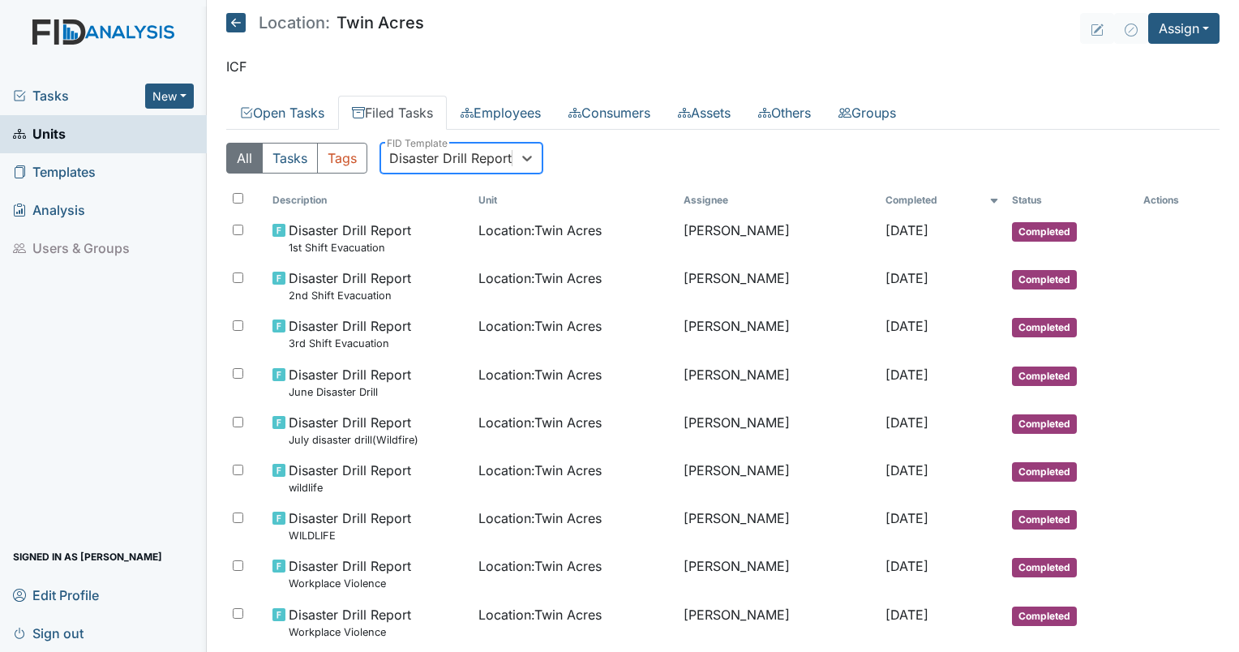
click at [415, 160] on div "Disaster Drill Report" at bounding box center [450, 157] width 122 height 19
type input "frire"
drag, startPoint x: 415, startPoint y: 160, endPoint x: 376, endPoint y: 159, distance: 38.9
click at [376, 159] on div "All Tasks Tags option Disaster Drill Report, selected. 0 results available. Sel…" at bounding box center [723, 165] width 994 height 44
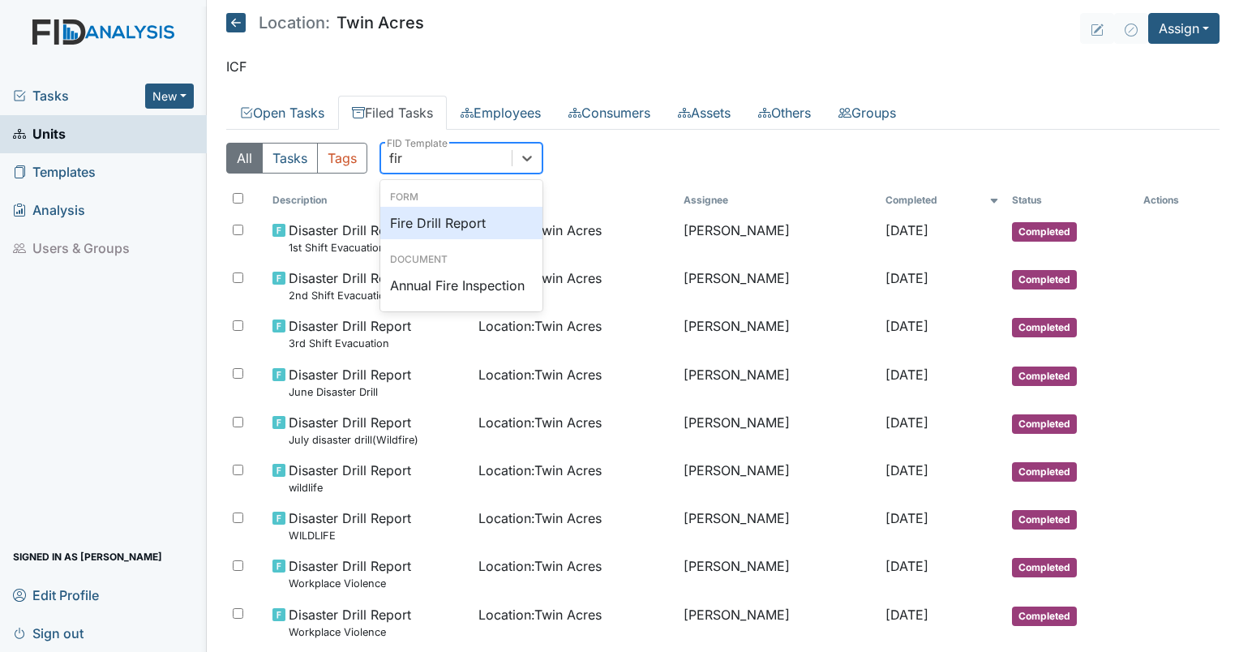
type input "fire"
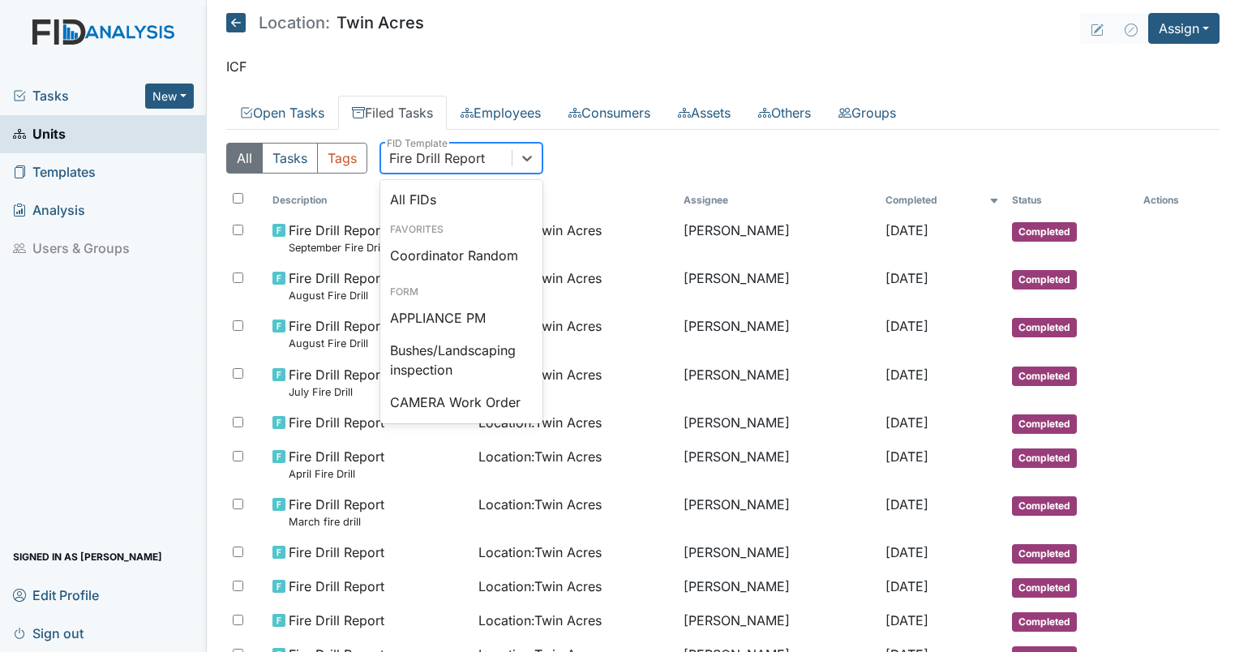
click at [414, 148] on div "Fire Drill Report" at bounding box center [437, 157] width 96 height 19
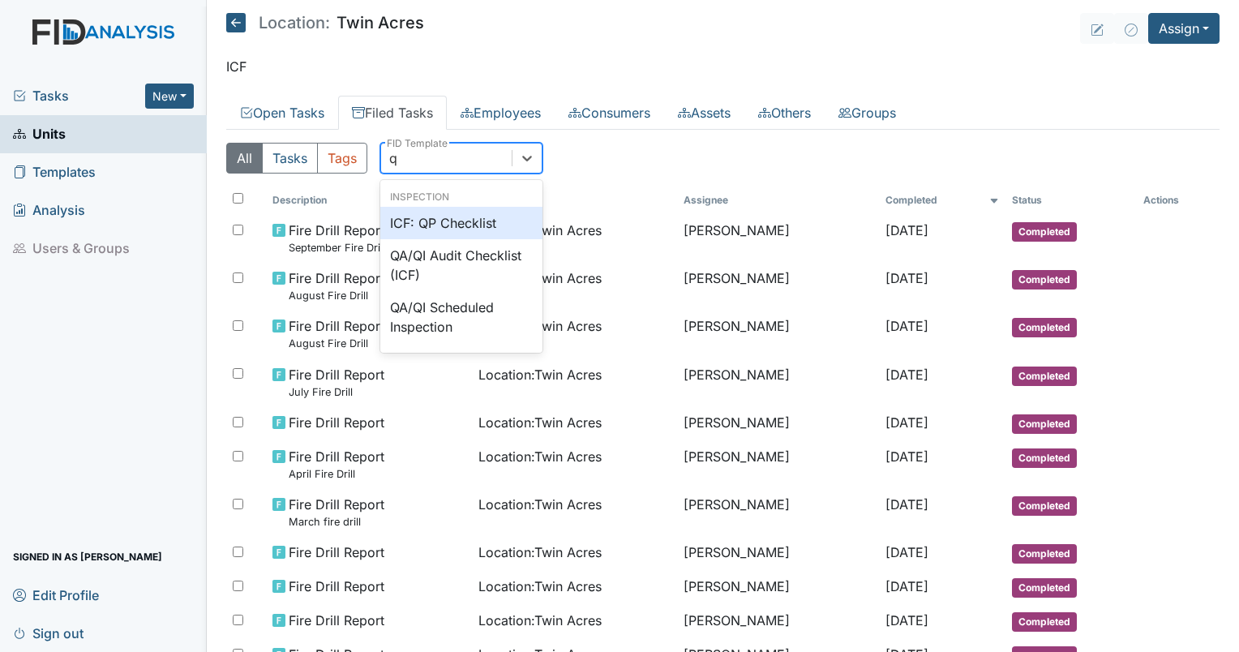
type input "qp"
click at [436, 215] on div "ICF: QP Checklist" at bounding box center [461, 223] width 162 height 32
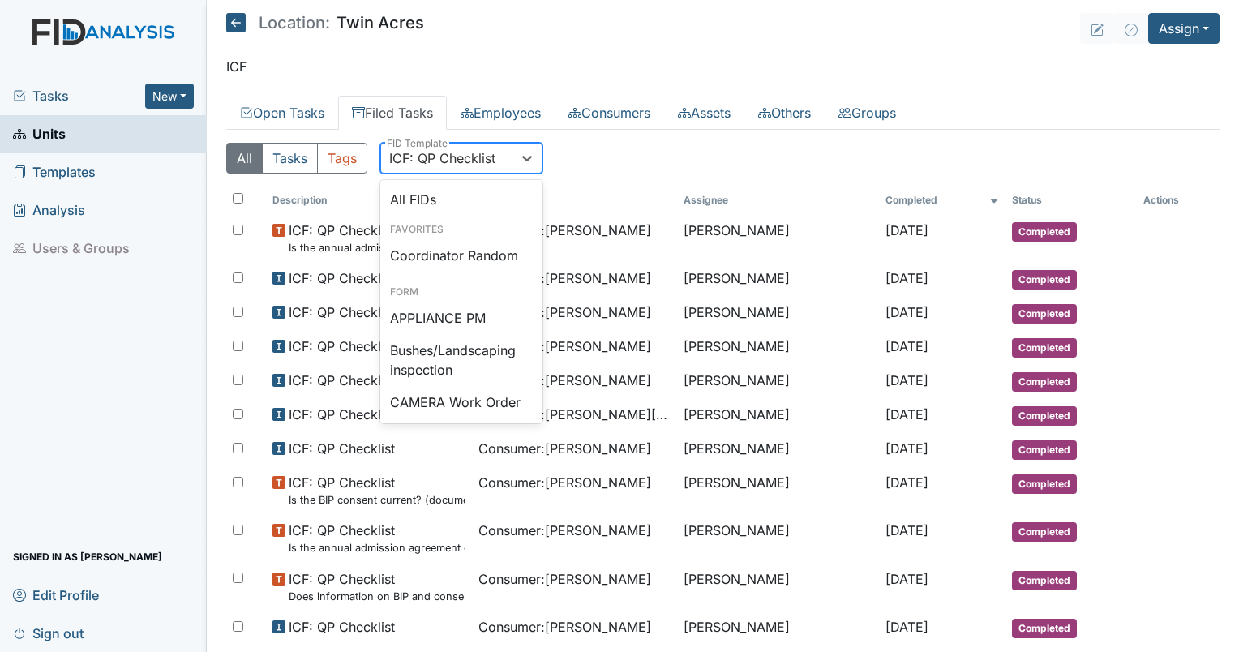
click at [402, 156] on div "ICF: QP Checklist" at bounding box center [442, 157] width 106 height 19
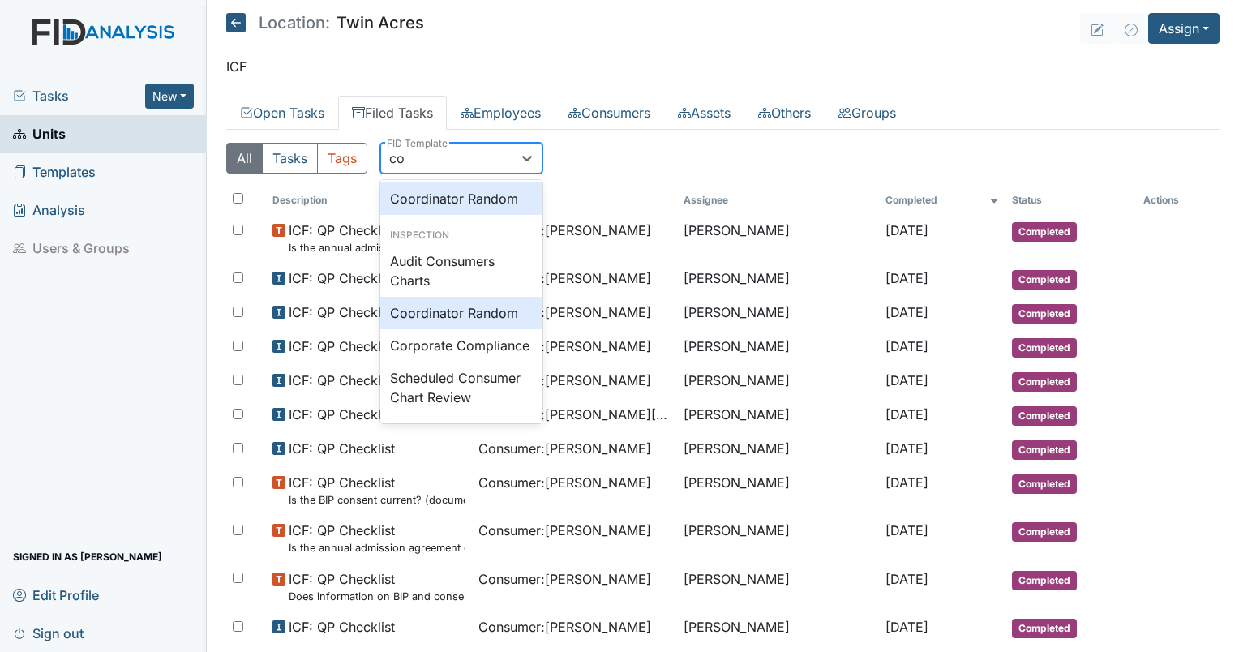
type input "coo"
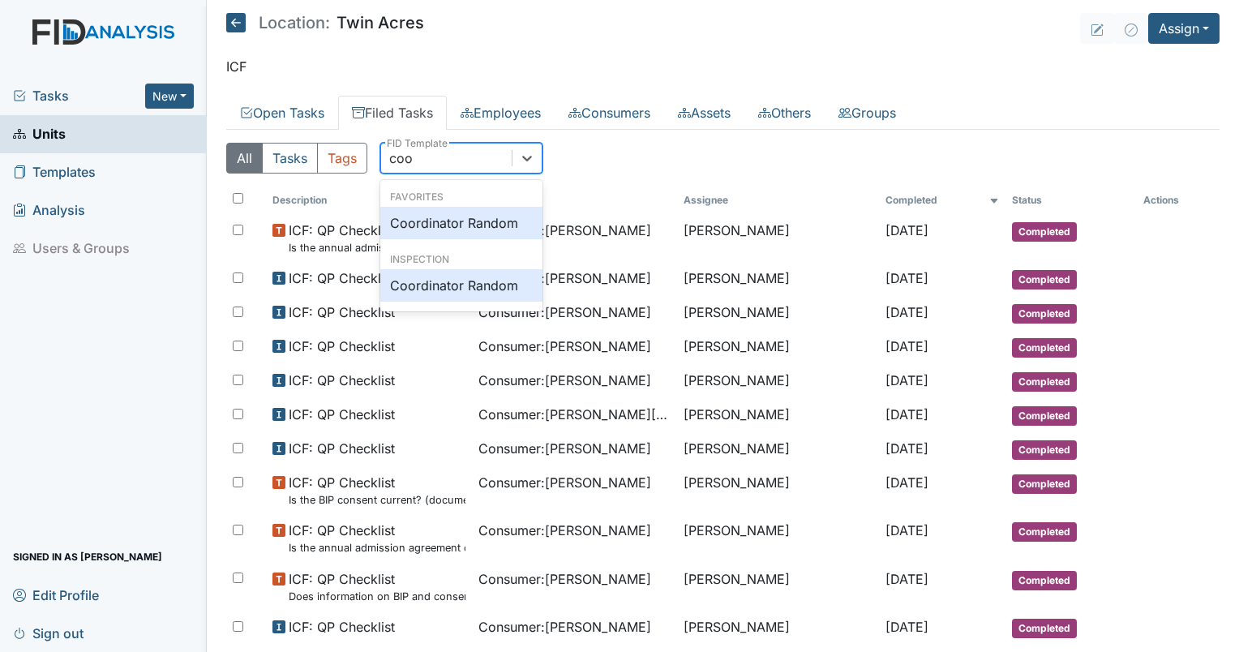
click at [438, 223] on div "Coordinator Random" at bounding box center [461, 223] width 162 height 32
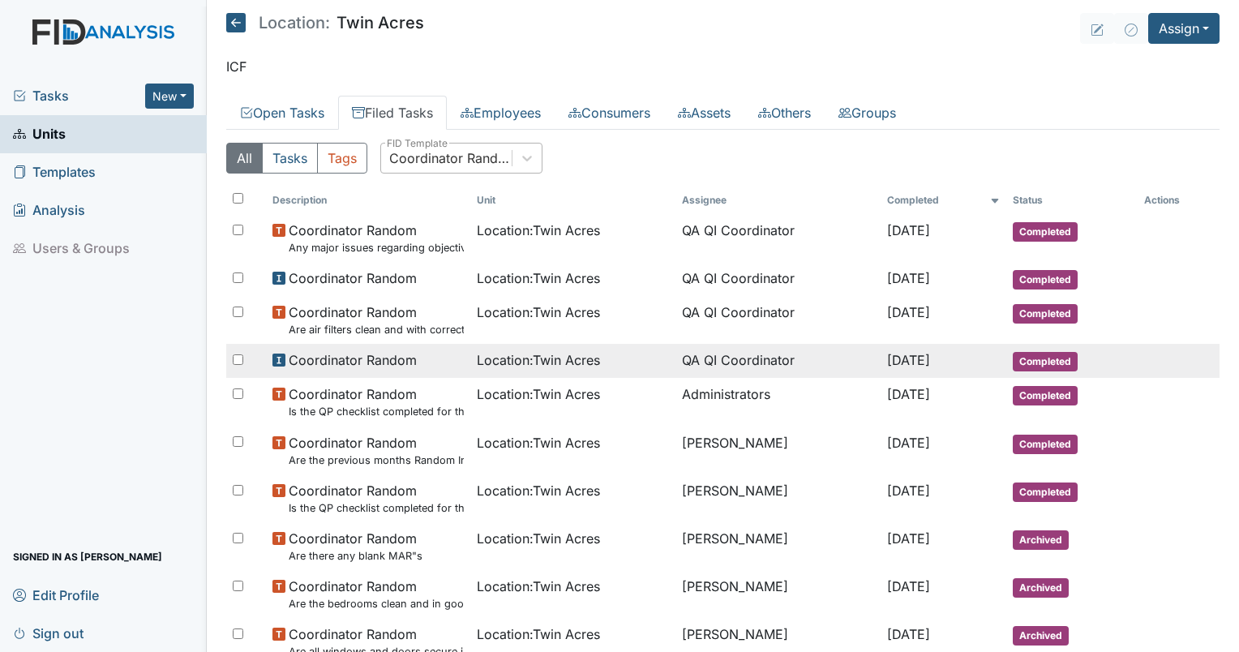
click at [703, 363] on td "QA QI Coordinator" at bounding box center [778, 361] width 205 height 34
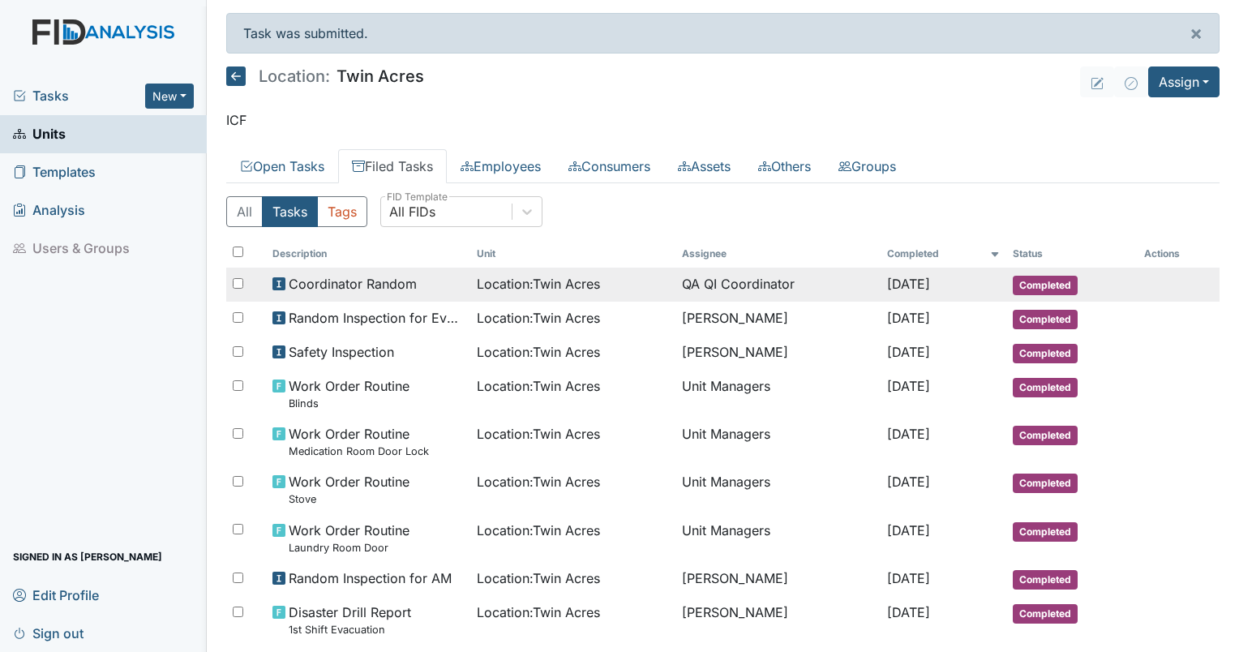
click at [391, 296] on td "Coordinator Random" at bounding box center [368, 285] width 205 height 34
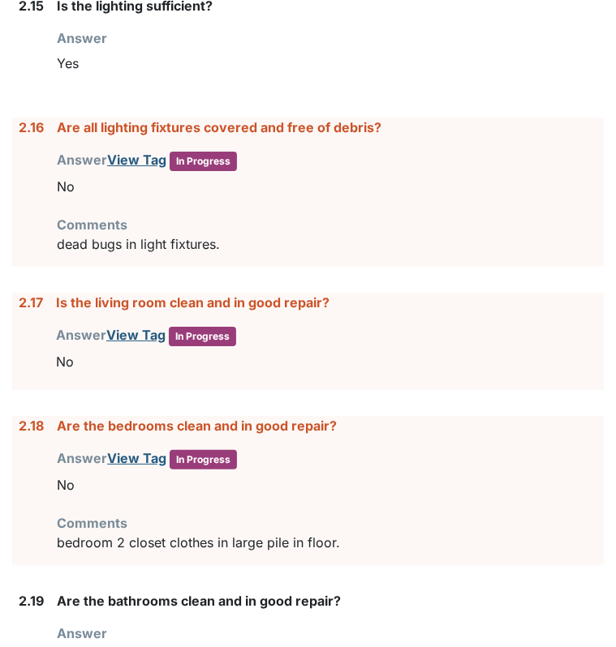
scroll to position [4014, 0]
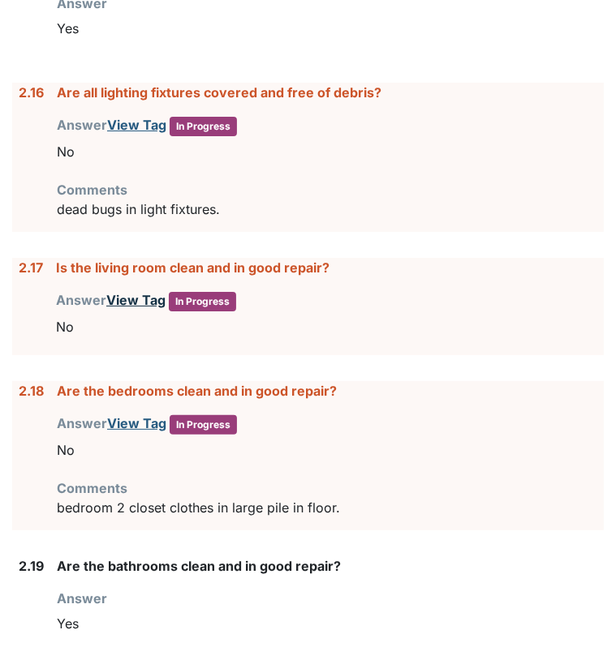
click at [122, 294] on link "View Tag" at bounding box center [135, 300] width 59 height 16
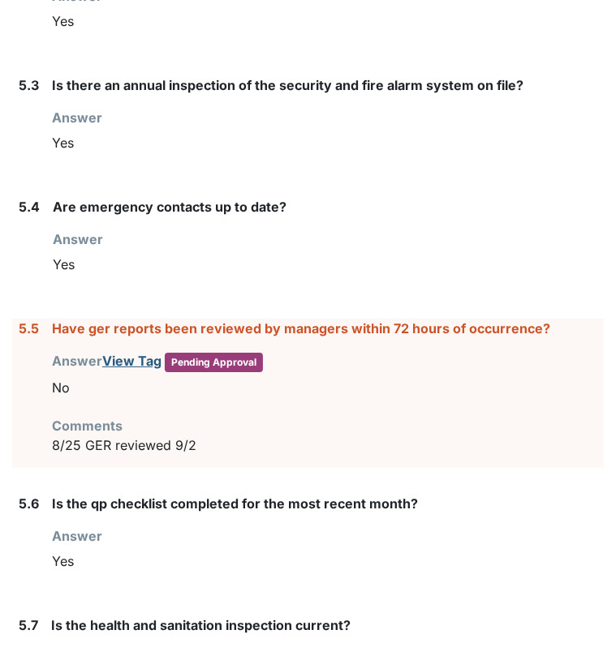
scroll to position [6646, 0]
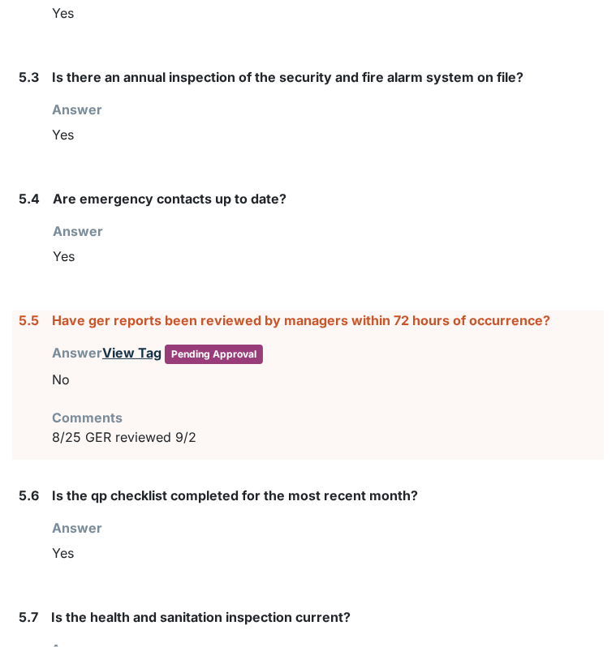
click at [125, 345] on link "View Tag" at bounding box center [131, 353] width 59 height 16
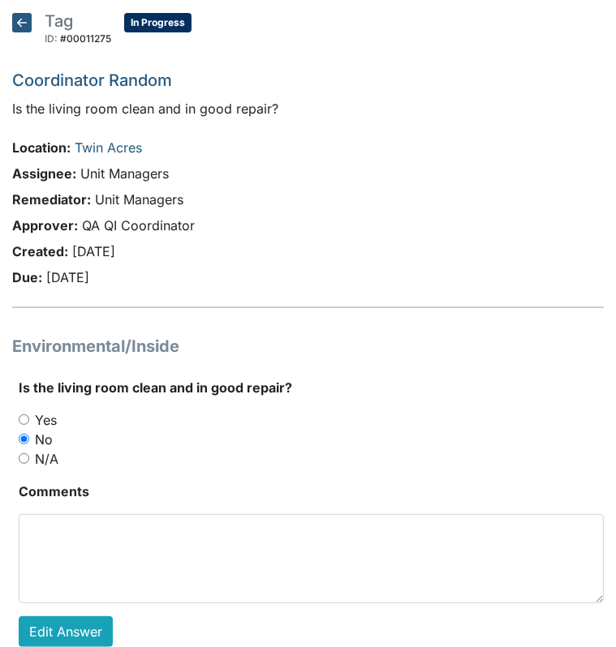
click at [24, 424] on div "Yes" at bounding box center [311, 419] width 585 height 19
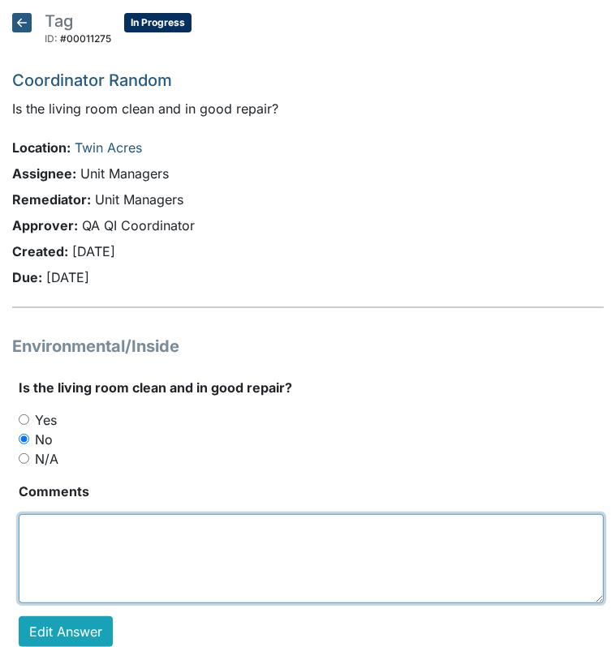
click at [71, 588] on textarea at bounding box center [311, 558] width 585 height 89
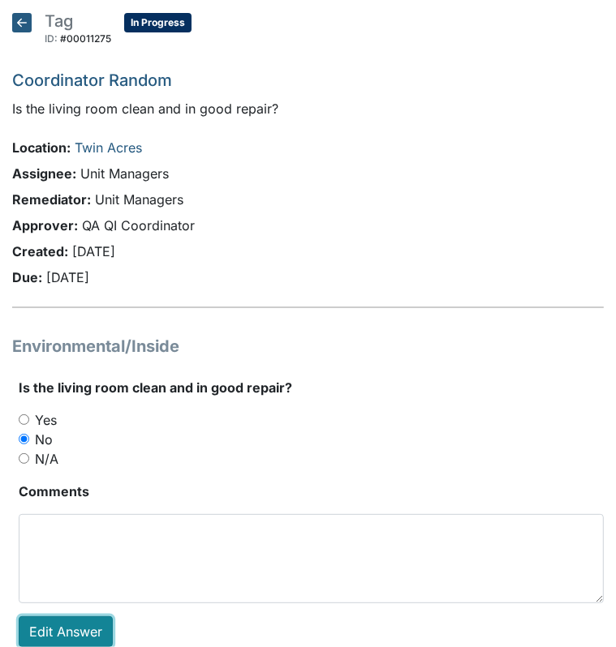
click at [58, 623] on link "Edit Answer" at bounding box center [66, 631] width 94 height 31
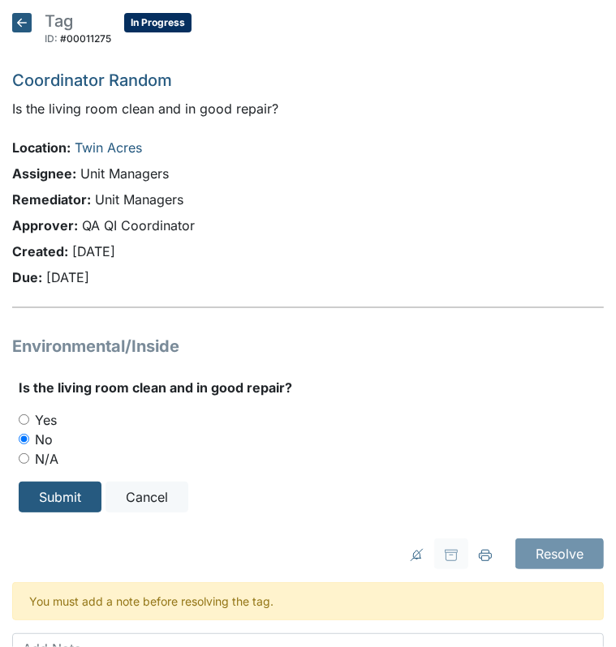
click at [26, 419] on input "Yes" at bounding box center [24, 419] width 11 height 11
radio input "true"
click at [45, 482] on input "Submit" at bounding box center [60, 497] width 83 height 31
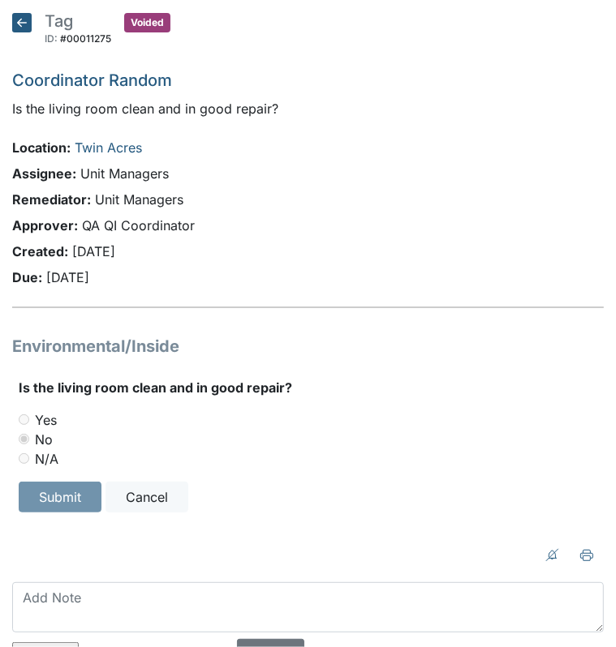
click at [15, 27] on icon at bounding box center [21, 22] width 19 height 19
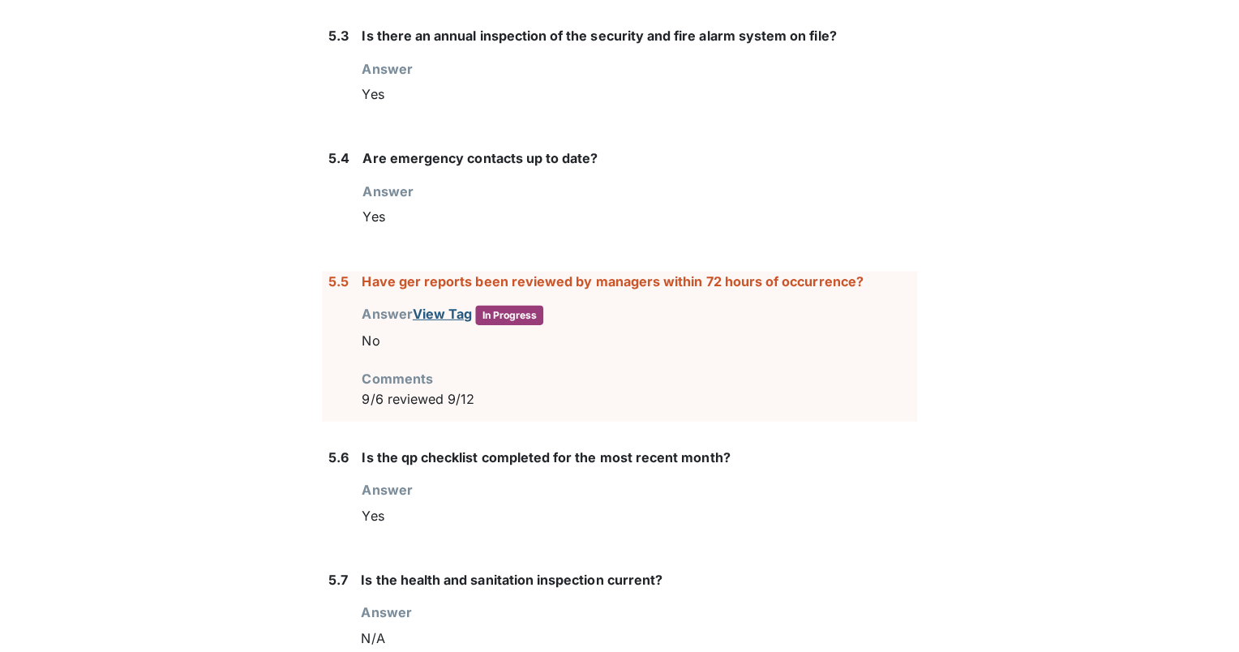
scroll to position [6788, 0]
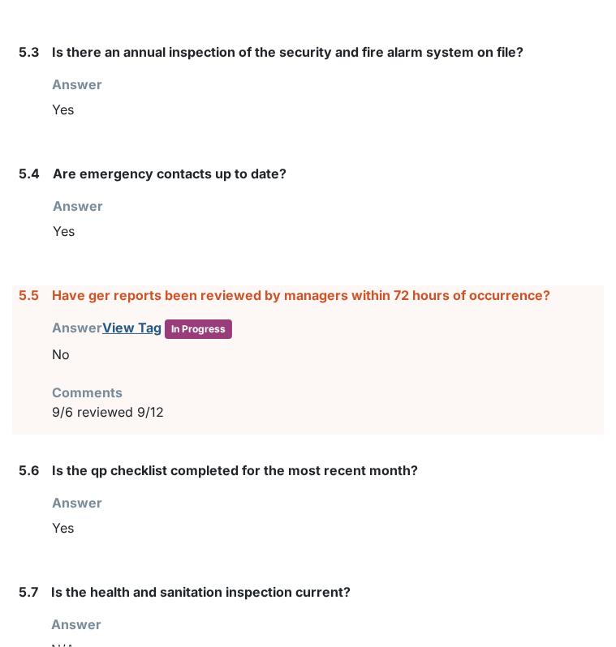
click at [561, 360] on div "Have ger reports been reviewed by managers within 72 hours of occurrence? Answe…" at bounding box center [328, 360] width 552 height 149
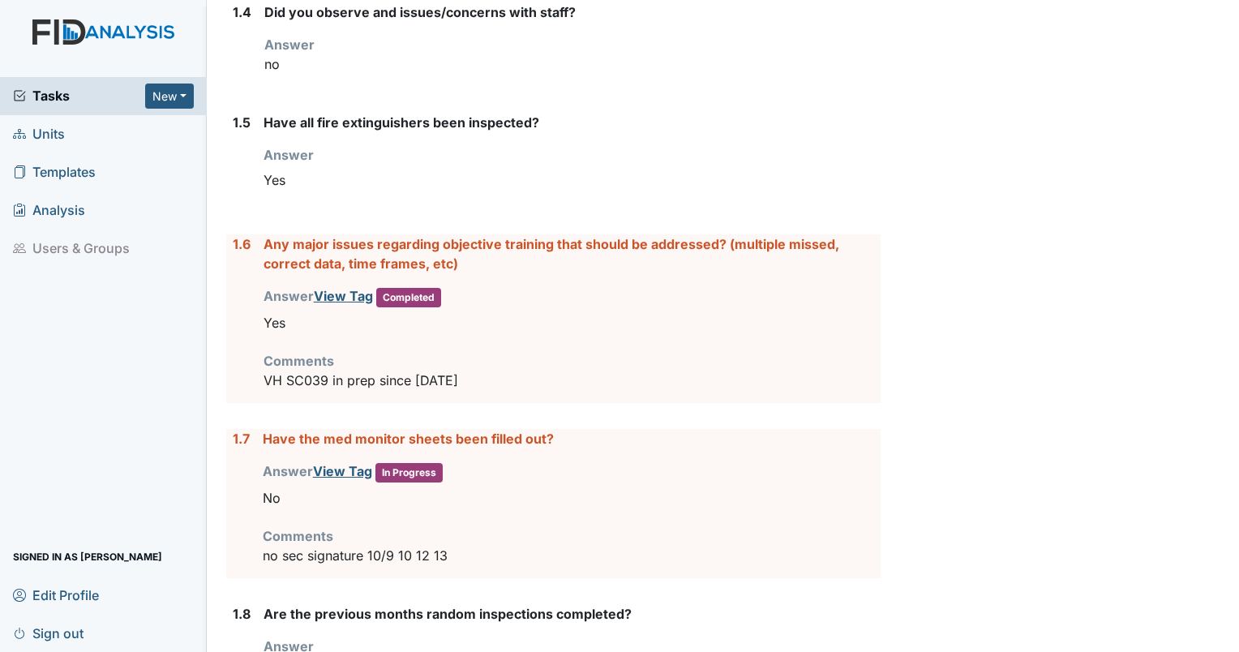
scroll to position [679, 0]
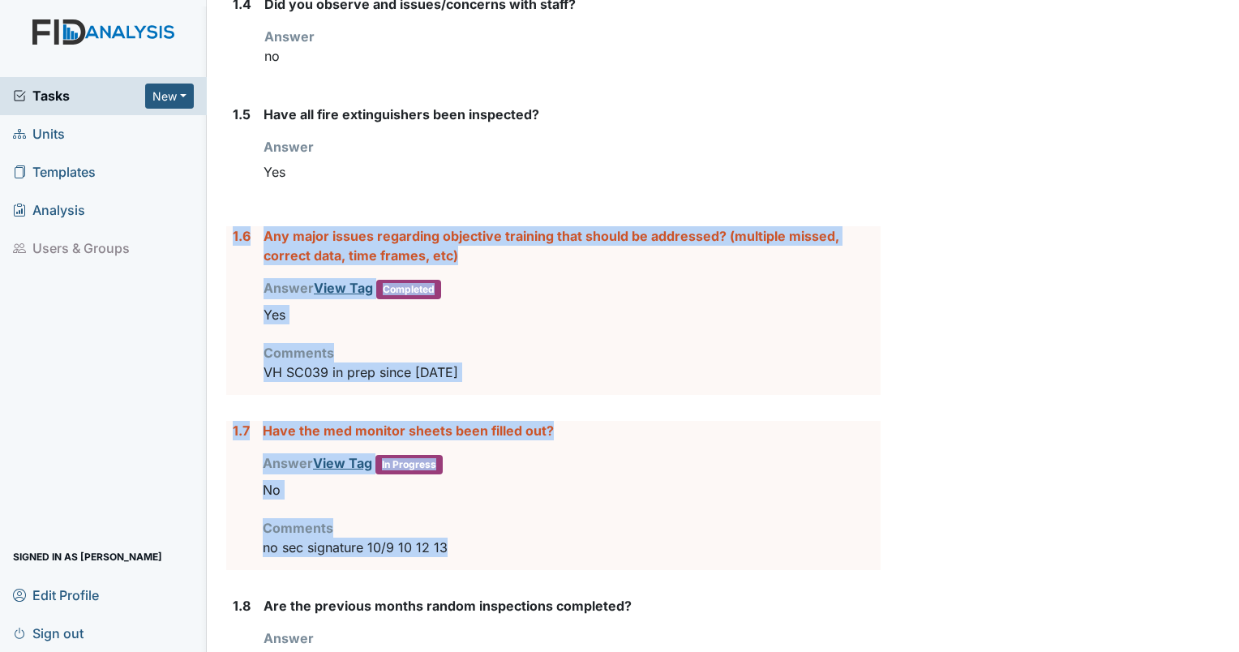
drag, startPoint x: 487, startPoint y: 546, endPoint x: 230, endPoint y: 240, distance: 399.5
drag, startPoint x: 230, startPoint y: 240, endPoint x: 299, endPoint y: 243, distance: 69.0
copy form "1.6 Any major issues regarding objective training that should be addressed? (mu…"
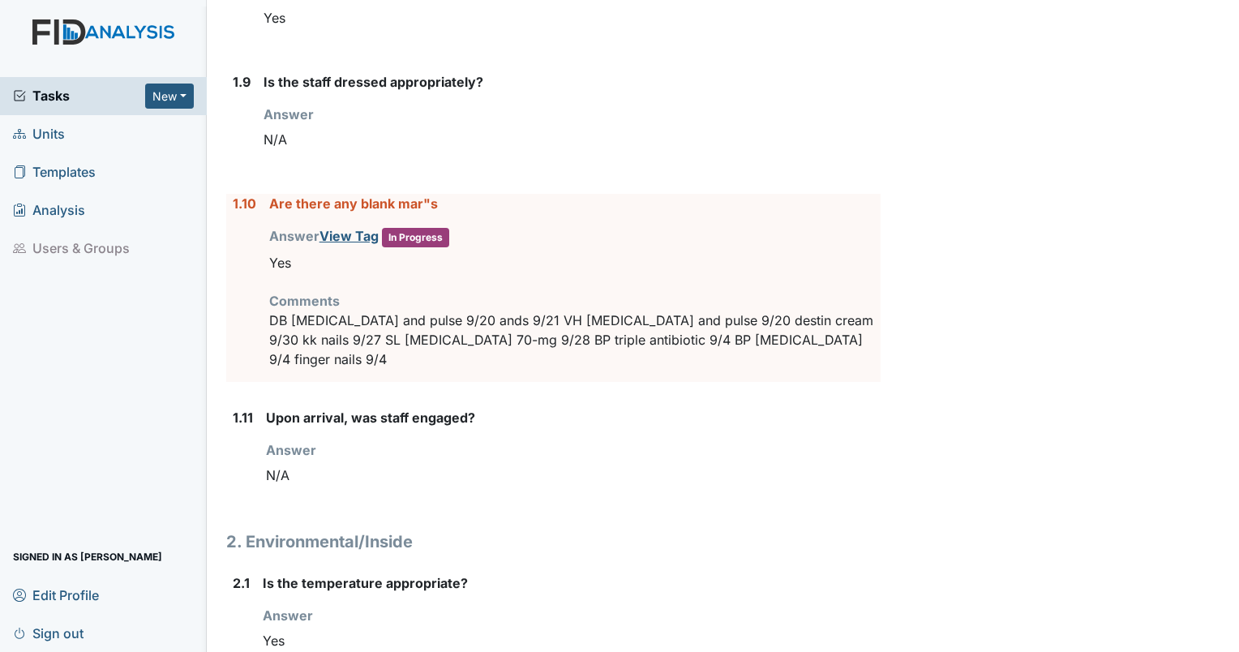
scroll to position [1356, 0]
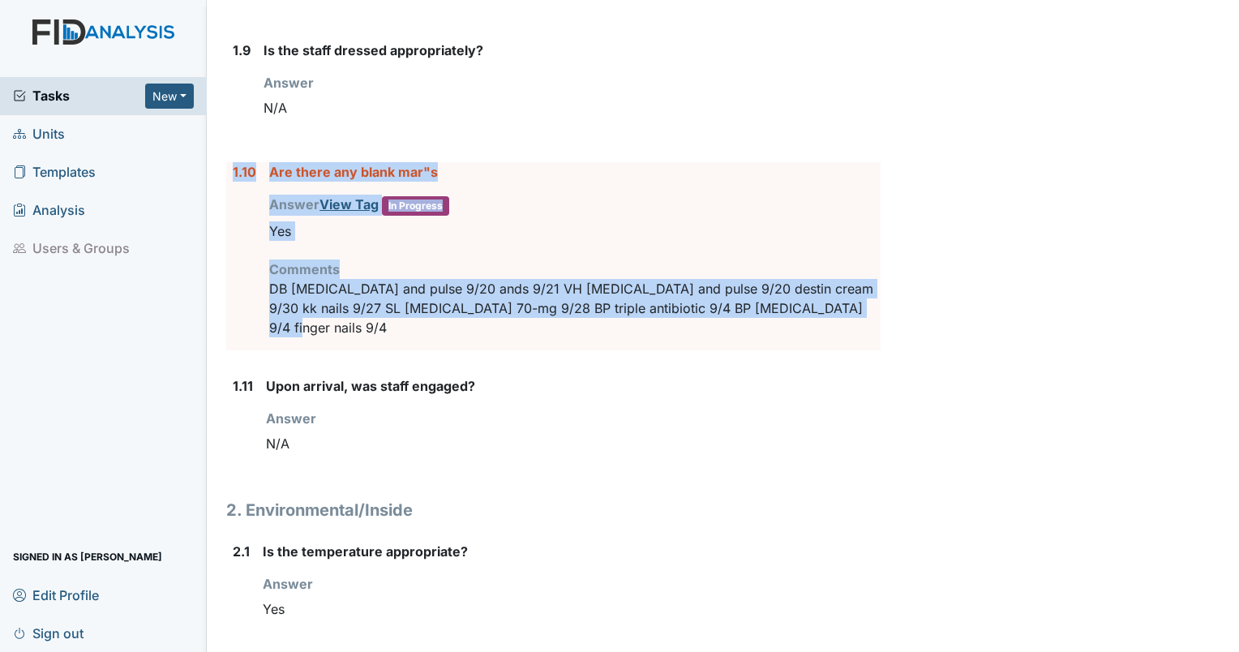
drag, startPoint x: 844, startPoint y: 311, endPoint x: 234, endPoint y: 169, distance: 626.3
click at [234, 169] on div "1.10 Are there any blank mar"s Answer View Tag In Progress You must select one …" at bounding box center [553, 256] width 655 height 188
drag, startPoint x: 234, startPoint y: 169, endPoint x: 286, endPoint y: 167, distance: 51.9
copy div "1.10 Are there any blank mar"s Answer View Tag In Progress You must select one …"
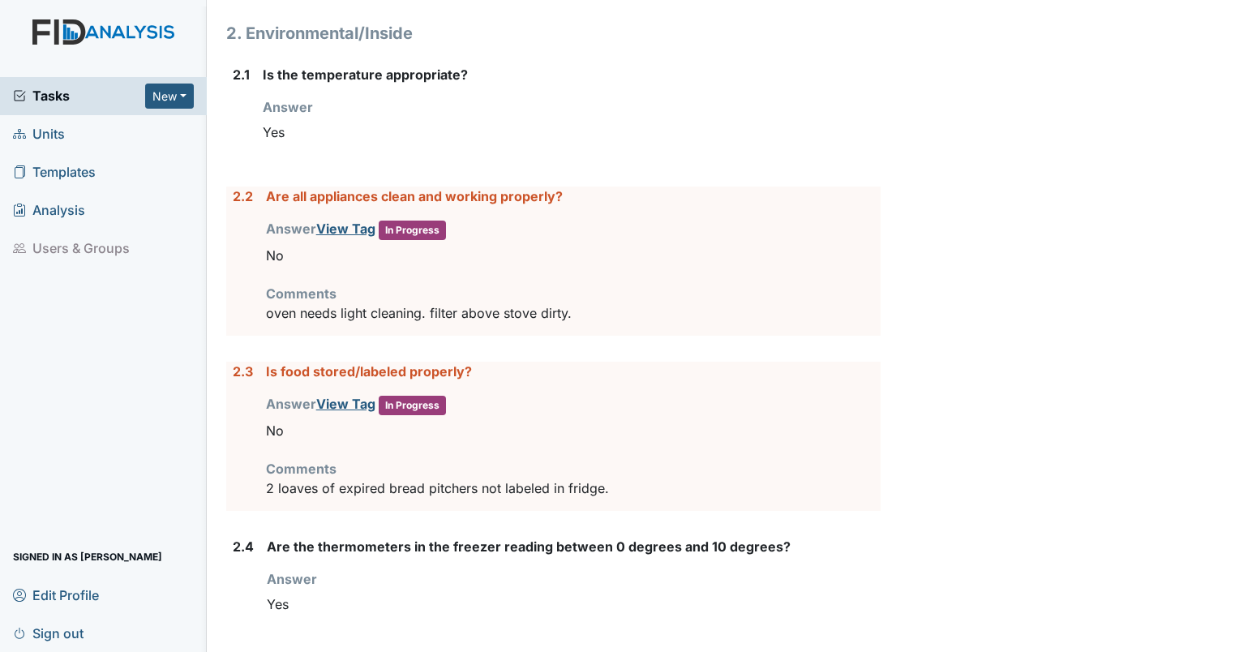
scroll to position [1889, 0]
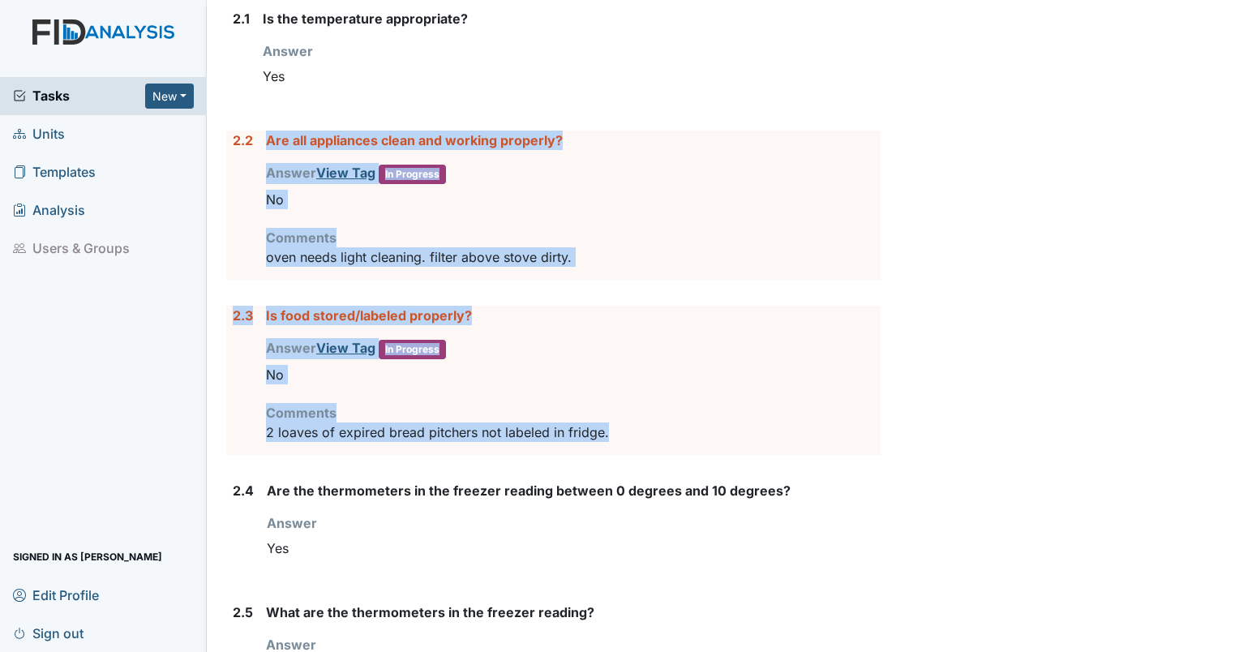
drag, startPoint x: 630, startPoint y: 410, endPoint x: 233, endPoint y: 130, distance: 486.1
drag, startPoint x: 233, startPoint y: 130, endPoint x: 676, endPoint y: 401, distance: 519.2
drag, startPoint x: 676, startPoint y: 401, endPoint x: 563, endPoint y: 406, distance: 112.9
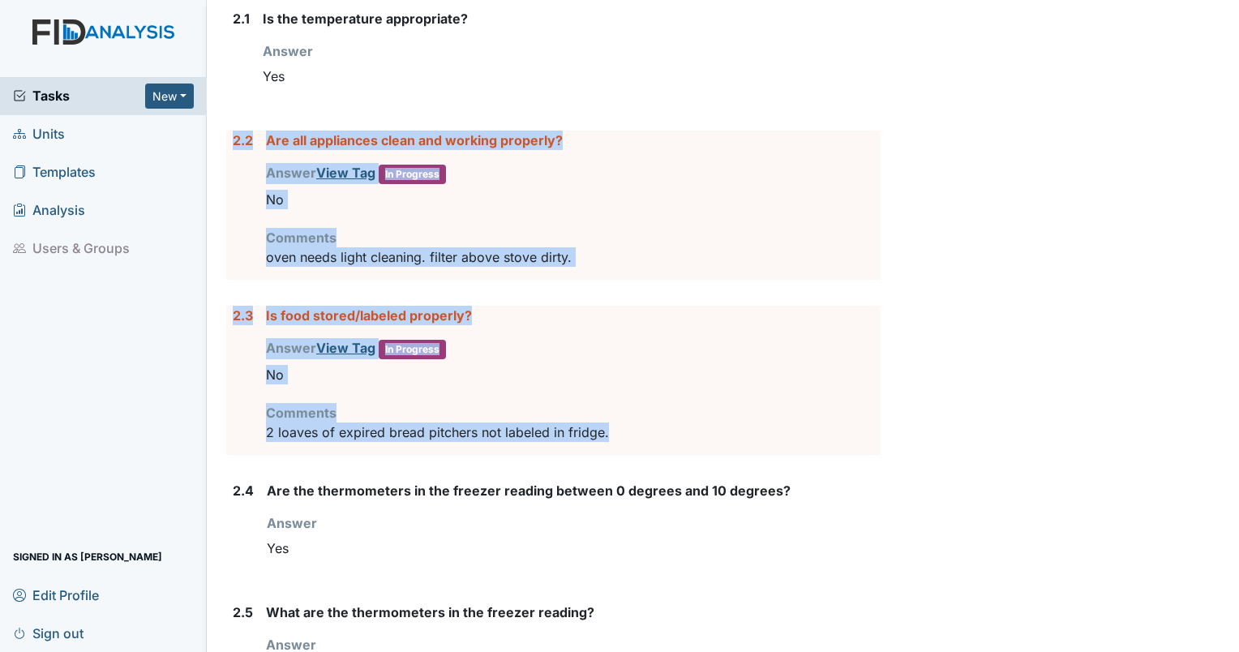
copy form "2.2 Are all appliances clean and working properly? Answer View Tag In Progress …"
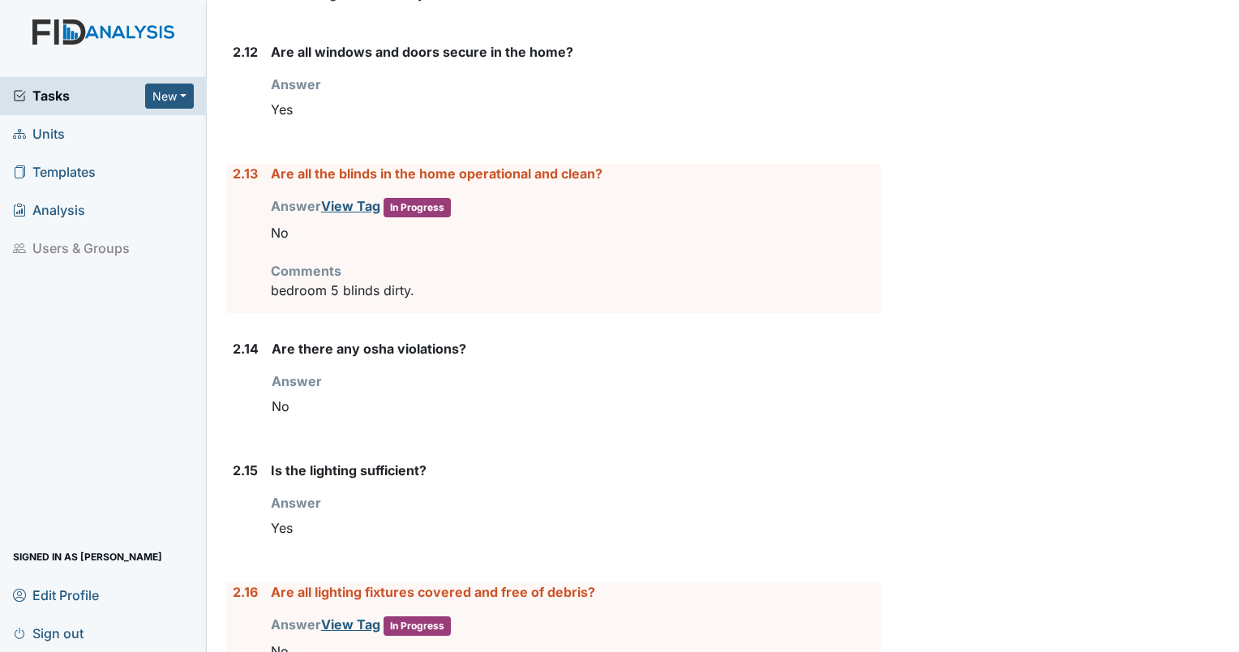
scroll to position [3430, 0]
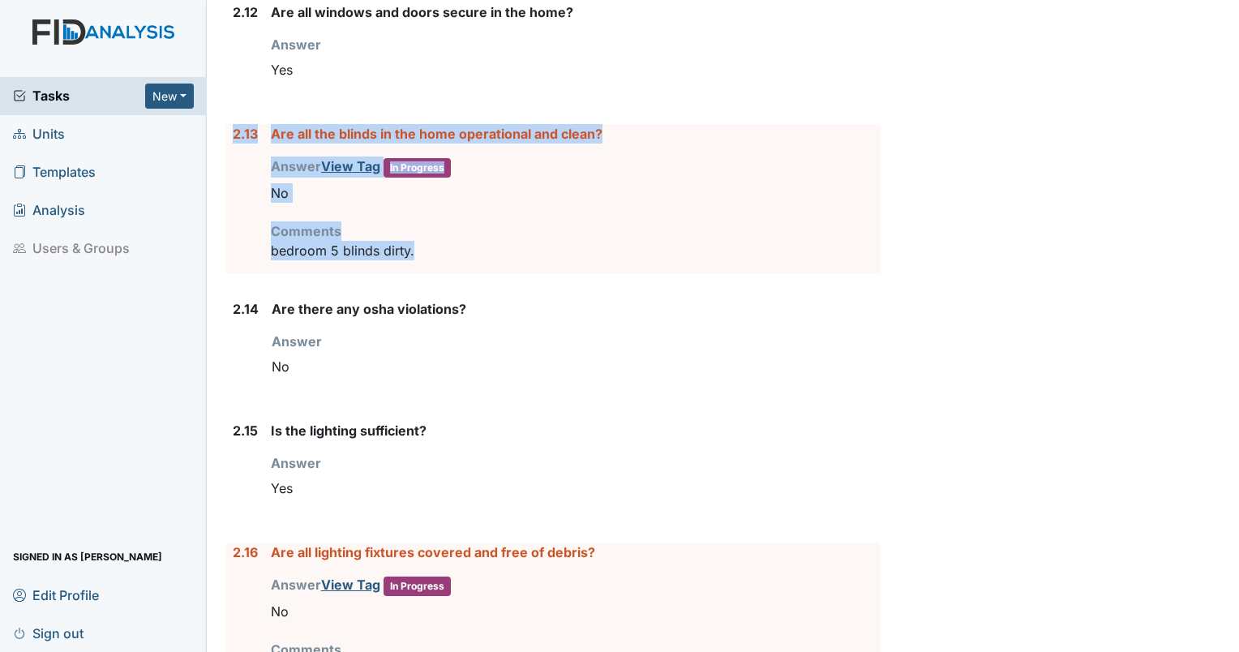
drag, startPoint x: 461, startPoint y: 240, endPoint x: 224, endPoint y: 114, distance: 268.5
click at [224, 114] on div "Inspection: Coordinator Random ID: #00011262 Completed Autosaving... Location: …" at bounding box center [553, 459] width 679 height 7753
drag, startPoint x: 224, startPoint y: 114, endPoint x: 284, endPoint y: 110, distance: 60.1
copy div "2.13 Are all the blinds in the home operational and clean? Answer View Tag In P…"
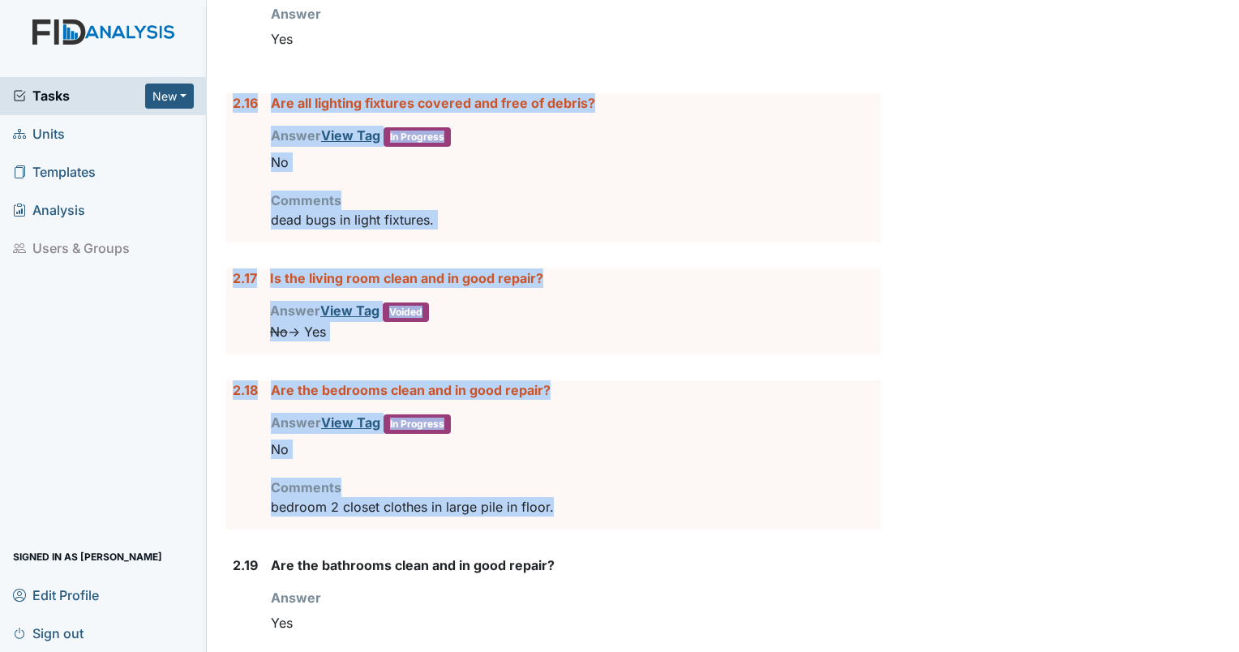
scroll to position [3811, 0]
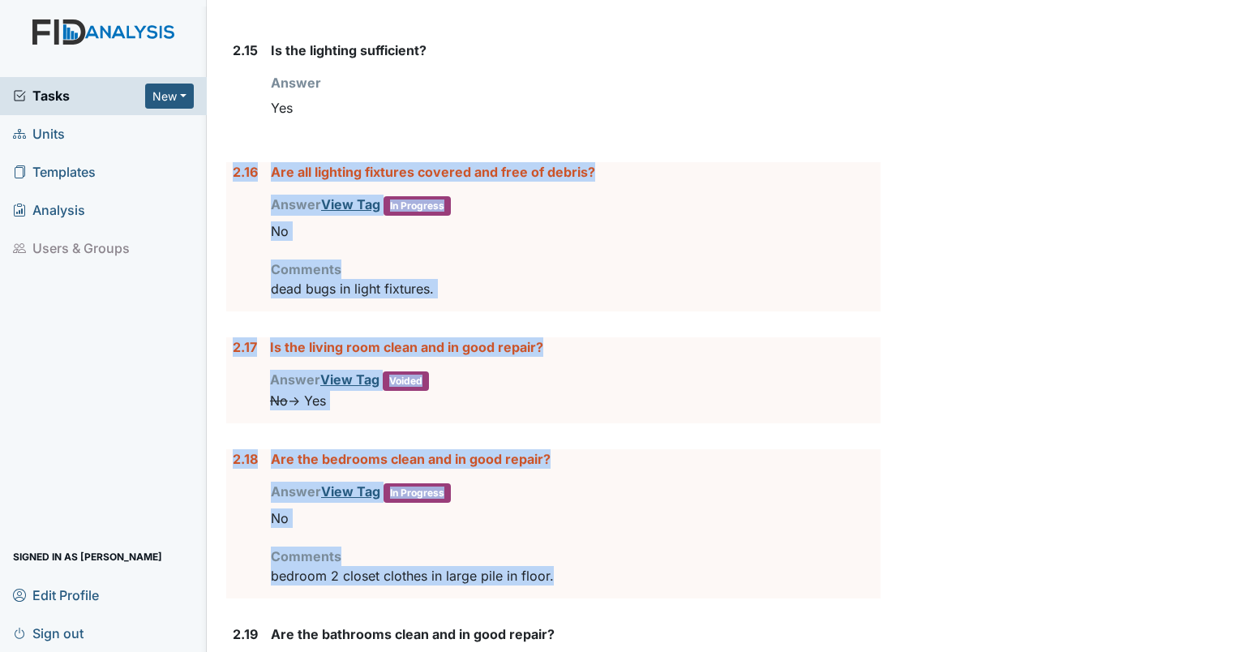
drag, startPoint x: 579, startPoint y: 389, endPoint x: 233, endPoint y: 137, distance: 428.5
click at [233, 137] on form "1. Staff Information 1.1 Upon arrival, what was the staff doing? Answer home wa…" at bounding box center [553, 197] width 655 height 7464
drag, startPoint x: 233, startPoint y: 137, endPoint x: 296, endPoint y: 133, distance: 63.4
copy form "2.16 Are all lighting fixtures covered and free of debris? Answer View Tag In P…"
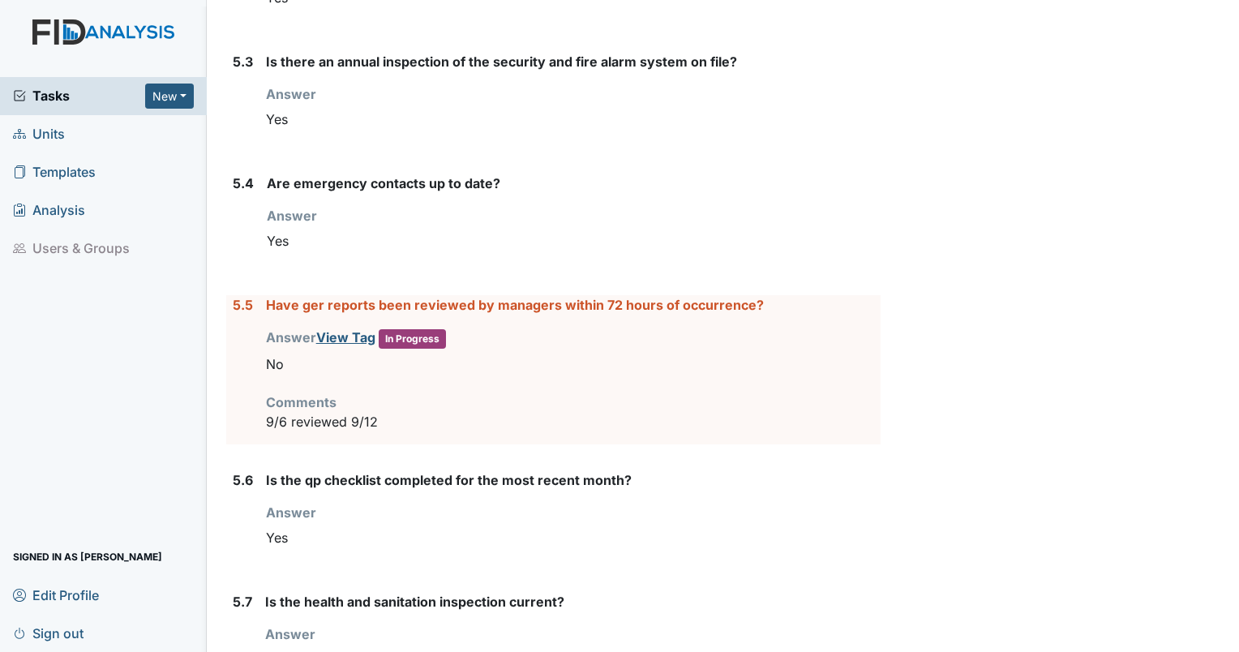
scroll to position [6643, 0]
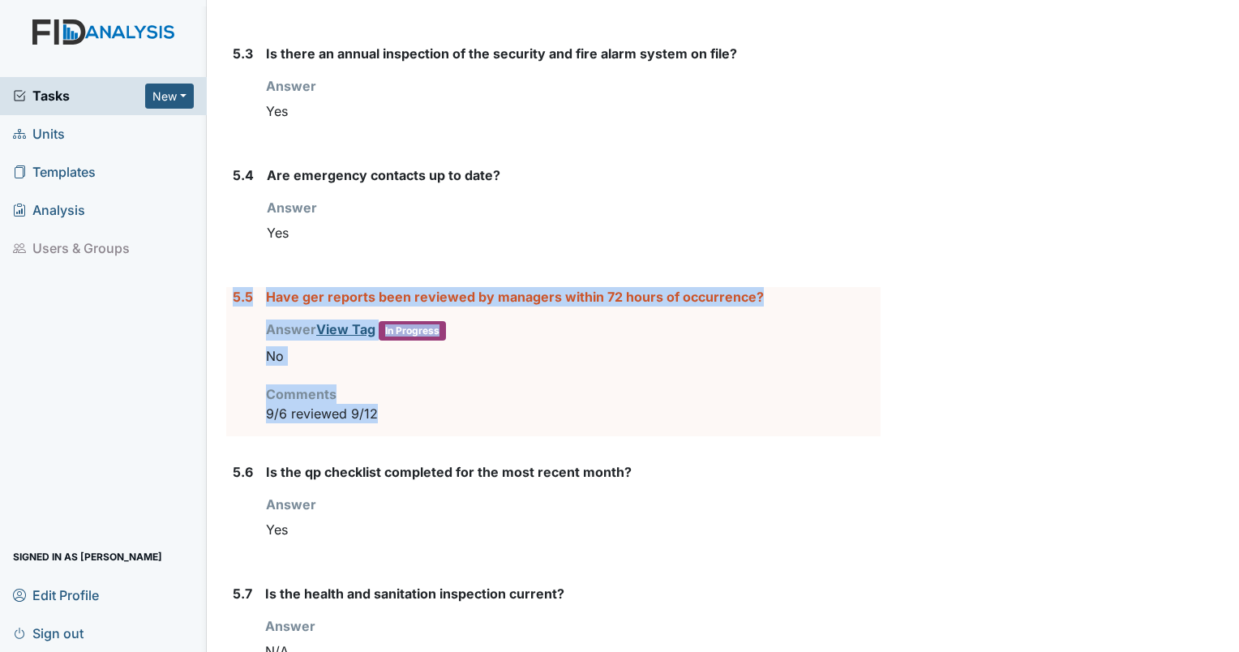
drag, startPoint x: 380, startPoint y: 374, endPoint x: 234, endPoint y: 258, distance: 186.5
click at [234, 287] on div "5.5 Have ger reports been reviewed by managers within 72 hours of occurrence? A…" at bounding box center [553, 361] width 655 height 149
drag, startPoint x: 234, startPoint y: 258, endPoint x: 277, endPoint y: 258, distance: 43.8
copy div "5.5 Have ger reports been reviewed by managers within 72 hours of occurrence? A…"
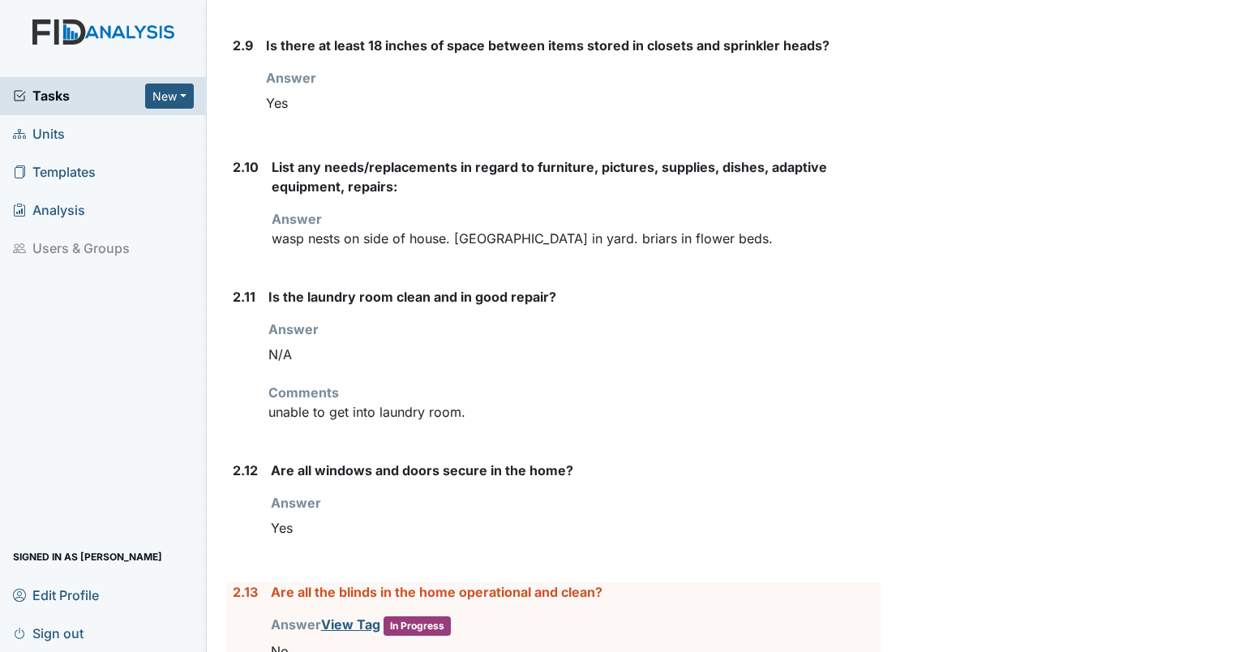
scroll to position [3004, 0]
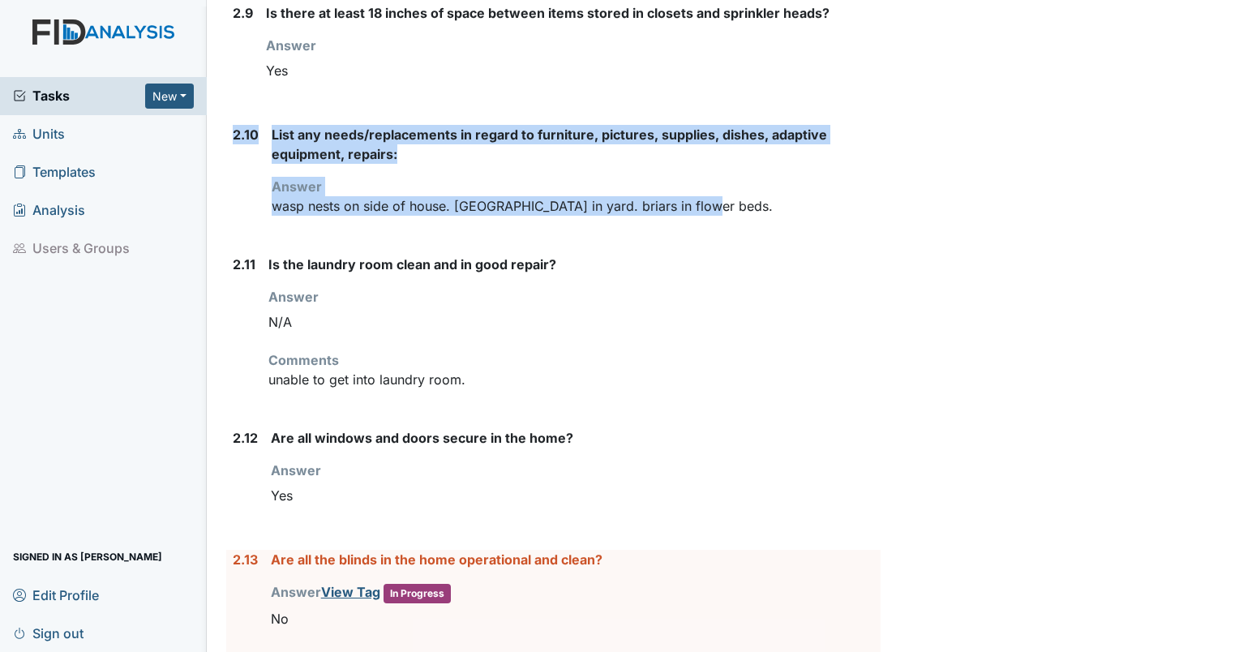
drag, startPoint x: 689, startPoint y: 189, endPoint x: 235, endPoint y: 110, distance: 460.3
click at [235, 125] on div "2.10 List any needs/replacements in regard to furniture, pictures, supplies, di…" at bounding box center [553, 177] width 655 height 104
drag, startPoint x: 235, startPoint y: 110, endPoint x: 305, endPoint y: 113, distance: 69.8
copy div "2.10 List any needs/replacements in regard to furniture, pictures, supplies, di…"
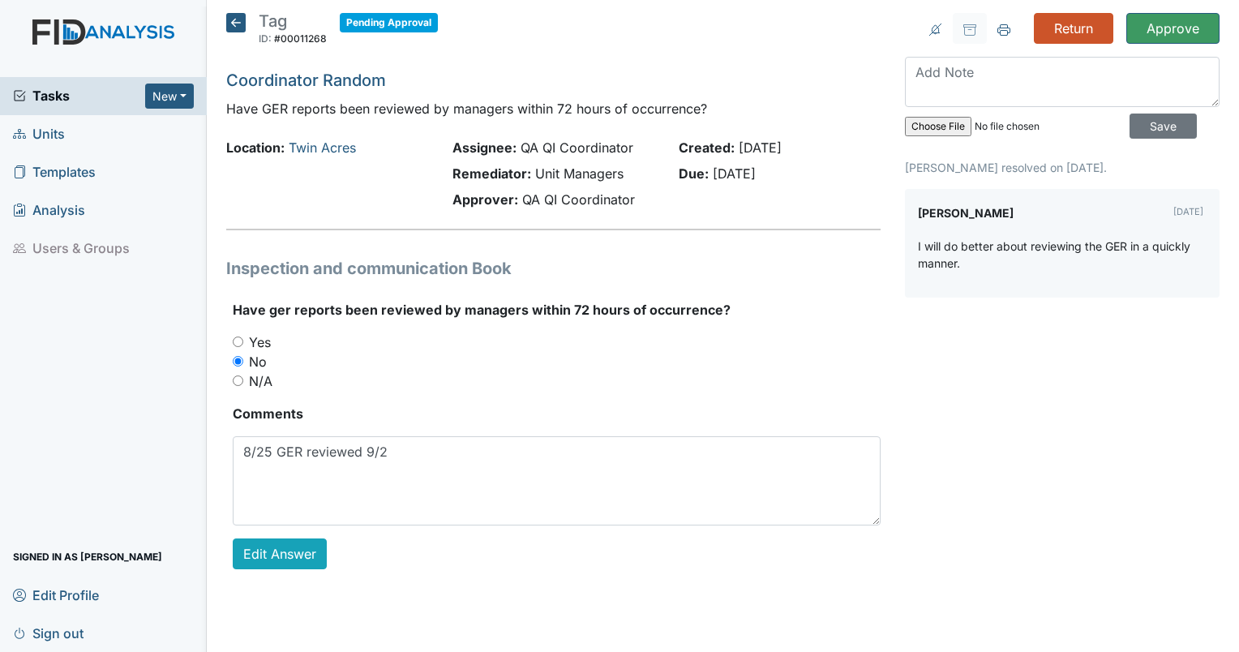
click at [615, 55] on div "Return Approve Archive Task × Are you sure you want to archive this task? It wi…" at bounding box center [1062, 304] width 339 height 582
click at [615, 88] on textarea at bounding box center [1062, 82] width 315 height 50
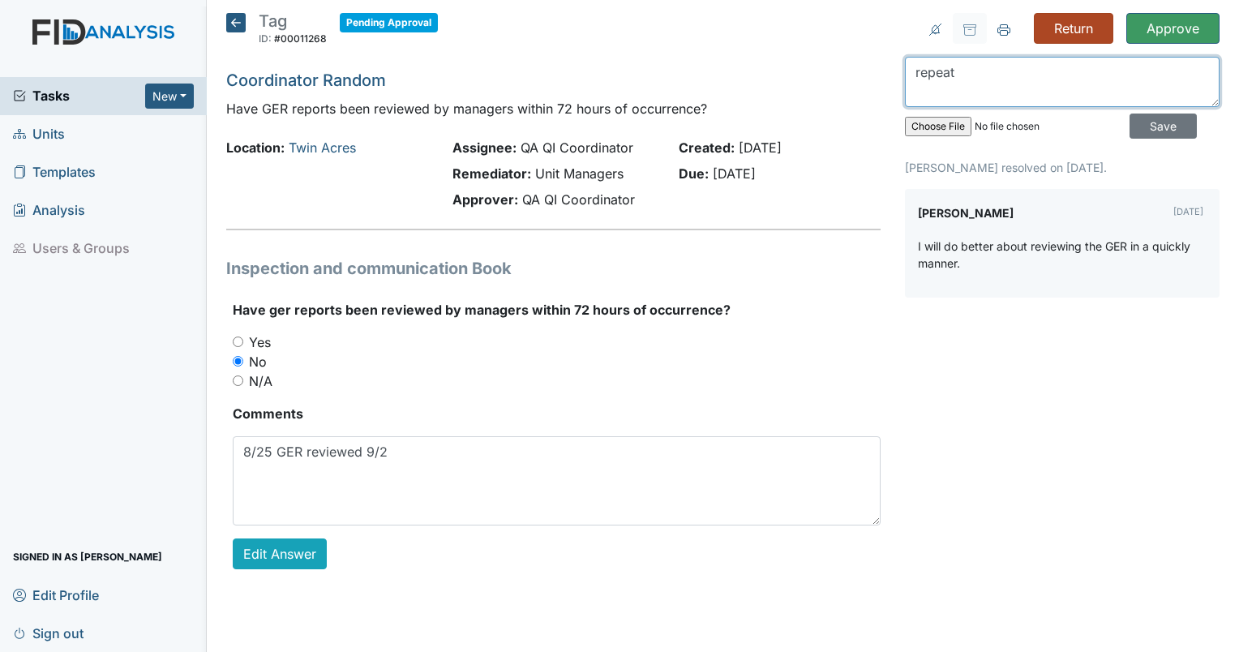
type textarea "repeat"
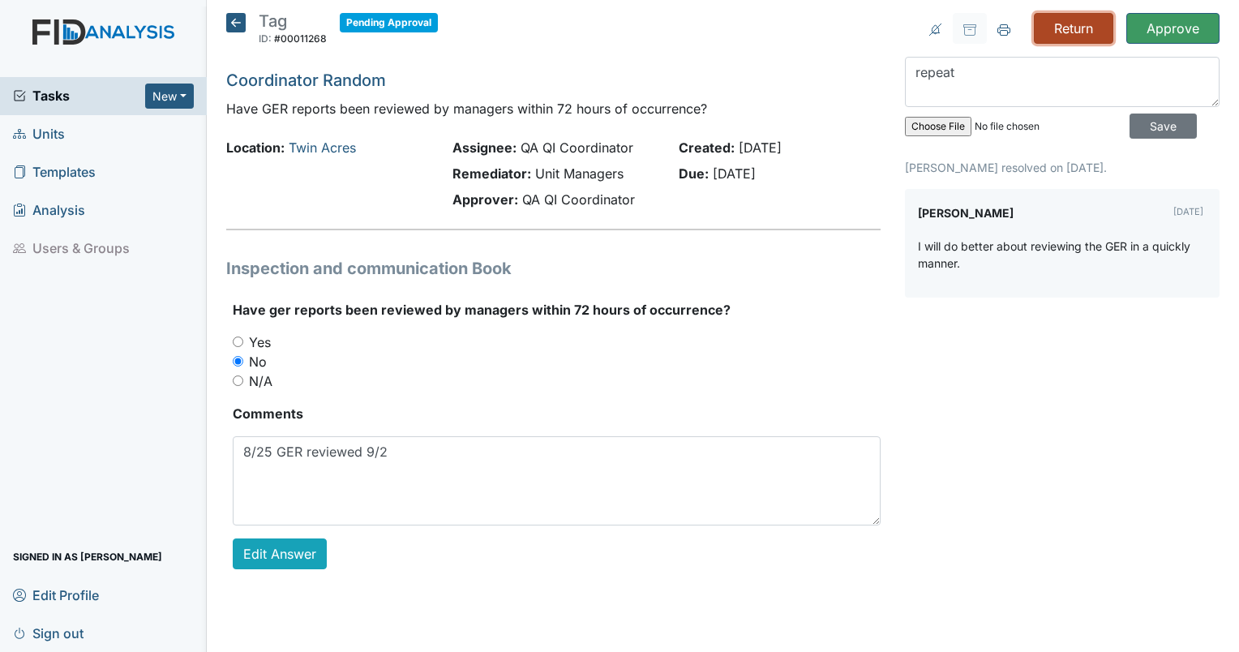
click at [615, 28] on input "Return" at bounding box center [1073, 28] width 79 height 31
click at [615, 127] on input "Save" at bounding box center [1163, 126] width 67 height 25
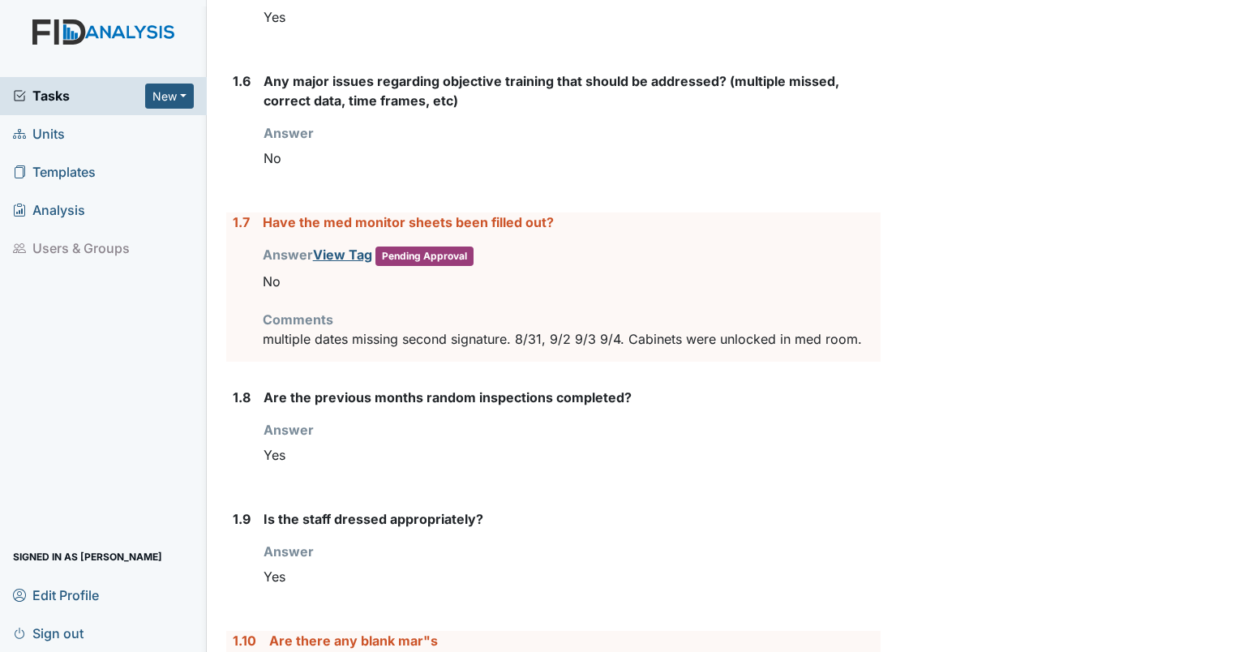
scroll to position [941, 0]
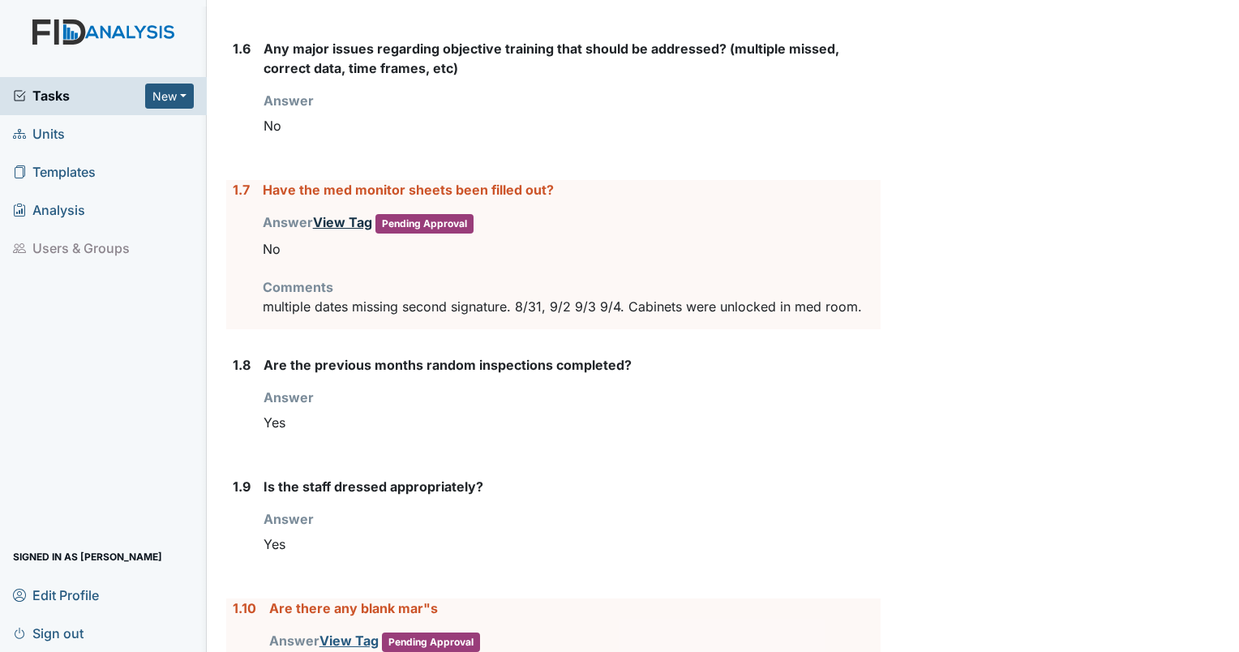
click at [333, 221] on link "View Tag" at bounding box center [342, 222] width 59 height 16
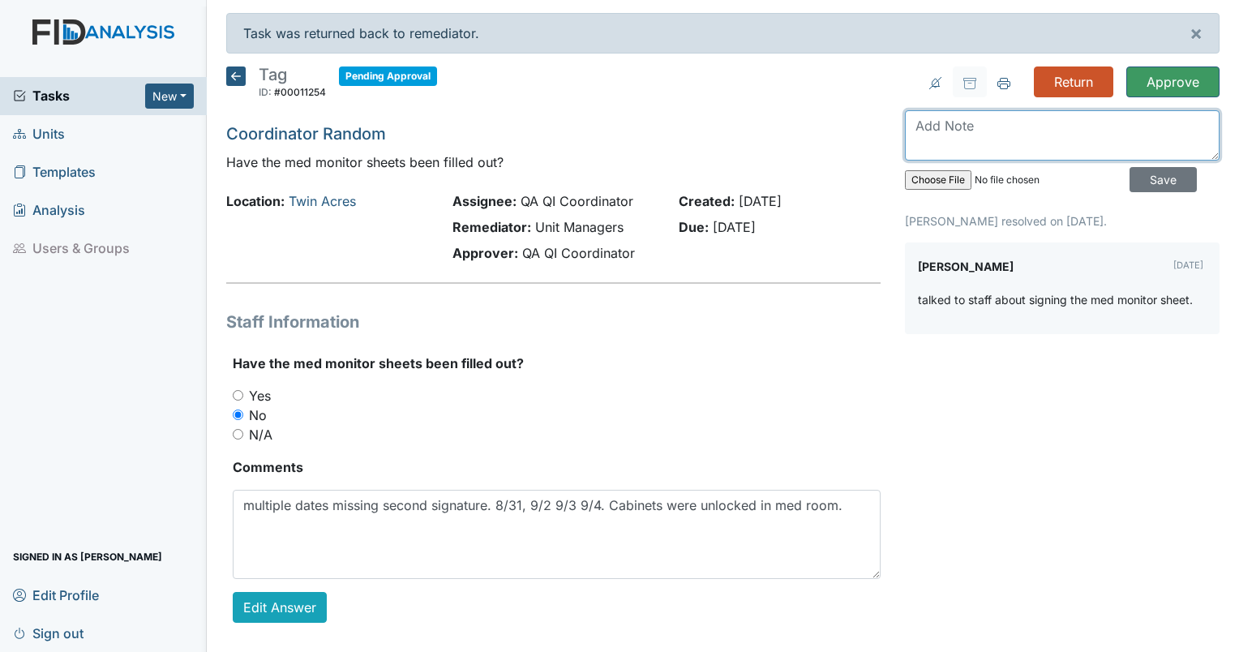
click at [966, 142] on textarea at bounding box center [1062, 135] width 315 height 50
type textarea "repeat"
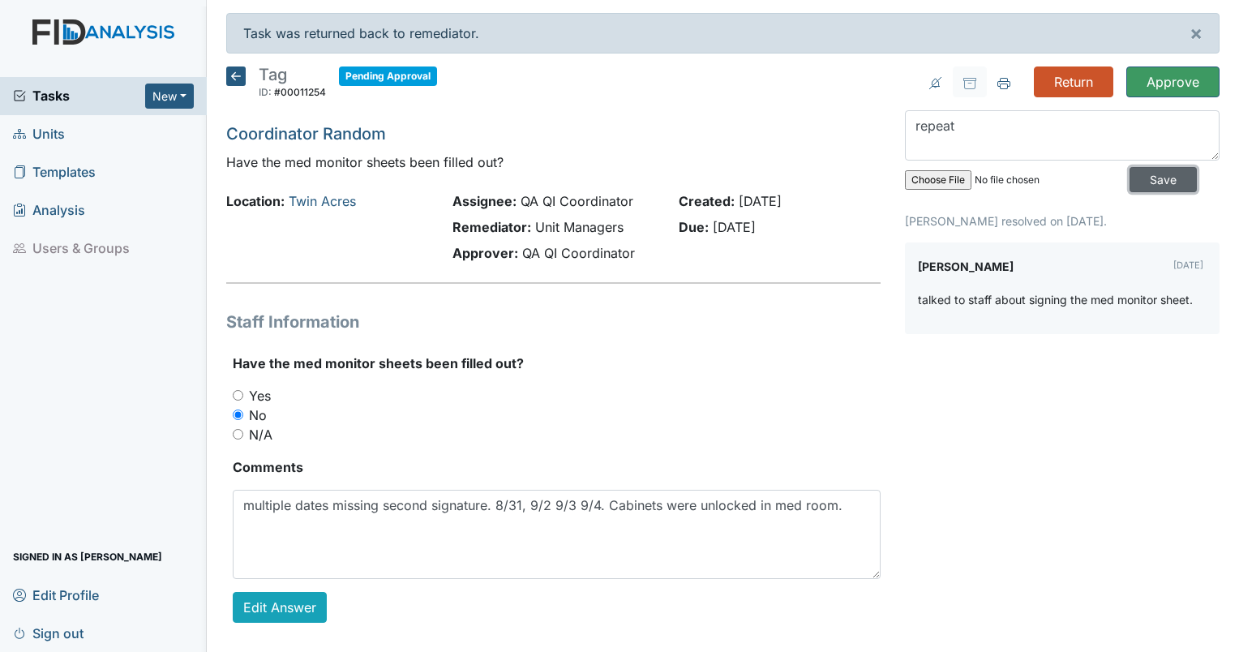
click at [1146, 172] on input "Save" at bounding box center [1163, 179] width 67 height 25
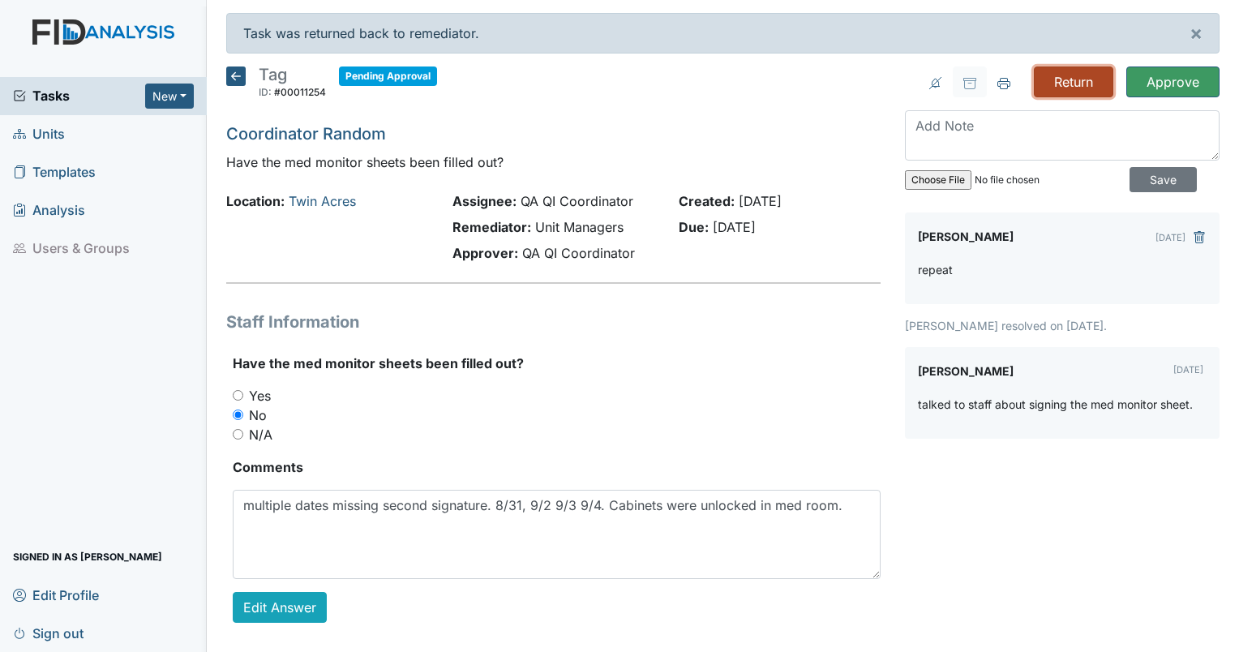
click at [1072, 85] on input "Return" at bounding box center [1073, 82] width 79 height 31
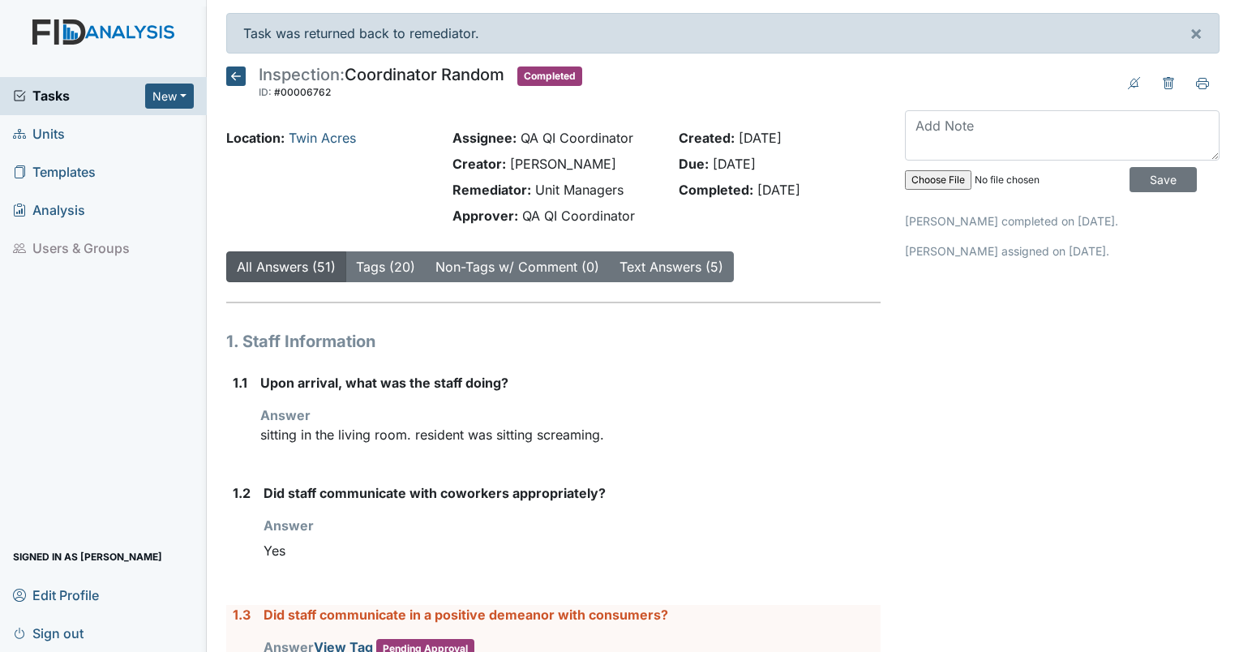
click at [246, 75] on h5 "Inspection: Coordinator Random ID: #00006762 Completed Autosaving..." at bounding box center [404, 85] width 356 height 36
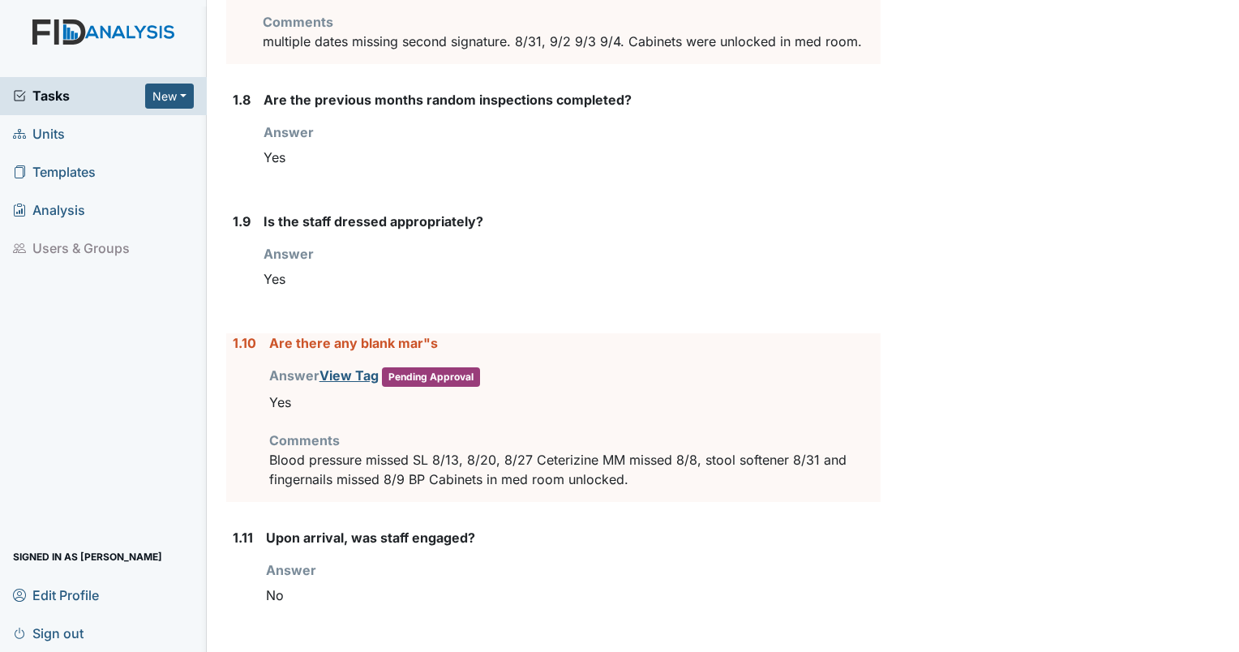
scroll to position [1375, 0]
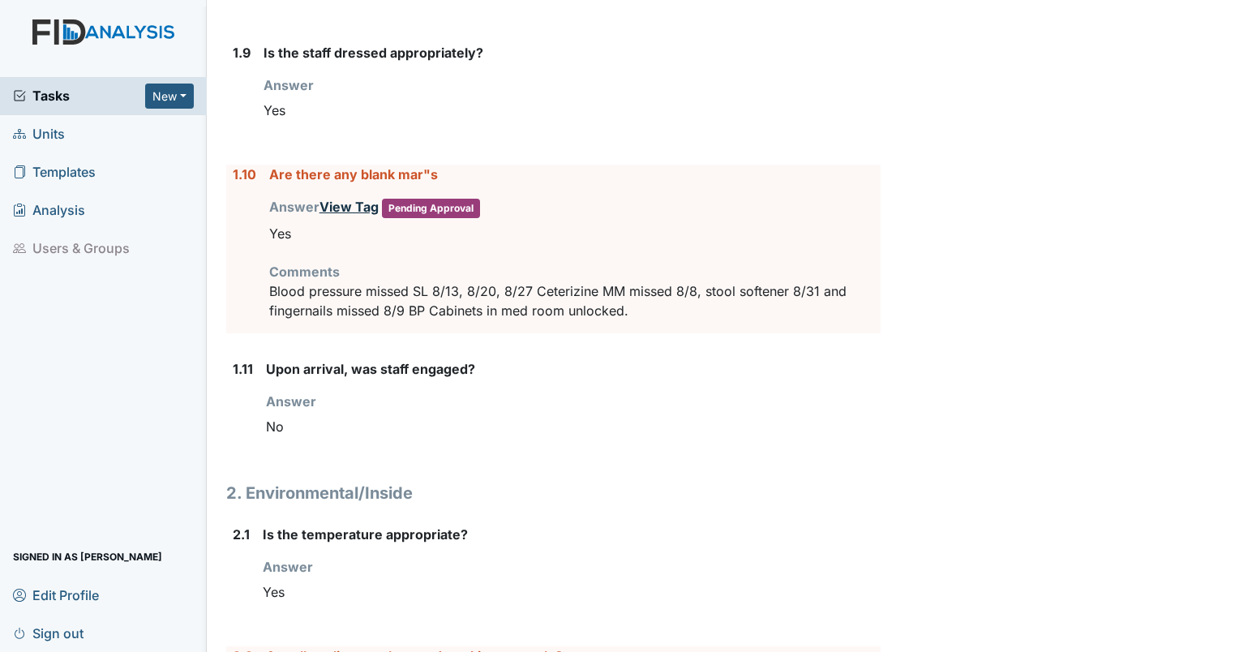
click at [344, 205] on link "View Tag" at bounding box center [349, 207] width 59 height 16
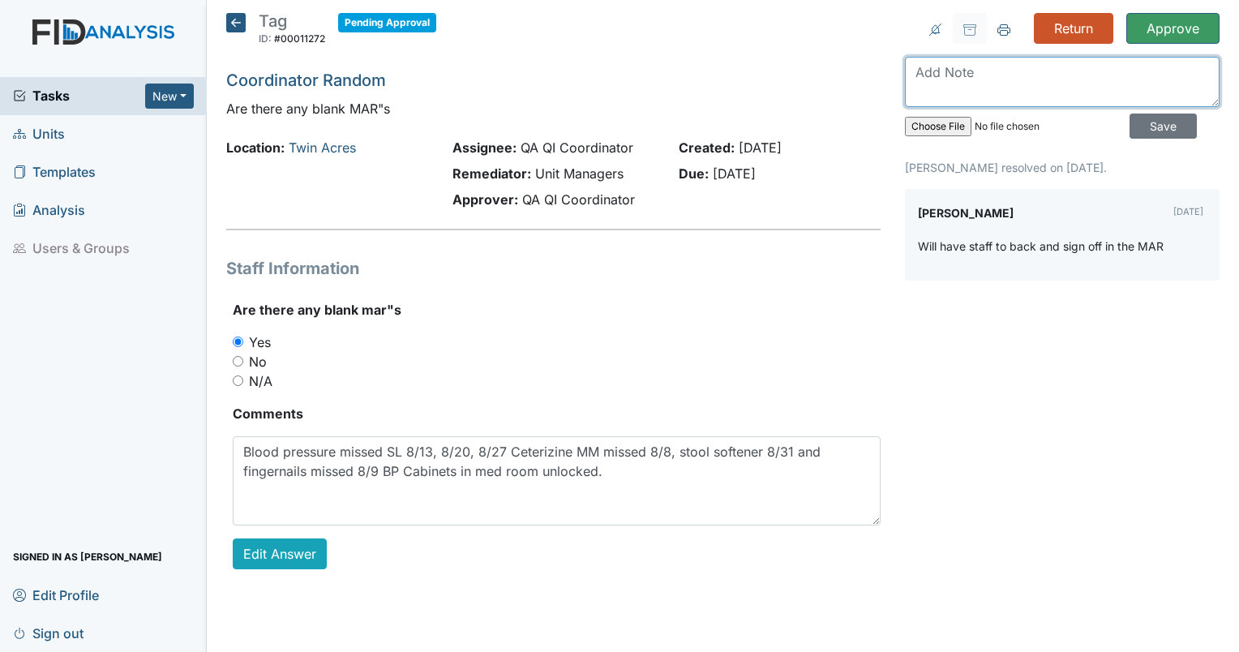
click at [999, 64] on textarea at bounding box center [1062, 82] width 315 height 50
type textarea "repeat"
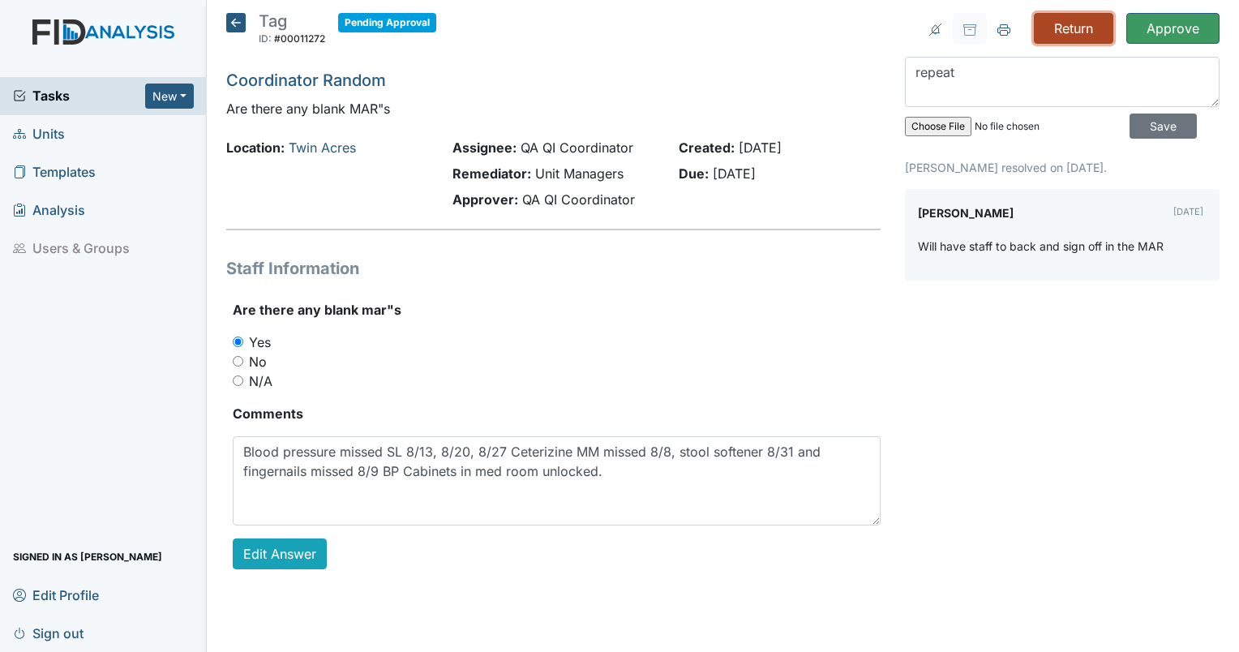
click at [1080, 31] on input "Return" at bounding box center [1073, 28] width 79 height 31
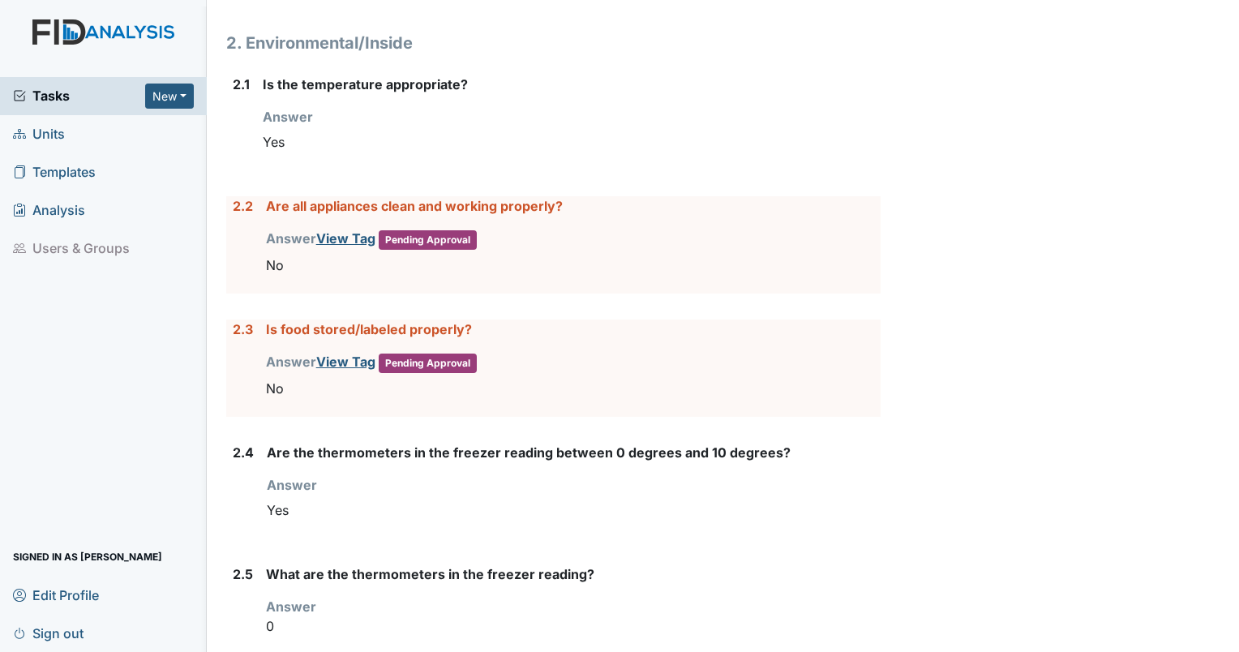
scroll to position [1866, 0]
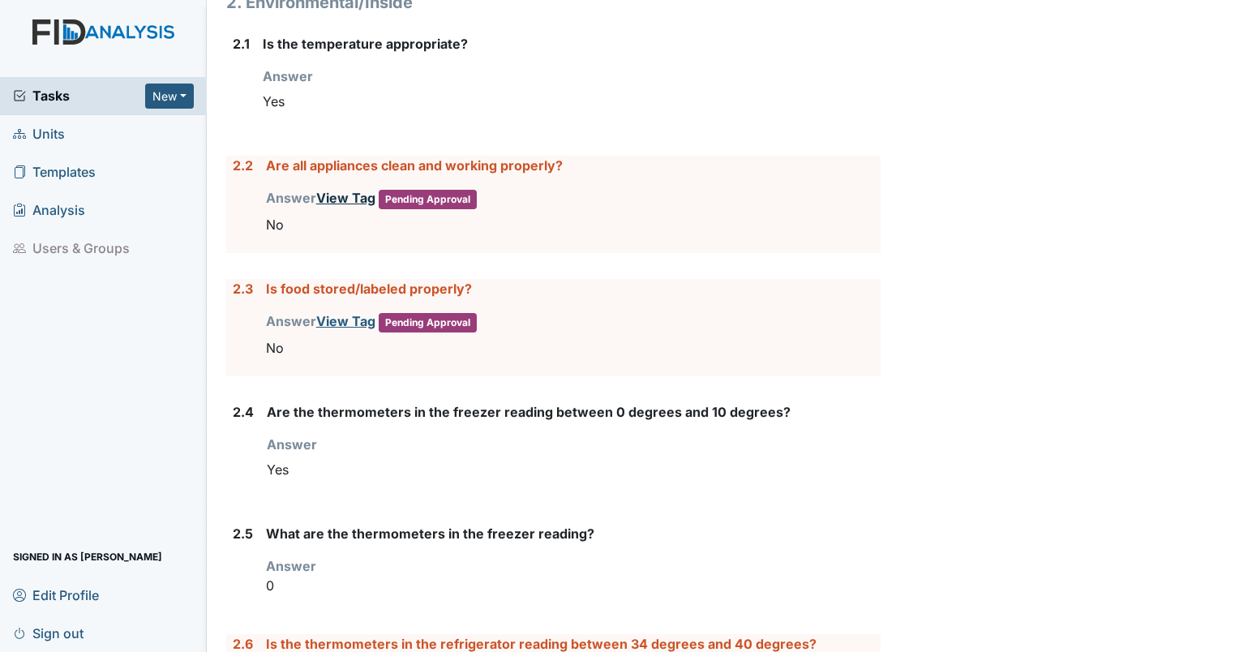
click at [346, 190] on link "View Tag" at bounding box center [345, 198] width 59 height 16
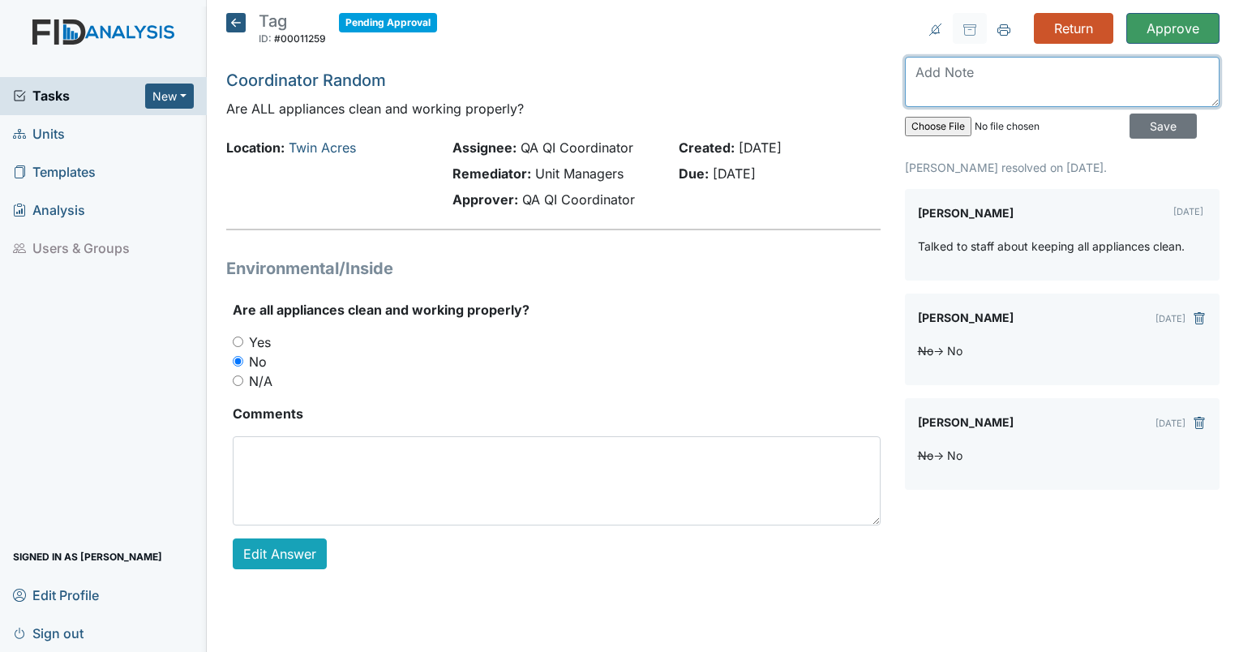
click at [969, 78] on textarea at bounding box center [1062, 82] width 315 height 50
type textarea "oven dirty. air filter above stove dirty."
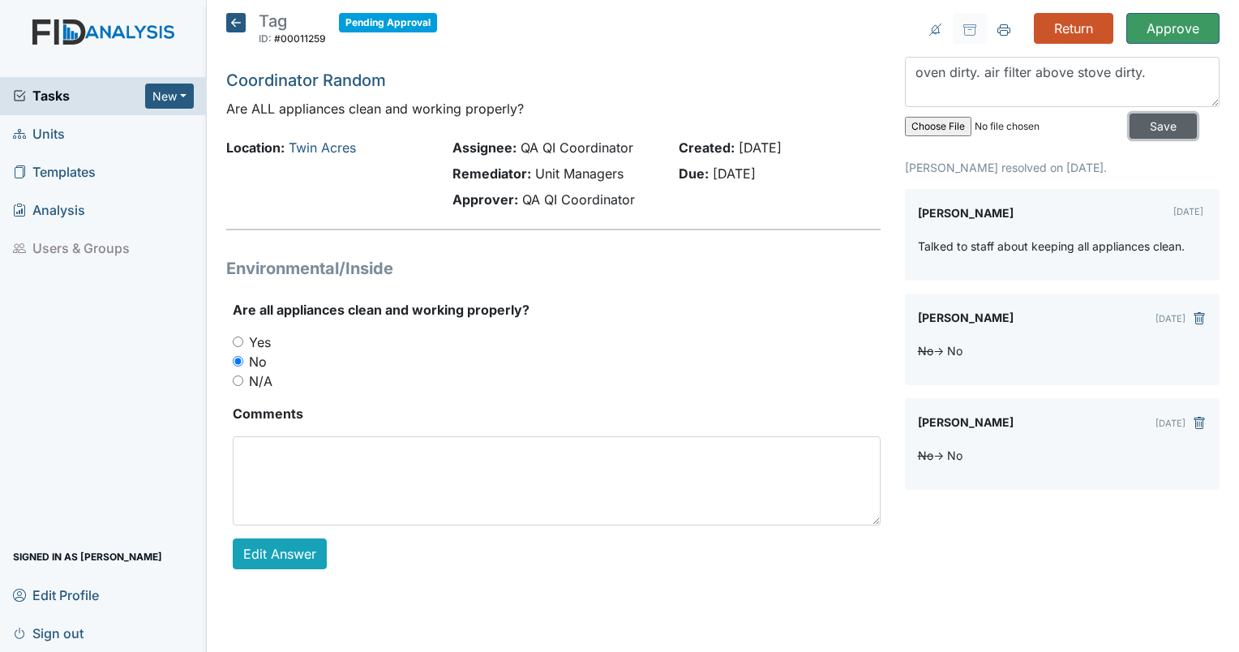
click at [1141, 123] on input "Save" at bounding box center [1163, 126] width 67 height 25
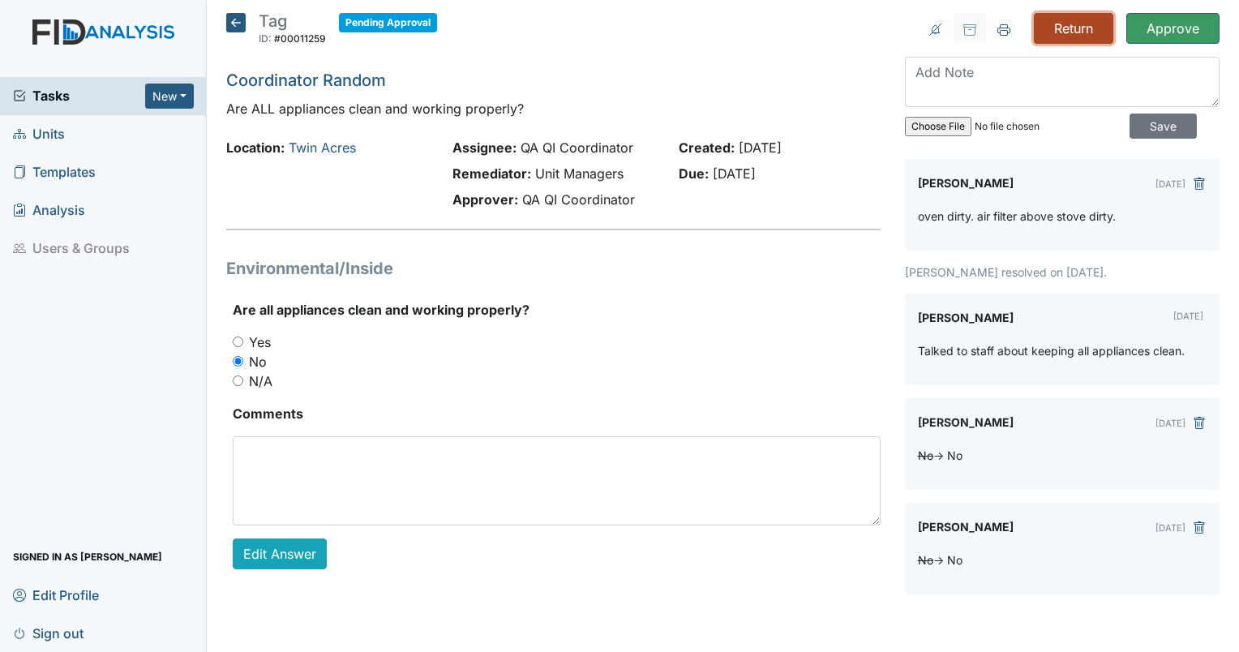
click at [1059, 37] on input "Return" at bounding box center [1073, 28] width 79 height 31
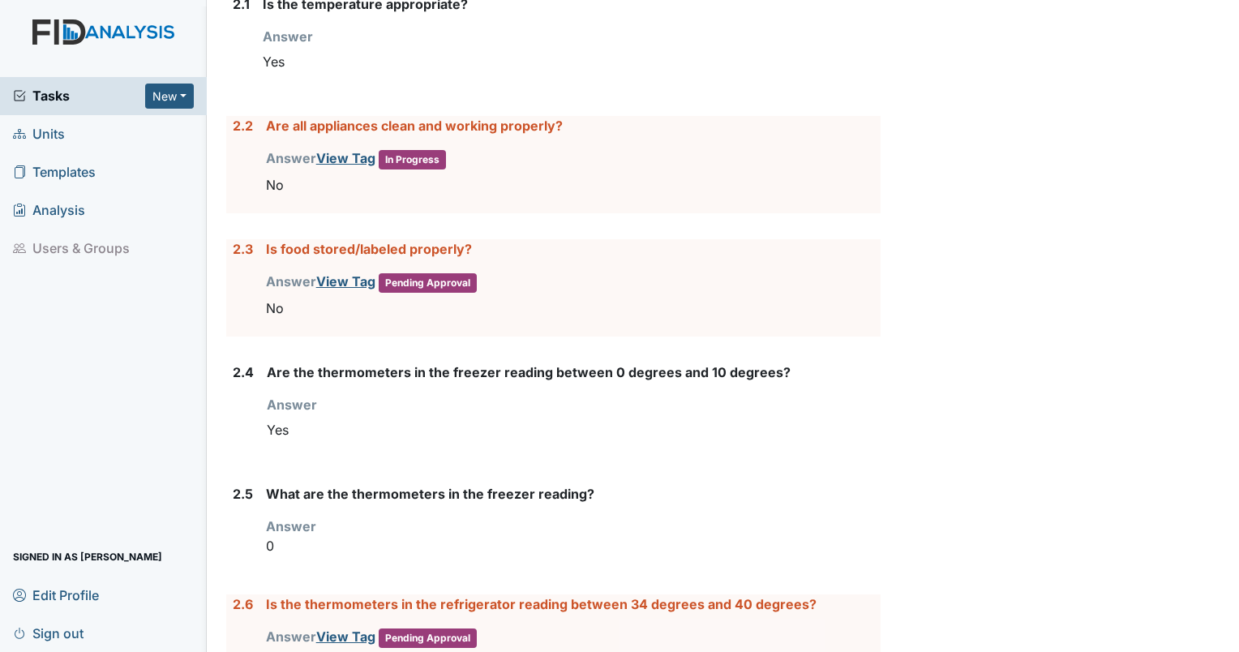
scroll to position [1913, 0]
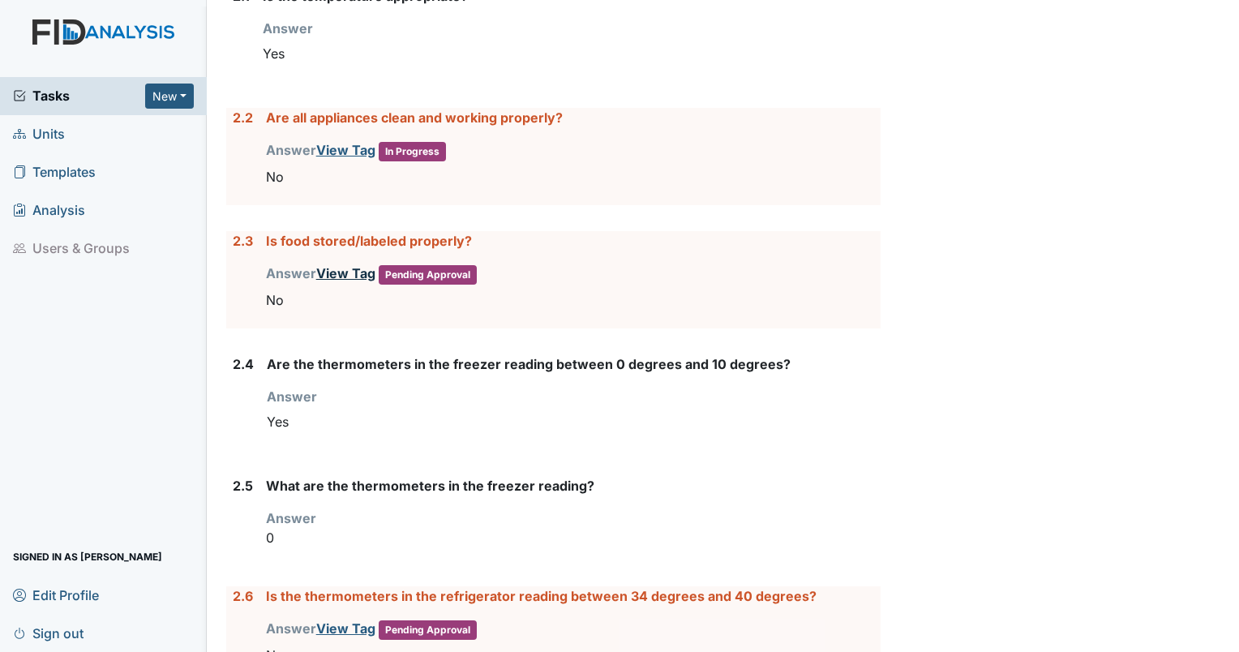
click at [341, 265] on link "View Tag" at bounding box center [345, 273] width 59 height 16
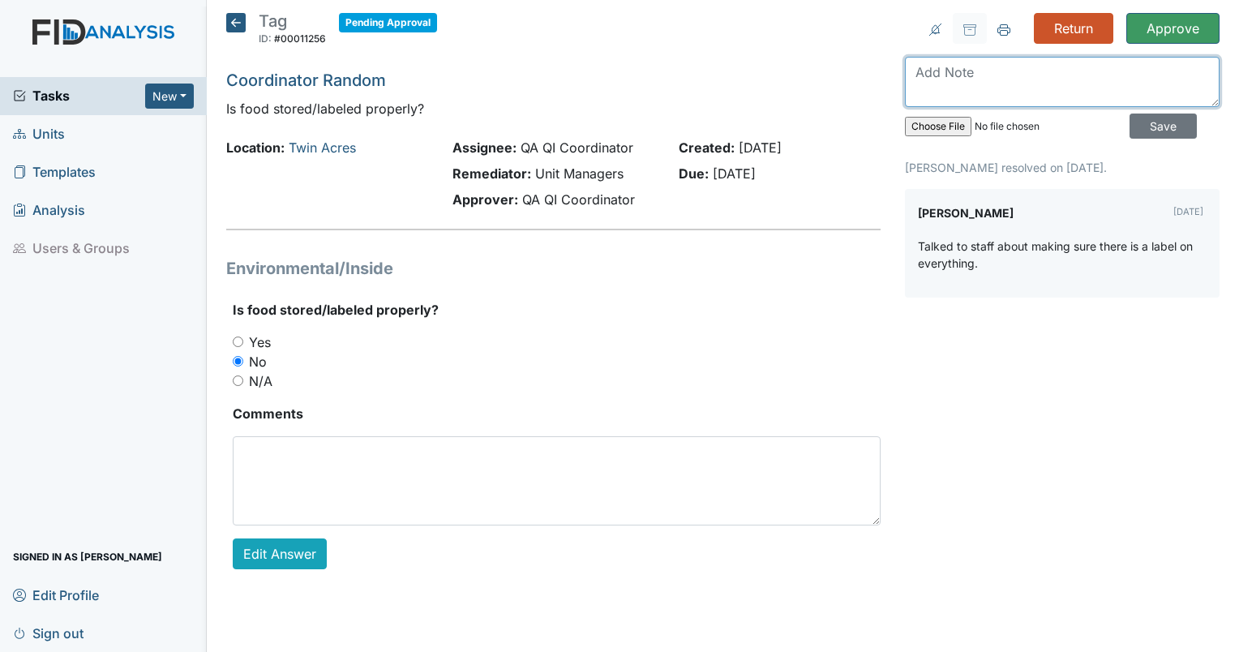
click at [1018, 84] on textarea at bounding box center [1062, 82] width 315 height 50
type textarea "no labels on milk pitchers. 2 loaves of bread expired."
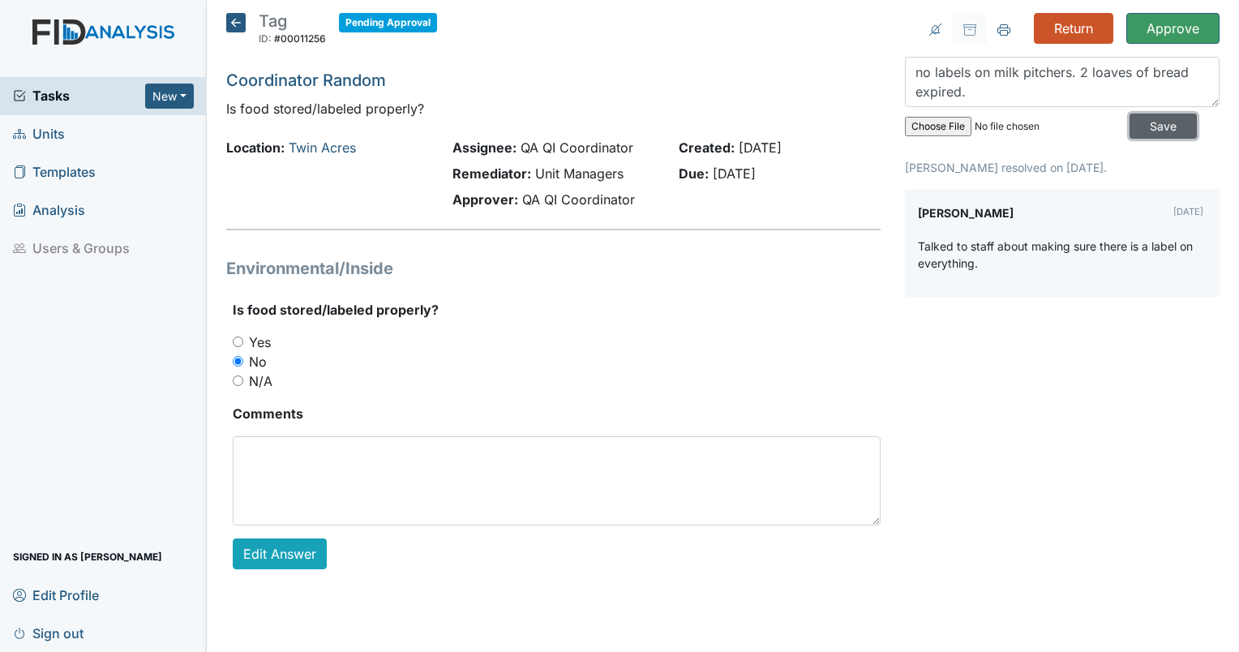
click at [1151, 130] on input "Save" at bounding box center [1163, 126] width 67 height 25
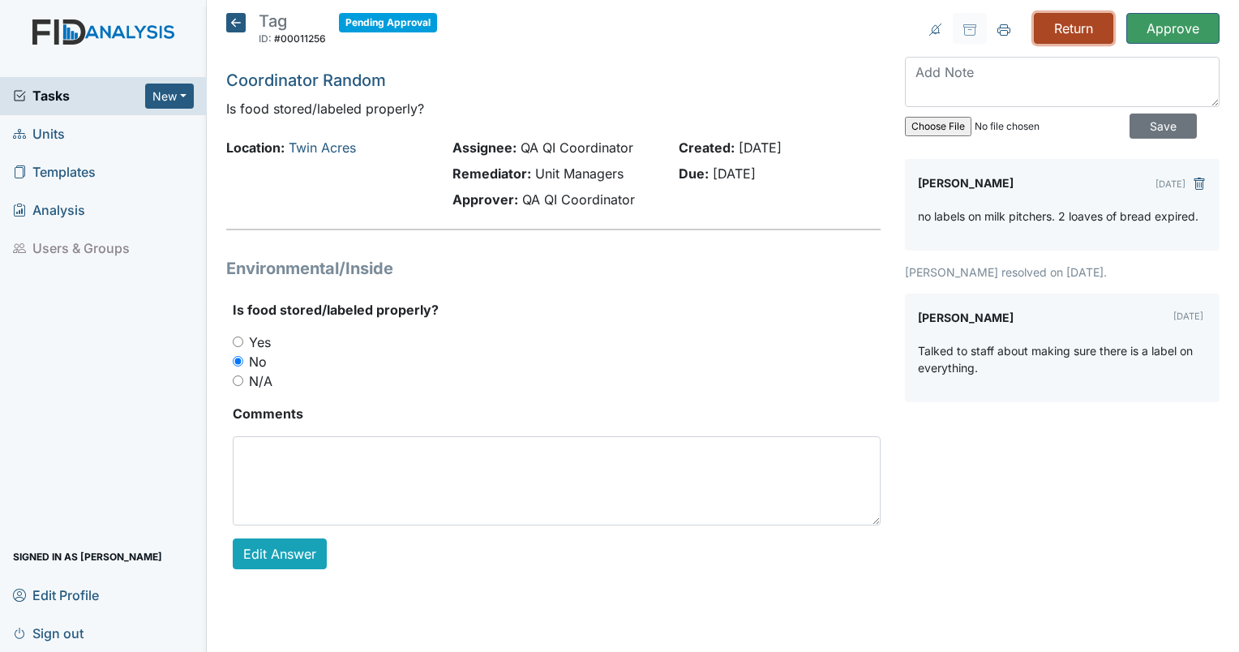
click at [1056, 41] on input "Return" at bounding box center [1073, 28] width 79 height 31
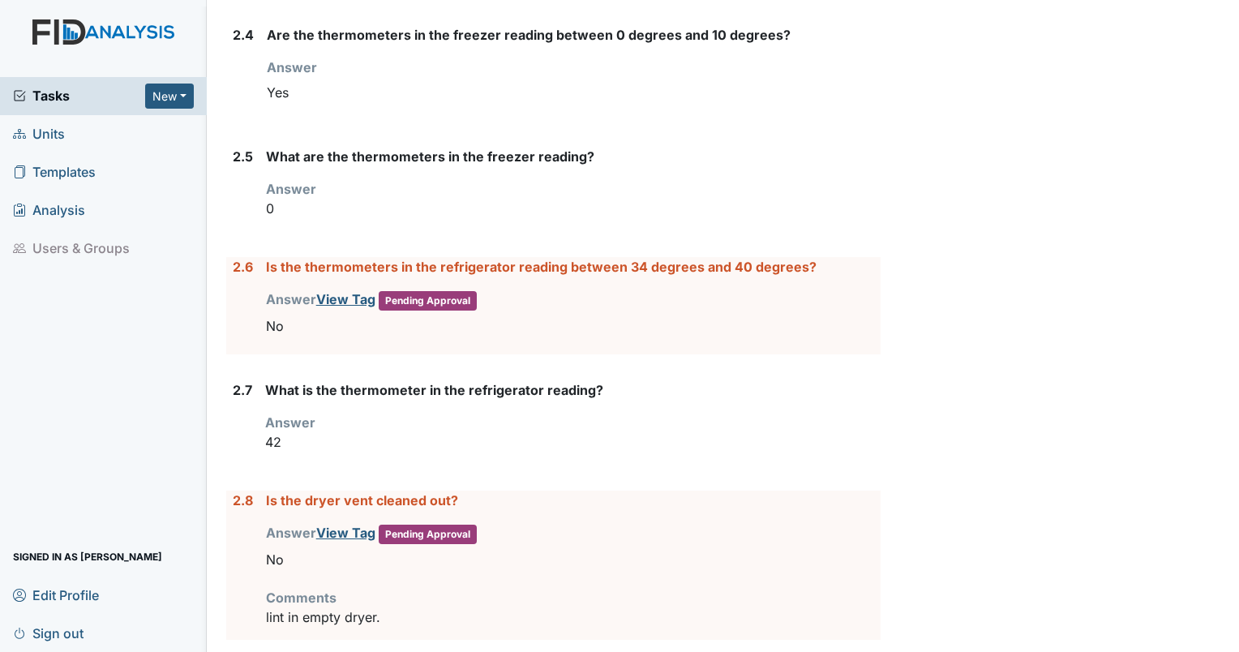
scroll to position [2356, 0]
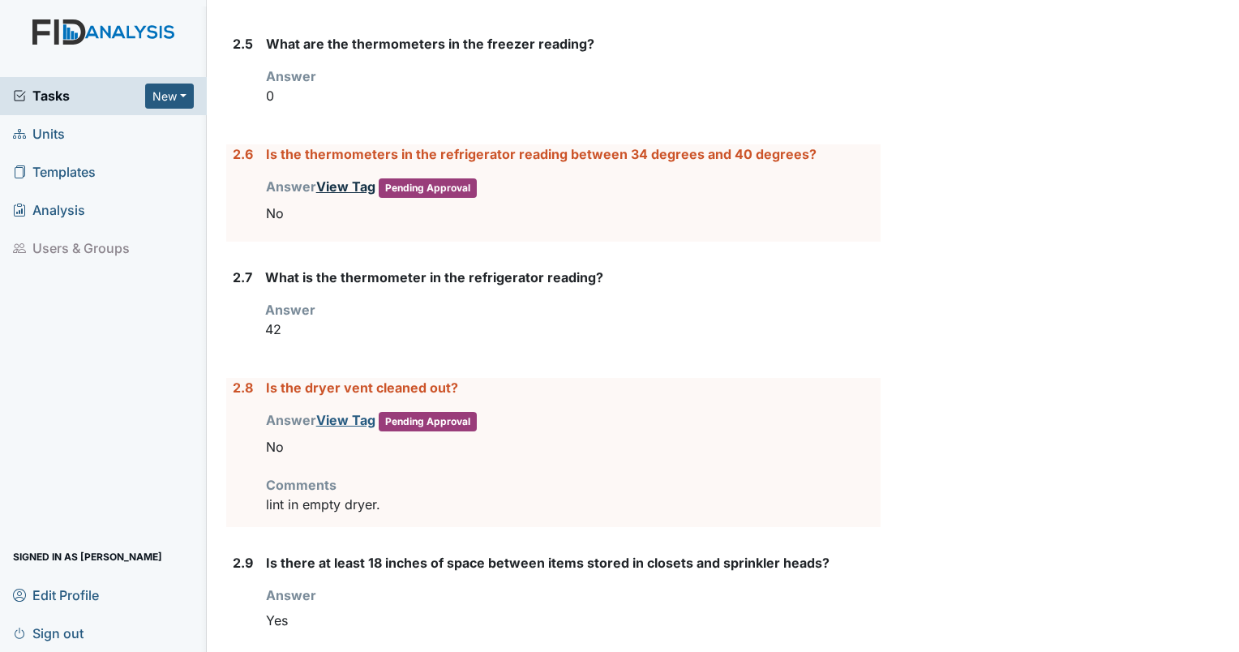
click at [328, 178] on link "View Tag" at bounding box center [345, 186] width 59 height 16
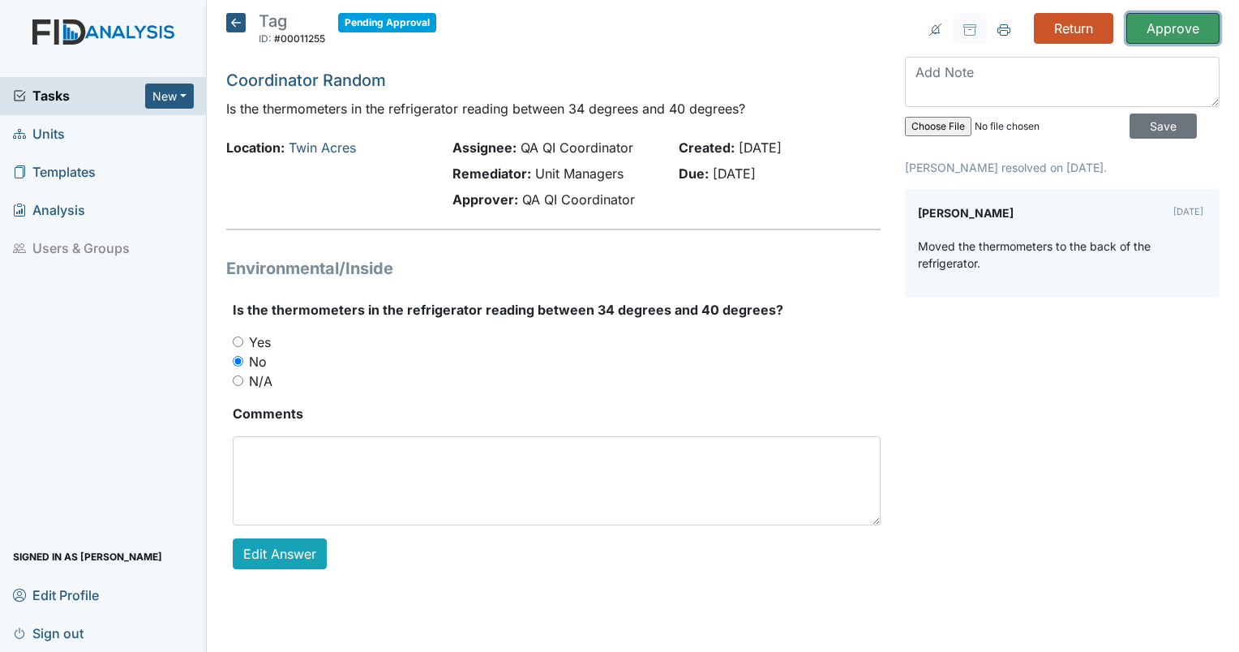
click at [1169, 26] on input "Approve" at bounding box center [1173, 28] width 93 height 31
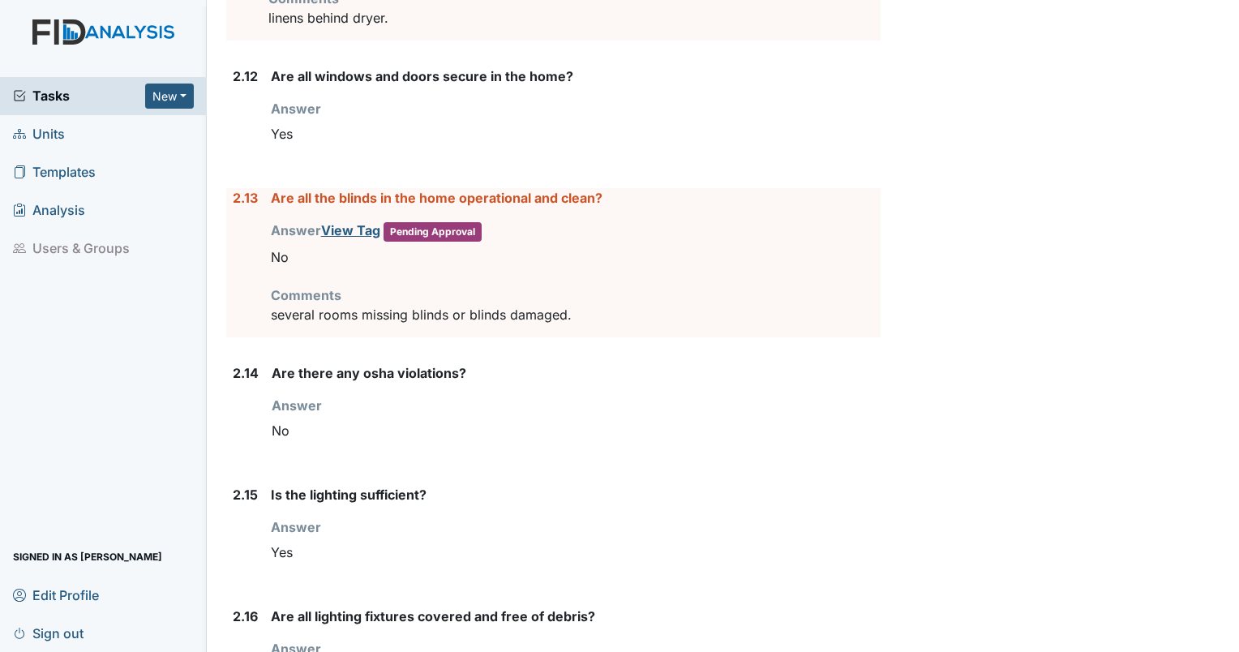
scroll to position [3313, 0]
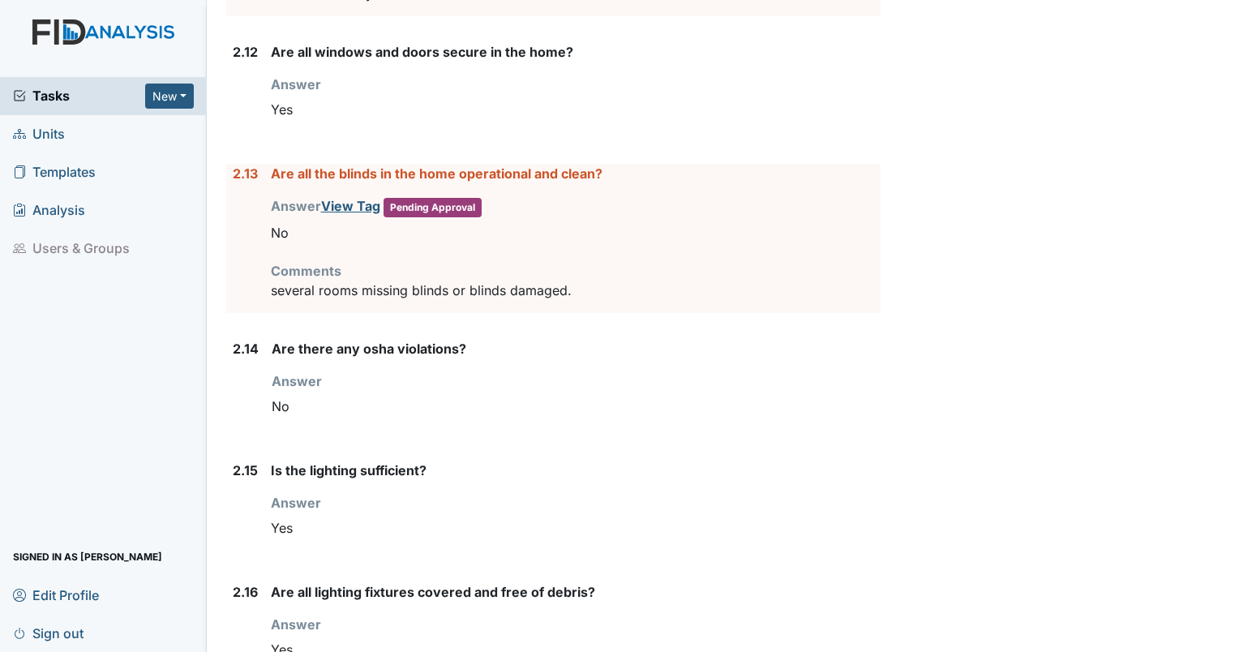
click at [355, 202] on div "Answer View Tag Pending Approval You must select one of the below options. No" at bounding box center [576, 222] width 610 height 52
click at [341, 198] on link "View Tag" at bounding box center [350, 206] width 59 height 16
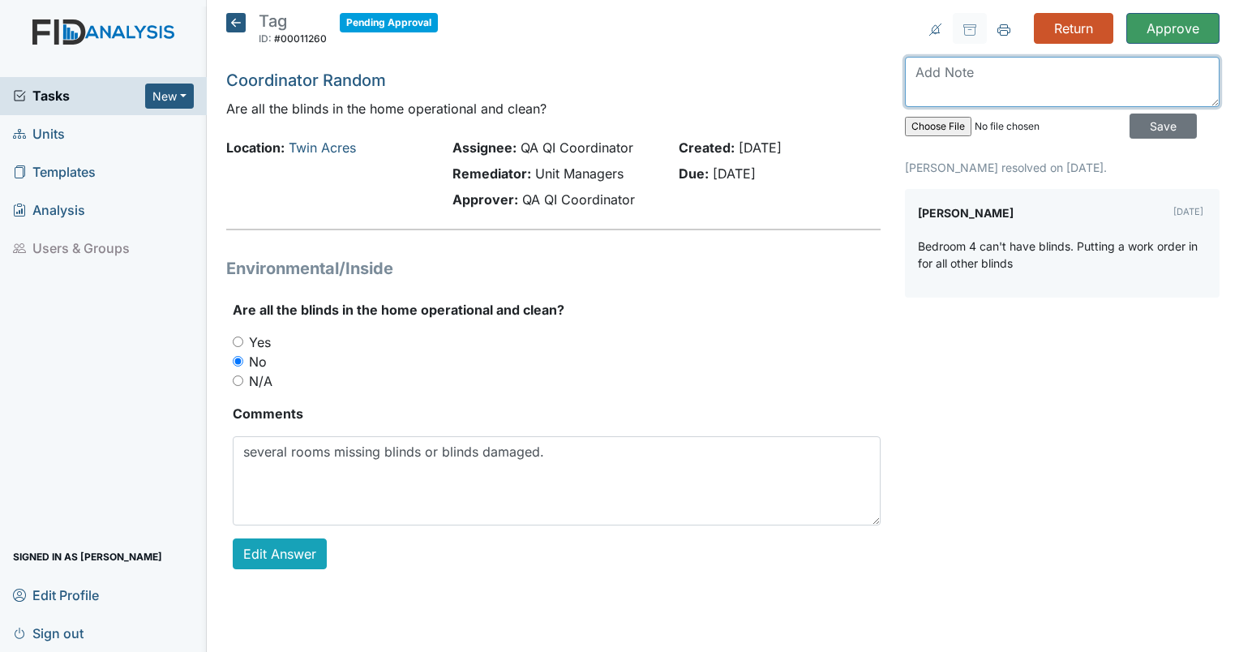
click at [984, 83] on textarea at bounding box center [1062, 82] width 315 height 50
type textarea "bedroom 5 blinds dirty."
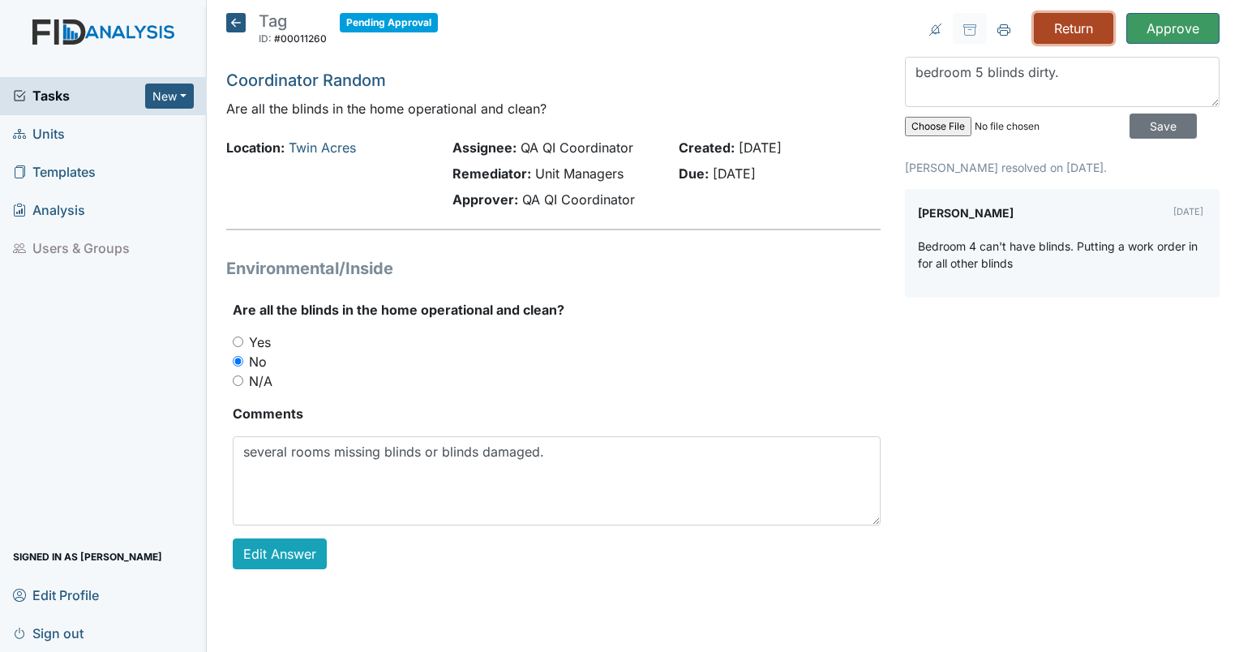
click at [1059, 35] on input "Return" at bounding box center [1073, 28] width 79 height 31
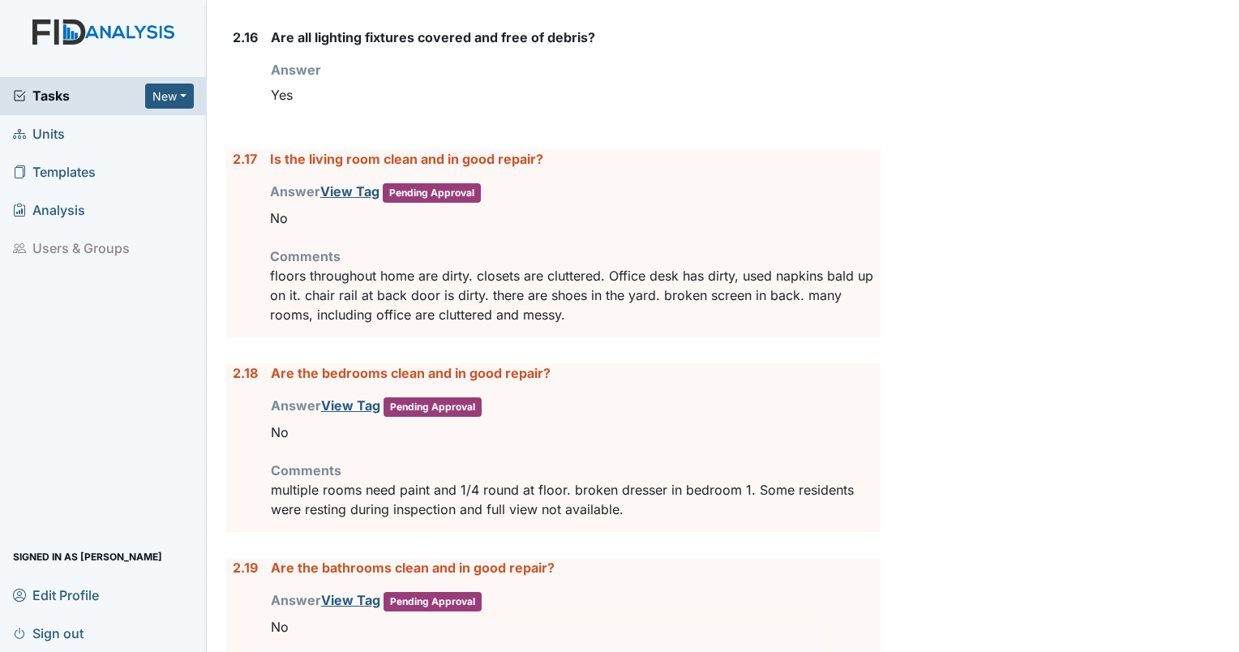
scroll to position [3884, 0]
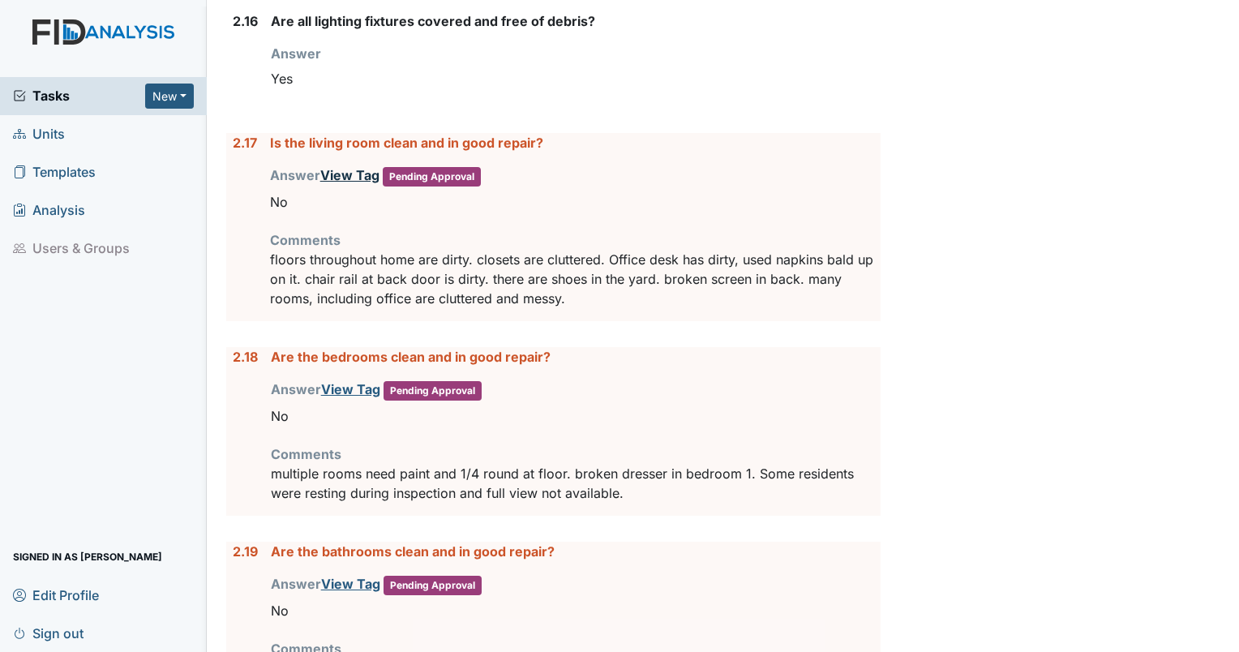
click at [346, 167] on link "View Tag" at bounding box center [349, 175] width 59 height 16
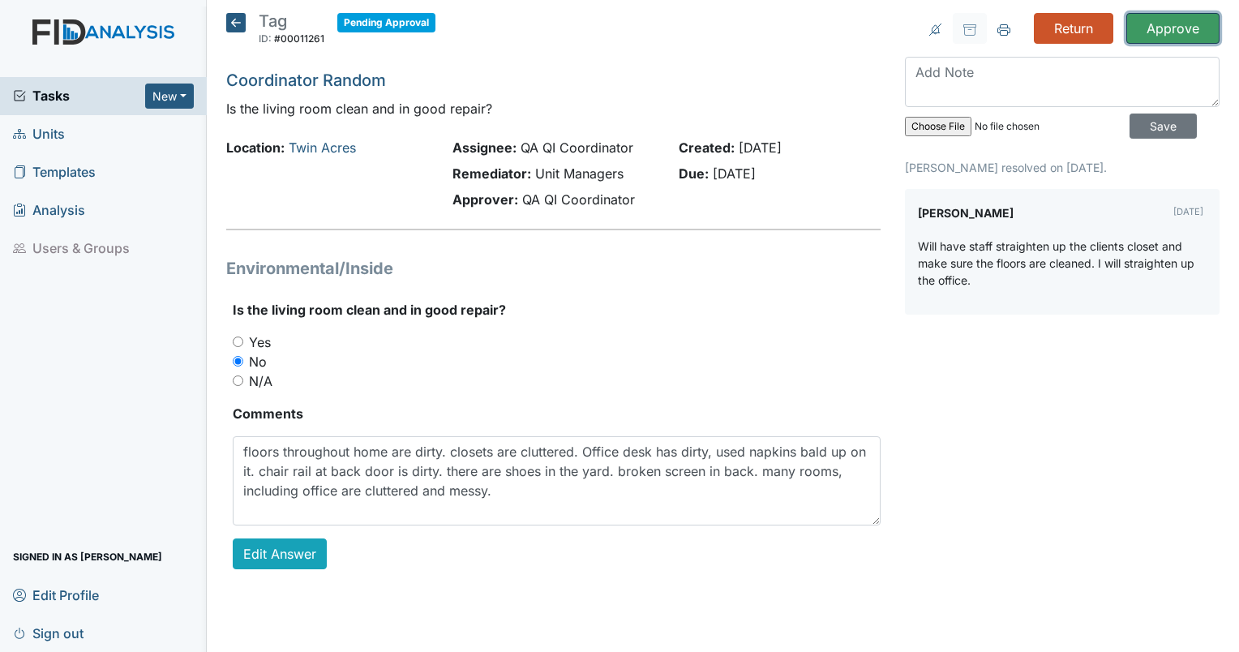
click at [1188, 26] on input "Approve" at bounding box center [1173, 28] width 93 height 31
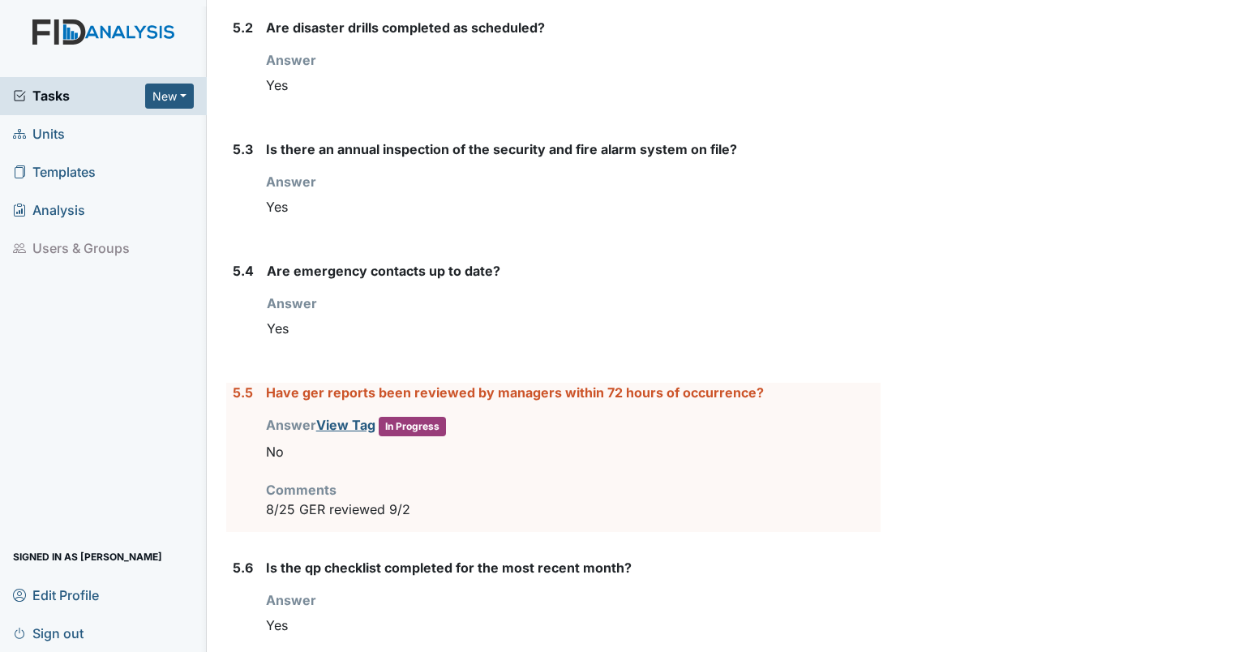
scroll to position [6473, 0]
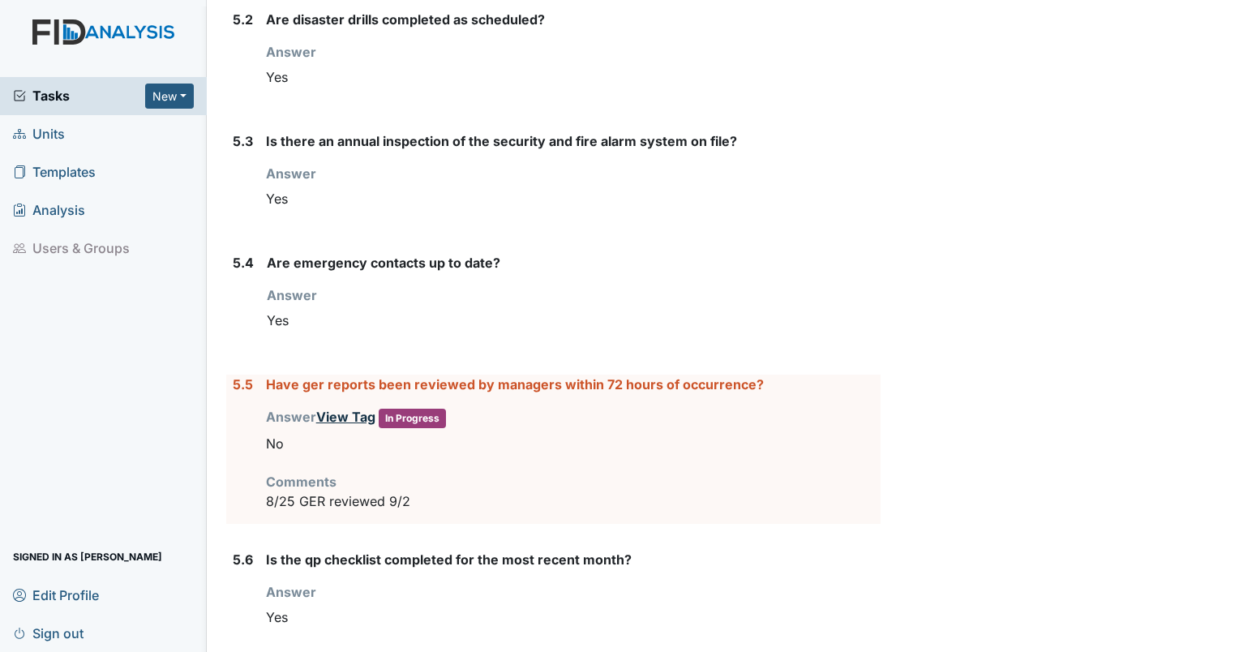
click at [352, 409] on link "View Tag" at bounding box center [345, 417] width 59 height 16
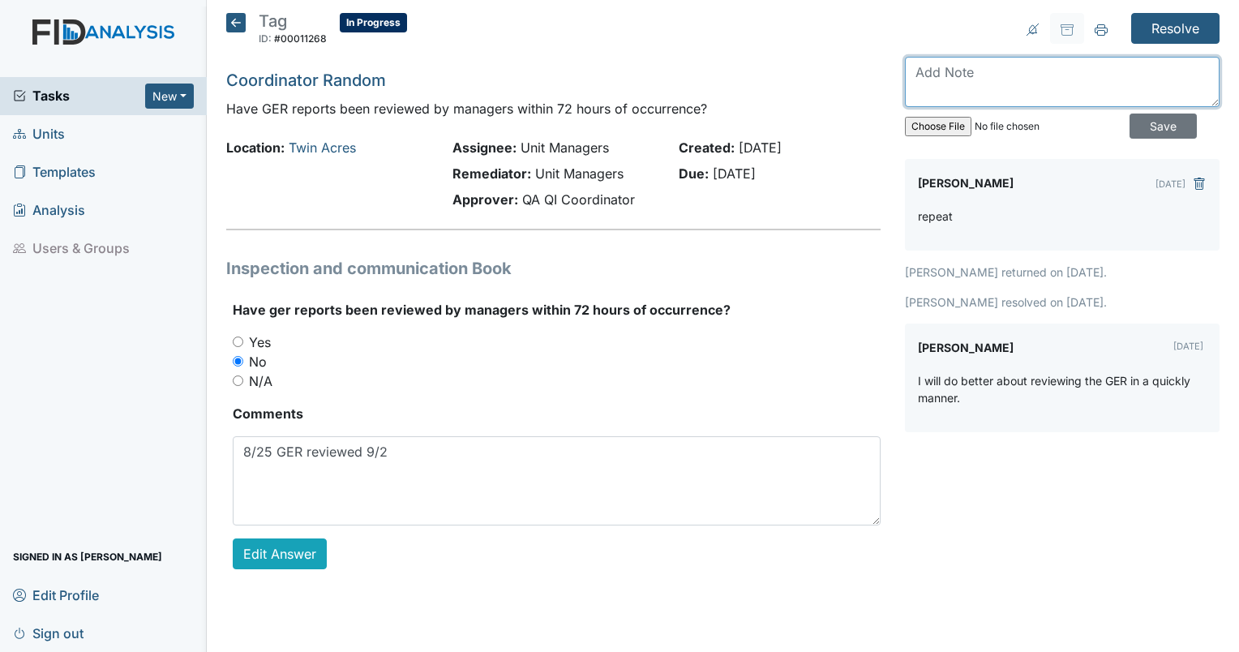
click at [971, 91] on textarea at bounding box center [1062, 82] width 315 height 50
type textarea "9/6"
click at [226, 19] on icon at bounding box center [235, 22] width 19 height 19
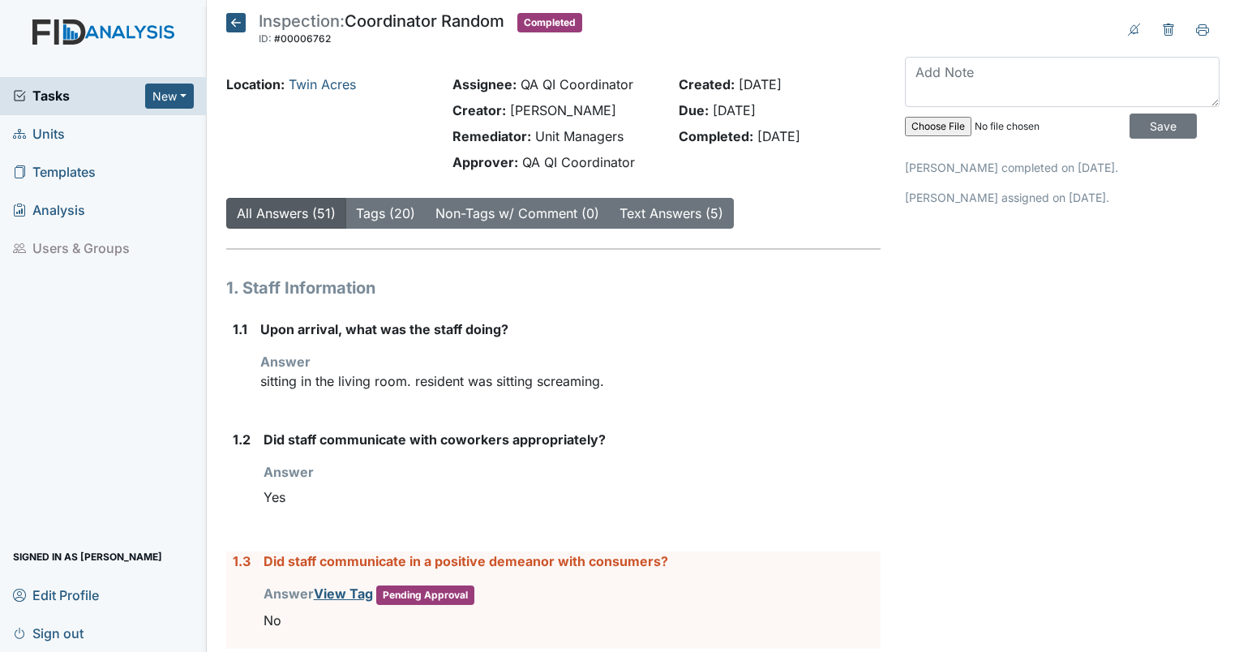
click at [759, 217] on div "All Answers (51) Tags (20) Non-Tags w/ Comment (0) Text Answers (5)" at bounding box center [553, 213] width 655 height 31
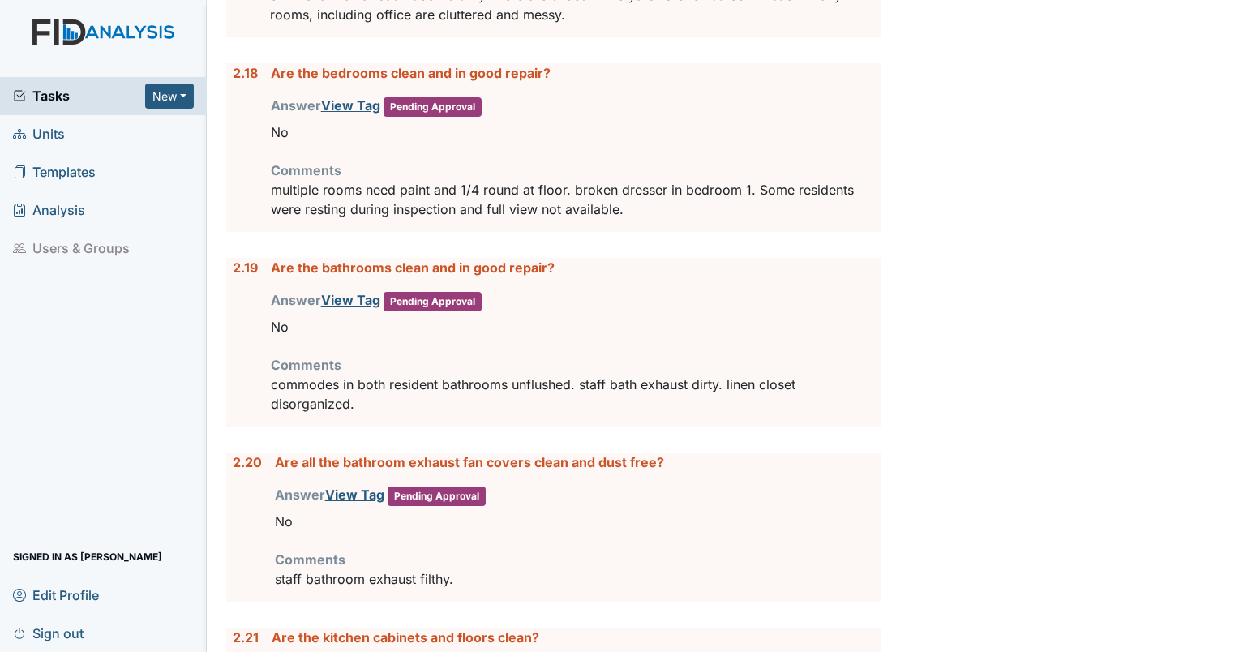
scroll to position [4106, 0]
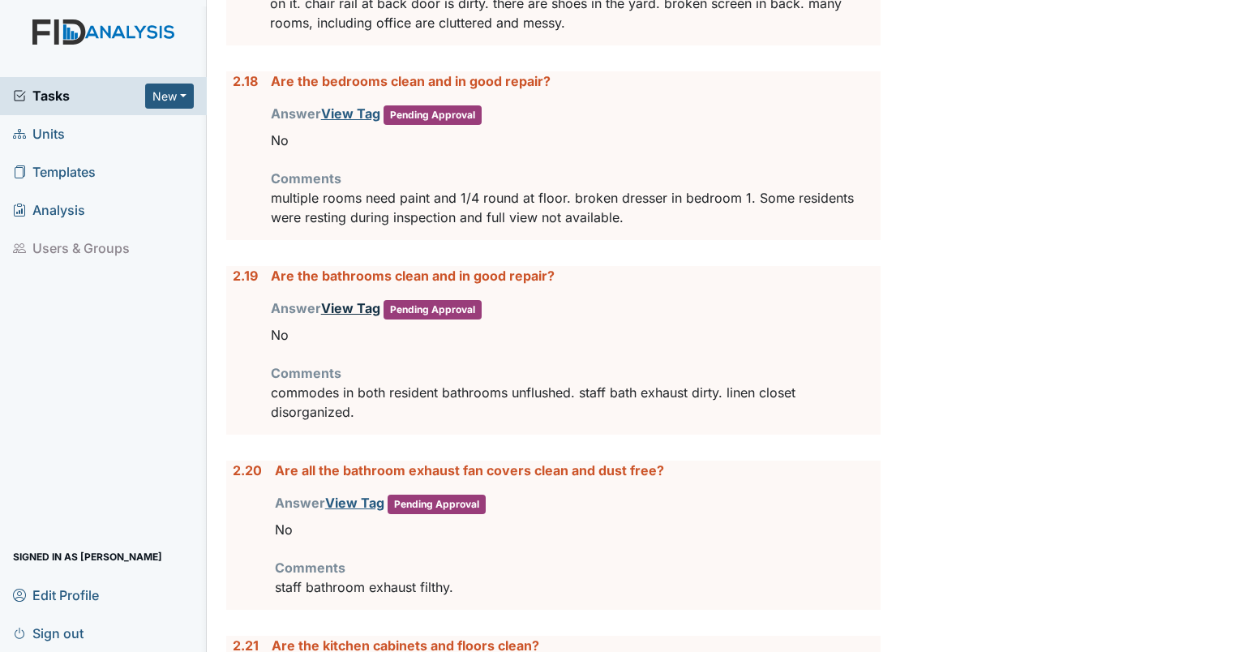
click at [344, 300] on link "View Tag" at bounding box center [350, 308] width 59 height 16
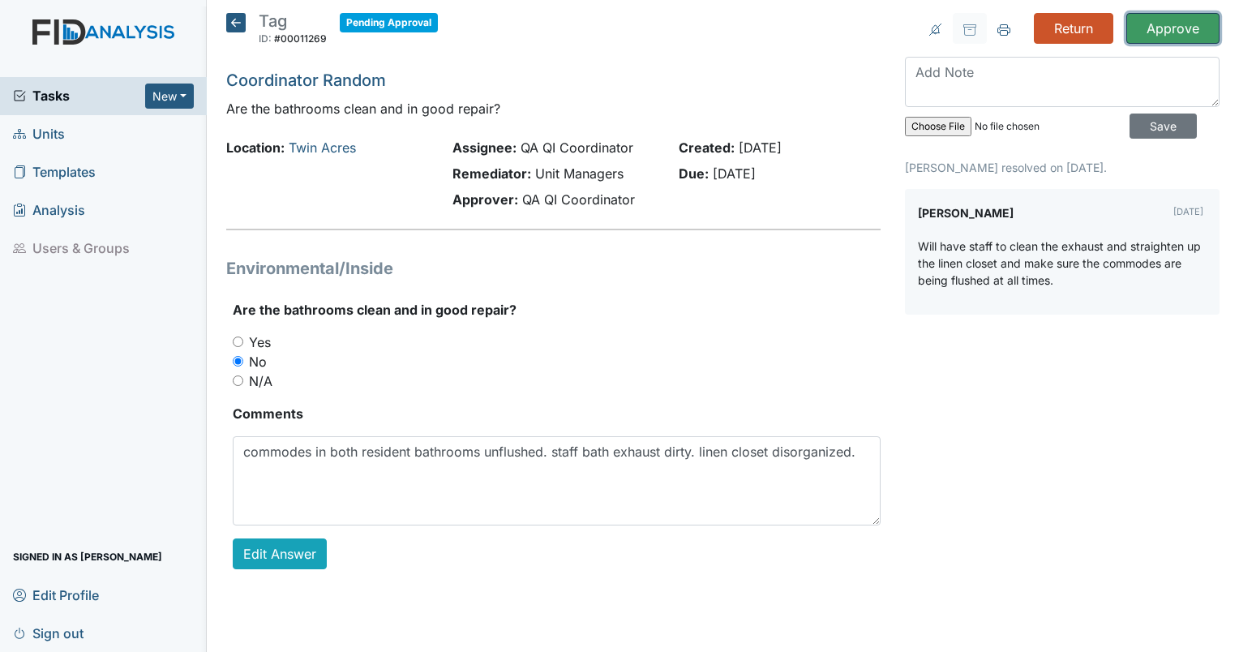
click at [1175, 26] on input "Approve" at bounding box center [1173, 28] width 93 height 31
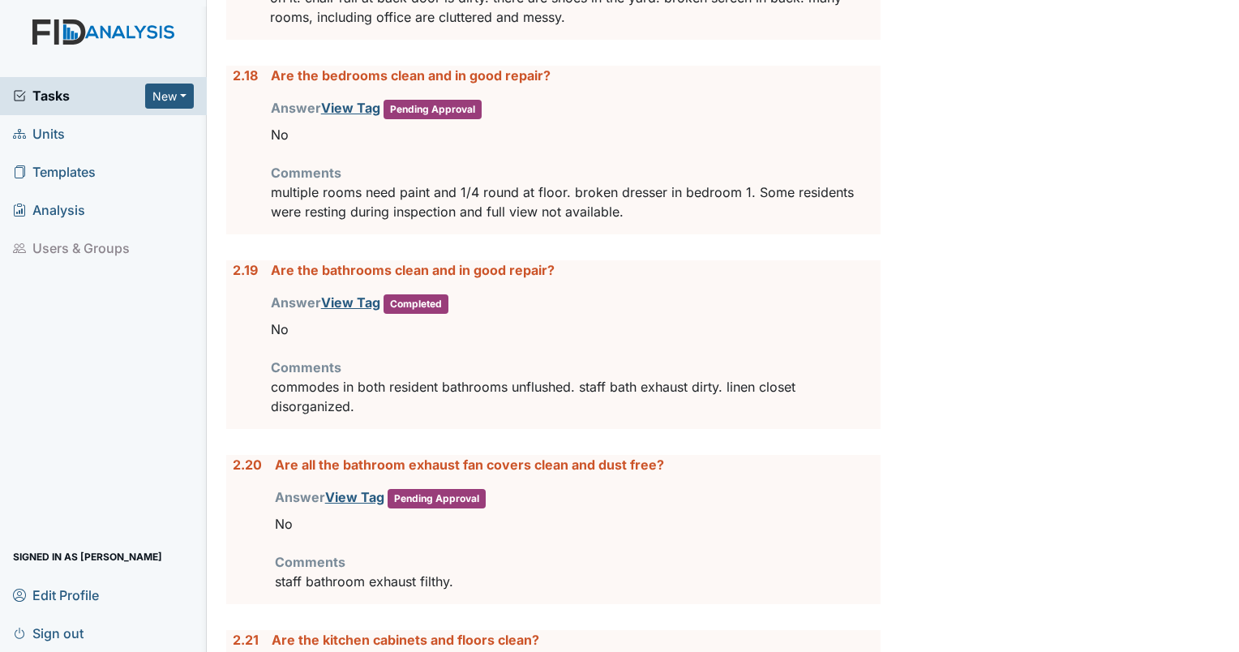
scroll to position [4156, 0]
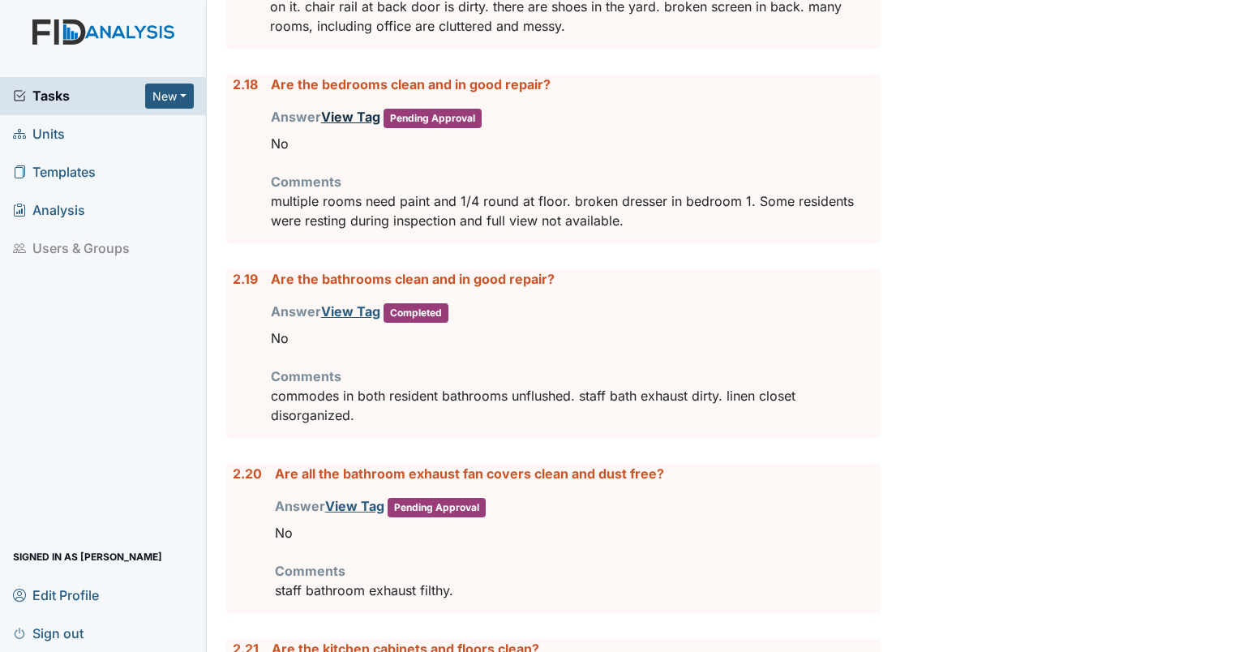
click at [350, 109] on link "View Tag" at bounding box center [350, 117] width 59 height 16
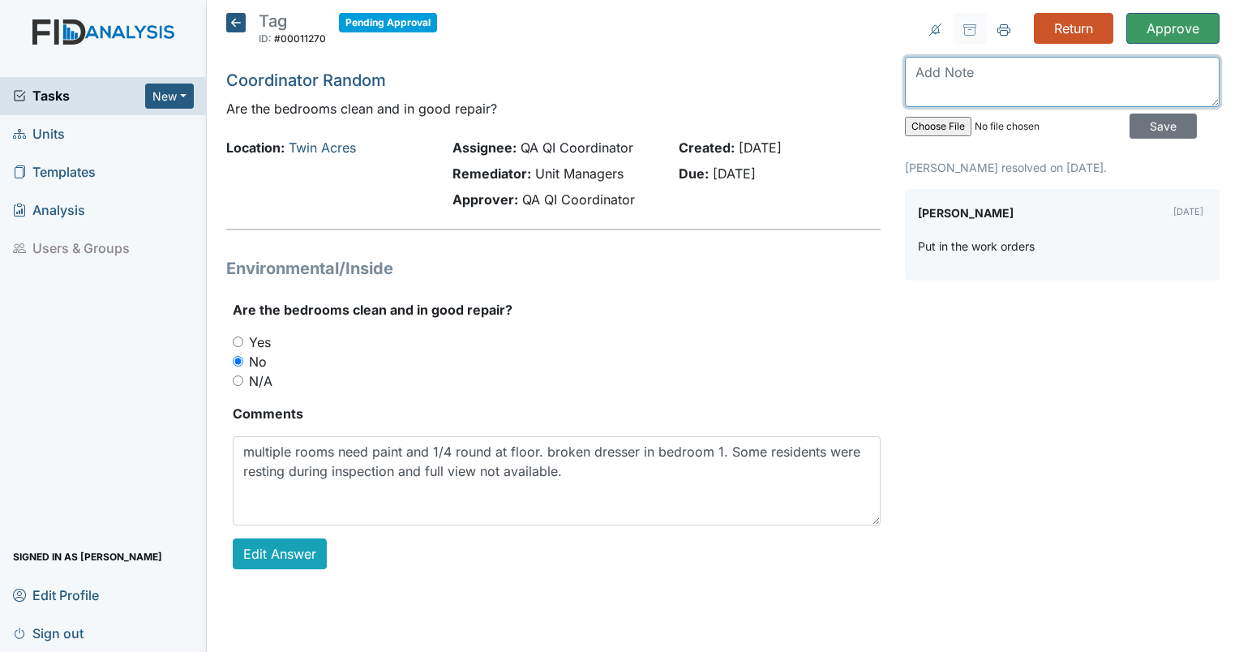
click at [981, 79] on textarea at bounding box center [1062, 82] width 315 height 50
type textarea "bedroom 2 closet has piles of clothes."
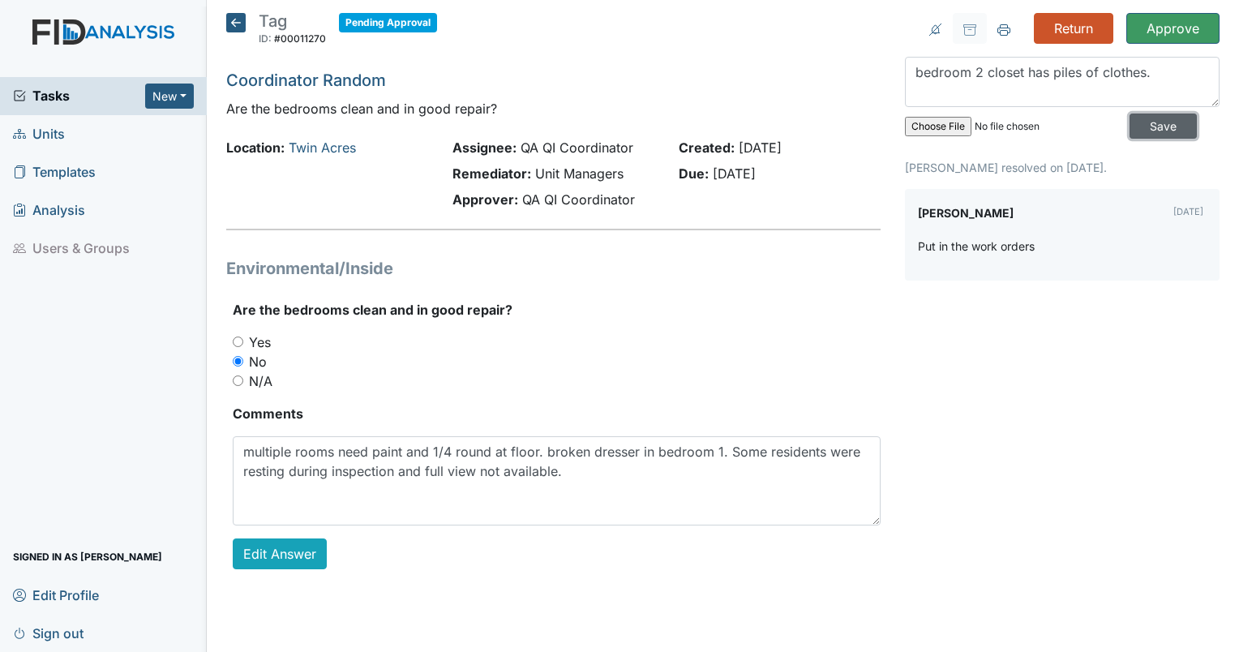
click at [1145, 129] on input "Save" at bounding box center [1163, 126] width 67 height 25
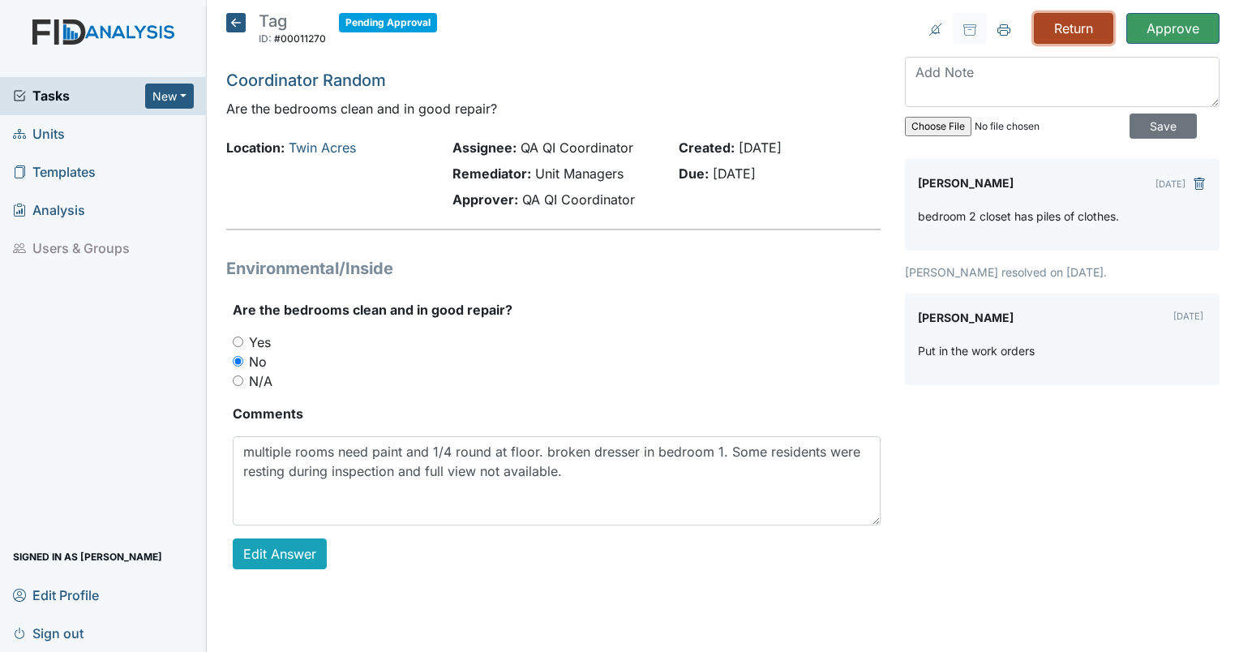
click at [1063, 20] on input "Return" at bounding box center [1073, 28] width 79 height 31
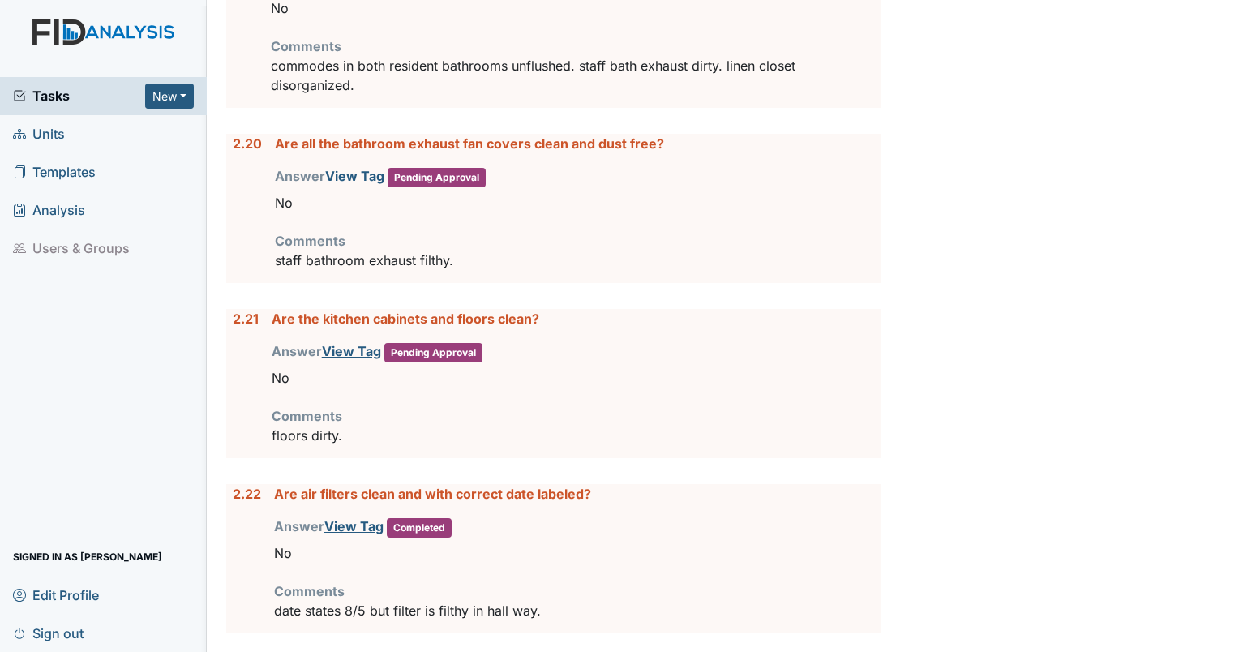
scroll to position [4495, 0]
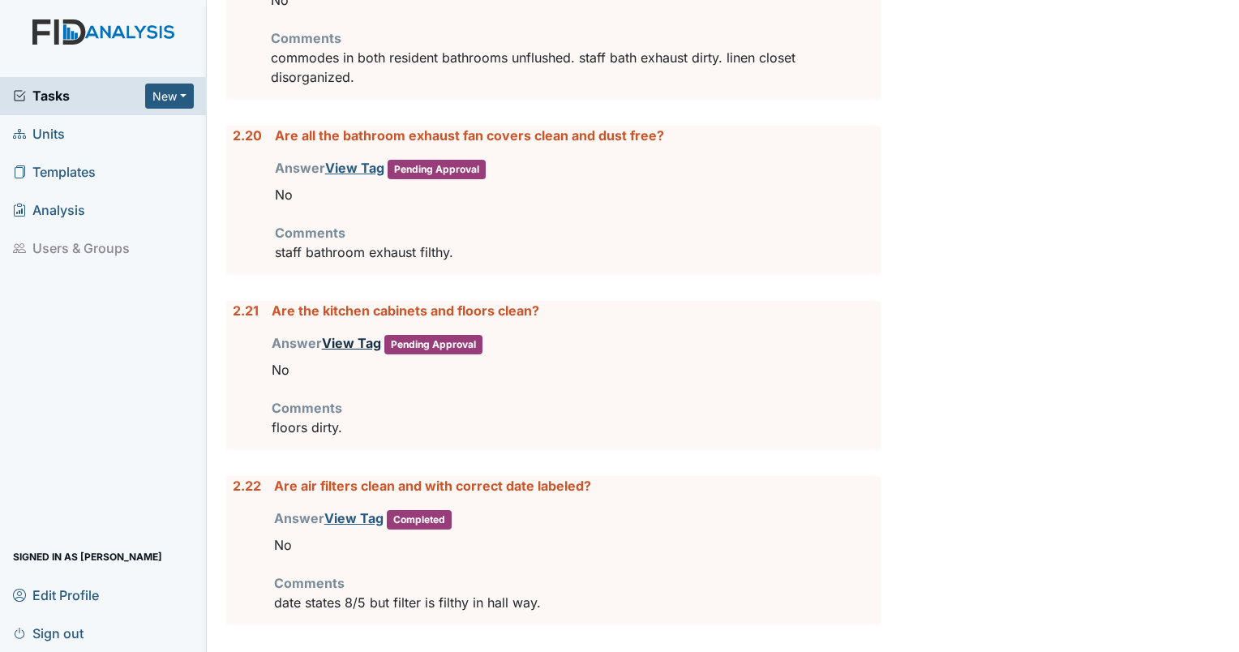
click at [333, 335] on link "View Tag" at bounding box center [351, 343] width 59 height 16
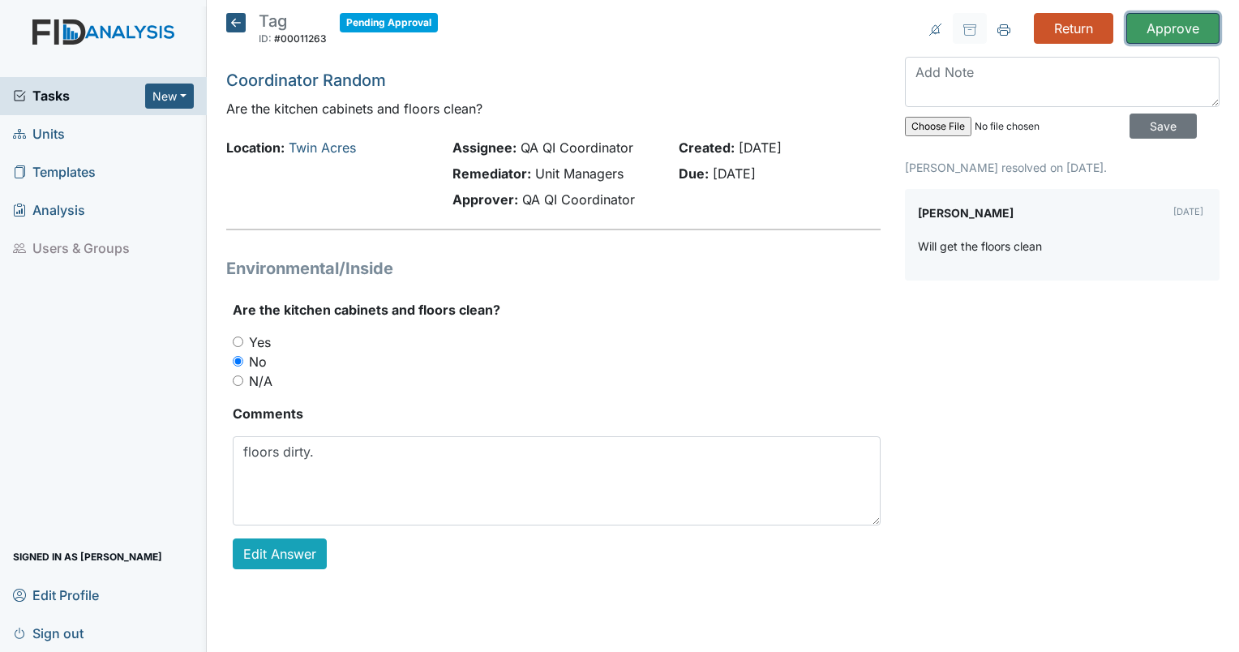
click at [1168, 29] on input "Approve" at bounding box center [1173, 28] width 93 height 31
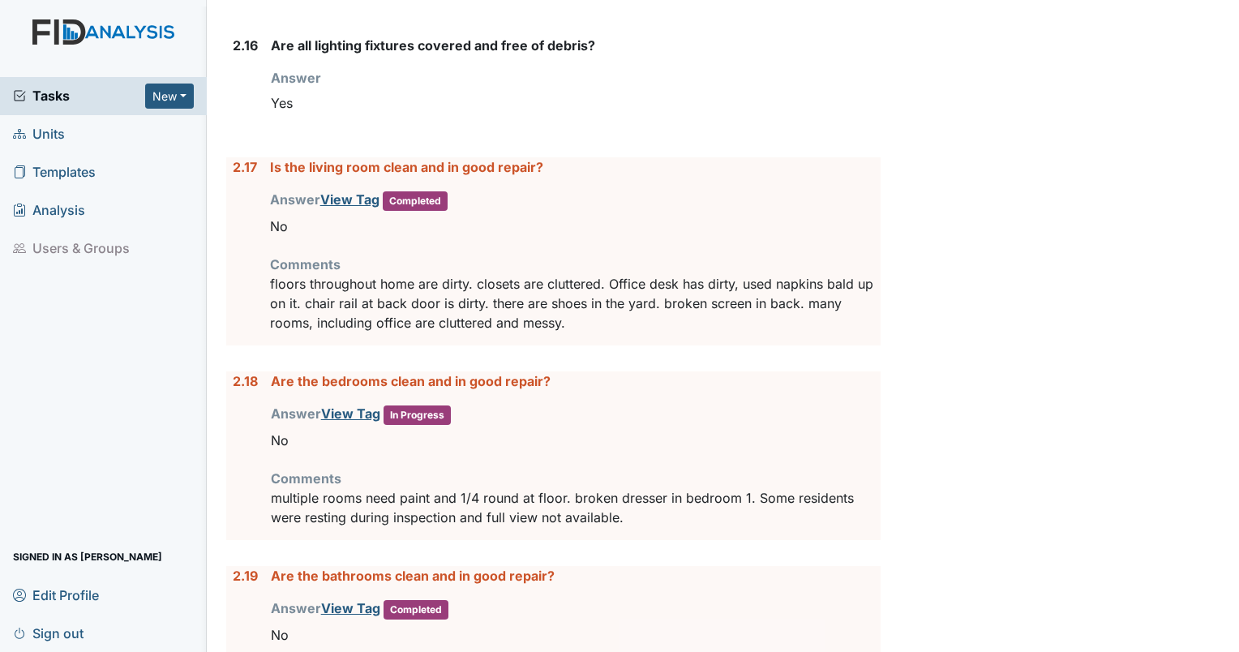
scroll to position [3868, 0]
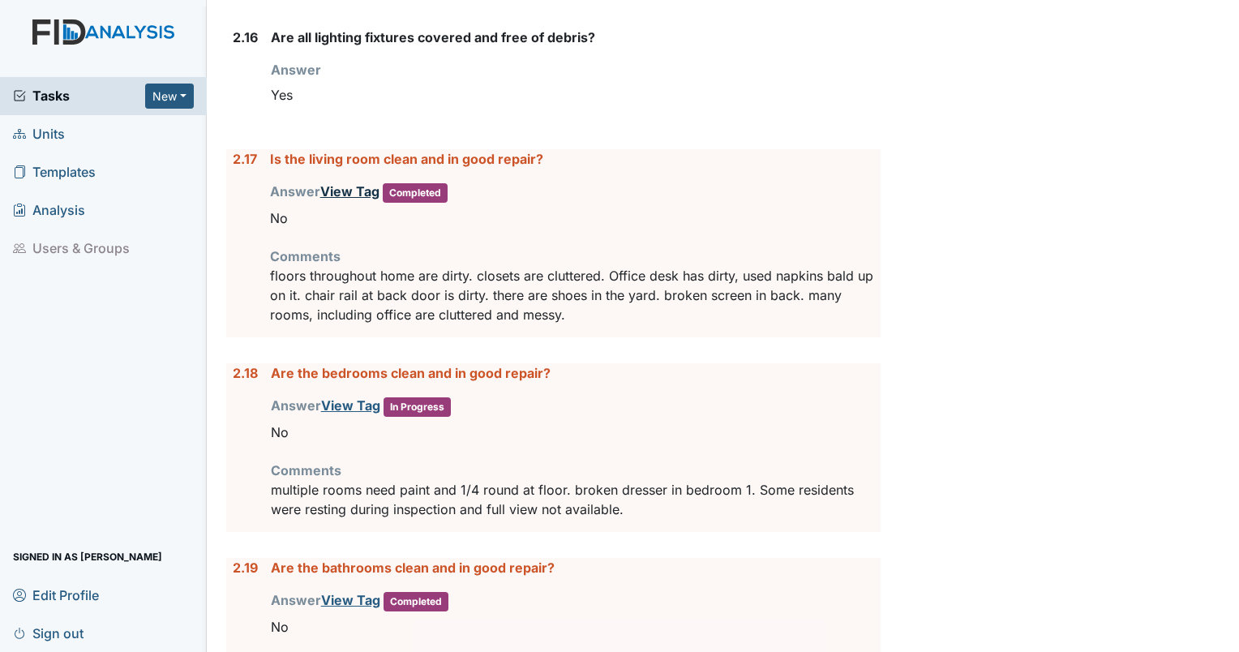
click at [337, 183] on link "View Tag" at bounding box center [349, 191] width 59 height 16
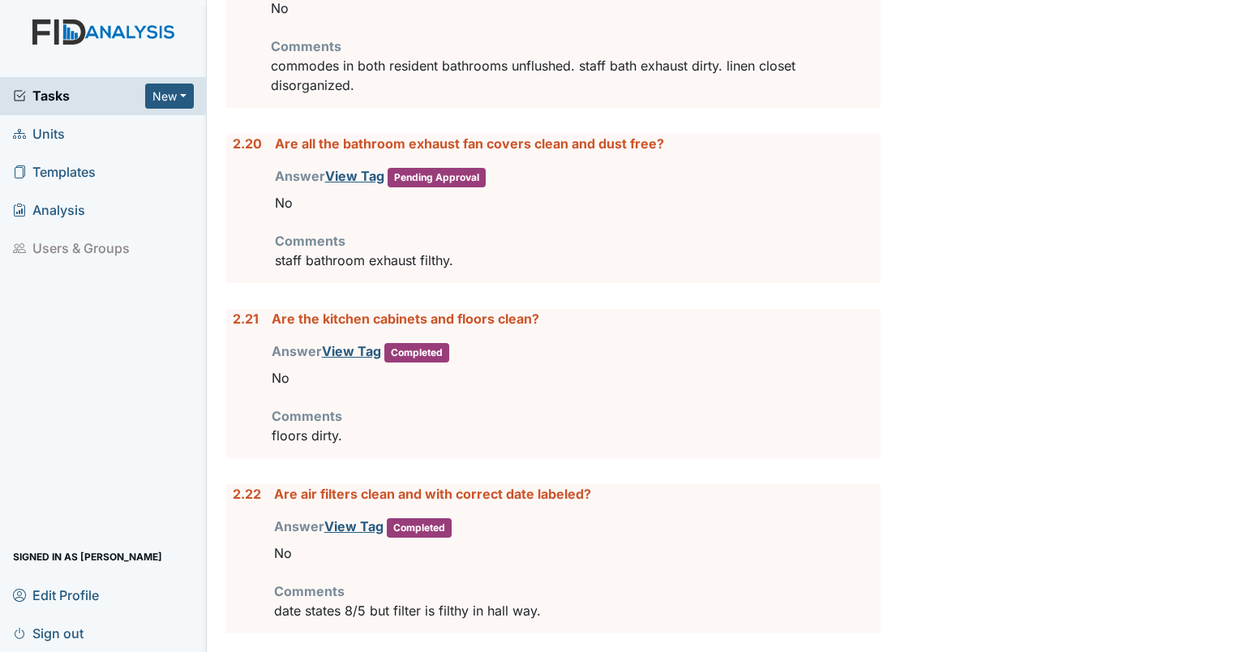
scroll to position [4495, 0]
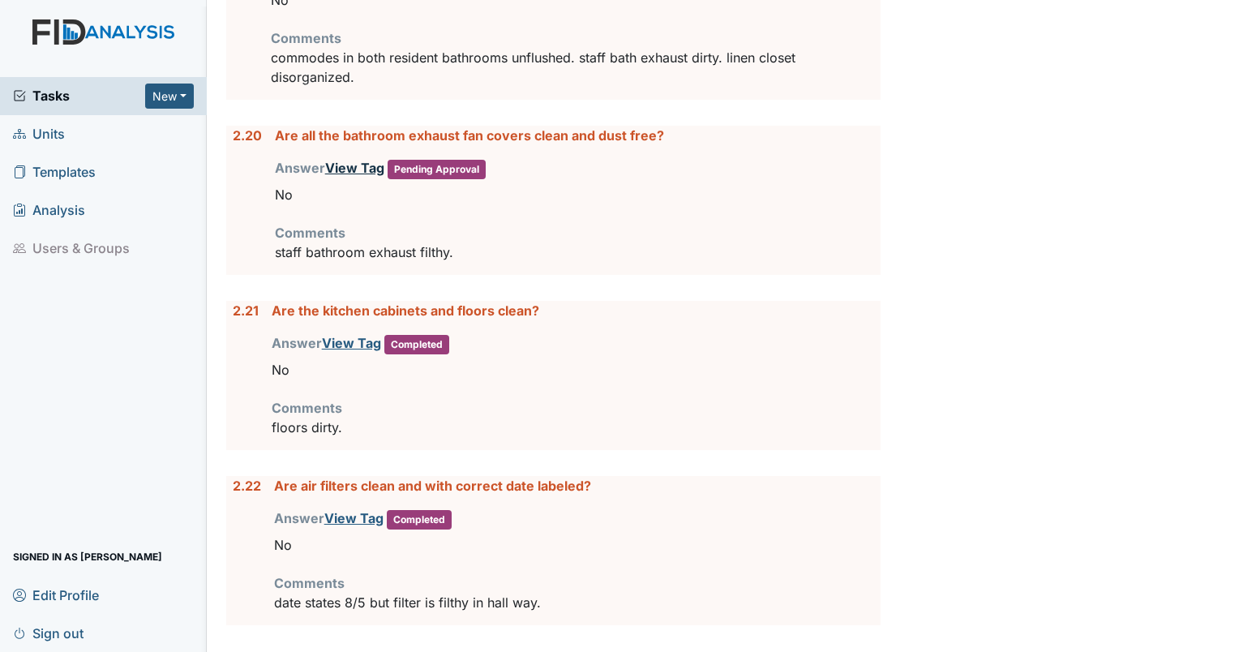
click at [339, 160] on link "View Tag" at bounding box center [354, 168] width 59 height 16
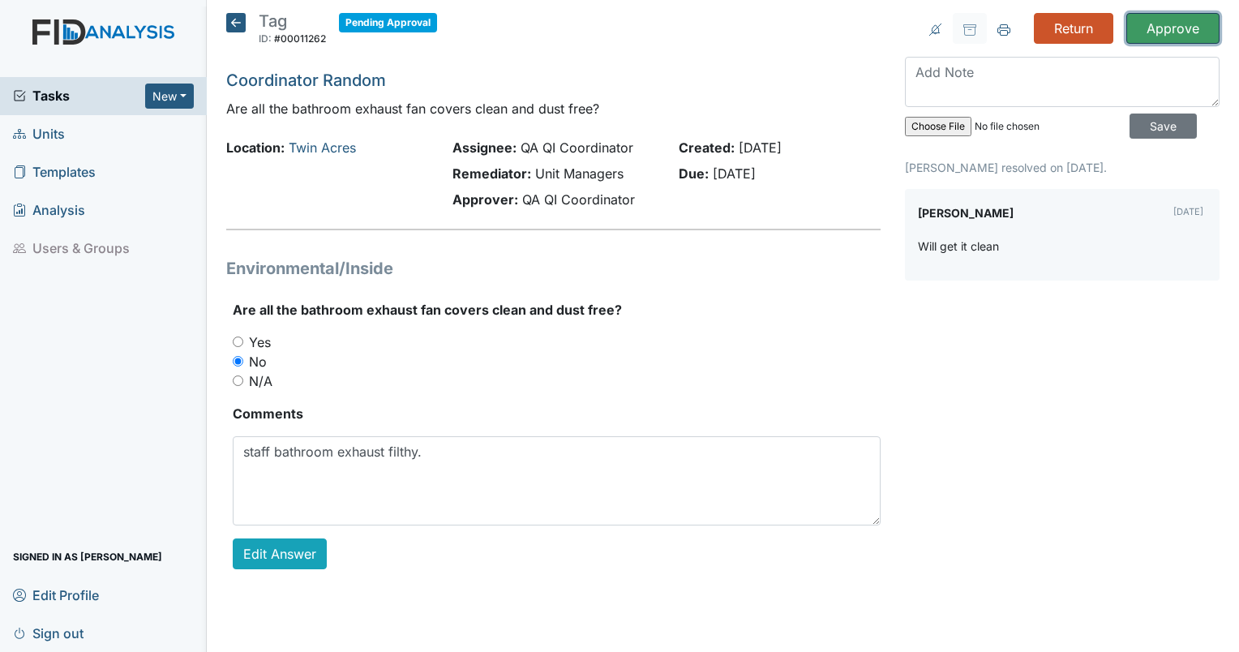
click at [1175, 28] on input "Approve" at bounding box center [1173, 28] width 93 height 31
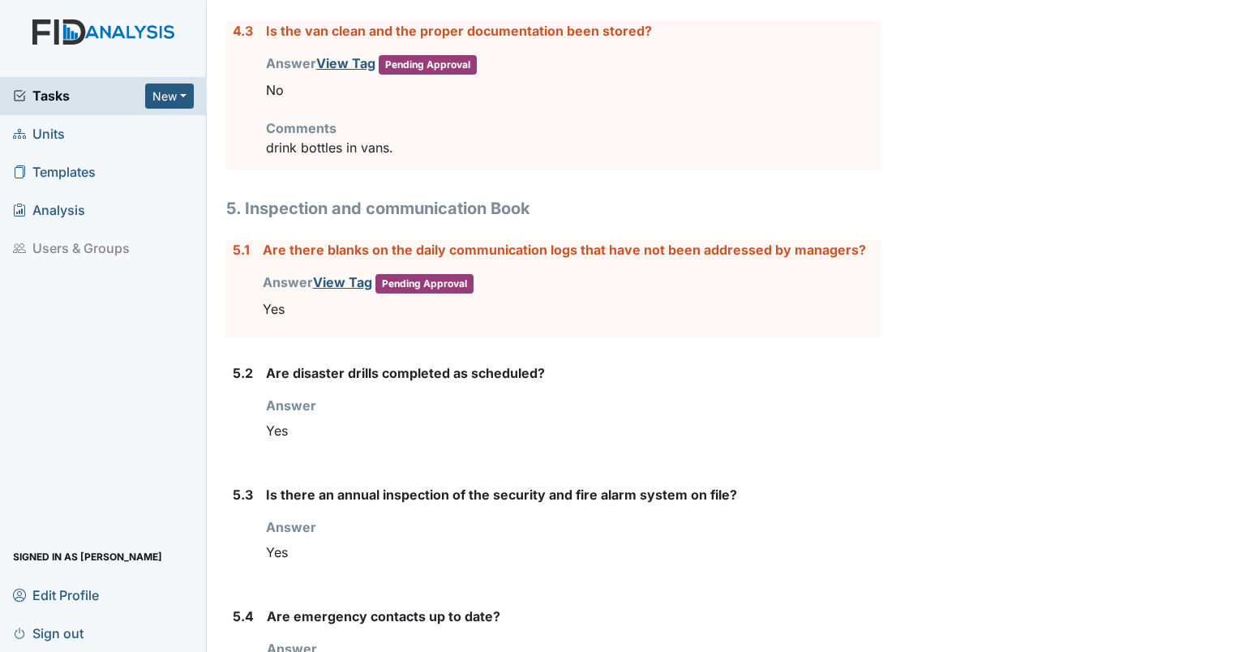
scroll to position [6143, 0]
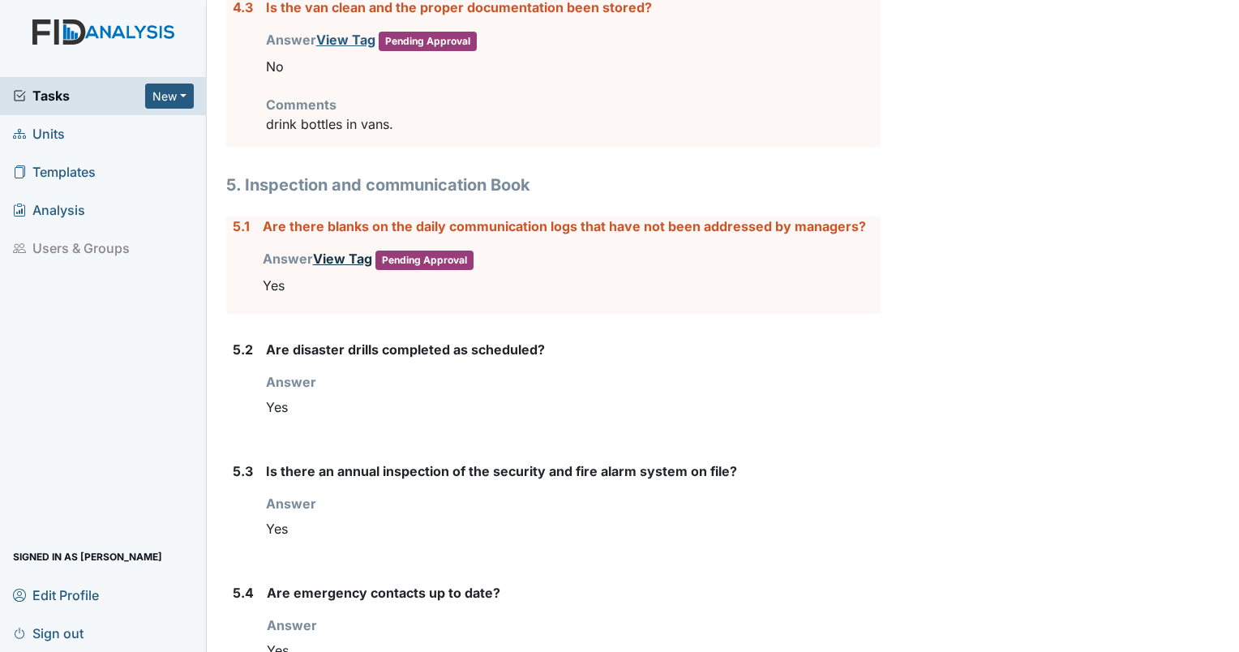
click at [333, 251] on link "View Tag" at bounding box center [342, 259] width 59 height 16
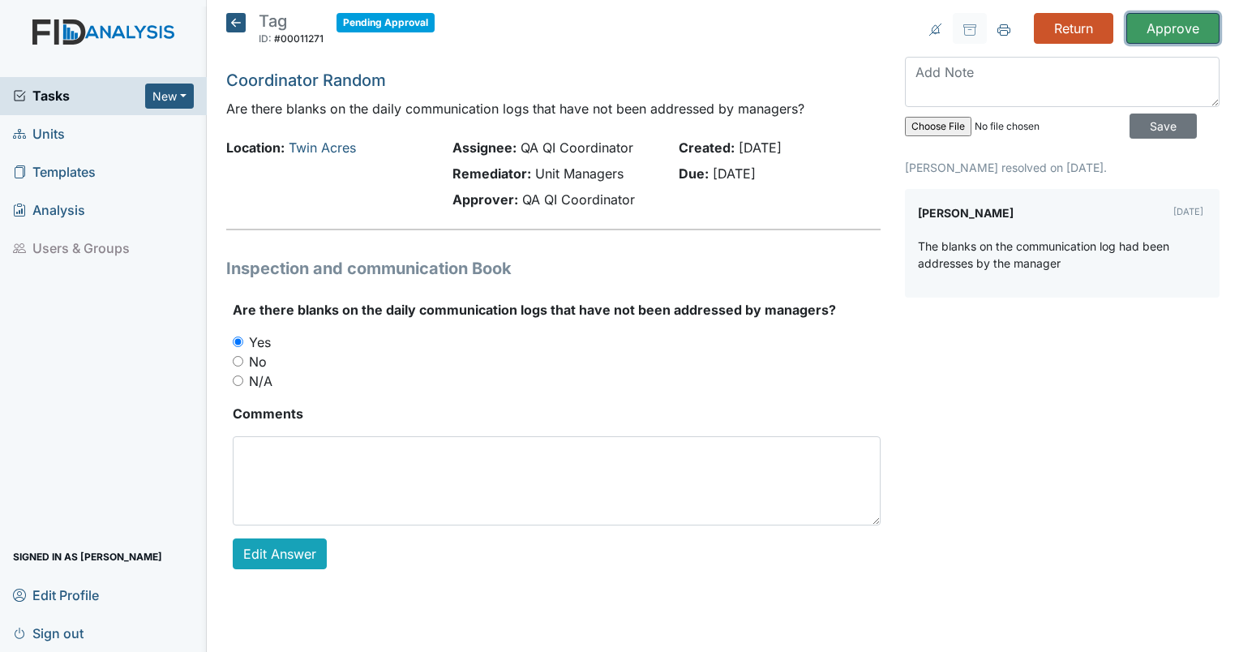
click at [1173, 34] on input "Approve" at bounding box center [1173, 28] width 93 height 31
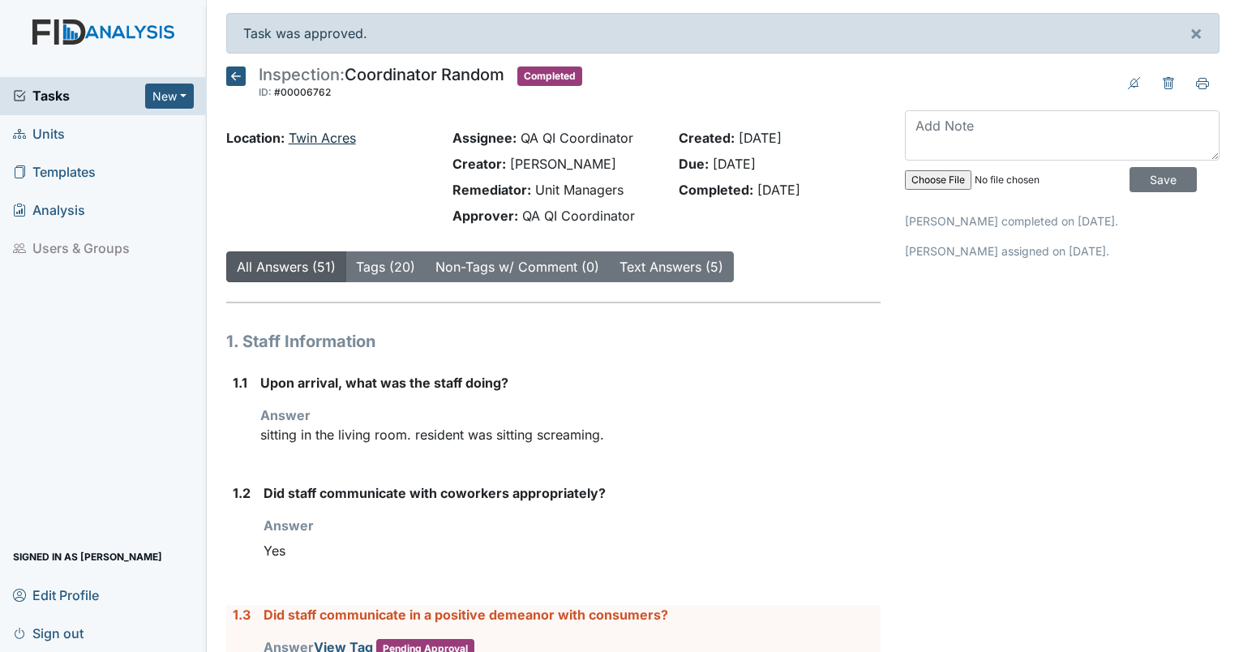
click at [303, 140] on link "Twin Acres" at bounding box center [322, 138] width 67 height 16
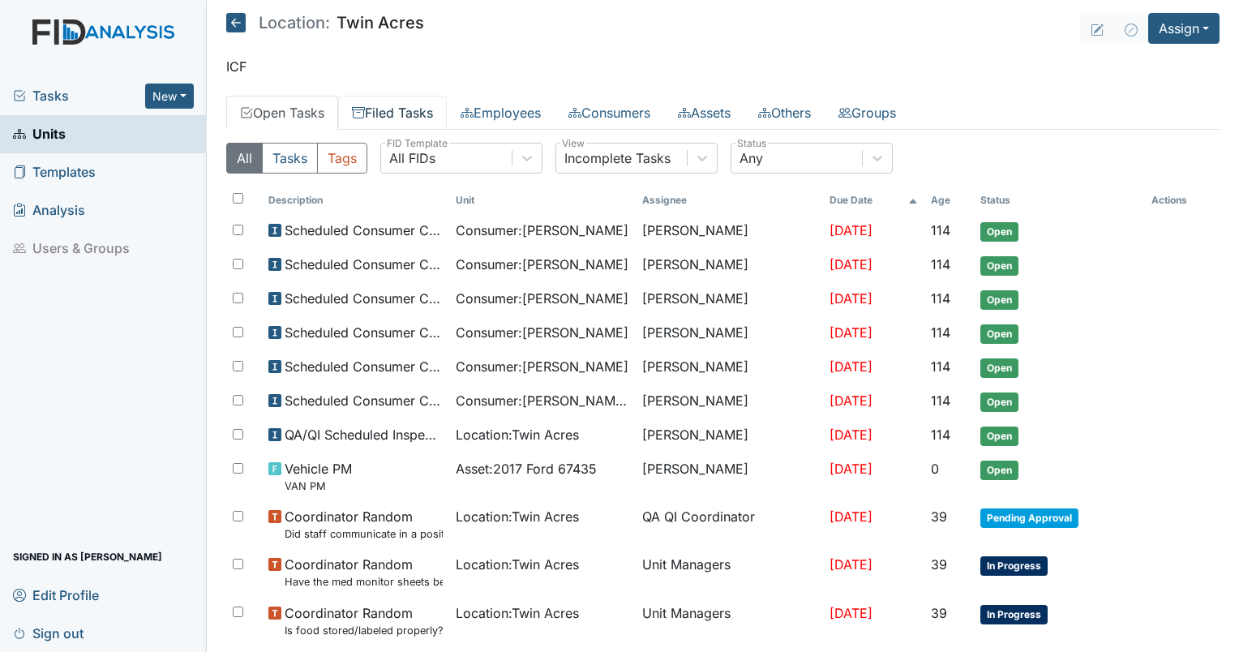
click at [429, 114] on link "Filed Tasks" at bounding box center [392, 113] width 109 height 34
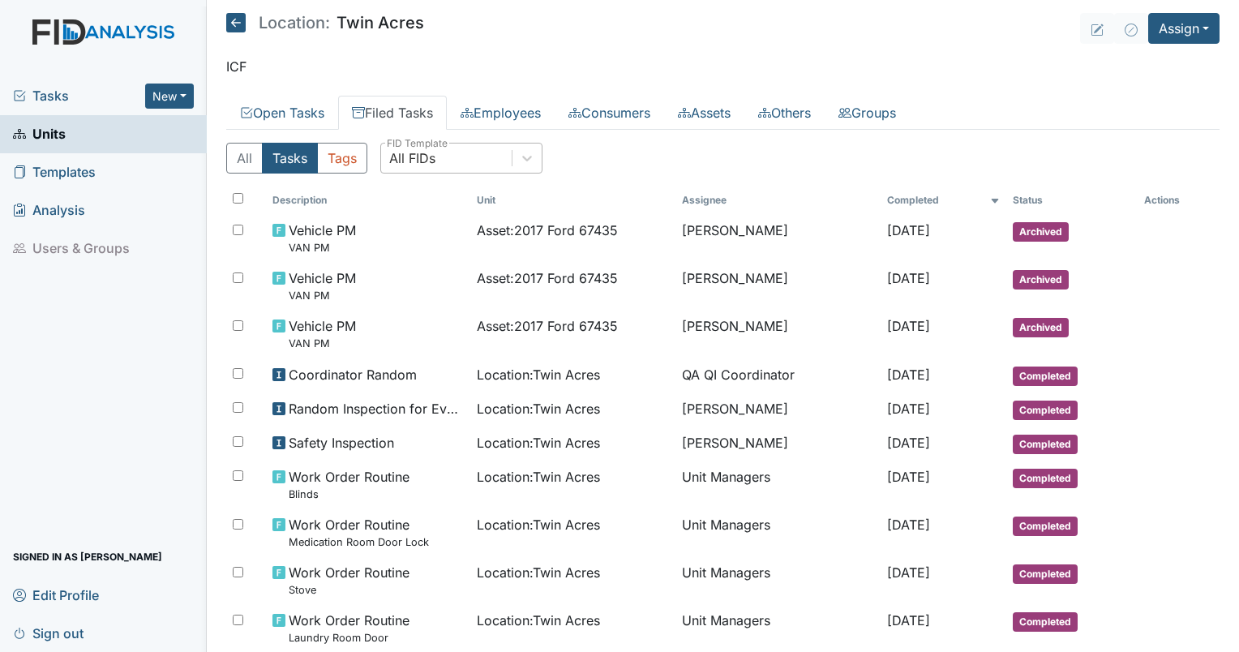
click at [450, 150] on div "All FIDs" at bounding box center [446, 158] width 131 height 29
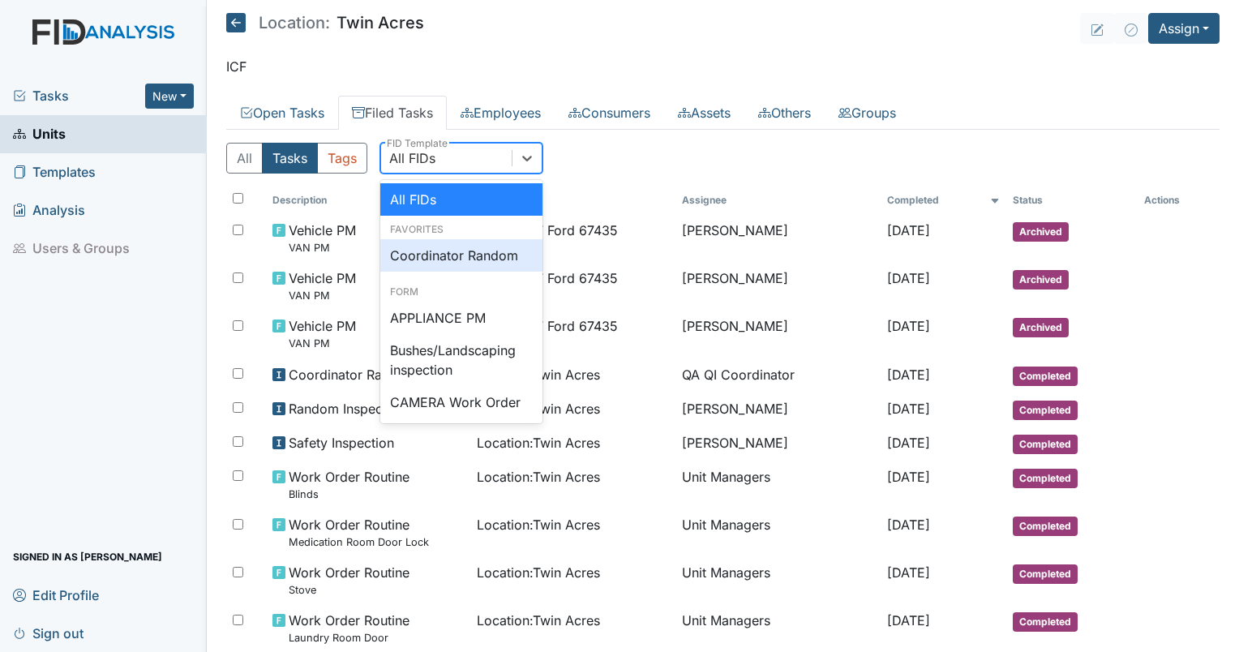
click at [459, 261] on div "Coordinator Random" at bounding box center [461, 255] width 162 height 32
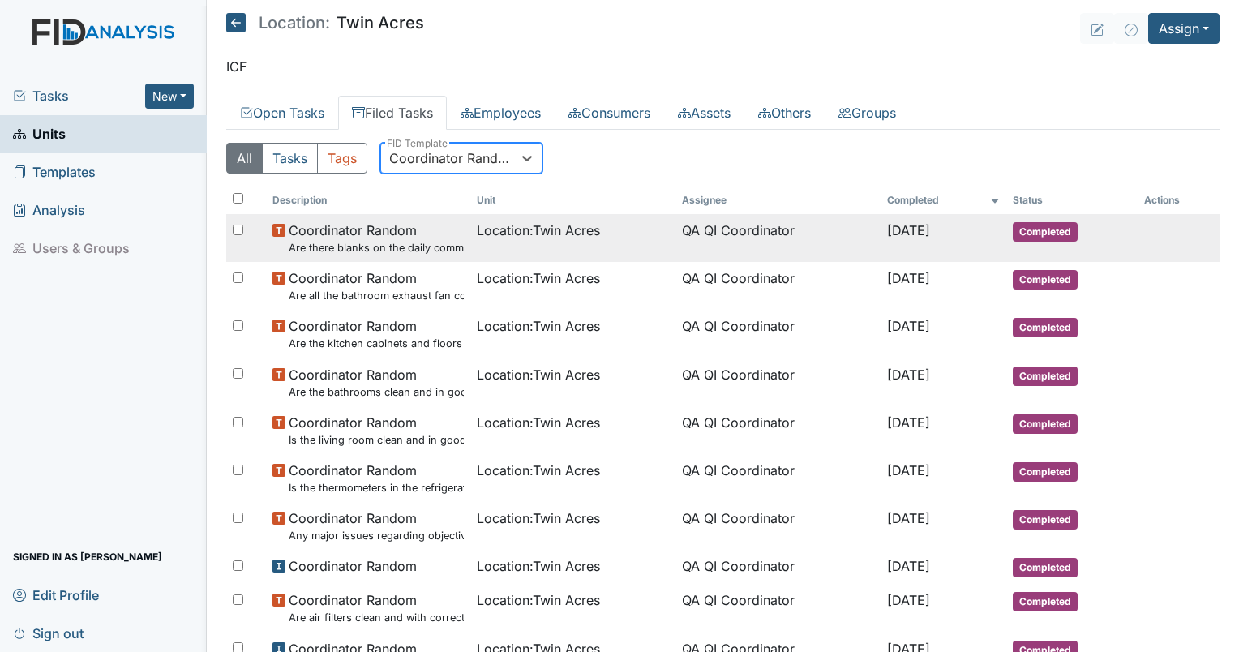
click at [567, 227] on span "Location : Twin Acres" at bounding box center [538, 230] width 123 height 19
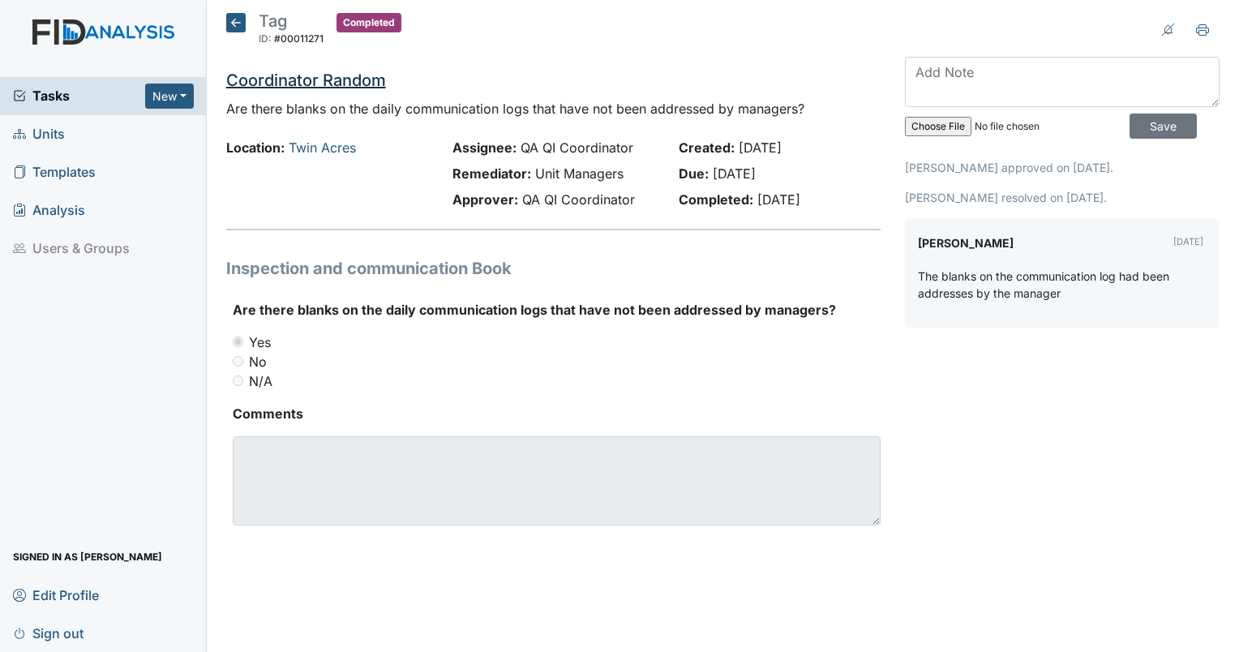
click at [281, 75] on link "Coordinator Random" at bounding box center [306, 80] width 160 height 19
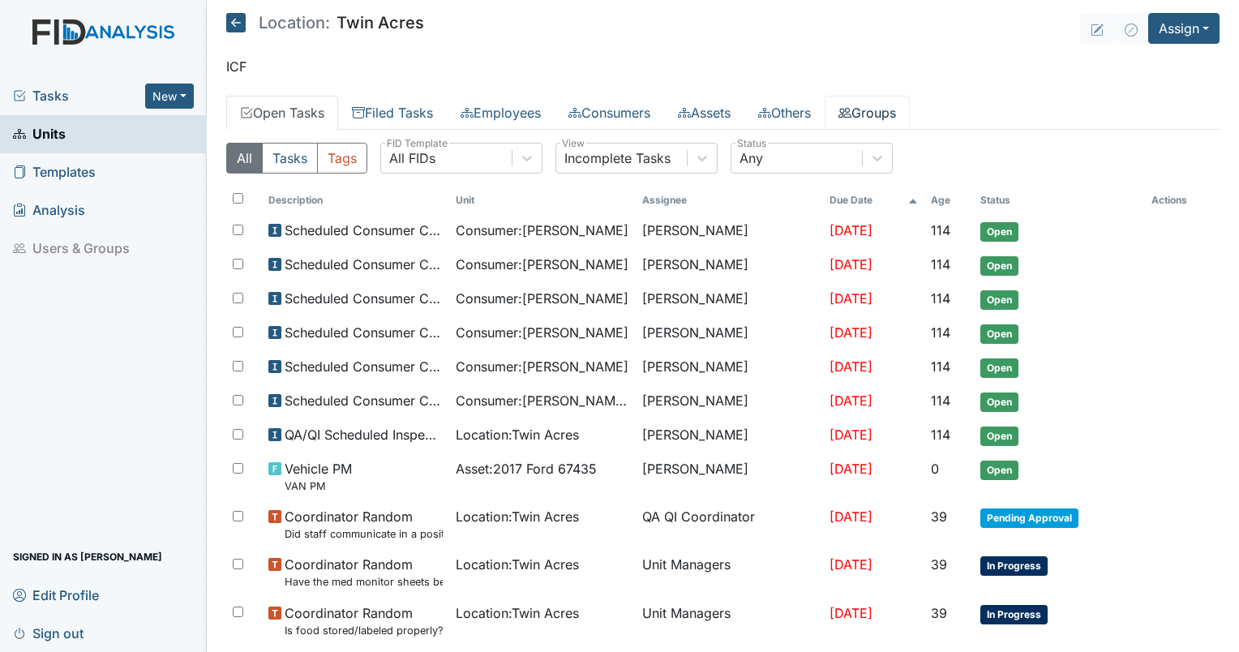
click at [887, 107] on link "Groups" at bounding box center [867, 113] width 85 height 34
